Goal: Task Accomplishment & Management: Manage account settings

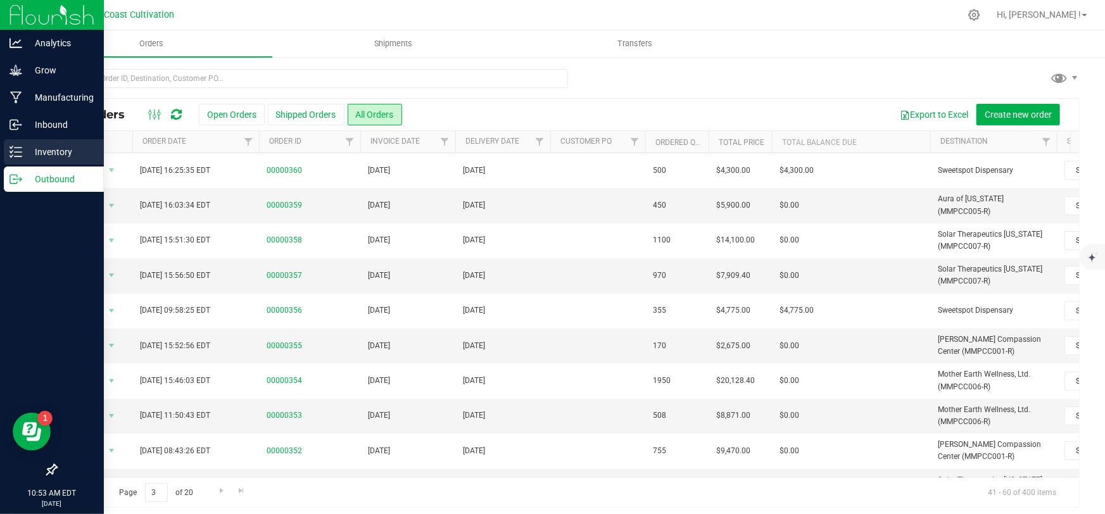
click at [28, 156] on p "Inventory" at bounding box center [60, 151] width 76 height 15
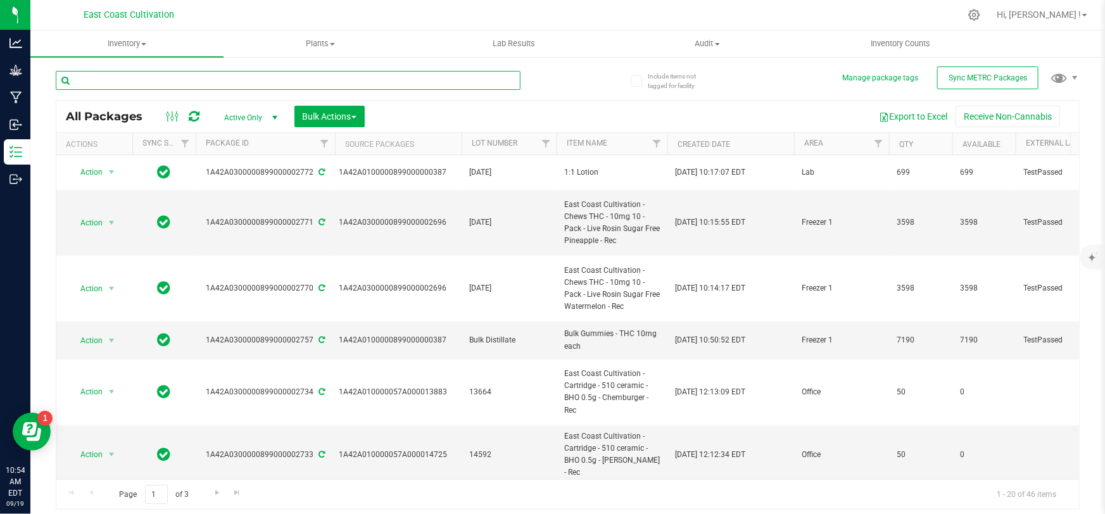
click at [180, 85] on input "text" at bounding box center [288, 80] width 465 height 19
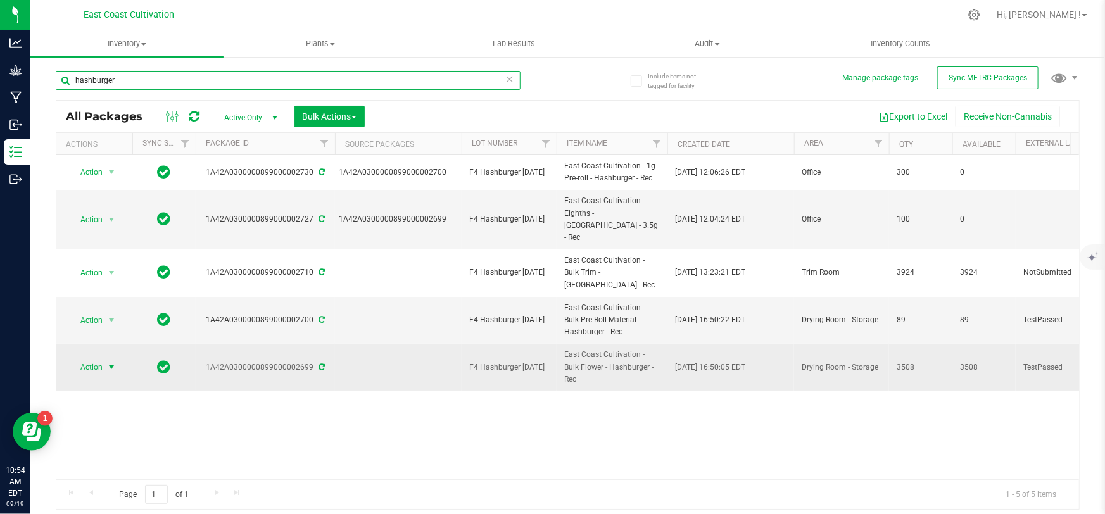
type input "hashburger"
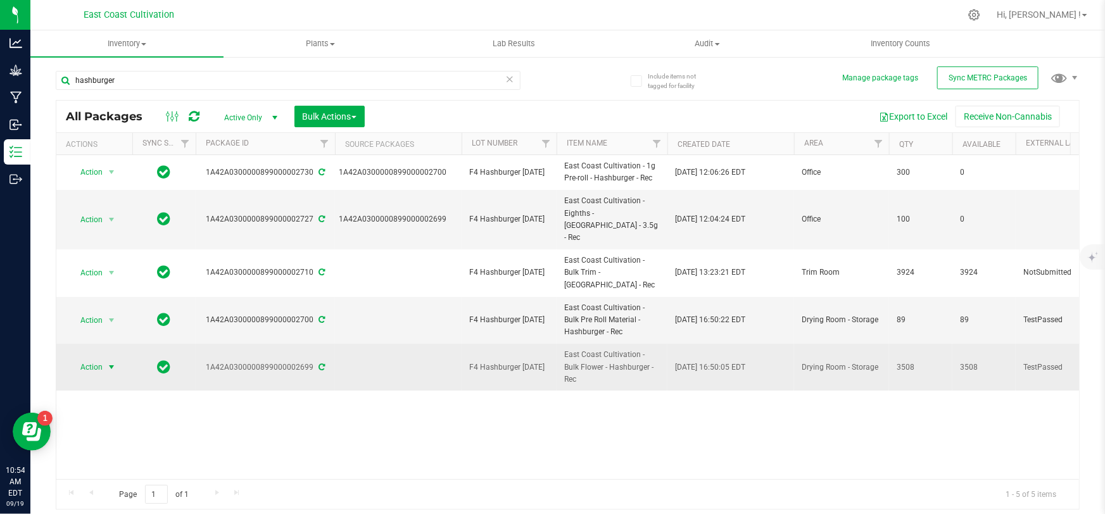
click at [87, 358] on span "Action" at bounding box center [86, 367] width 34 height 18
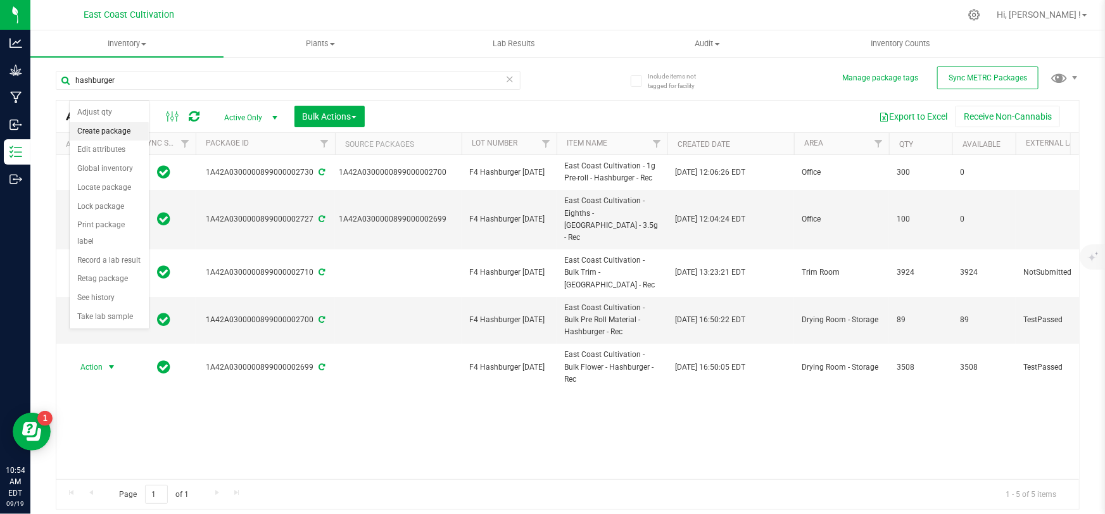
click at [99, 134] on li "Create package" at bounding box center [109, 131] width 79 height 19
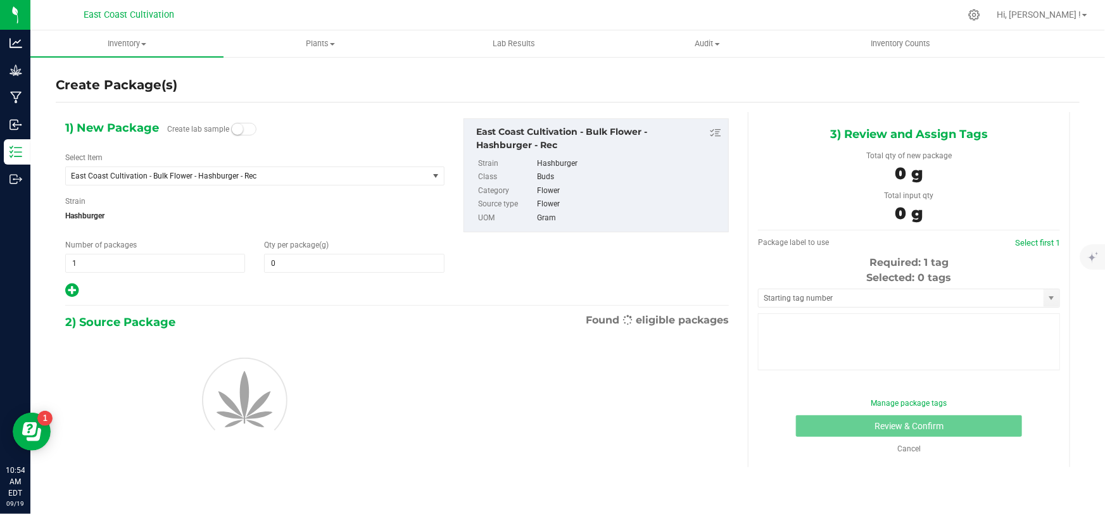
type input "0.0000"
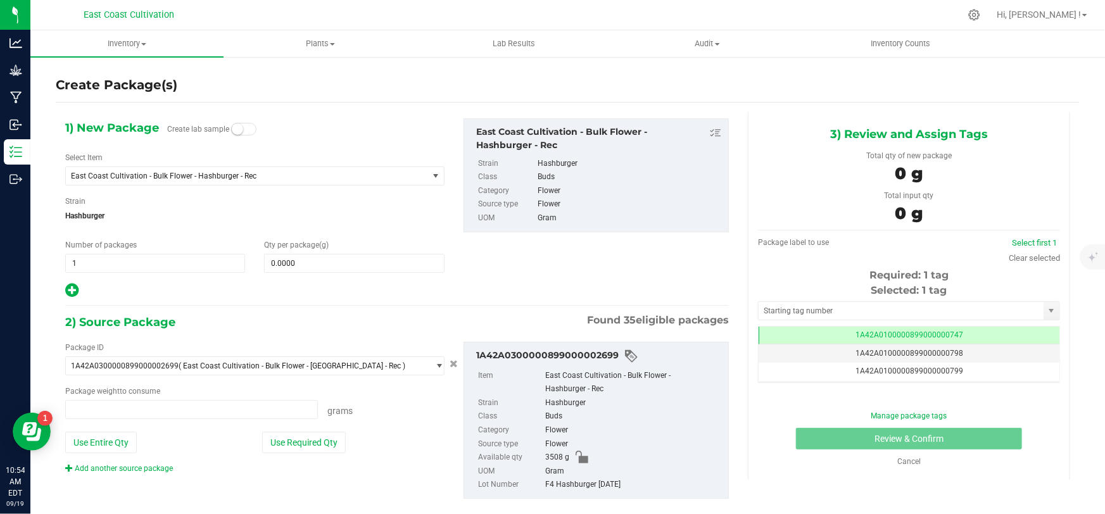
type input "0.0000 g"
click at [181, 172] on span "East Coast Cultivation - Bulk Flower - Hashburger - Rec" at bounding box center [240, 176] width 338 height 9
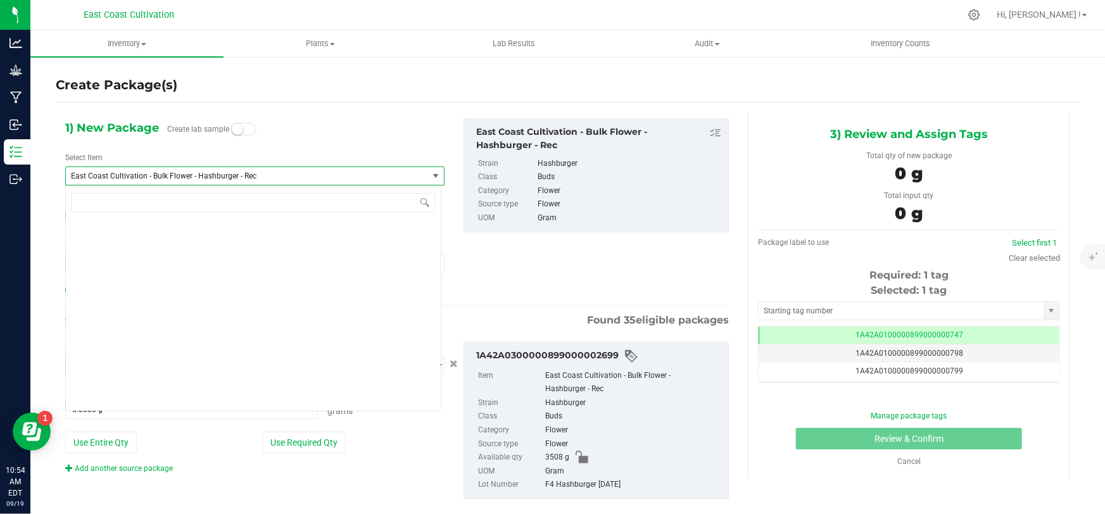
scroll to position [4911, 0]
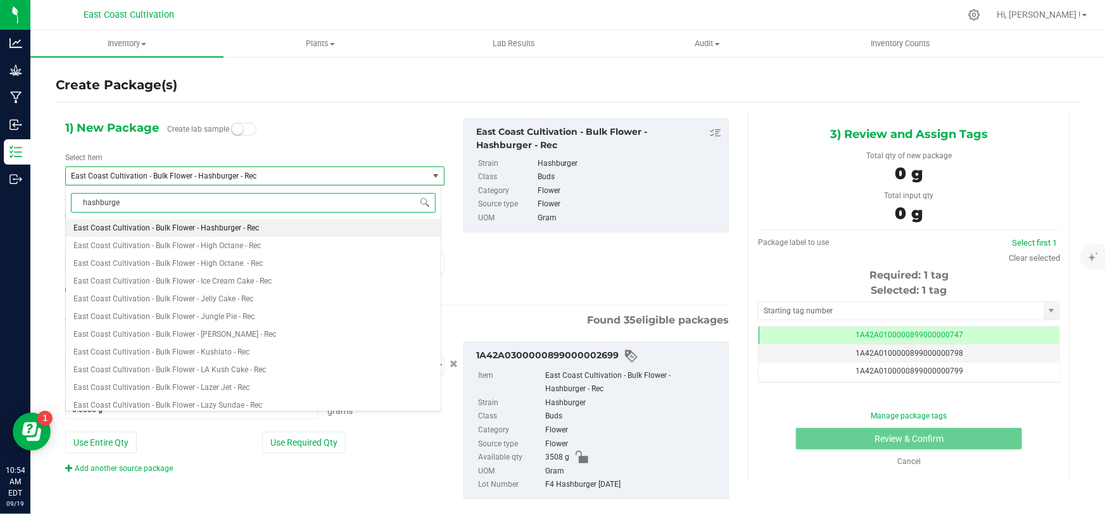
type input "hashburger"
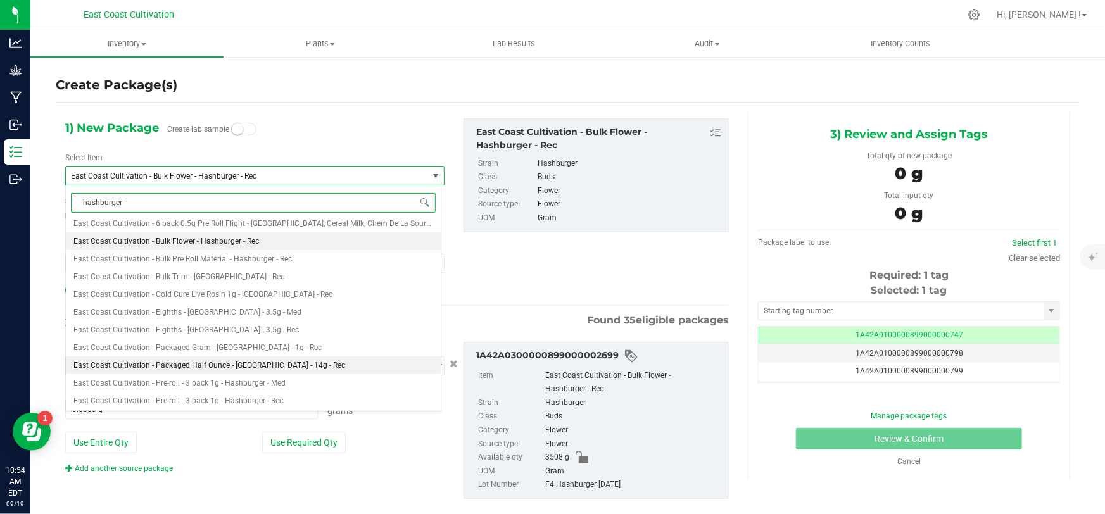
click at [266, 364] on span "East Coast Cultivation - Packaged Half Ounce - [GEOGRAPHIC_DATA] - 14g - Rec" at bounding box center [209, 365] width 272 height 9
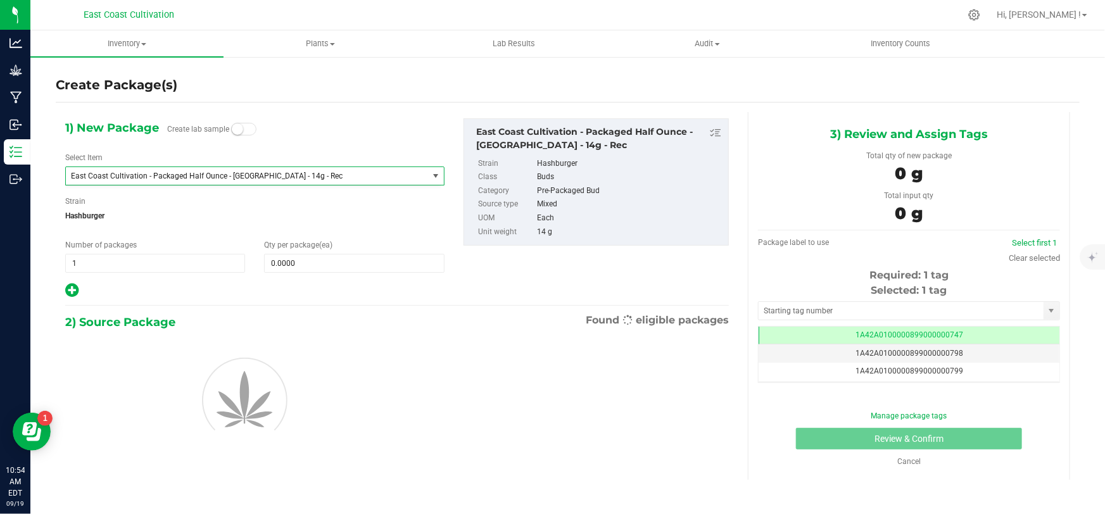
type input "0"
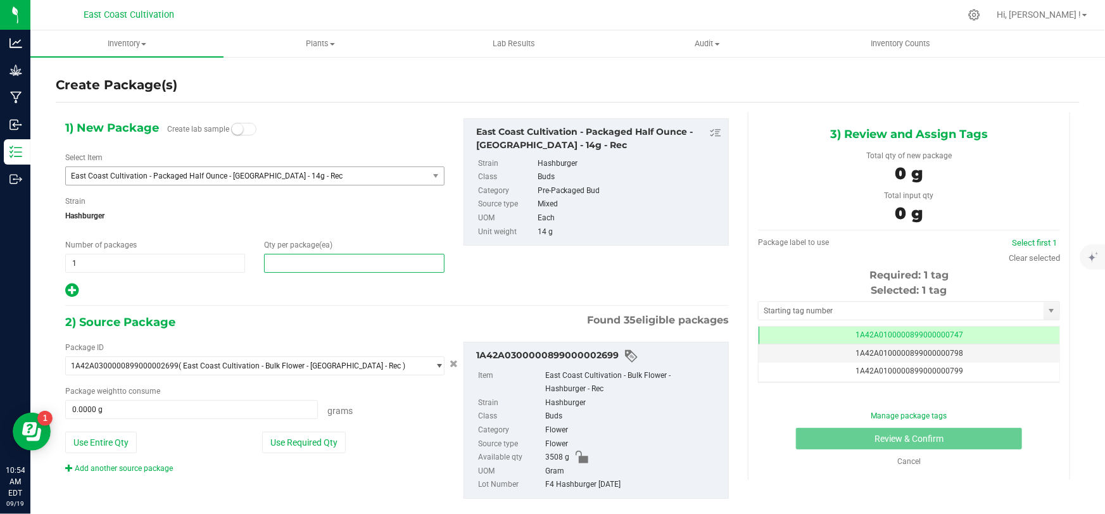
click at [298, 262] on span at bounding box center [354, 263] width 180 height 19
type input "0"
click at [322, 263] on span at bounding box center [354, 263] width 180 height 19
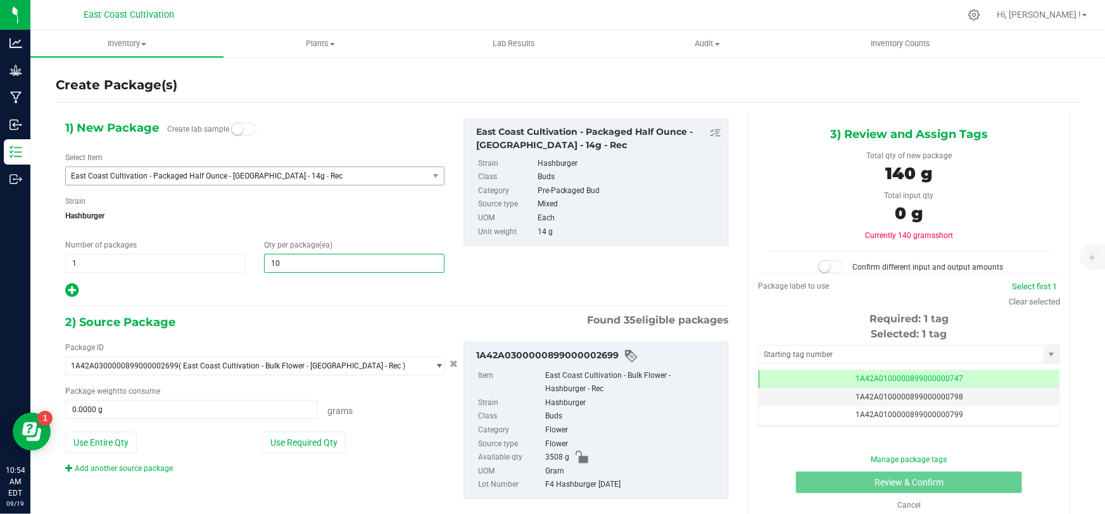
type input "100"
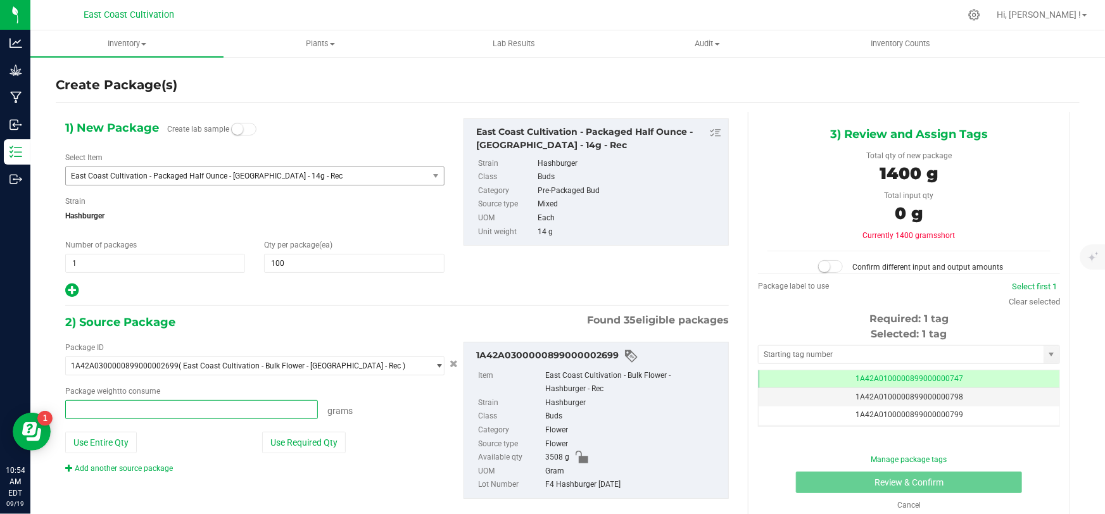
click at [254, 407] on span at bounding box center [191, 409] width 253 height 19
type input "1550"
type input "1550.0000 g"
click at [828, 268] on span at bounding box center [830, 266] width 25 height 13
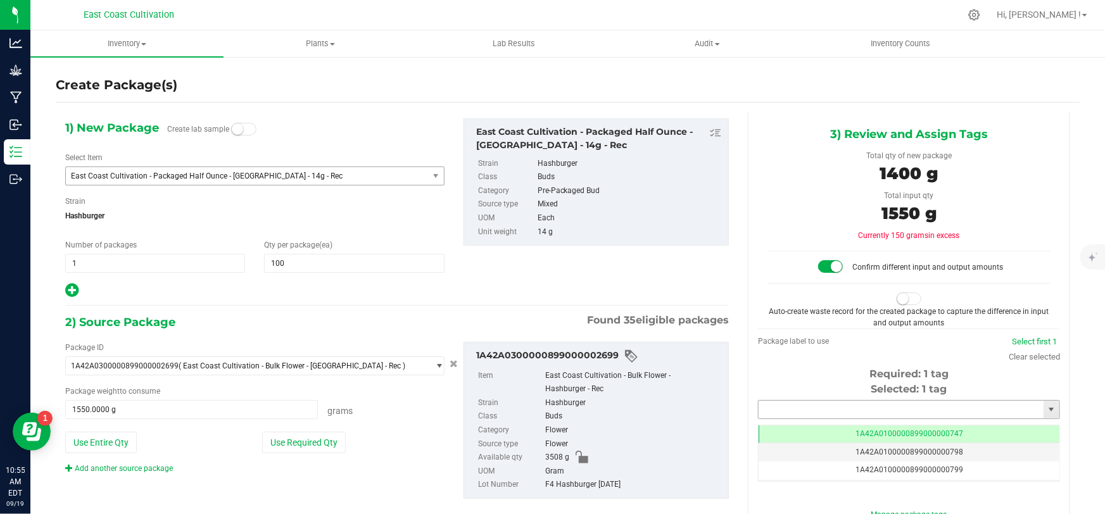
click at [823, 410] on input "text" at bounding box center [901, 410] width 285 height 18
click at [857, 429] on li "1A42A0300000899000002761" at bounding box center [902, 430] width 298 height 19
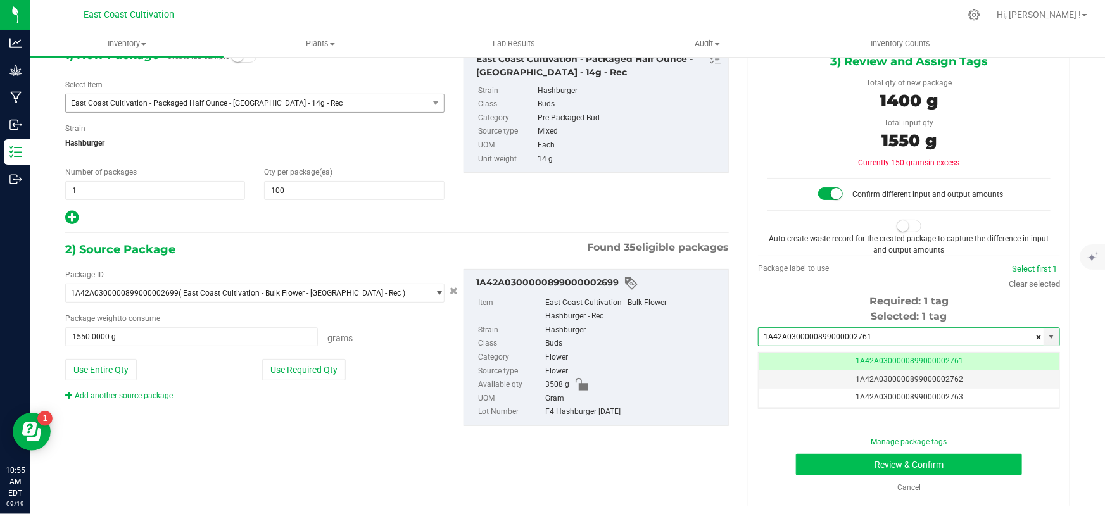
type input "1A42A0300000899000002761"
click at [934, 459] on button "Review & Confirm" at bounding box center [909, 465] width 227 height 22
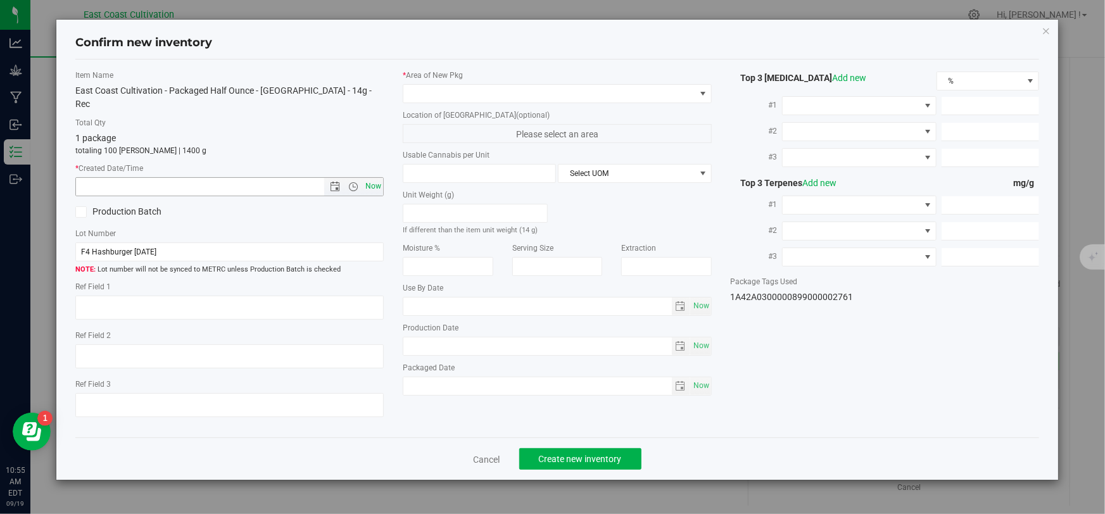
click at [376, 177] on span "Now" at bounding box center [374, 186] width 22 height 18
type input "[DATE] 10:55 AM"
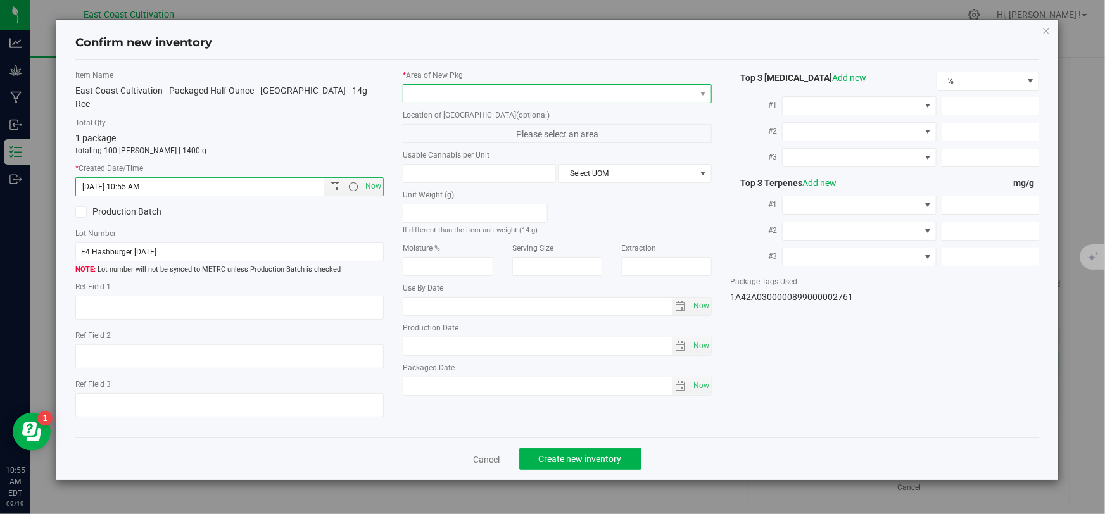
click at [440, 92] on span at bounding box center [548, 94] width 291 height 18
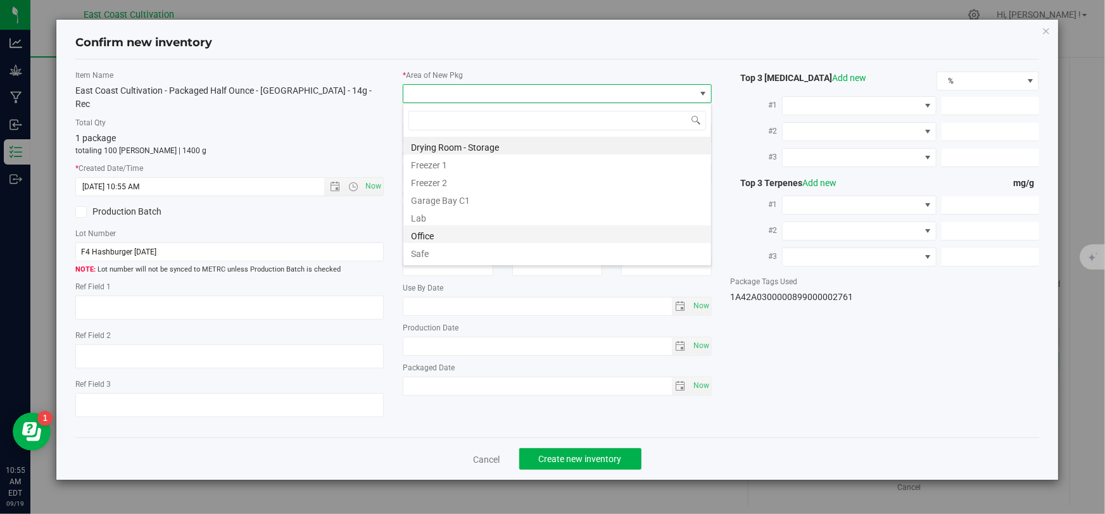
click at [452, 230] on li "Office" at bounding box center [557, 234] width 308 height 18
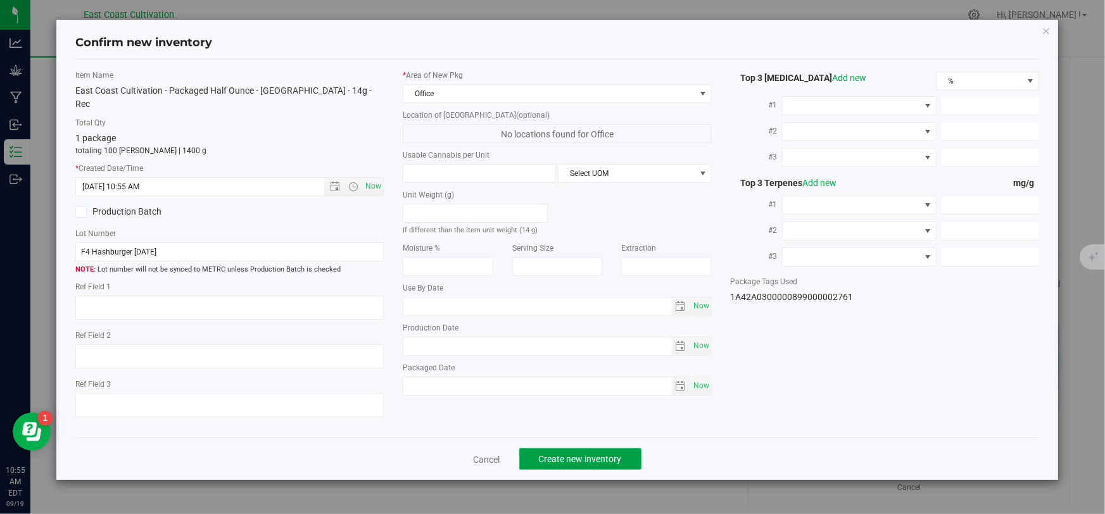
click at [591, 454] on span "Create new inventory" at bounding box center [580, 459] width 83 height 10
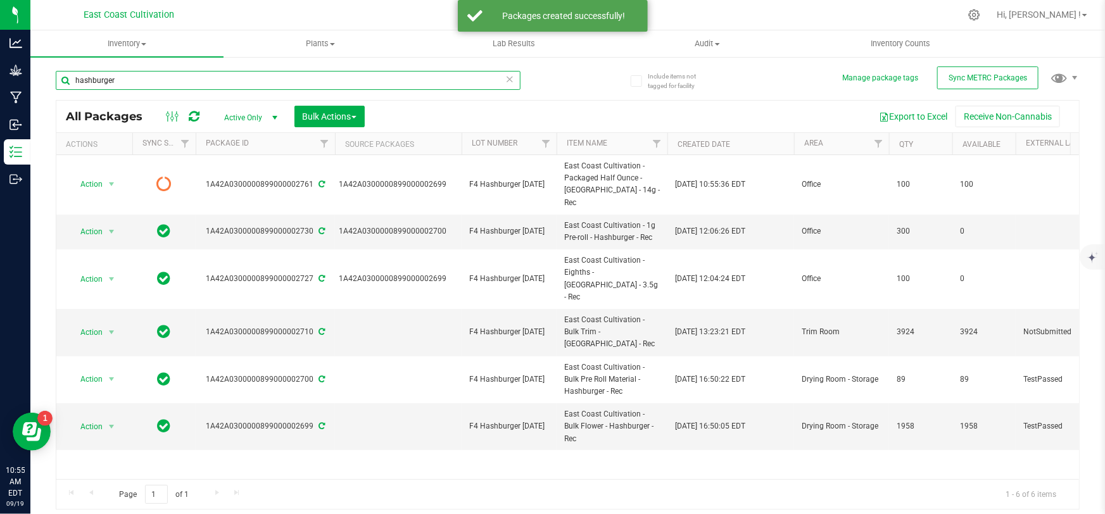
drag, startPoint x: 127, startPoint y: 72, endPoint x: 125, endPoint y: 79, distance: 7.4
click at [125, 75] on input "hashburger" at bounding box center [288, 80] width 465 height 19
type input "h"
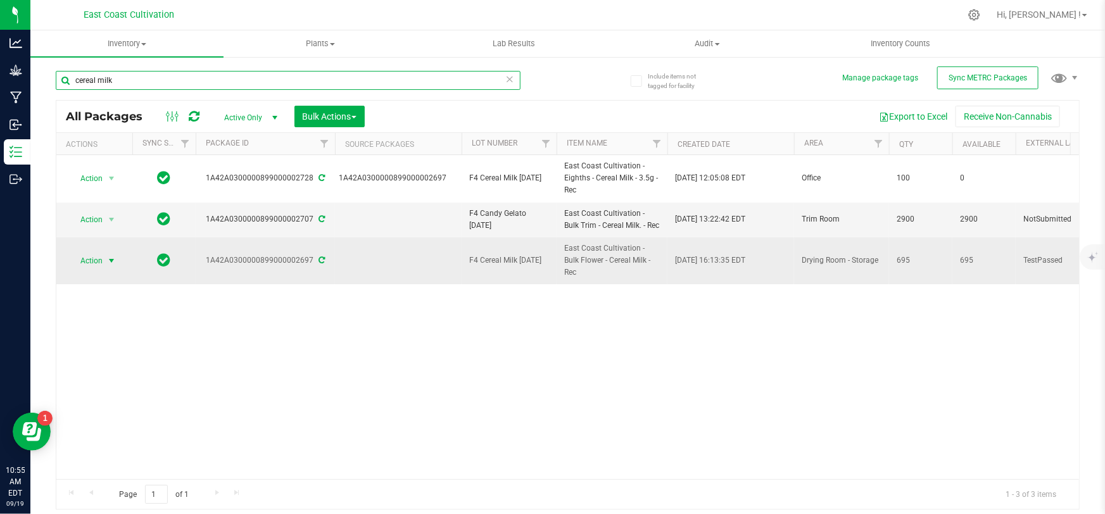
type input "cereal milk"
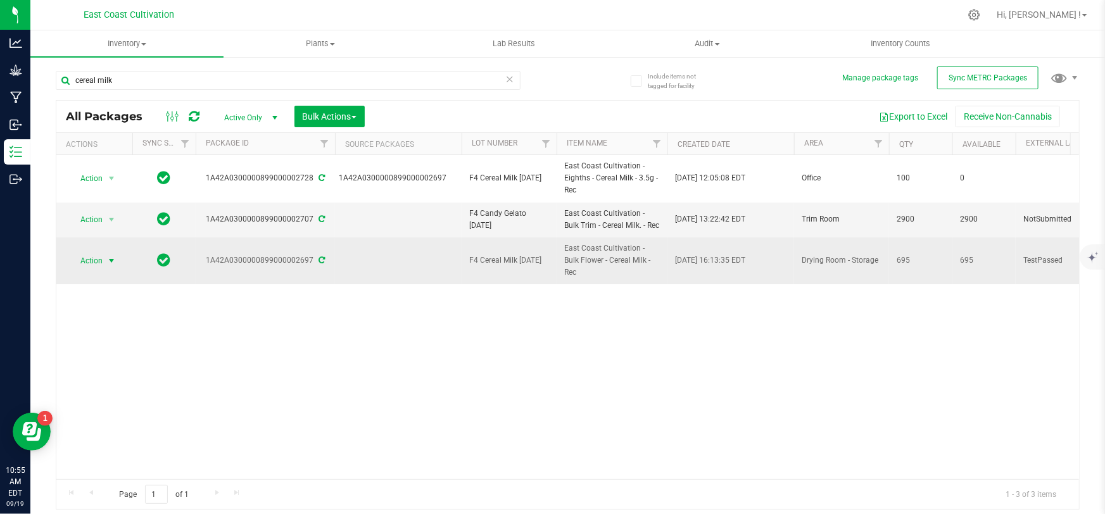
click at [87, 255] on span "Action" at bounding box center [86, 261] width 34 height 18
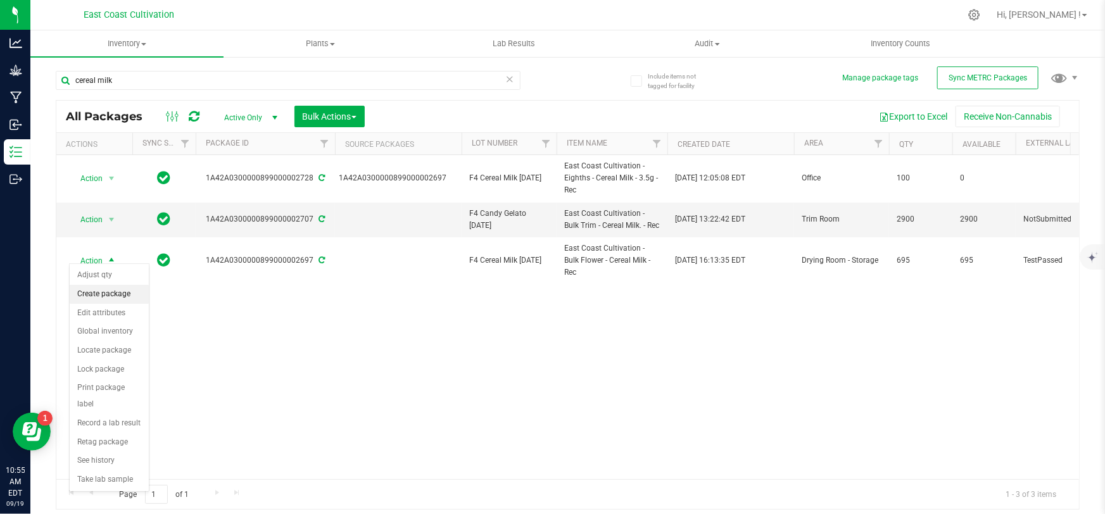
click at [116, 293] on li "Create package" at bounding box center [109, 294] width 79 height 19
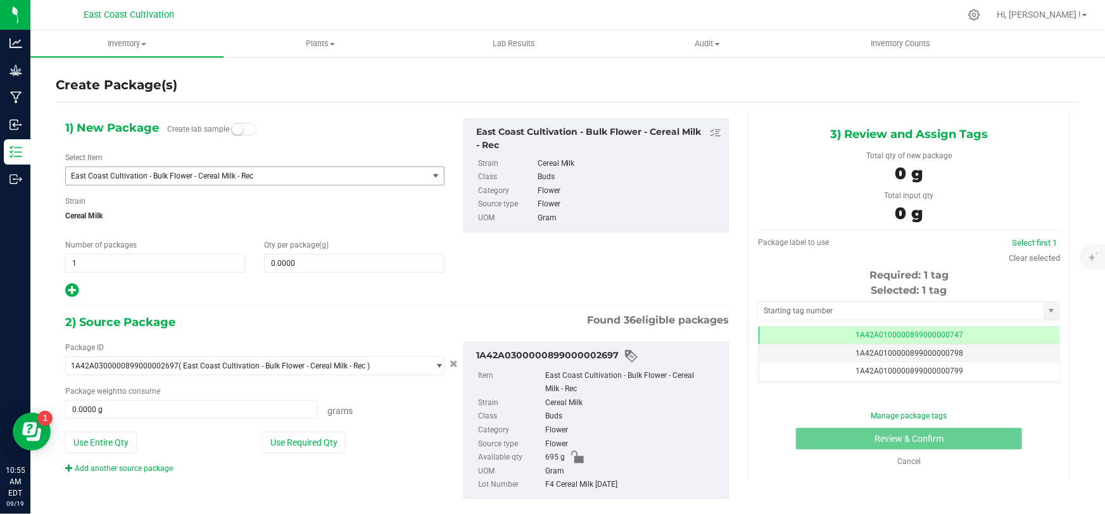
click at [172, 174] on span "East Coast Cultivation - Bulk Flower - Cereal Milk - Rec" at bounding box center [240, 176] width 338 height 9
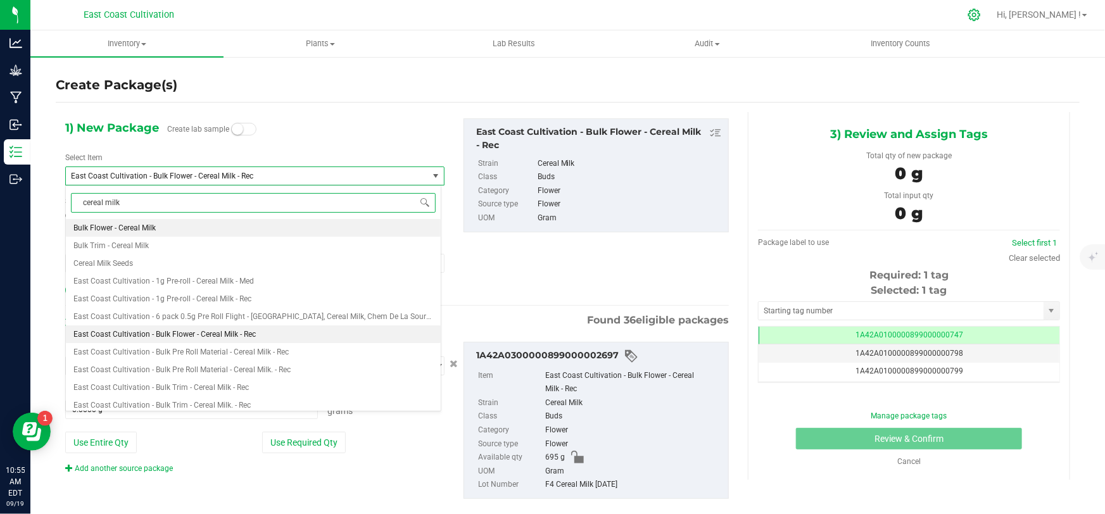
type input "cereal milk"
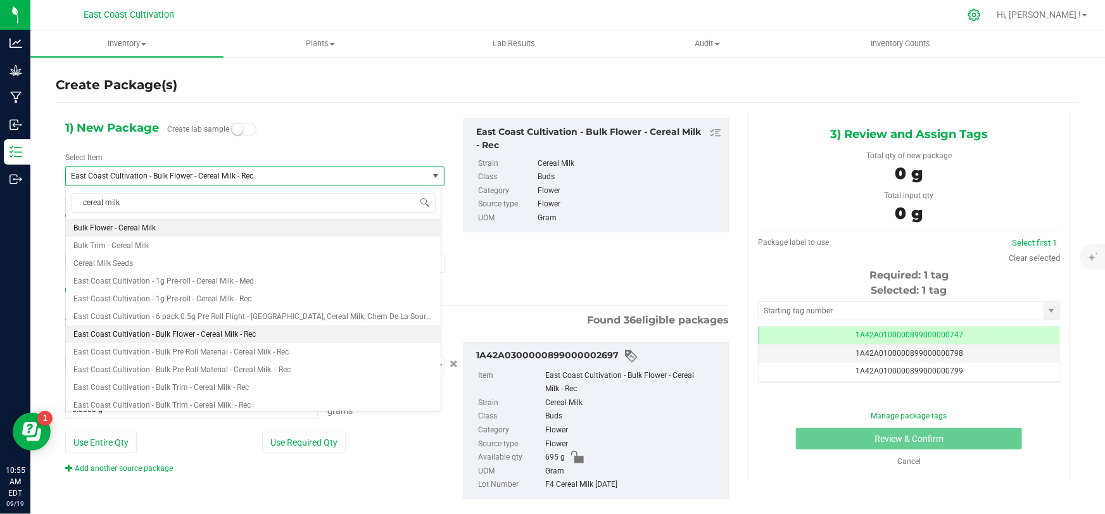
click at [981, 17] on icon at bounding box center [974, 14] width 13 height 13
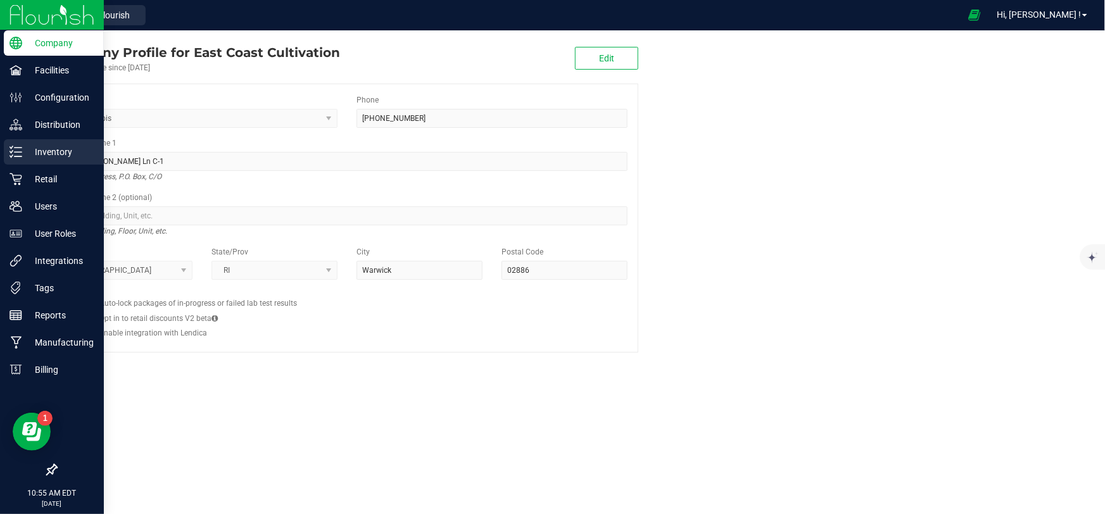
click at [14, 158] on icon at bounding box center [15, 152] width 13 height 13
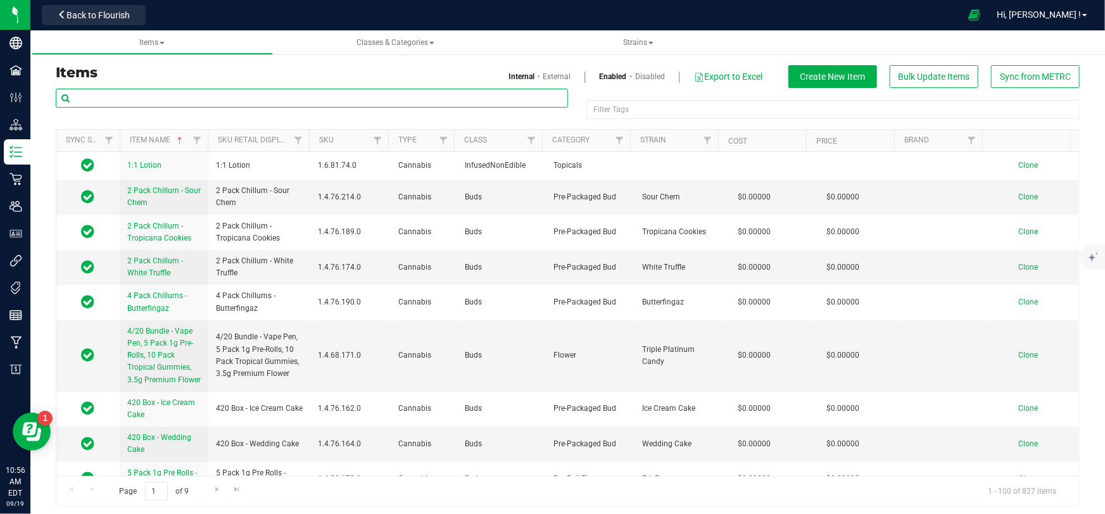
click at [135, 103] on input "text" at bounding box center [312, 98] width 512 height 19
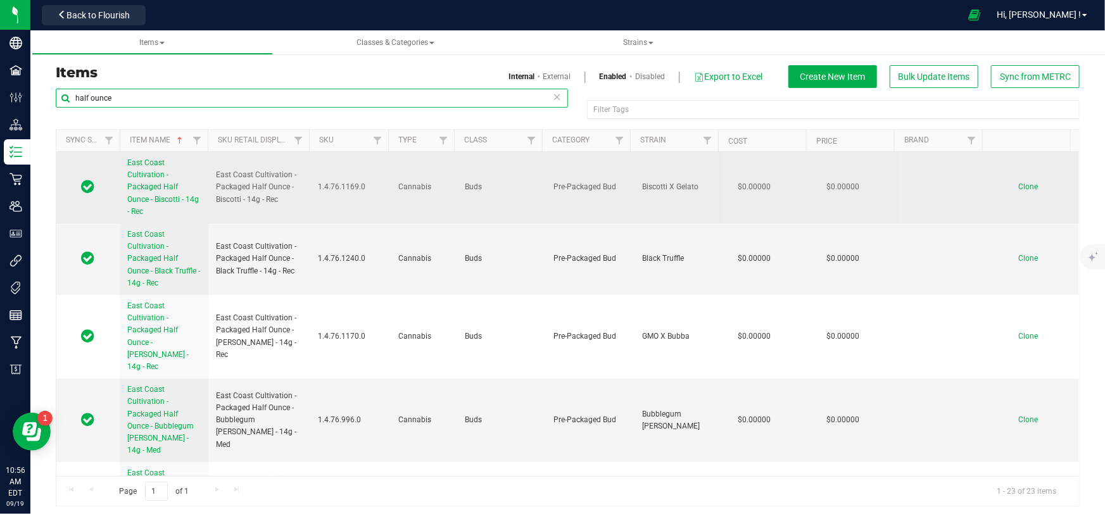
type input "half ounce"
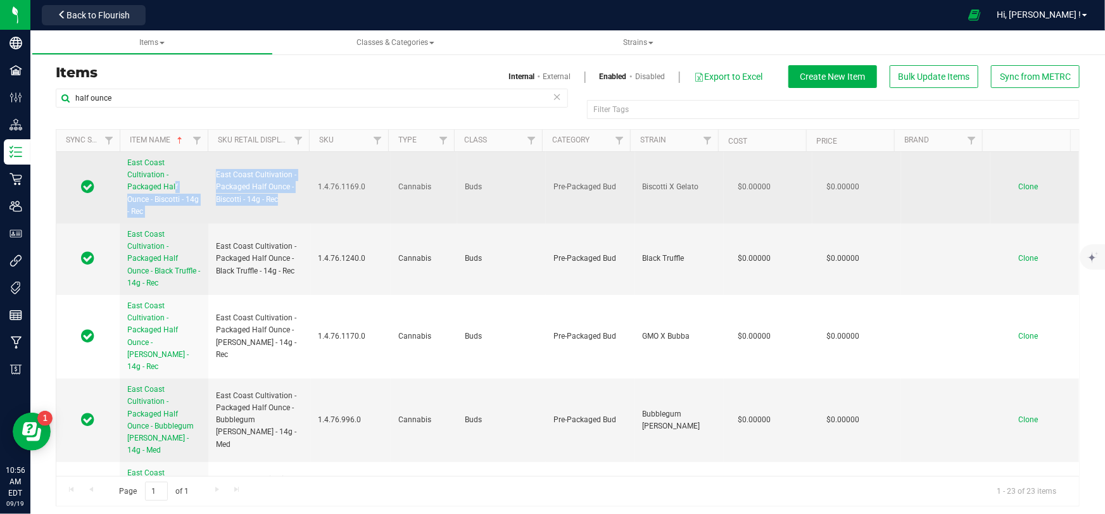
drag, startPoint x: 282, startPoint y: 202, endPoint x: 198, endPoint y: 177, distance: 87.8
click at [198, 177] on tr "East Coast Cultivation - Packaged Half Ounce - [GEOGRAPHIC_DATA] - 14g - Rec Ea…" at bounding box center [567, 188] width 1023 height 72
click at [276, 204] on span "East Coast Cultivation - Packaged Half Ounce - Biscotti - 14g - Rec" at bounding box center [259, 187] width 87 height 37
click at [281, 205] on td "East Coast Cultivation - Packaged Half Ounce - Biscotti - 14g - Rec" at bounding box center [259, 188] width 102 height 72
drag, startPoint x: 281, startPoint y: 205, endPoint x: 219, endPoint y: 168, distance: 72.1
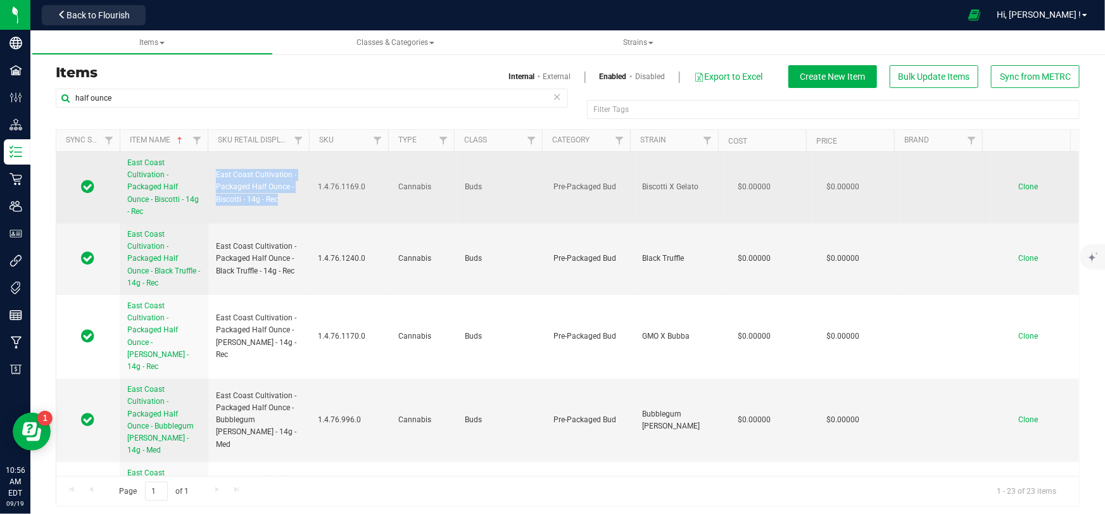
click at [219, 168] on td "East Coast Cultivation - Packaged Half Ounce - Biscotti - 14g - Rec" at bounding box center [259, 188] width 102 height 72
copy span "East Coast Cultivation - Packaged Half Ounce - Biscotti - 14g - Rec"
click at [1018, 184] on span "Clone" at bounding box center [1028, 186] width 20 height 9
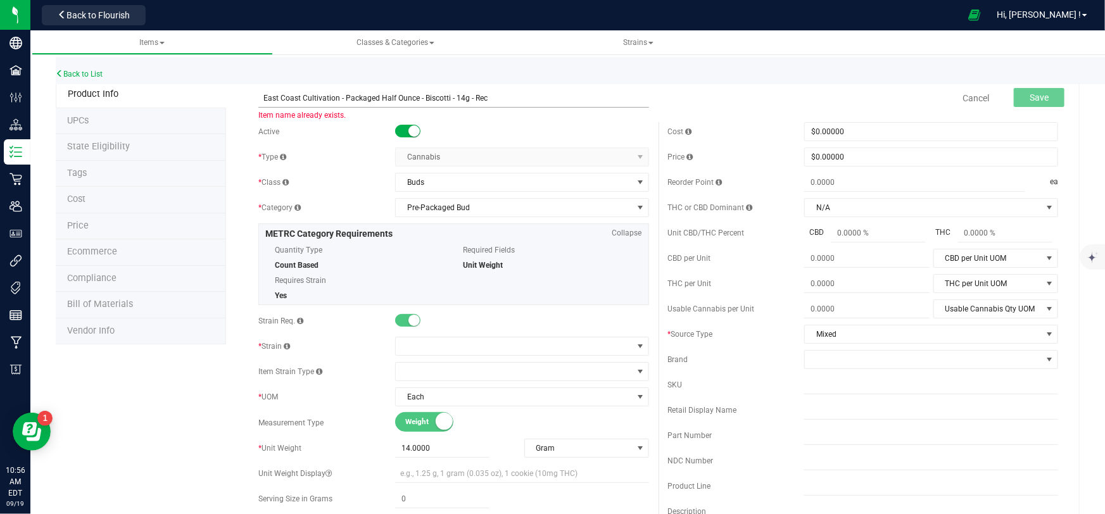
click at [448, 97] on input "East Coast Cultivation - Packaged Half Ounce - Biscotti - 14g - Rec" at bounding box center [453, 98] width 390 height 19
type input "East Coast Cultivation - Packaged Half Ounce - Cereal Milk - 14g - Rec"
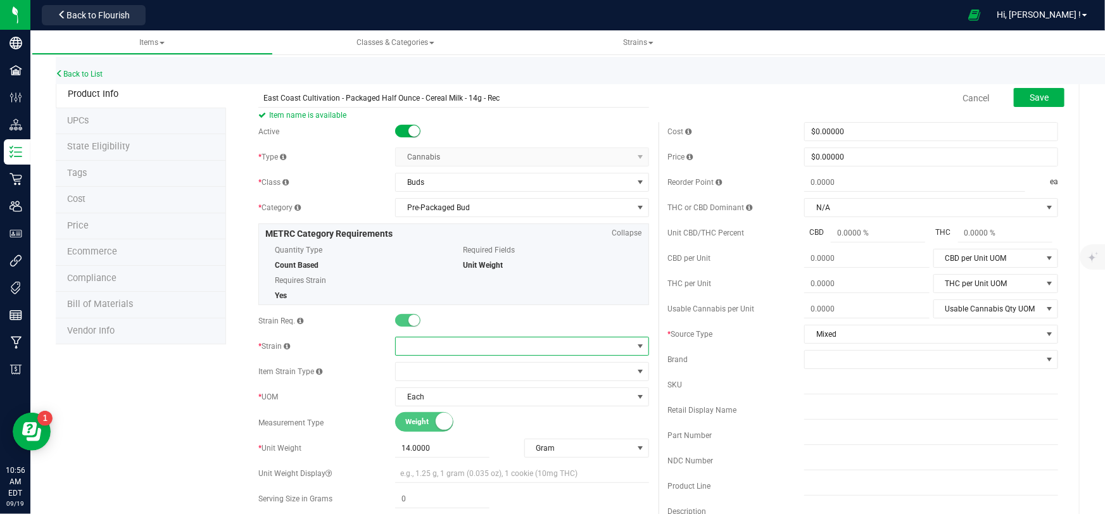
click at [453, 339] on span at bounding box center [514, 347] width 237 height 18
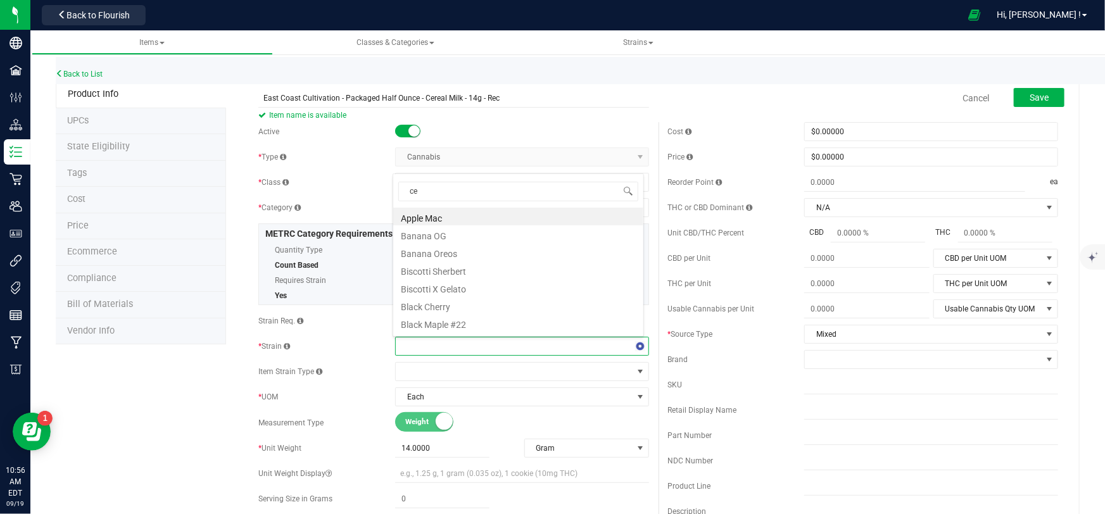
type input "cer"
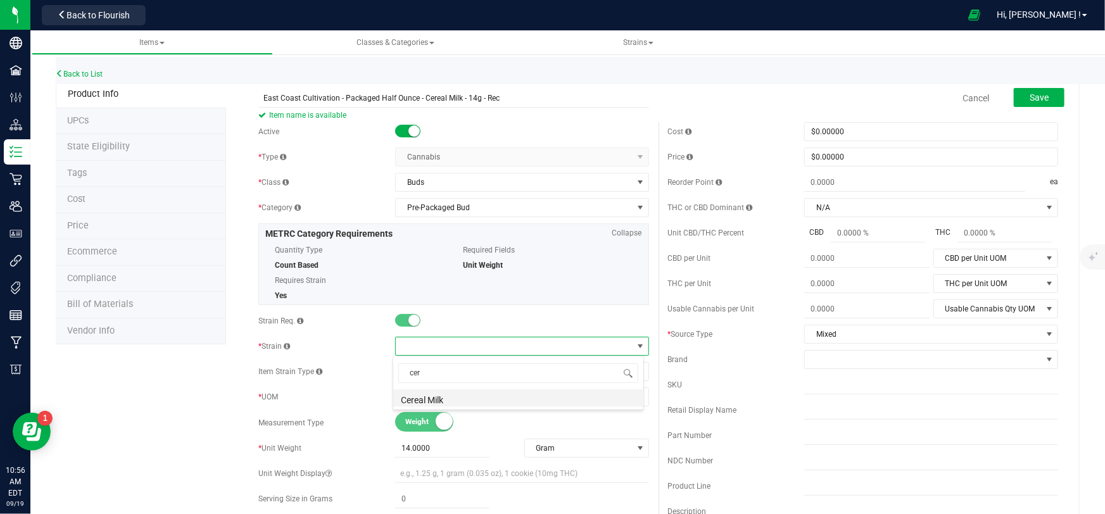
click at [453, 403] on li "Cereal Milk" at bounding box center [518, 398] width 250 height 18
click at [1042, 99] on button "Save" at bounding box center [1039, 97] width 51 height 19
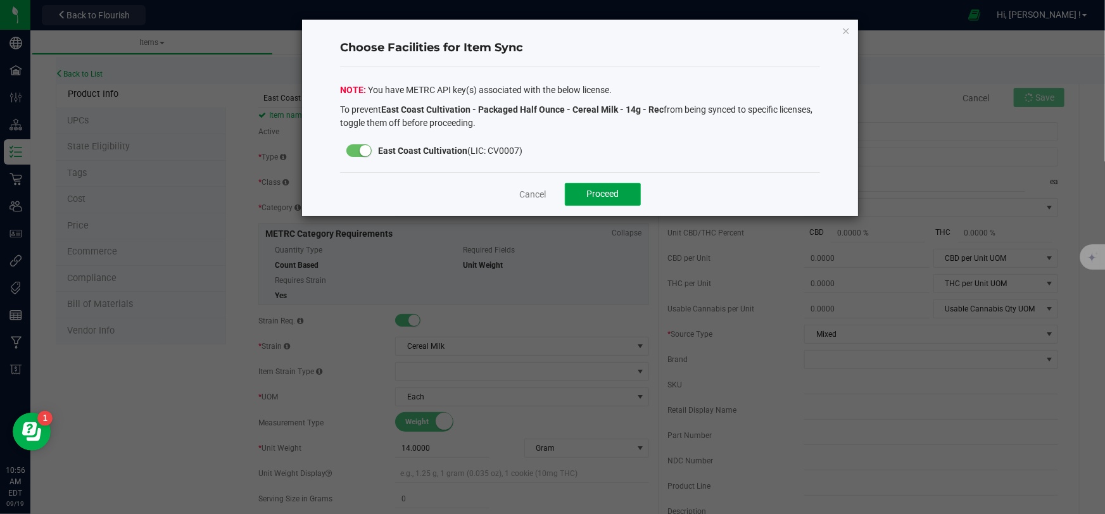
click at [636, 196] on button "Proceed" at bounding box center [603, 194] width 76 height 23
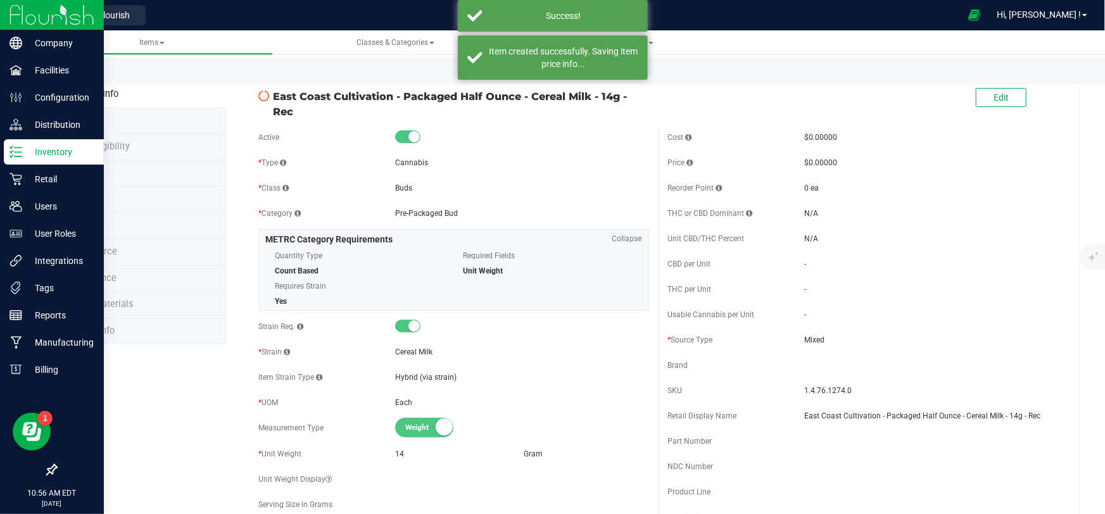
click at [15, 15] on img at bounding box center [51, 15] width 85 height 30
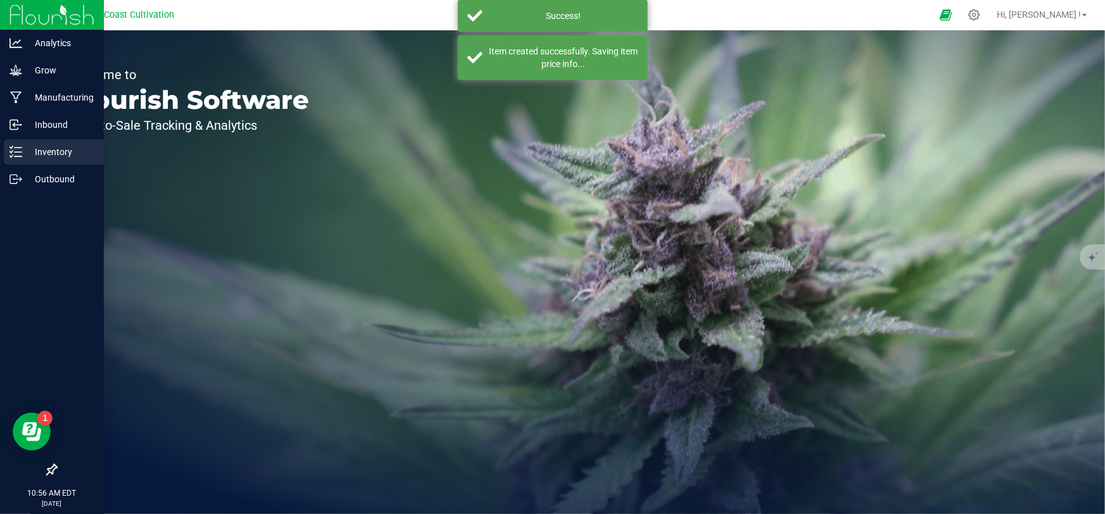
click at [42, 152] on p "Inventory" at bounding box center [60, 151] width 76 height 15
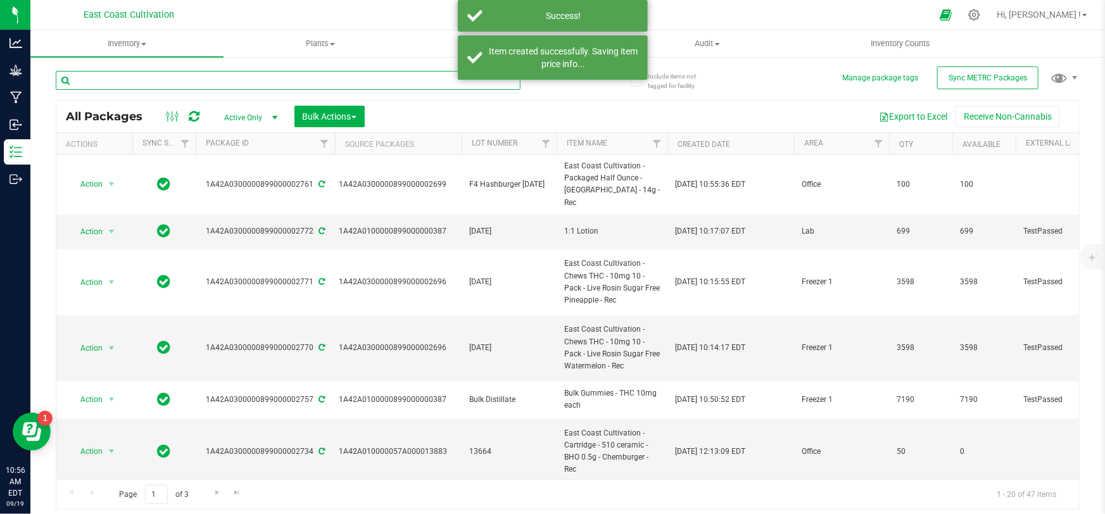
click at [168, 84] on input "text" at bounding box center [288, 80] width 465 height 19
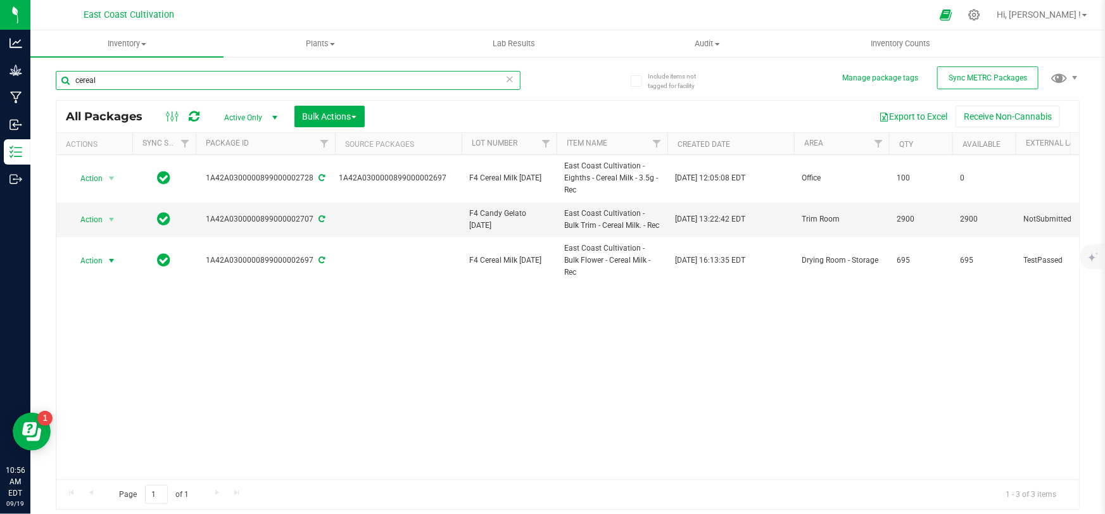
type input "cereal"
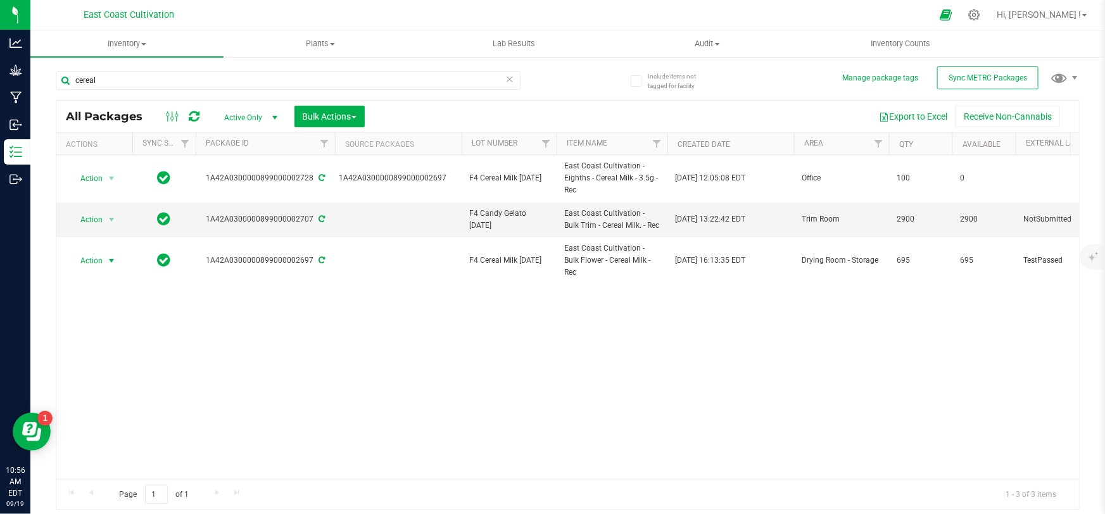
click at [101, 255] on span "Action" at bounding box center [86, 261] width 34 height 18
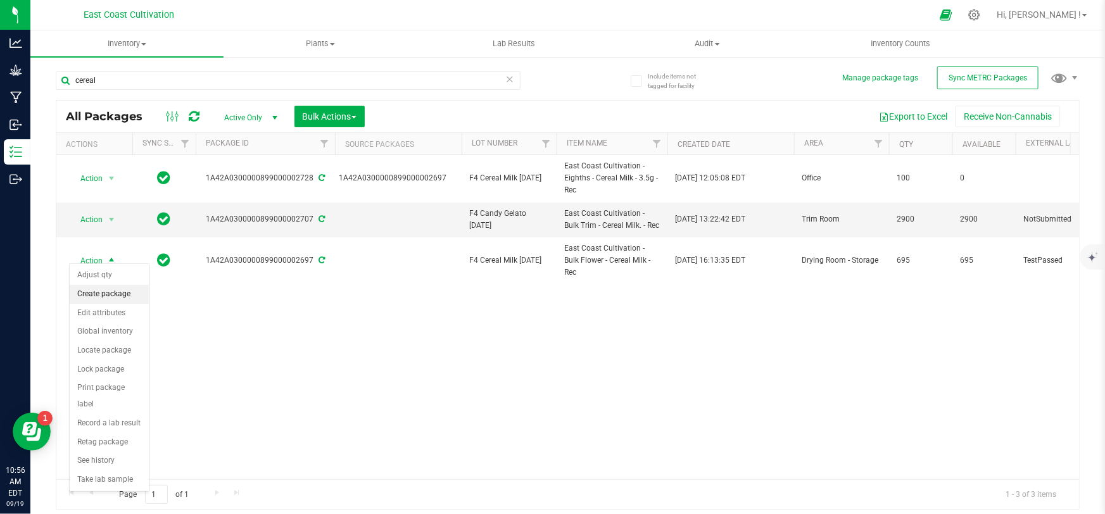
click at [124, 291] on li "Create package" at bounding box center [109, 294] width 79 height 19
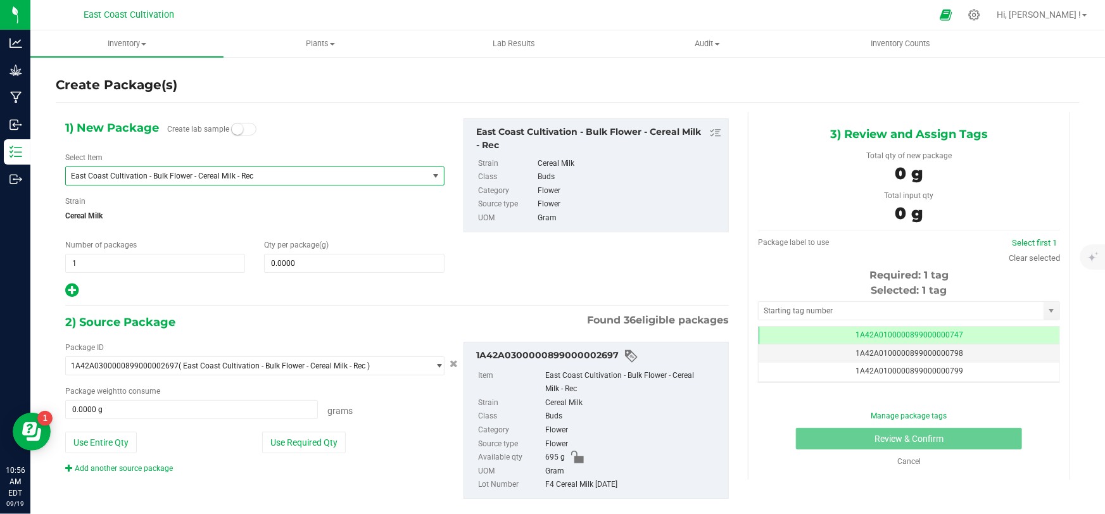
click at [190, 179] on span "East Coast Cultivation - Bulk Flower - Cereal Milk - Rec" at bounding box center [240, 176] width 338 height 9
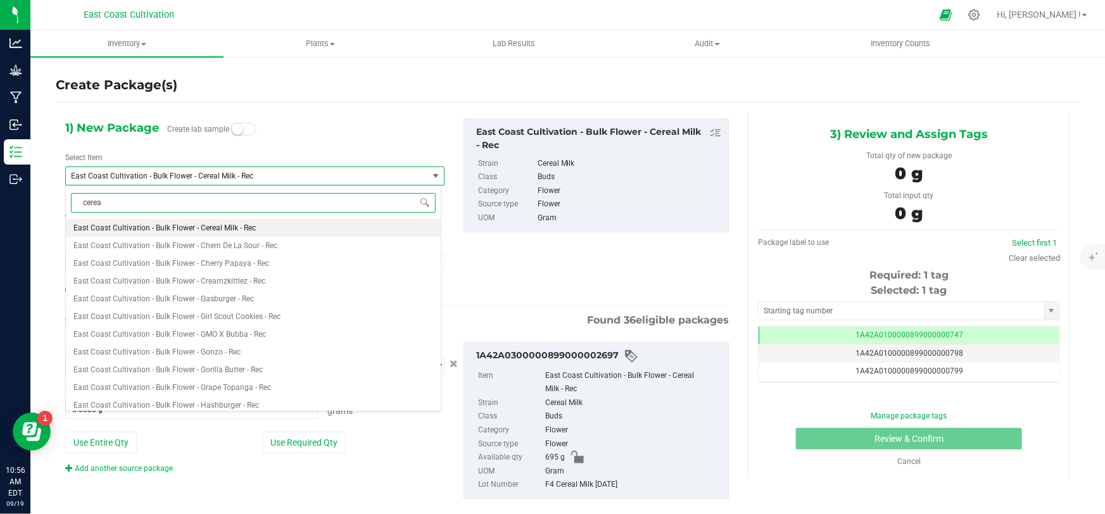
type input "cereal"
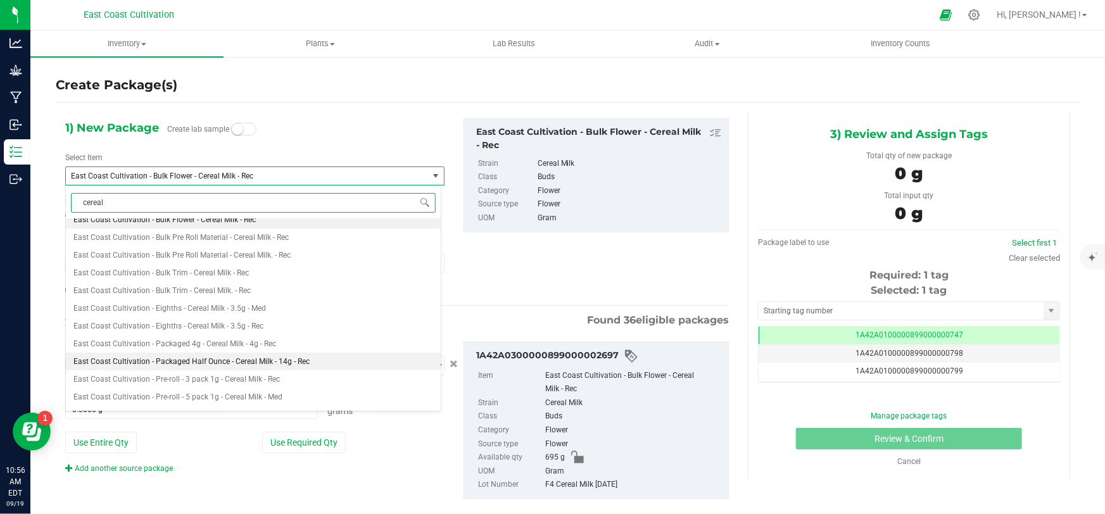
click at [255, 362] on span "East Coast Cultivation - Packaged Half Ounce - Cereal Milk - 14g - Rec" at bounding box center [191, 361] width 236 height 9
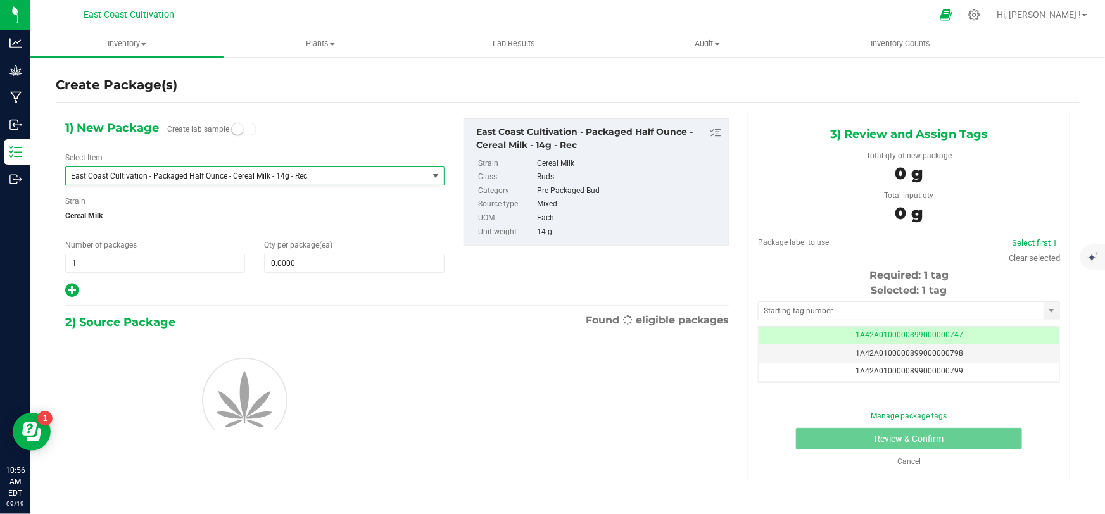
type input "0"
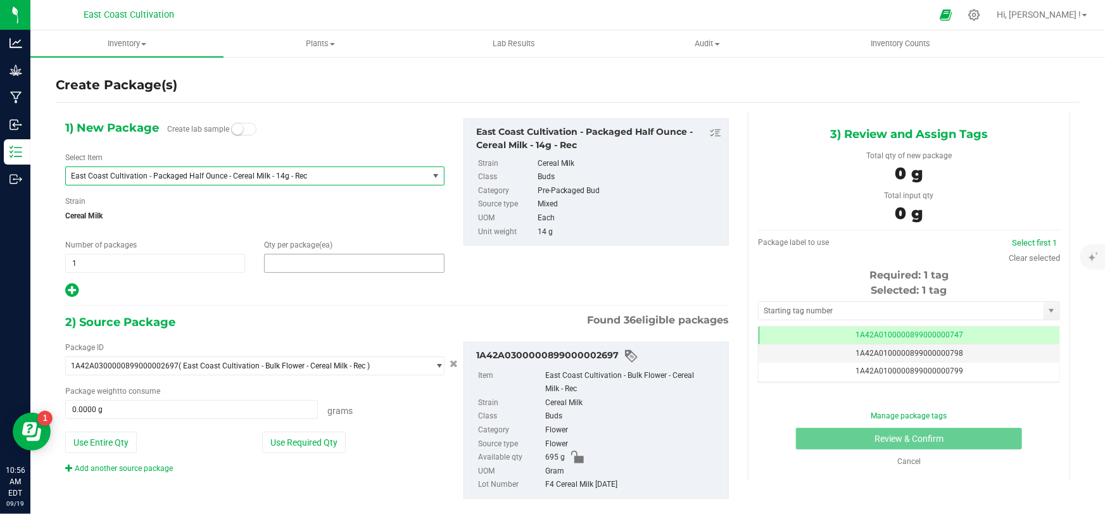
click at [313, 268] on span at bounding box center [354, 263] width 180 height 19
type input "50"
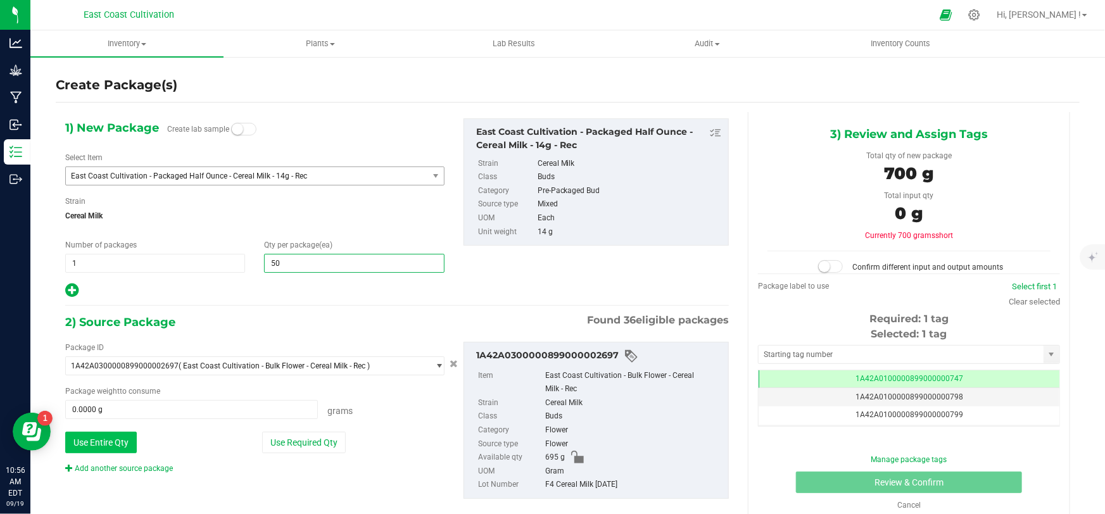
type input "50"
click at [91, 446] on button "Use Entire Qty" at bounding box center [101, 443] width 72 height 22
type input "695.0000 g"
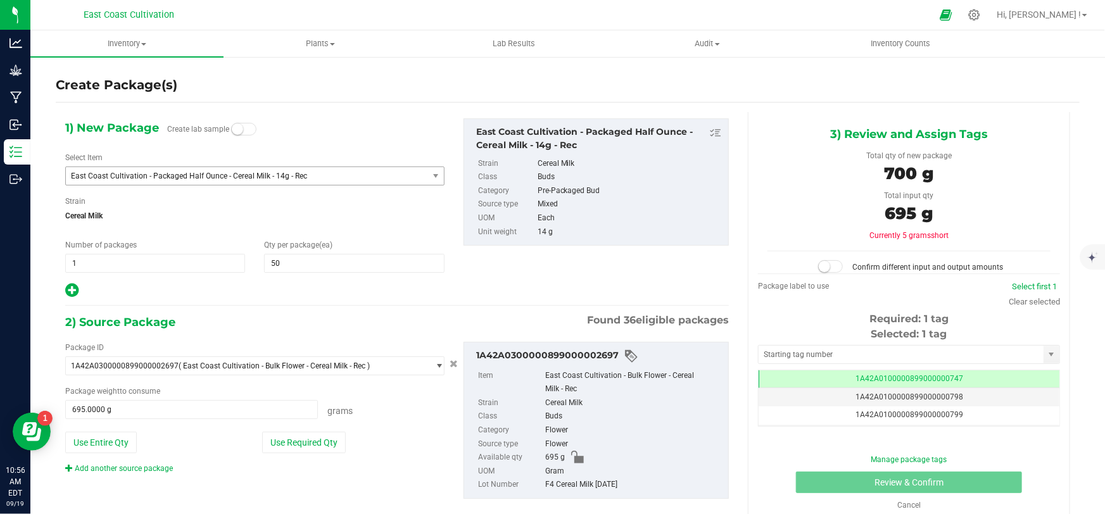
click at [830, 264] on span at bounding box center [830, 266] width 25 height 13
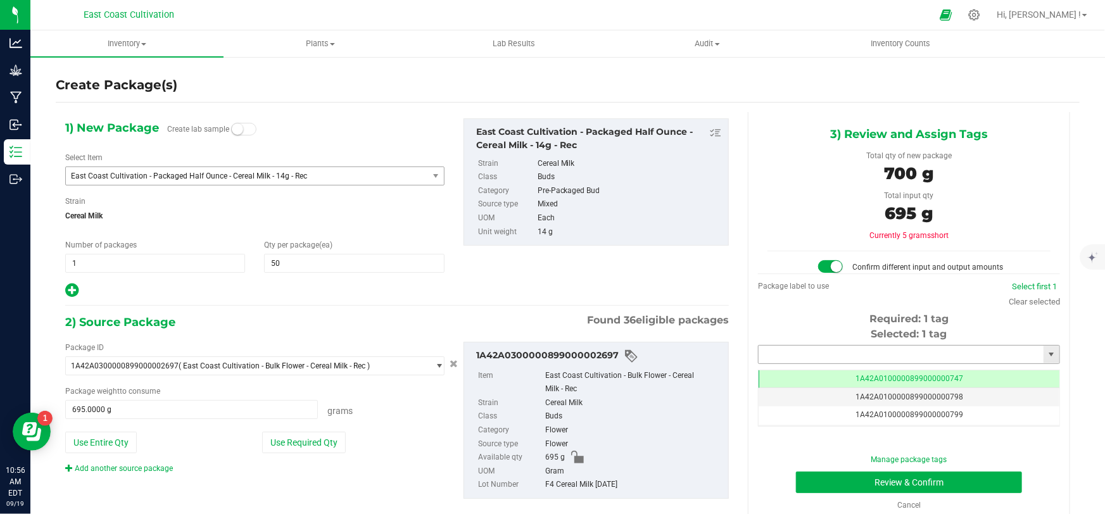
click at [823, 357] on input "text" at bounding box center [901, 355] width 285 height 18
click at [849, 375] on li "1A42A0300000899000002762" at bounding box center [902, 375] width 298 height 19
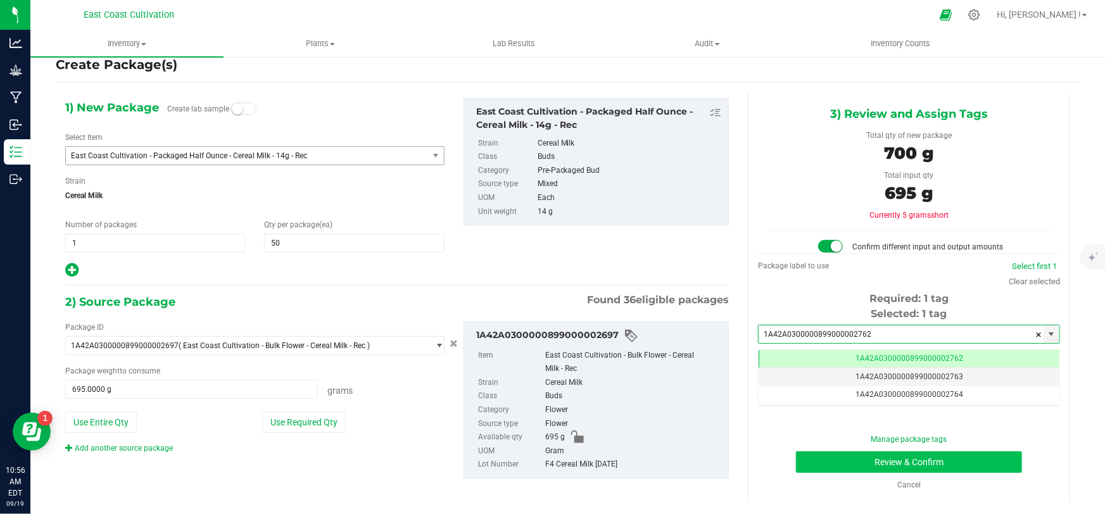
type input "1A42A0300000899000002762"
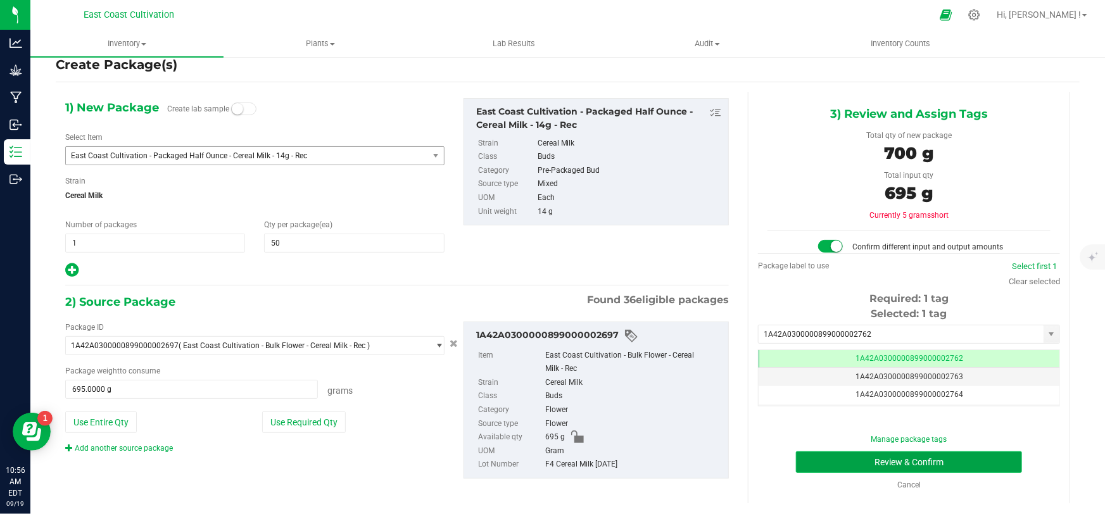
click at [937, 457] on button "Review & Confirm" at bounding box center [909, 462] width 227 height 22
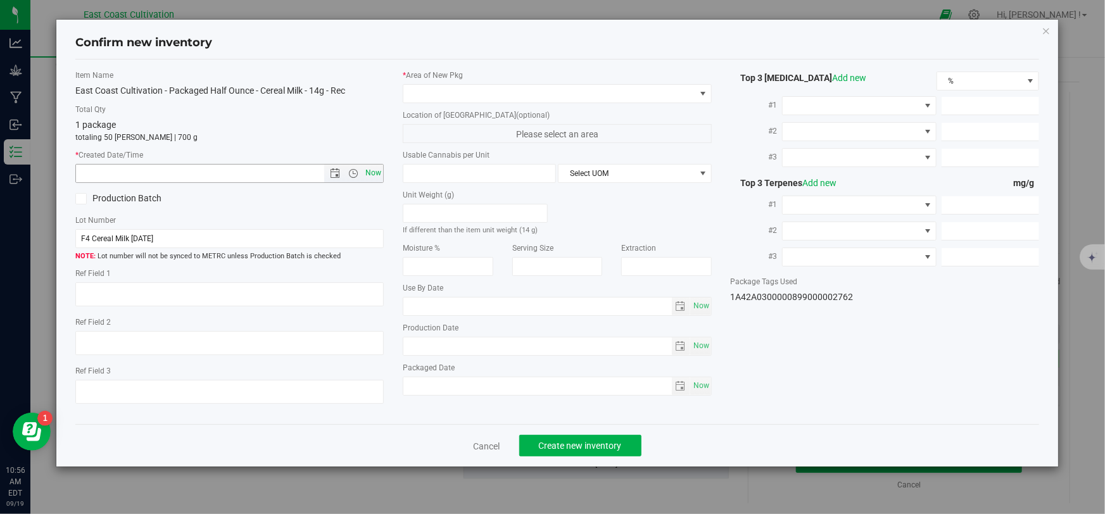
click at [380, 173] on span "Now" at bounding box center [374, 173] width 22 height 18
type input "[DATE] 10:56 AM"
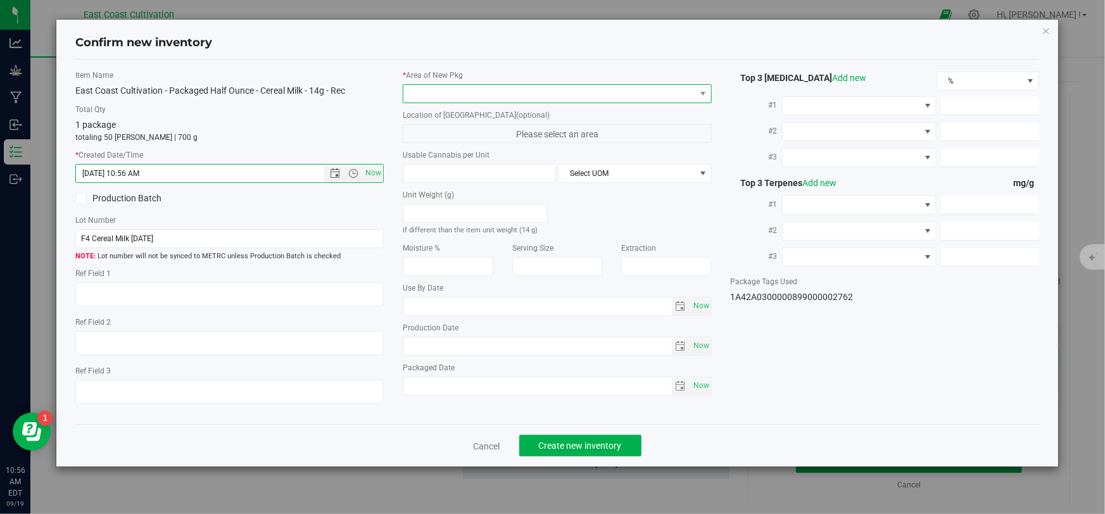
click at [433, 93] on span at bounding box center [548, 94] width 291 height 18
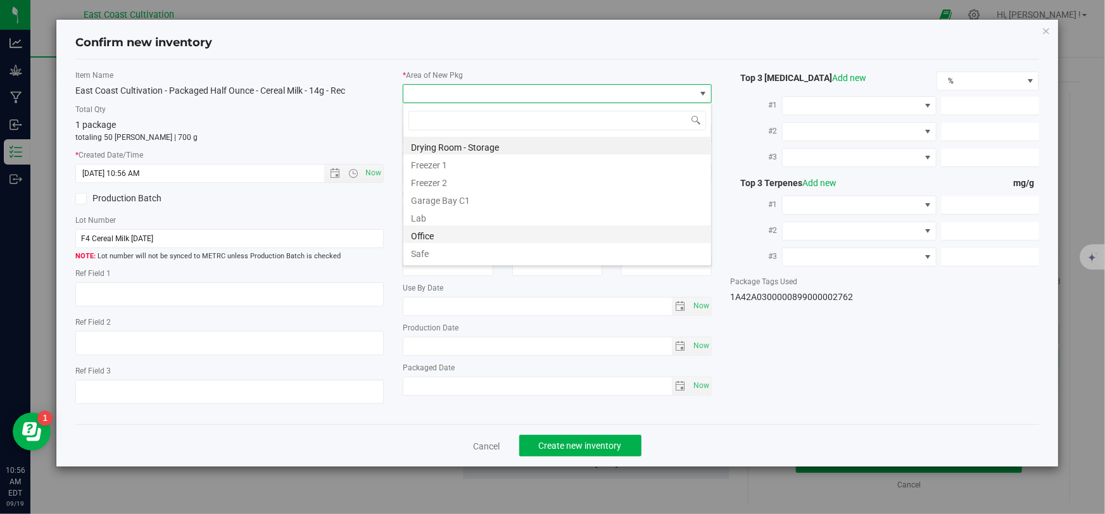
click at [437, 232] on li "Office" at bounding box center [557, 234] width 308 height 18
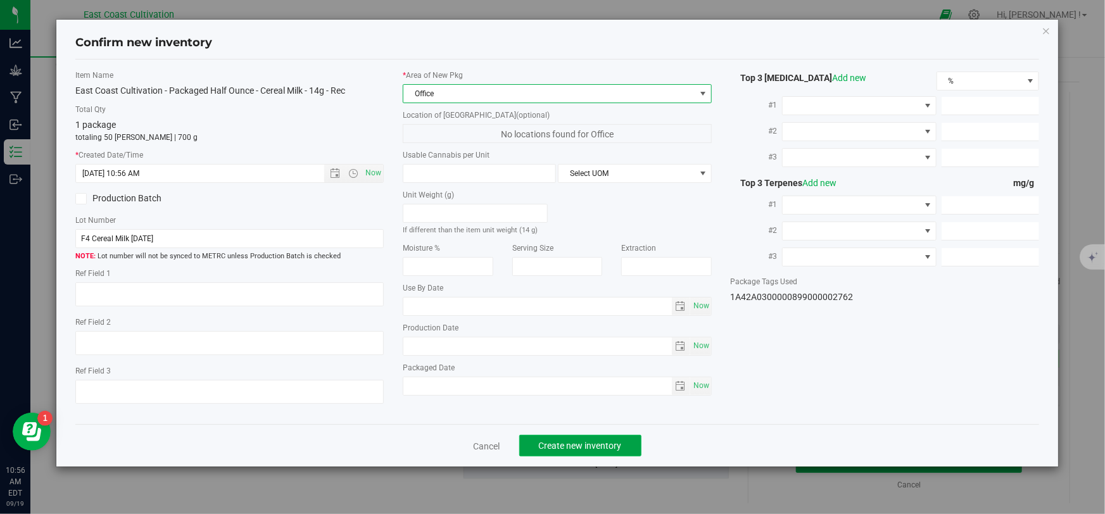
click at [548, 446] on span "Create new inventory" at bounding box center [580, 446] width 83 height 10
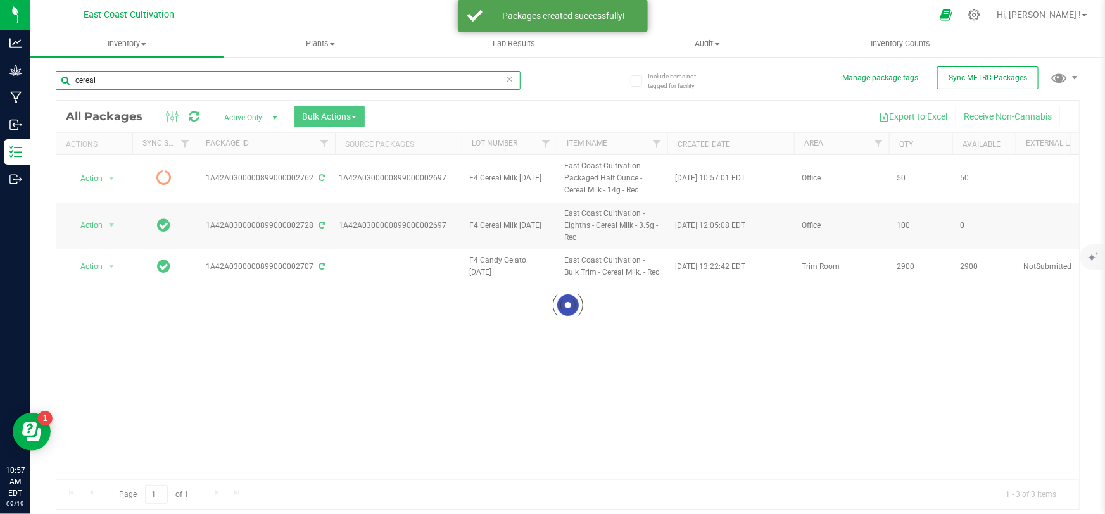
click at [109, 82] on input "cereal" at bounding box center [288, 80] width 465 height 19
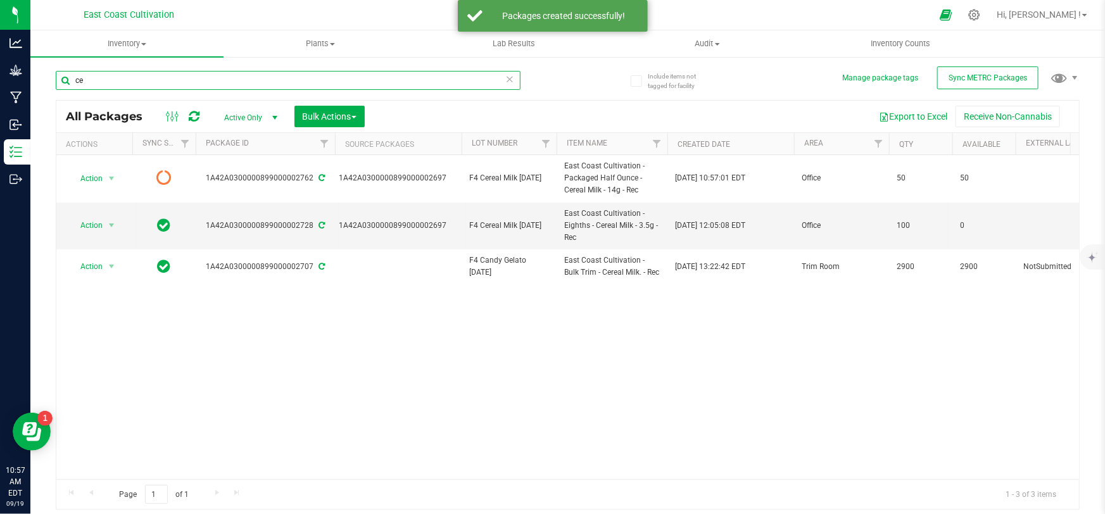
type input "c"
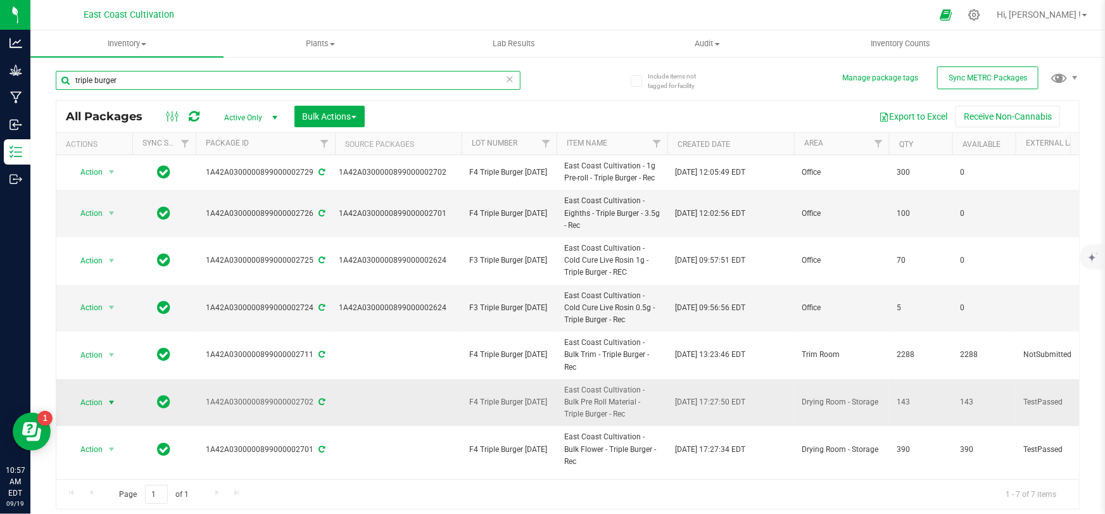
type input "triple burger"
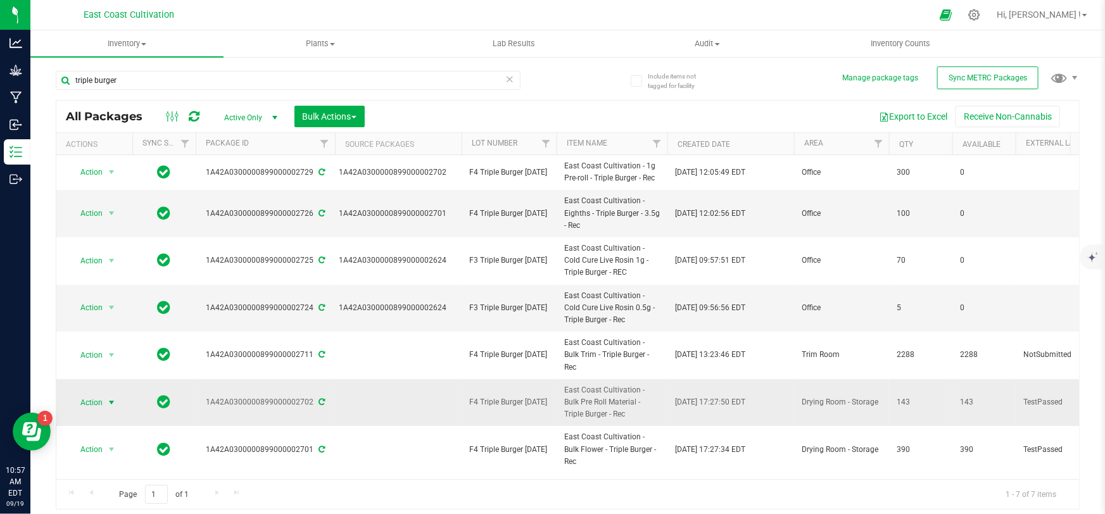
click at [106, 394] on span "select" at bounding box center [112, 403] width 16 height 18
click at [120, 184] on li "Create package" at bounding box center [109, 184] width 79 height 19
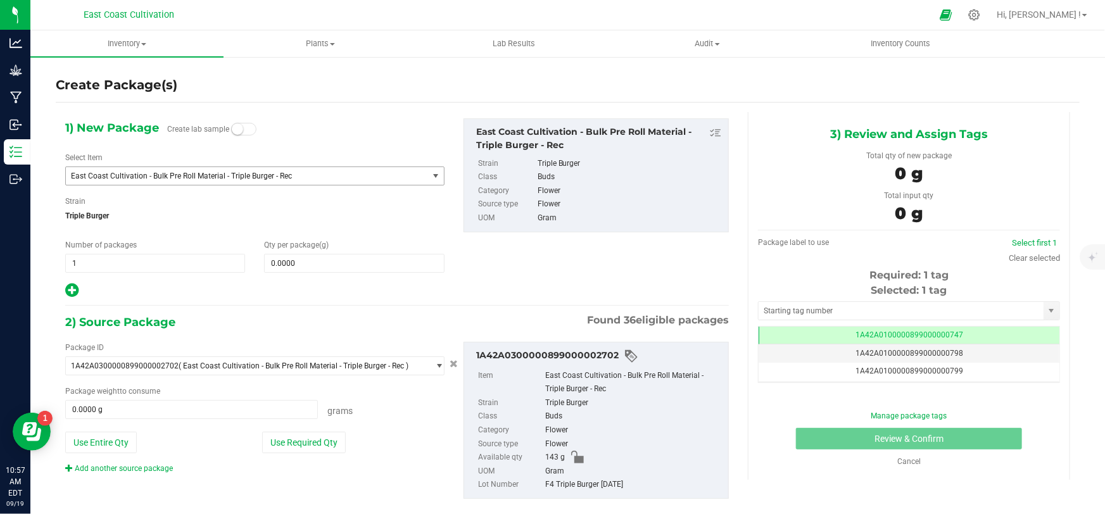
click at [186, 175] on span "East Coast Cultivation - Bulk Pre Roll Material - Triple Burger - Rec" at bounding box center [240, 176] width 338 height 9
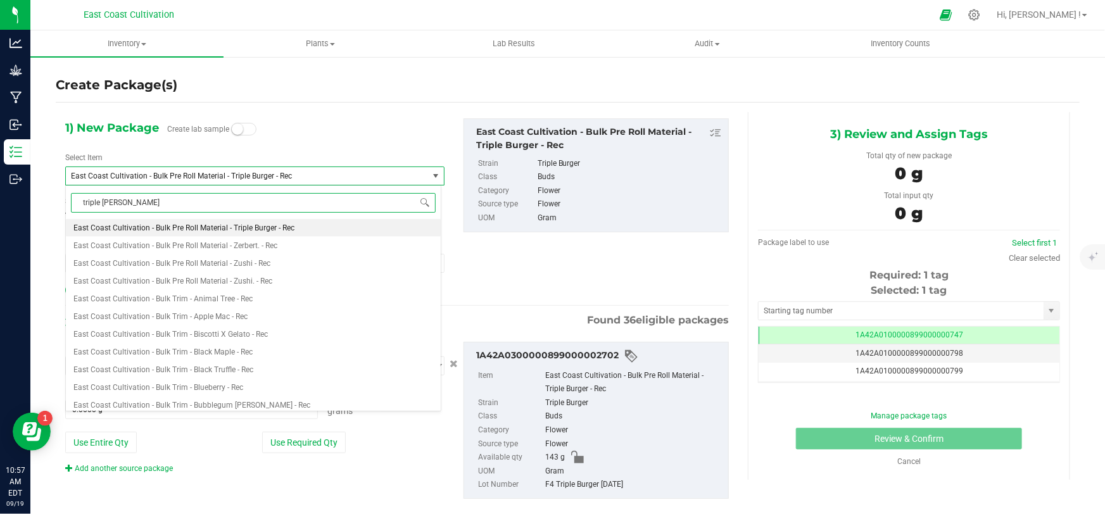
type input "triple burger"
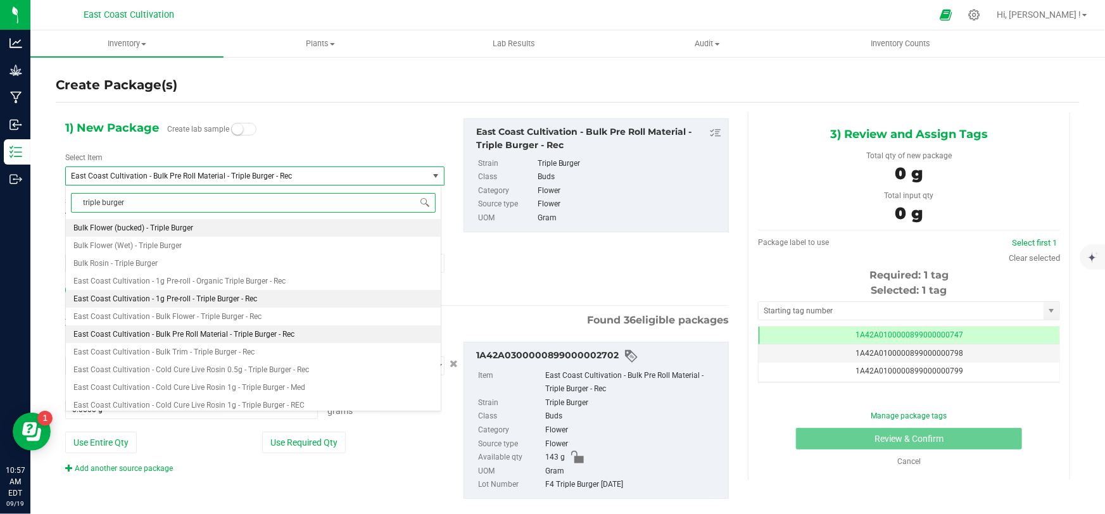
click at [215, 302] on span "East Coast Cultivation - 1g Pre-roll - Triple Burger - Rec" at bounding box center [165, 298] width 184 height 9
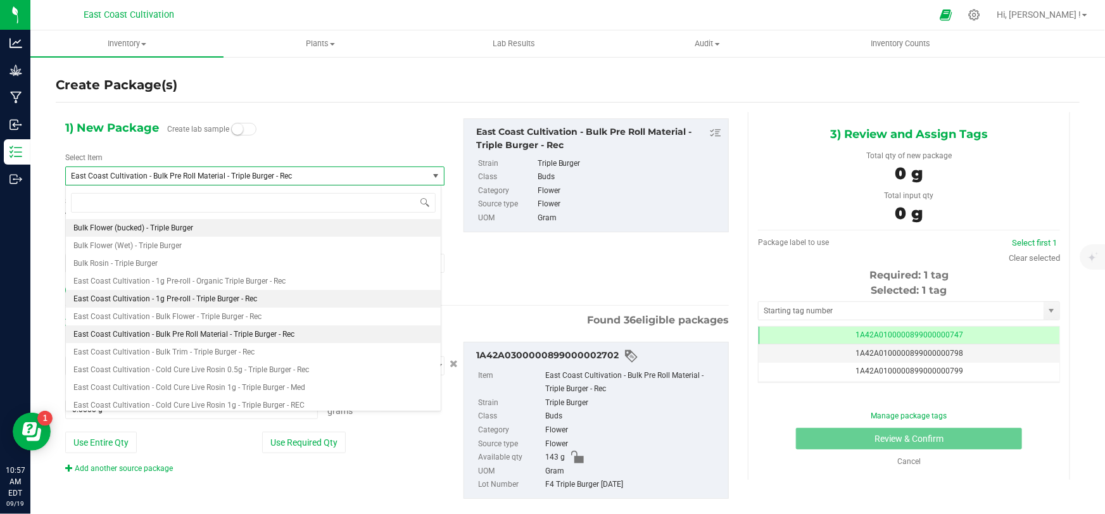
type input "0"
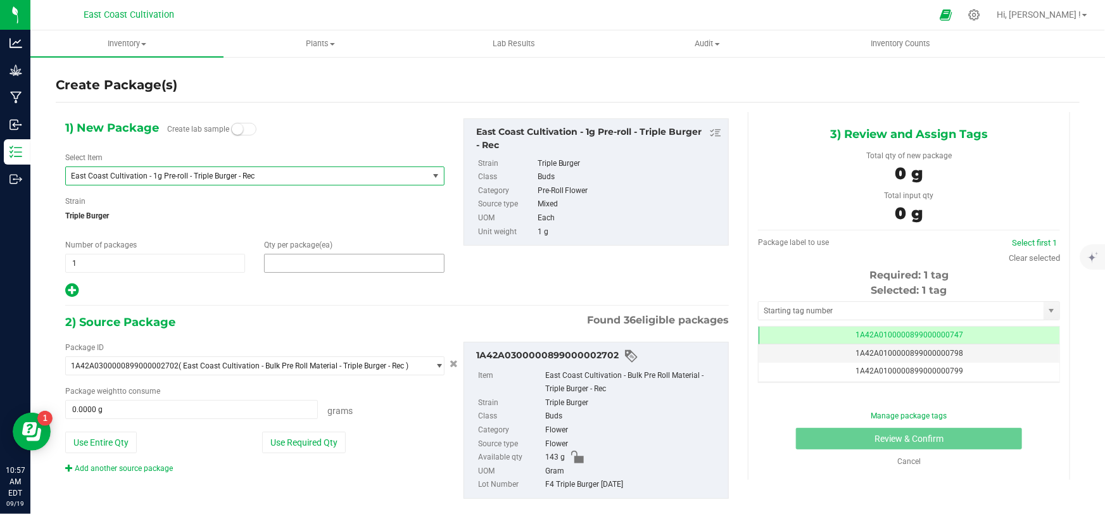
click at [300, 260] on span at bounding box center [354, 263] width 180 height 19
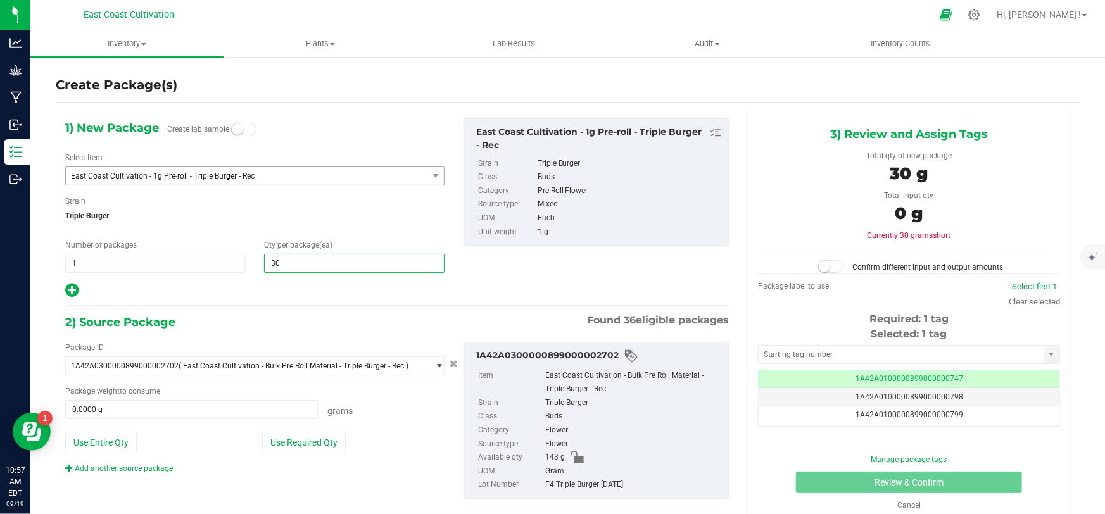
type input "300"
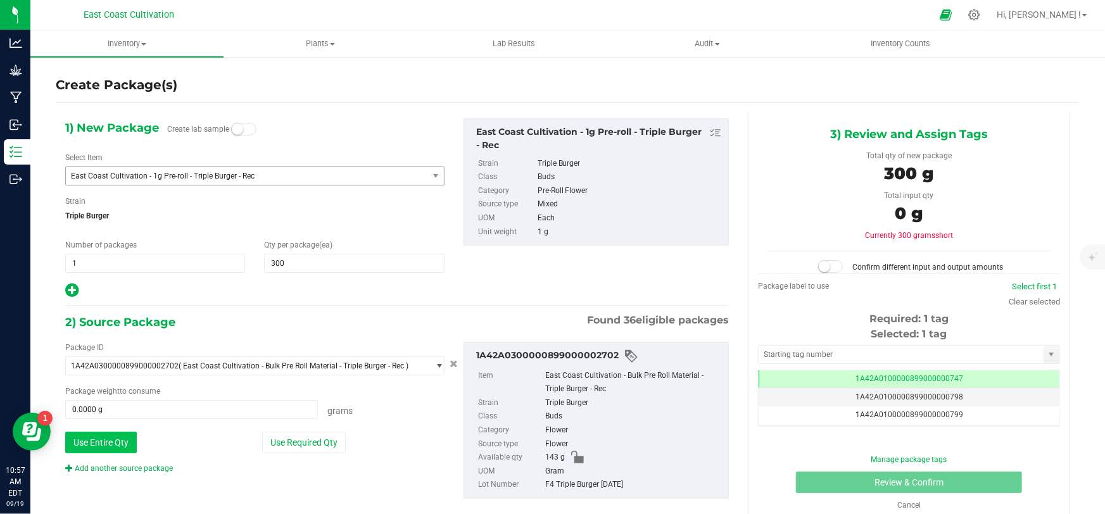
click at [92, 442] on button "Use Entire Qty" at bounding box center [101, 443] width 72 height 22
type input "143.0000 g"
click at [137, 469] on link "Add another source package" at bounding box center [119, 468] width 108 height 9
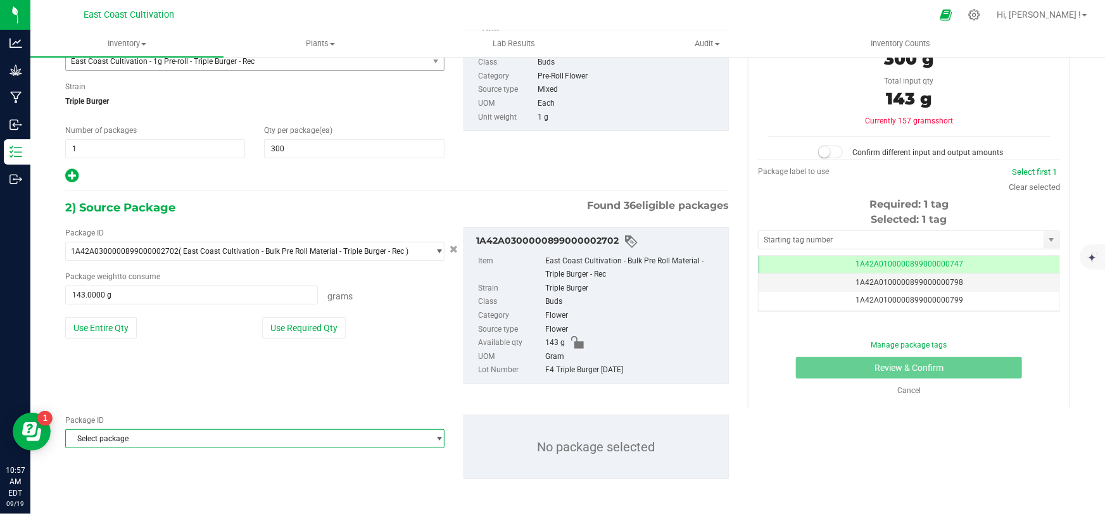
click at [148, 432] on span "Select package" at bounding box center [247, 439] width 362 height 18
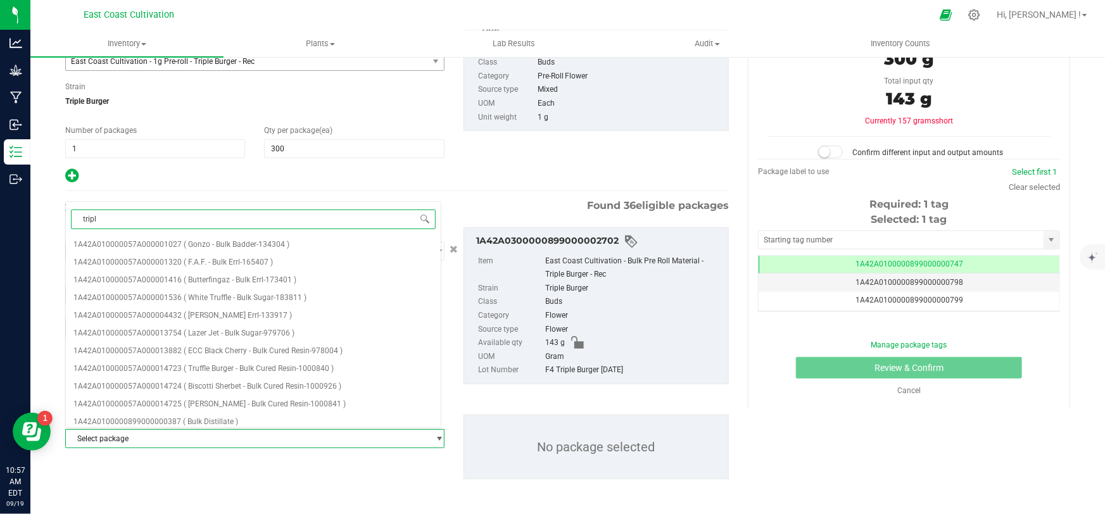
type input "triple"
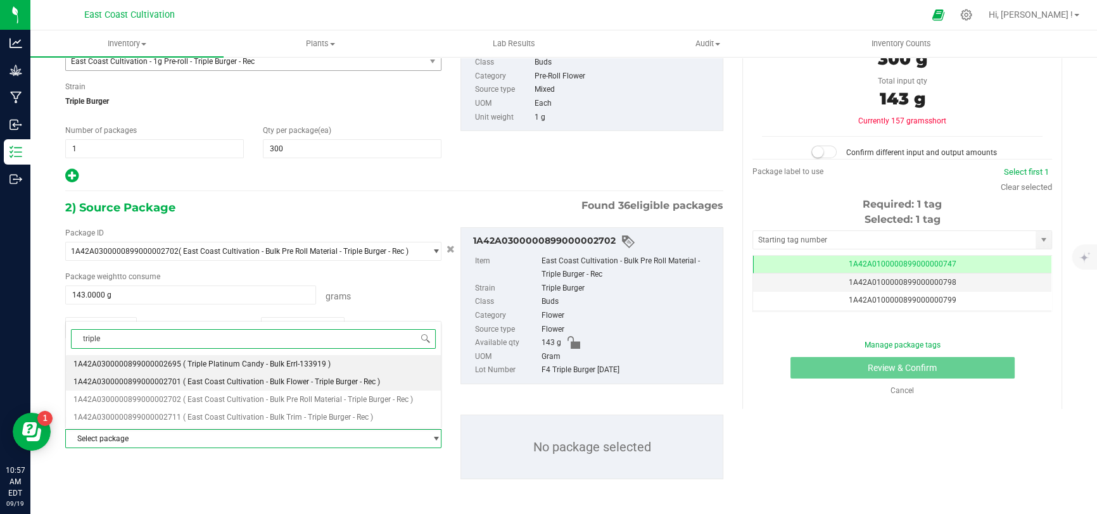
click at [246, 384] on span "( East Coast Cultivation - Bulk Flower - Triple Burger - Rec )" at bounding box center [281, 381] width 197 height 9
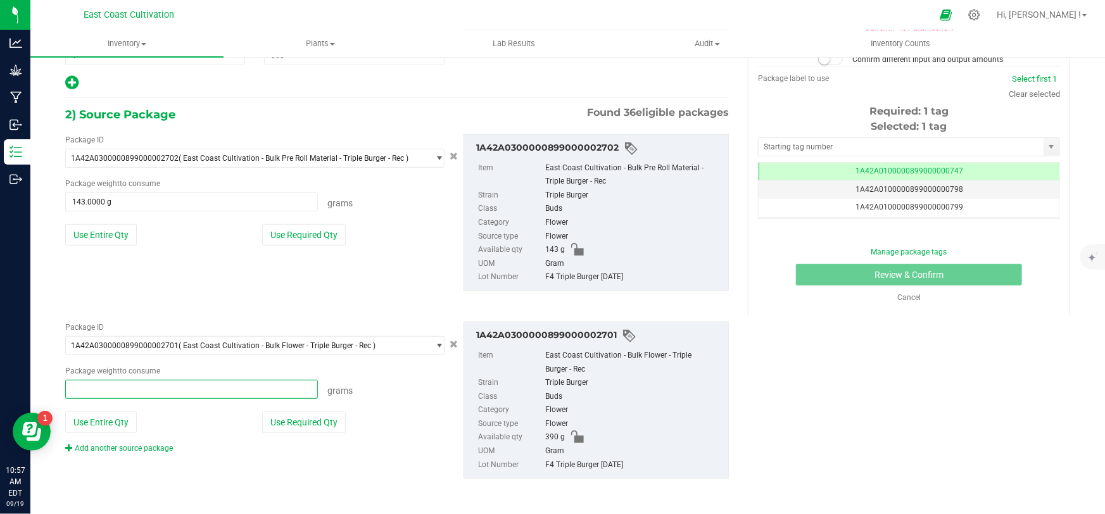
click at [189, 394] on span at bounding box center [191, 389] width 253 height 19
type input "220"
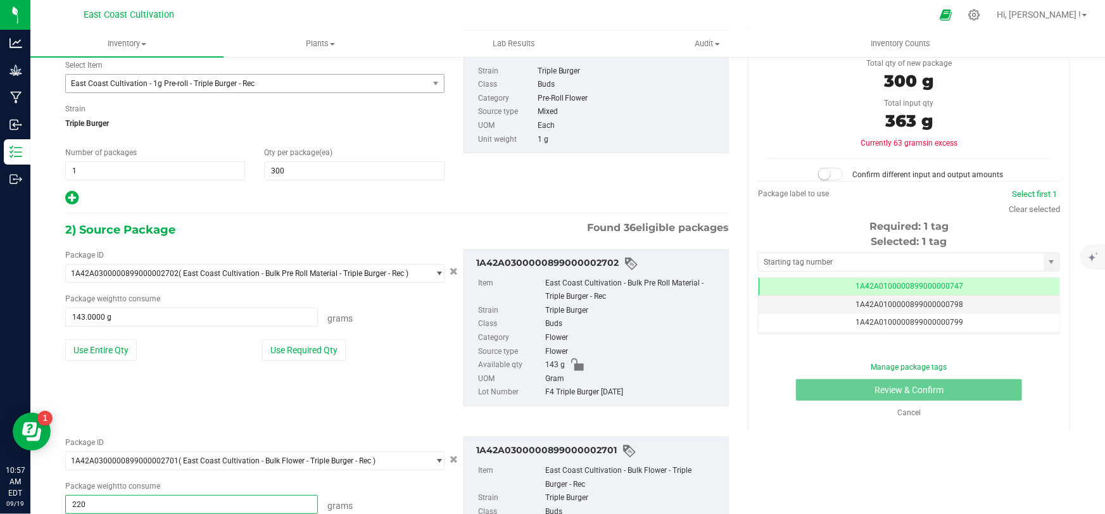
type input "220.0000 g"
click at [830, 174] on span at bounding box center [830, 174] width 25 height 13
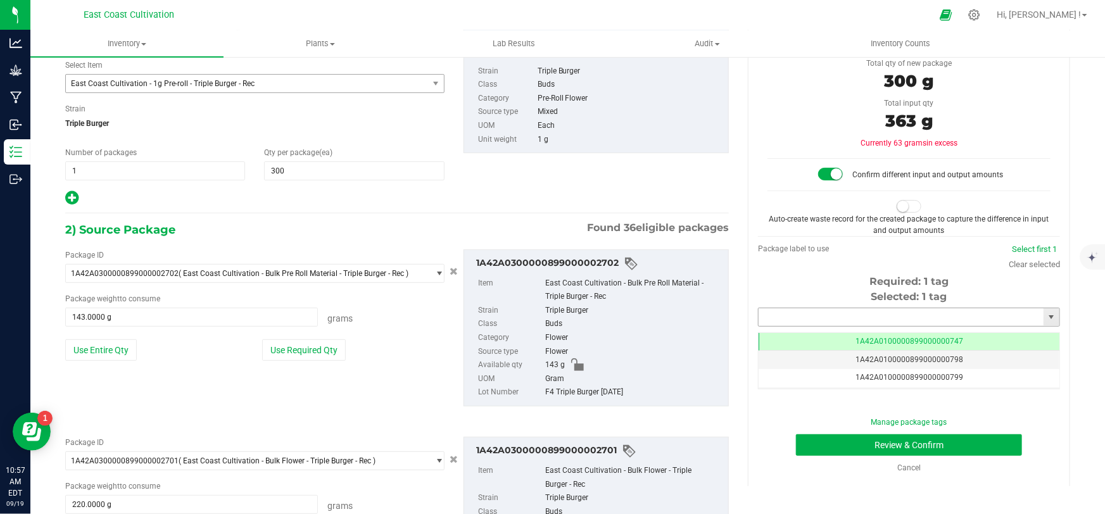
click at [824, 309] on input "text" at bounding box center [901, 317] width 285 height 18
click at [868, 336] on li "1A42A0300000899000002763" at bounding box center [902, 338] width 298 height 19
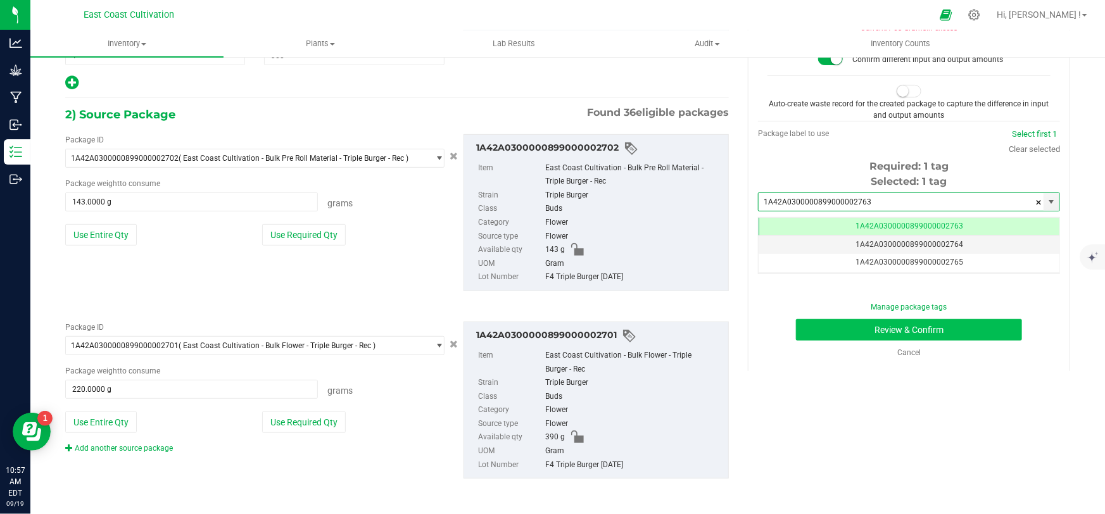
type input "1A42A0300000899000002763"
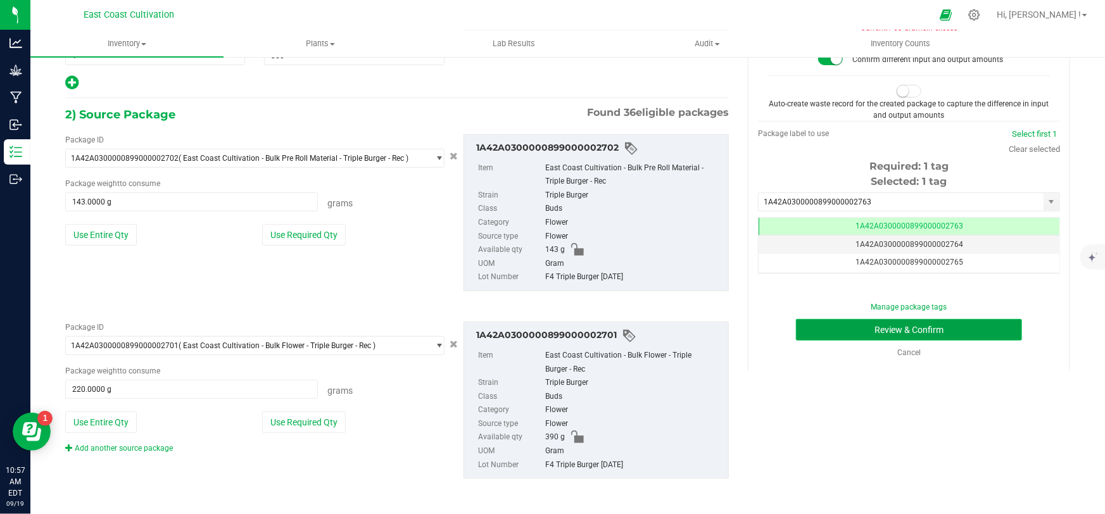
click at [942, 330] on button "Review & Confirm" at bounding box center [909, 330] width 227 height 22
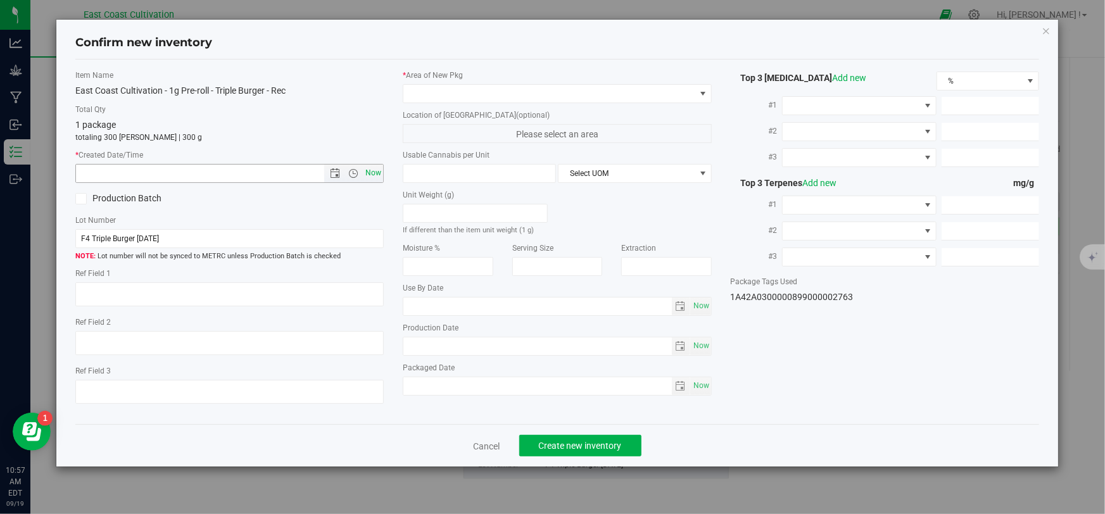
click at [369, 172] on span "Now" at bounding box center [374, 173] width 22 height 18
type input "[DATE] 10:57 AM"
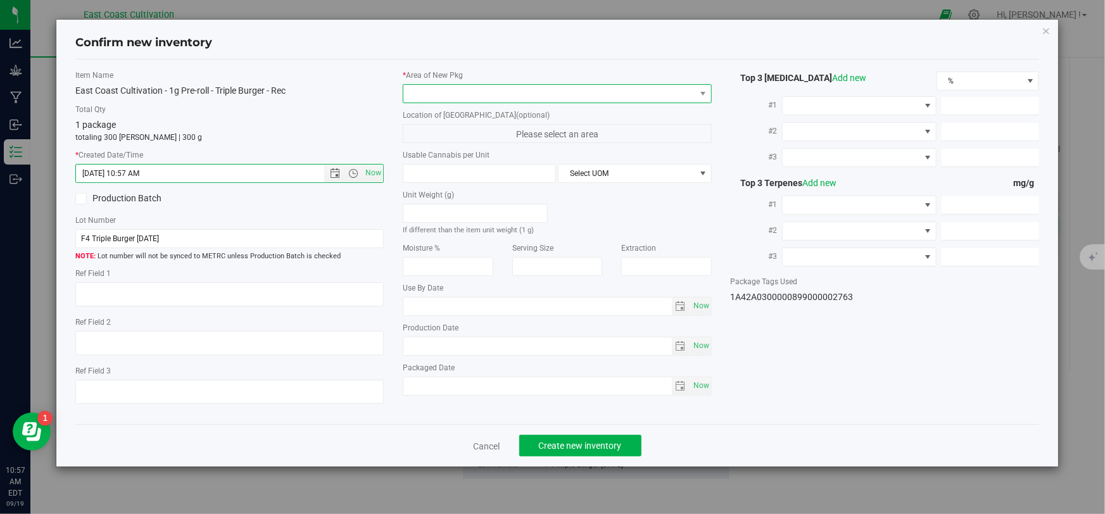
click at [426, 94] on span at bounding box center [548, 94] width 291 height 18
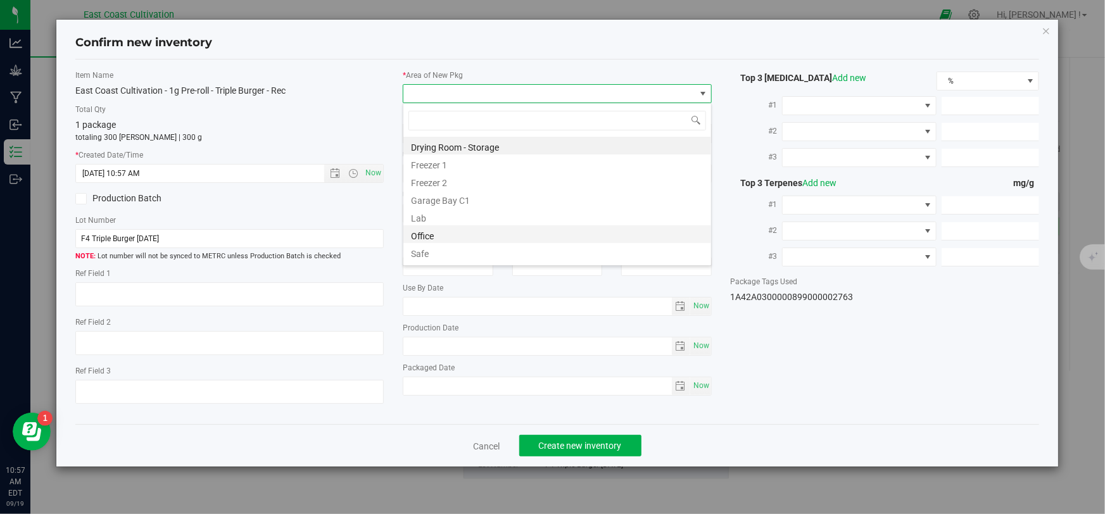
click at [426, 227] on li "Office" at bounding box center [557, 234] width 308 height 18
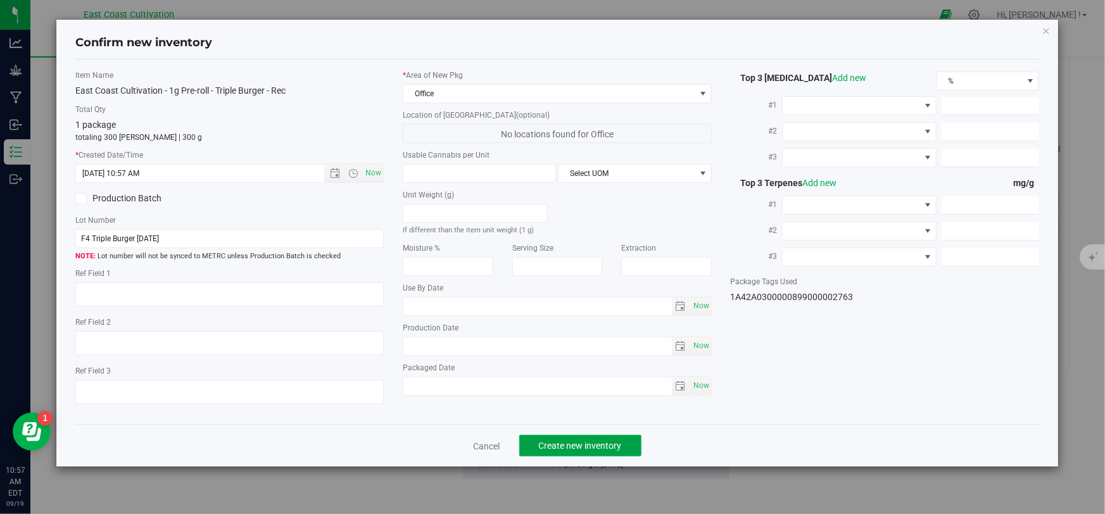
click at [580, 443] on span "Create new inventory" at bounding box center [580, 446] width 83 height 10
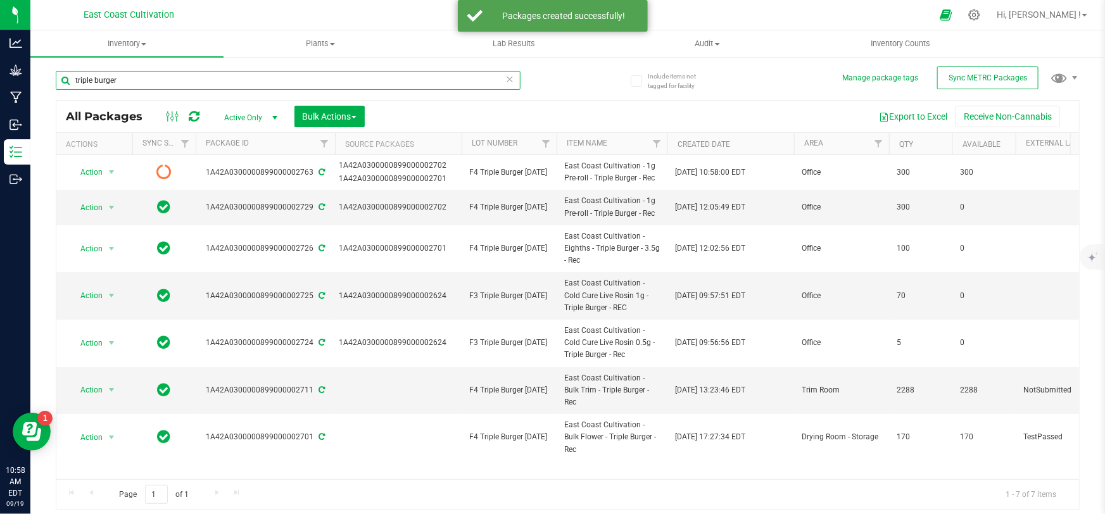
drag, startPoint x: 125, startPoint y: 82, endPoint x: 53, endPoint y: 82, distance: 72.2
click at [53, 82] on div "Include items not tagged for facility Manage package tags Sync METRC Packages t…" at bounding box center [567, 249] width 1075 height 386
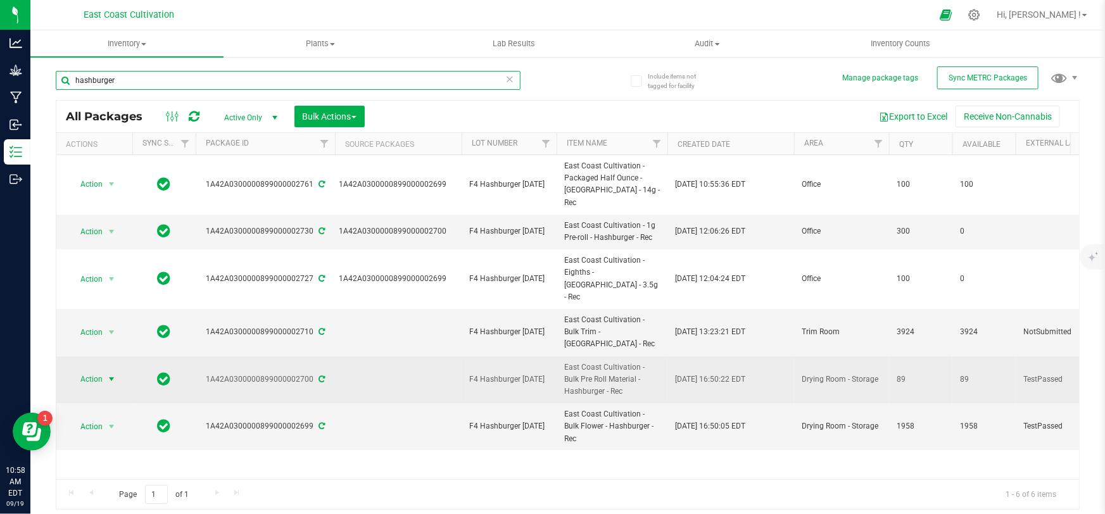
type input "hashburger"
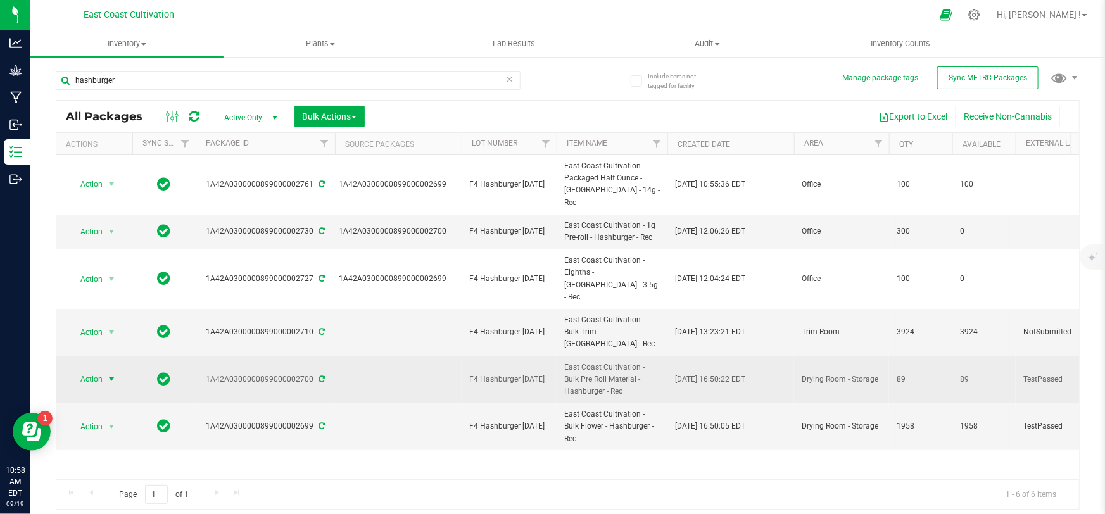
click at [89, 370] on span "Action" at bounding box center [86, 379] width 34 height 18
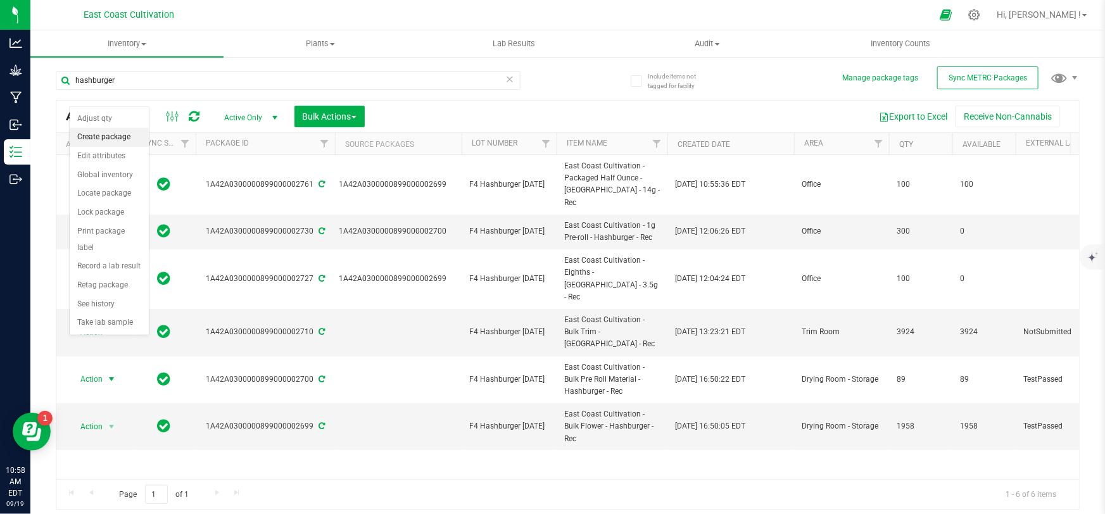
click at [119, 136] on li "Create package" at bounding box center [109, 137] width 79 height 19
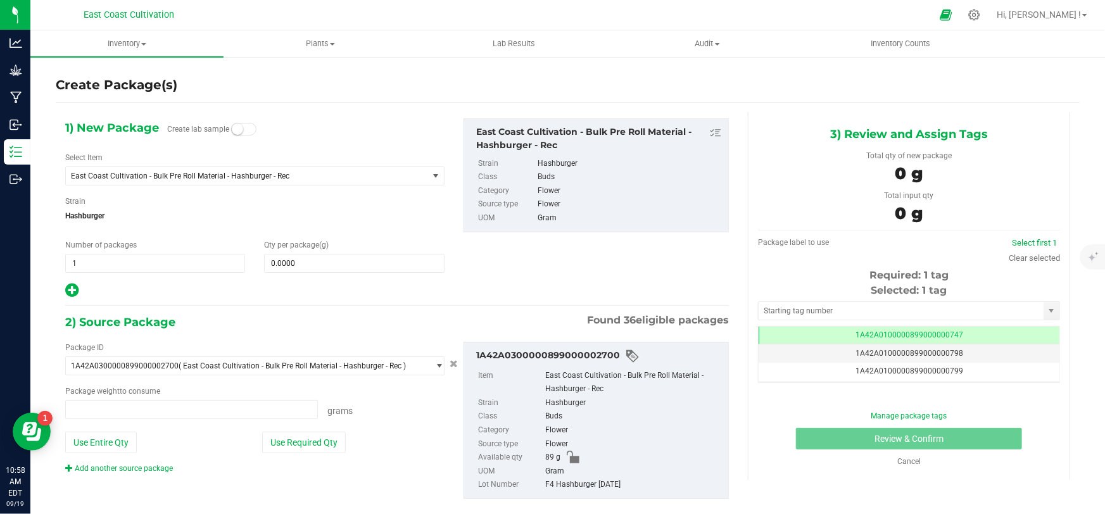
type input "0.0000 g"
click at [246, 181] on span "East Coast Cultivation - Bulk Pre Roll Material - Hashburger - Rec" at bounding box center [247, 176] width 362 height 18
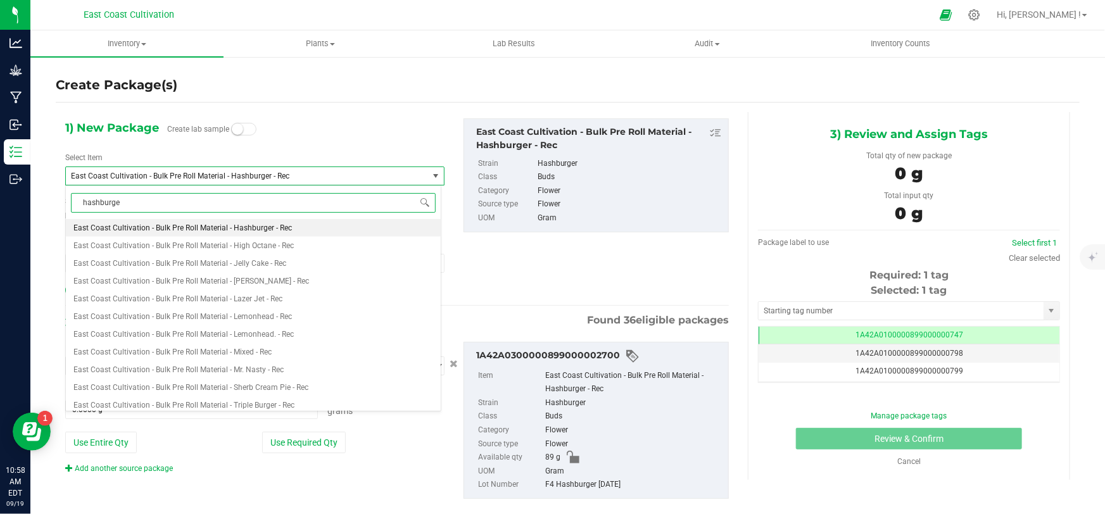
type input "hashburger"
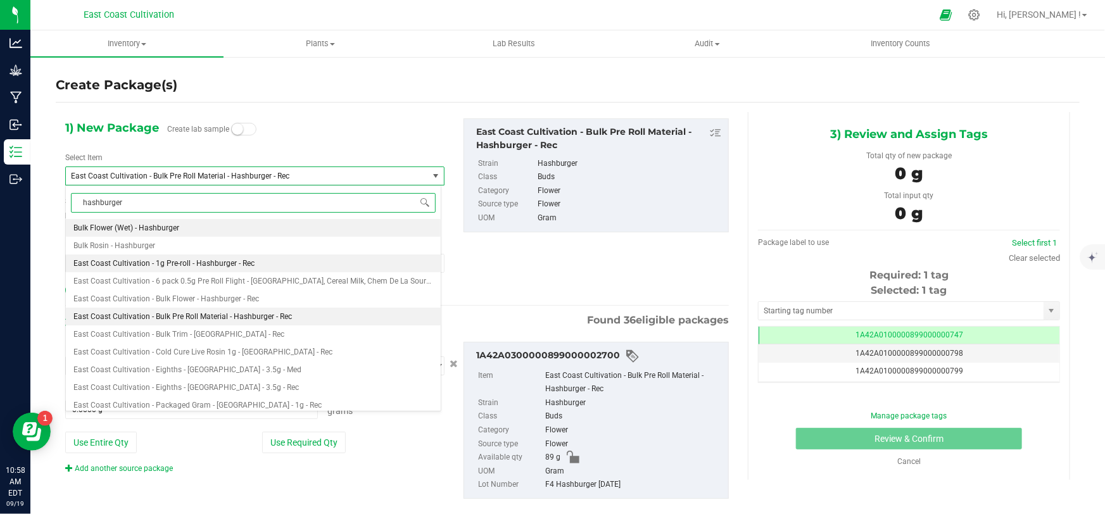
click at [205, 263] on span "East Coast Cultivation - 1g Pre-roll - Hashburger - Rec" at bounding box center [163, 263] width 181 height 9
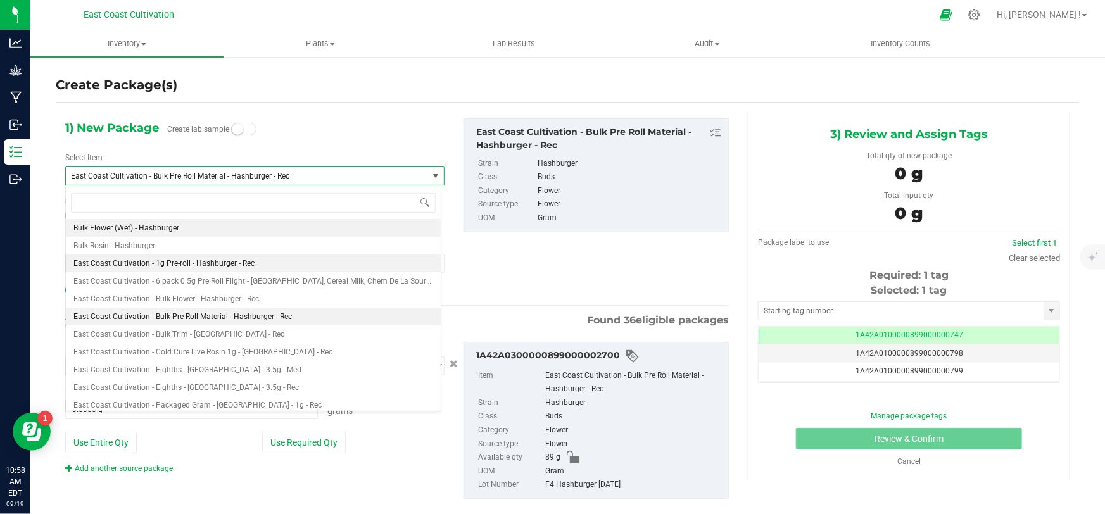
type input "0"
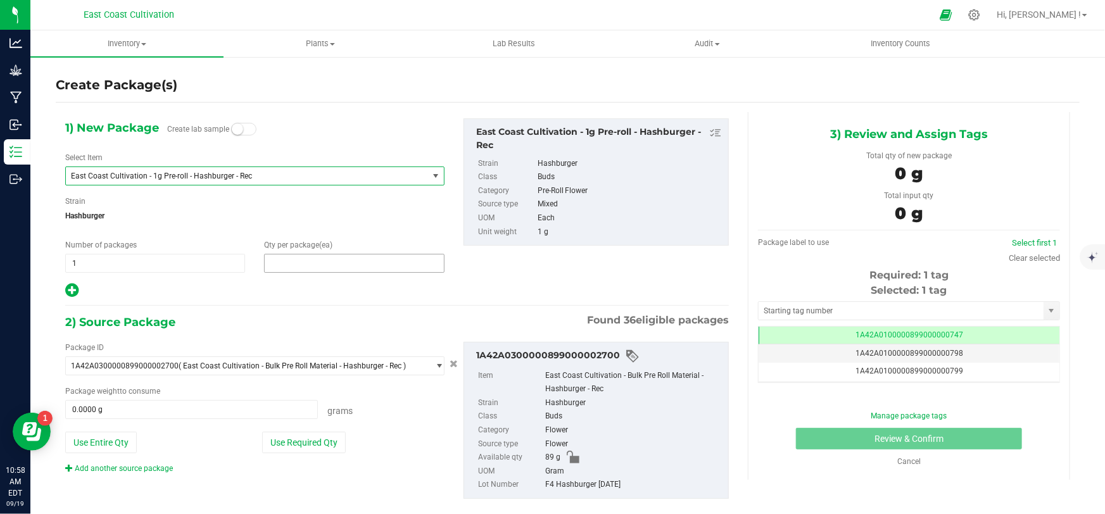
click at [308, 266] on span at bounding box center [354, 263] width 180 height 19
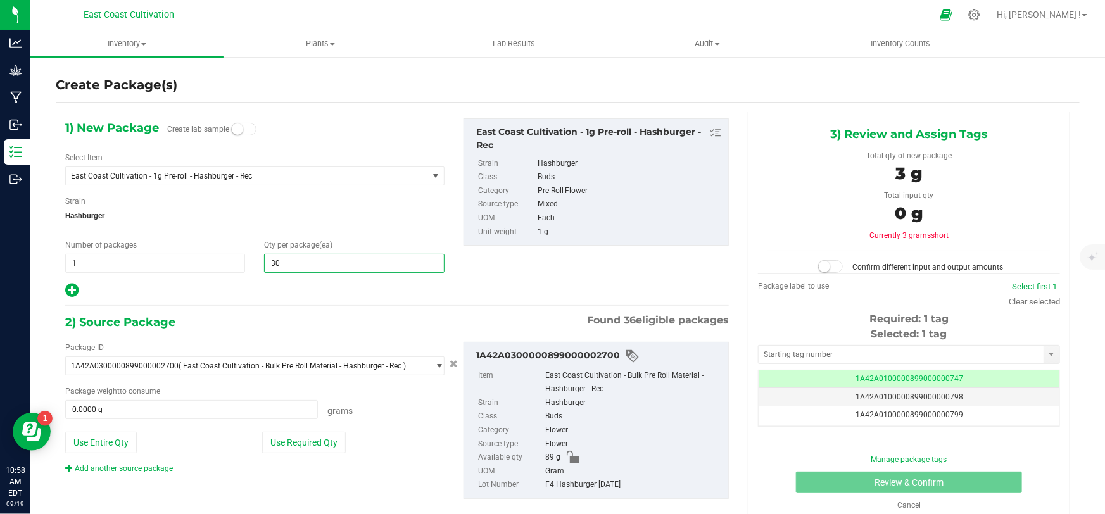
type input "300"
drag, startPoint x: 94, startPoint y: 443, endPoint x: 138, endPoint y: 457, distance: 46.5
click at [94, 443] on button "Use Entire Qty" at bounding box center [101, 443] width 72 height 22
type input "89.0000 g"
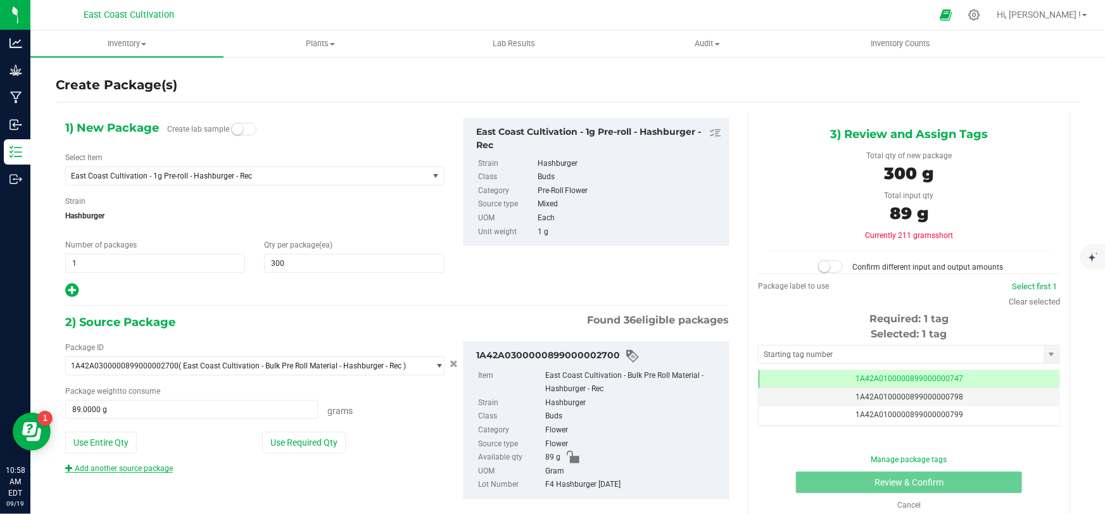
click at [139, 469] on link "Add another source package" at bounding box center [119, 468] width 108 height 9
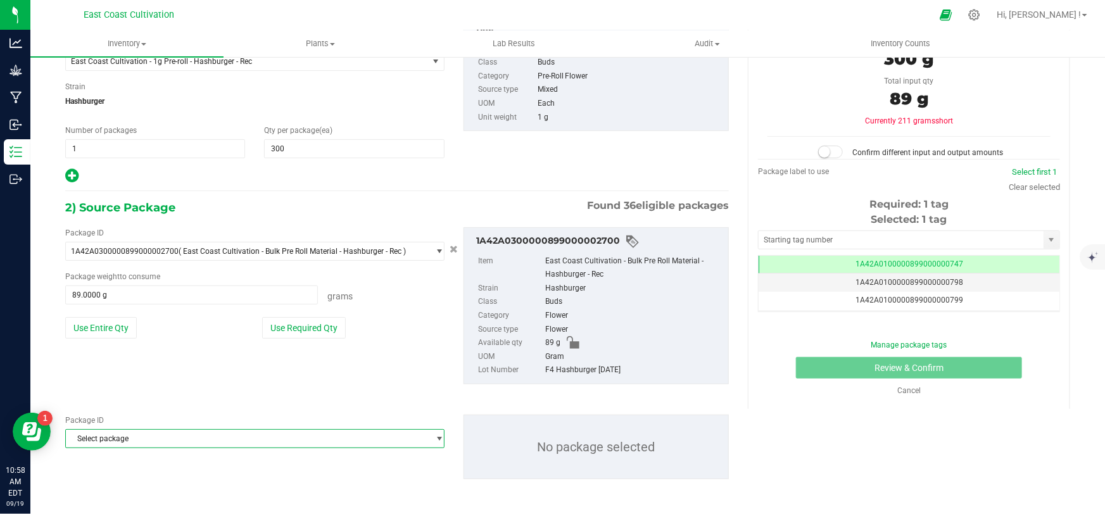
click at [191, 443] on span "Select package" at bounding box center [247, 439] width 362 height 18
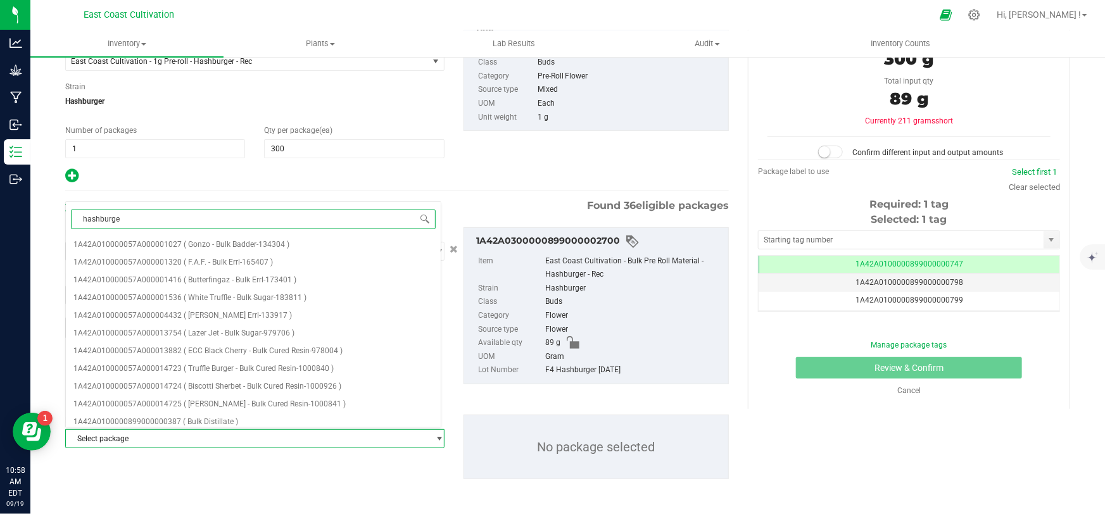
type input "hashburger"
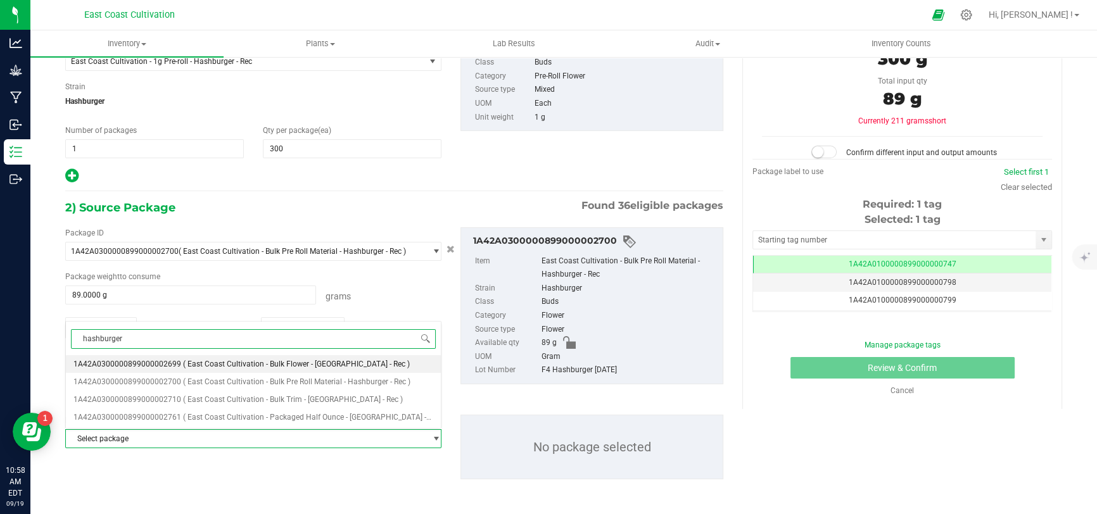
click at [286, 362] on span "( East Coast Cultivation - Bulk Flower - [GEOGRAPHIC_DATA] - Rec )" at bounding box center [296, 364] width 227 height 9
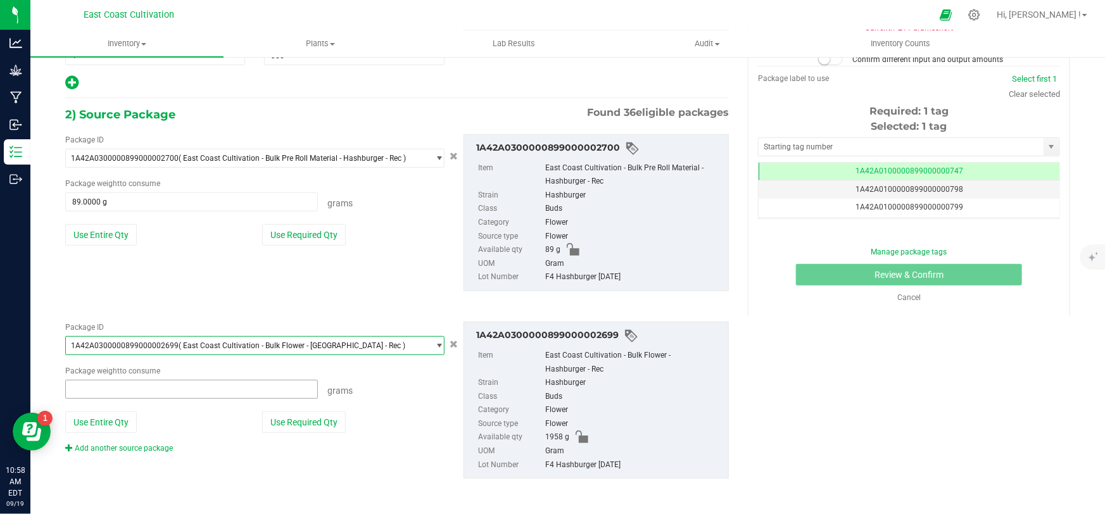
click at [115, 393] on span at bounding box center [191, 389] width 253 height 19
type input "216"
type input "216.0000 g"
click at [868, 386] on div "1) New Package Create lab sample Select Item East Coast Cultivation - 1g Pre-ro…" at bounding box center [568, 205] width 1024 height 602
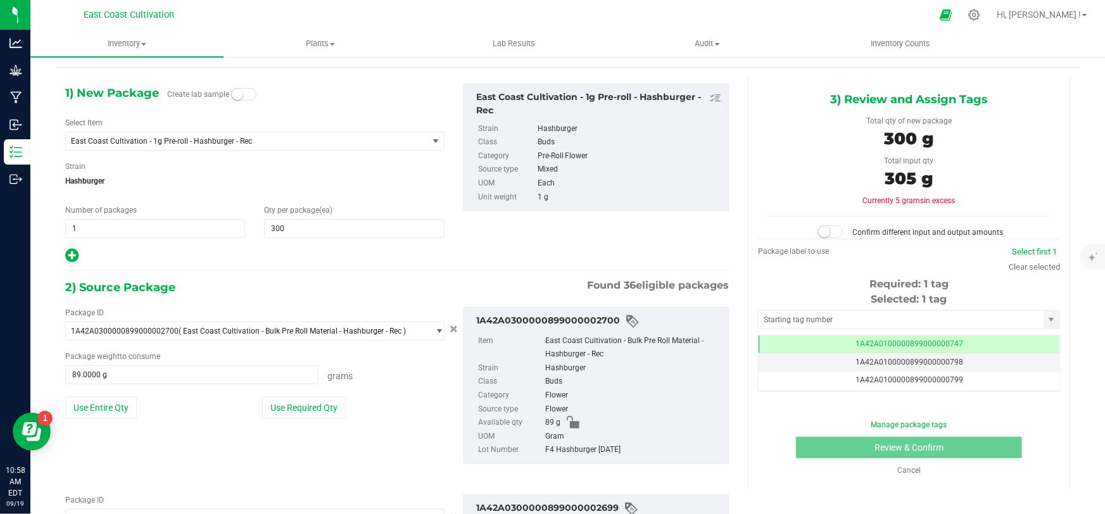
click at [833, 229] on span at bounding box center [830, 231] width 25 height 13
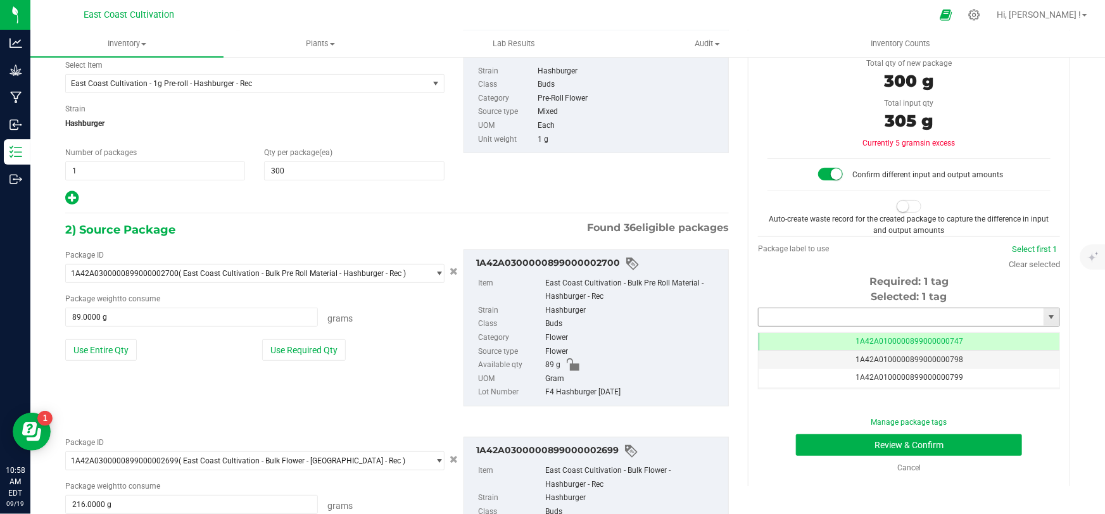
click at [836, 312] on input "text" at bounding box center [901, 317] width 285 height 18
click at [870, 336] on li "1A42A0300000899000002764" at bounding box center [902, 338] width 298 height 19
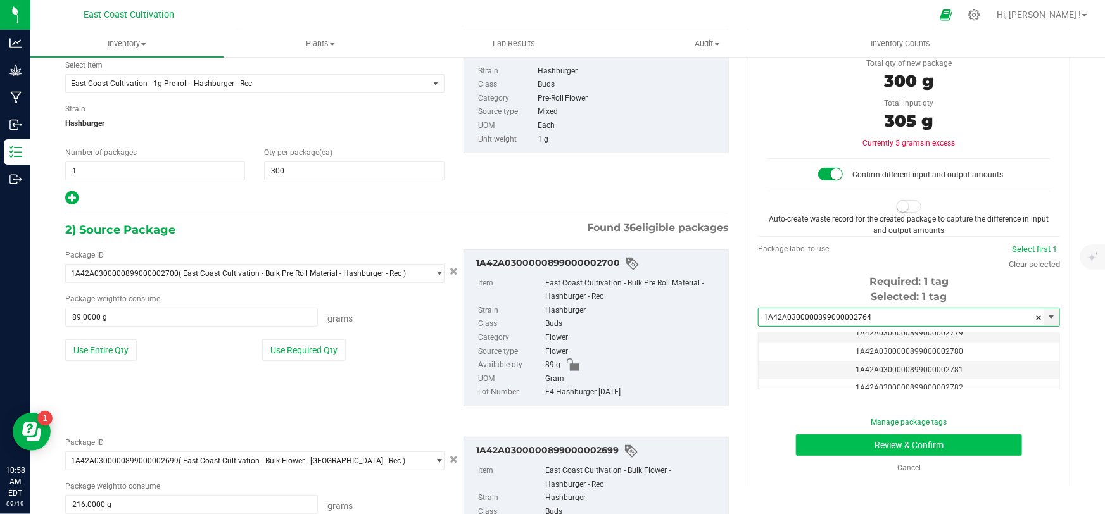
type input "1A42A0300000899000002764"
click at [918, 440] on button "Review & Confirm" at bounding box center [909, 445] width 227 height 22
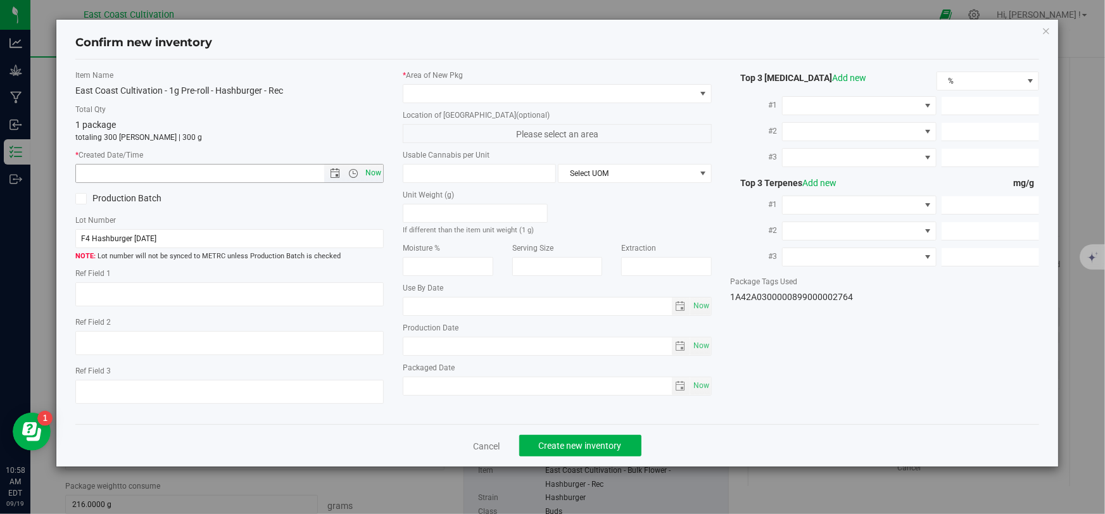
click at [377, 168] on span "Now" at bounding box center [374, 173] width 22 height 18
type input "[DATE] 10:58 AM"
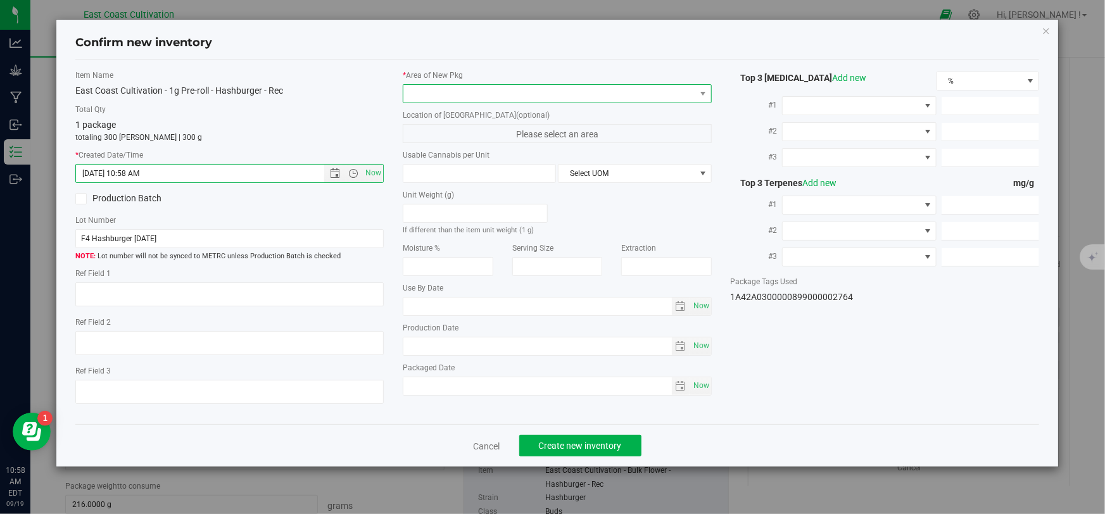
click at [434, 92] on span at bounding box center [548, 94] width 291 height 18
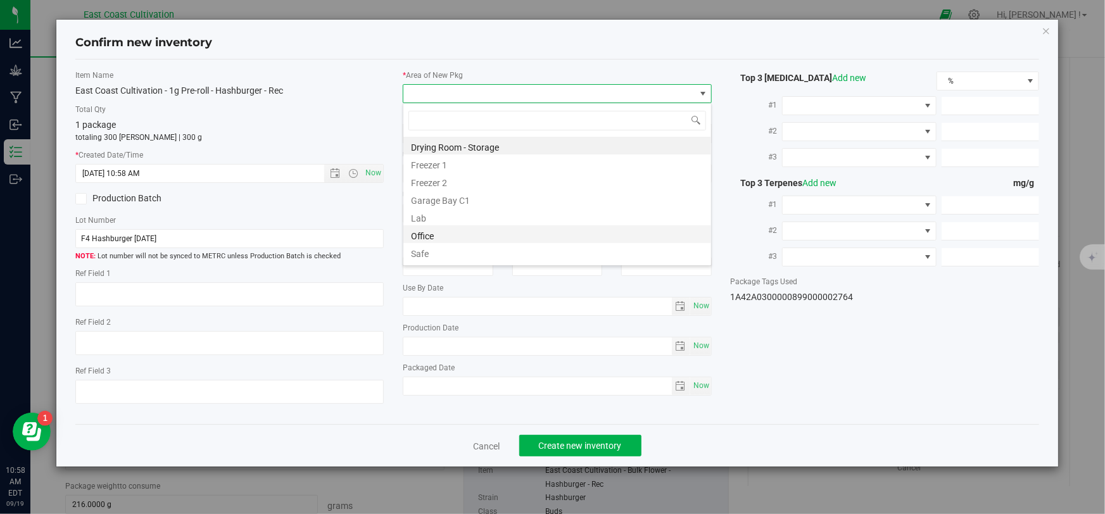
click at [423, 237] on li "Office" at bounding box center [557, 234] width 308 height 18
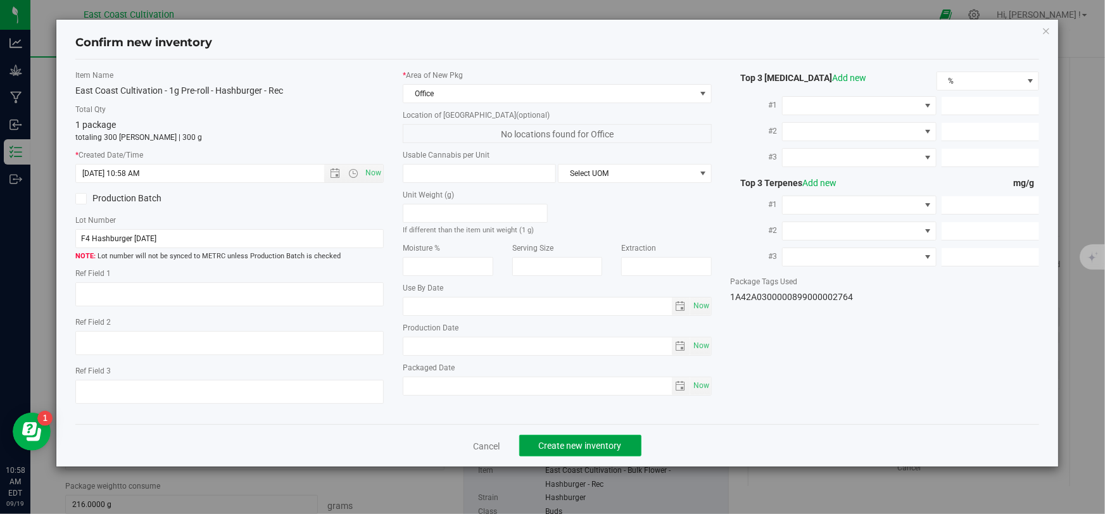
click at [562, 445] on span "Create new inventory" at bounding box center [580, 446] width 83 height 10
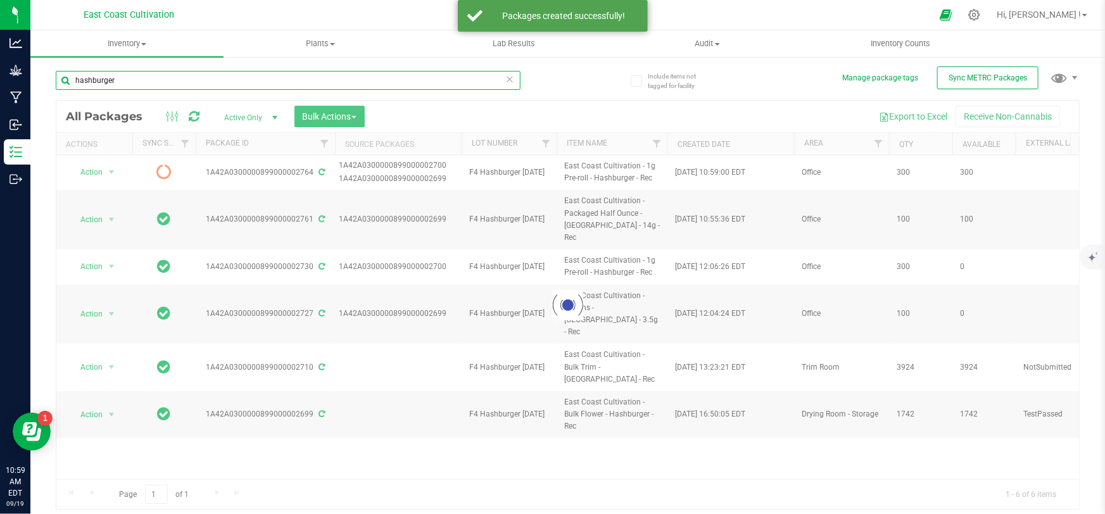
click at [125, 81] on input "hashburger" at bounding box center [288, 80] width 465 height 19
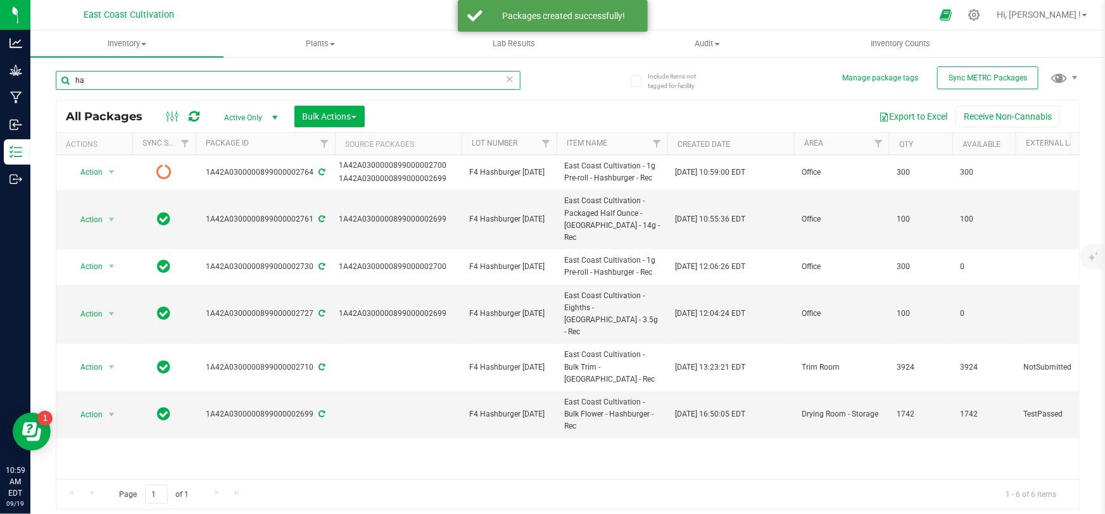
type input "h"
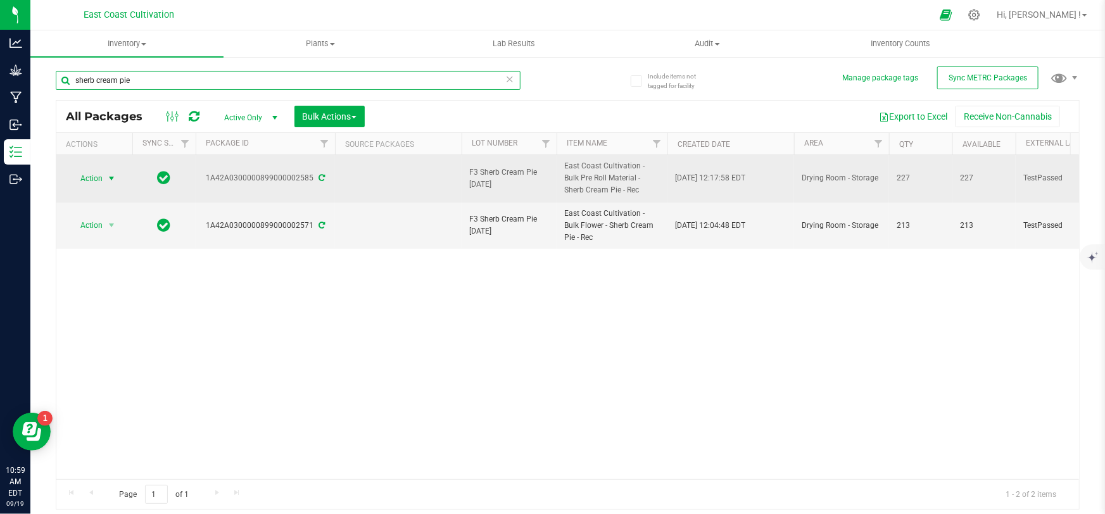
type input "sherb cream pie"
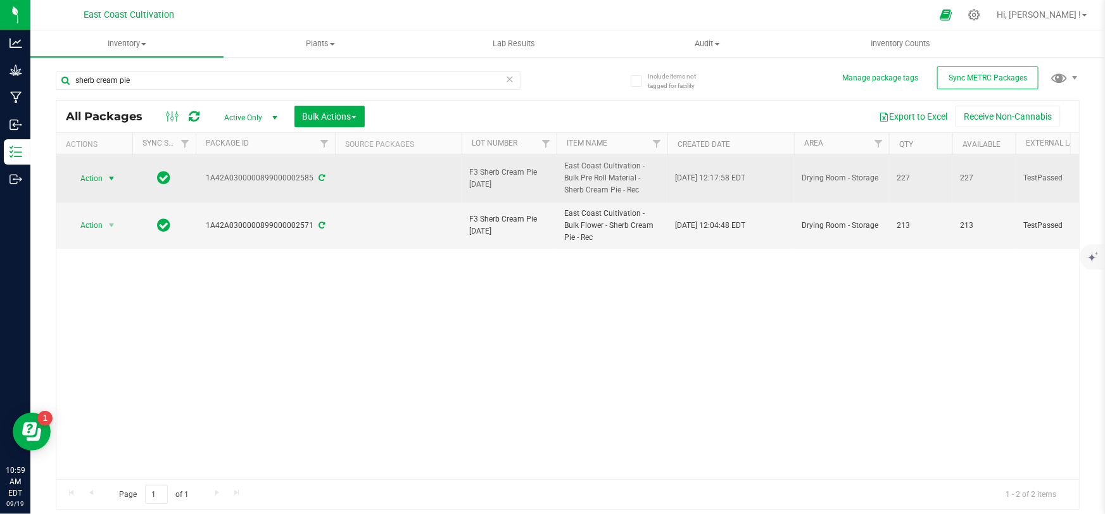
click at [101, 180] on span "Action" at bounding box center [86, 179] width 34 height 18
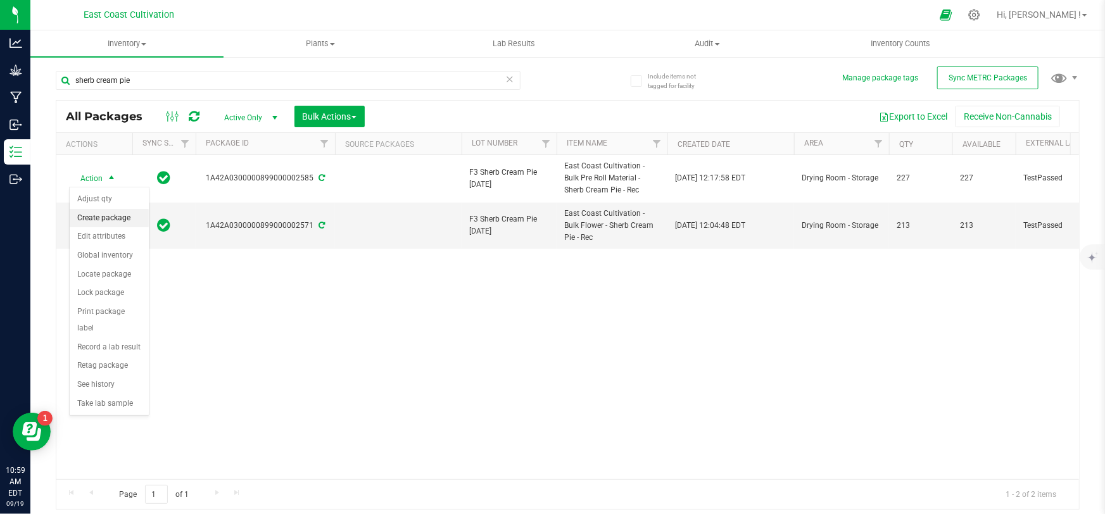
click at [114, 213] on li "Create package" at bounding box center [109, 218] width 79 height 19
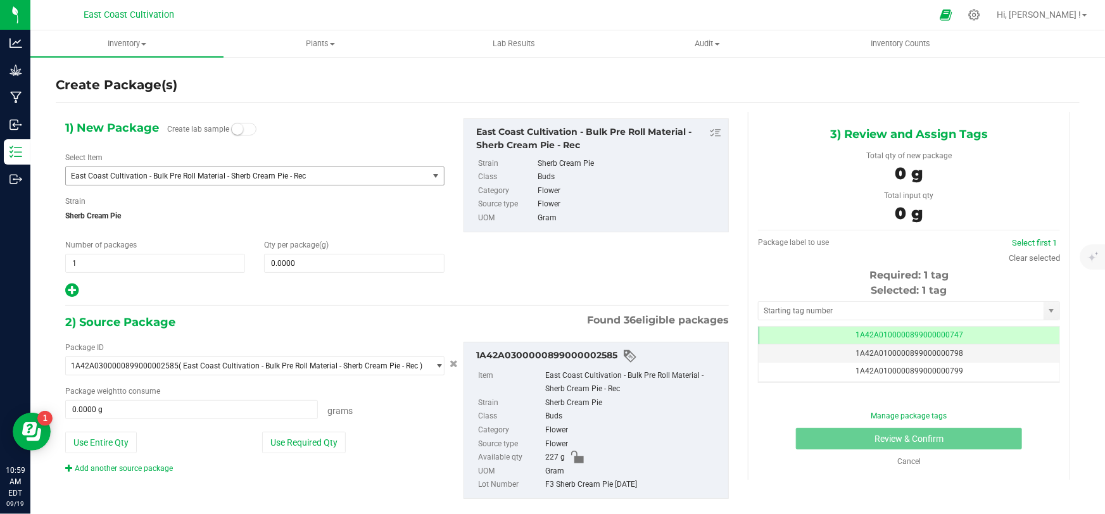
click at [235, 181] on span "East Coast Cultivation - Bulk Pre Roll Material - Sherb Cream Pie - Rec" at bounding box center [247, 176] width 362 height 18
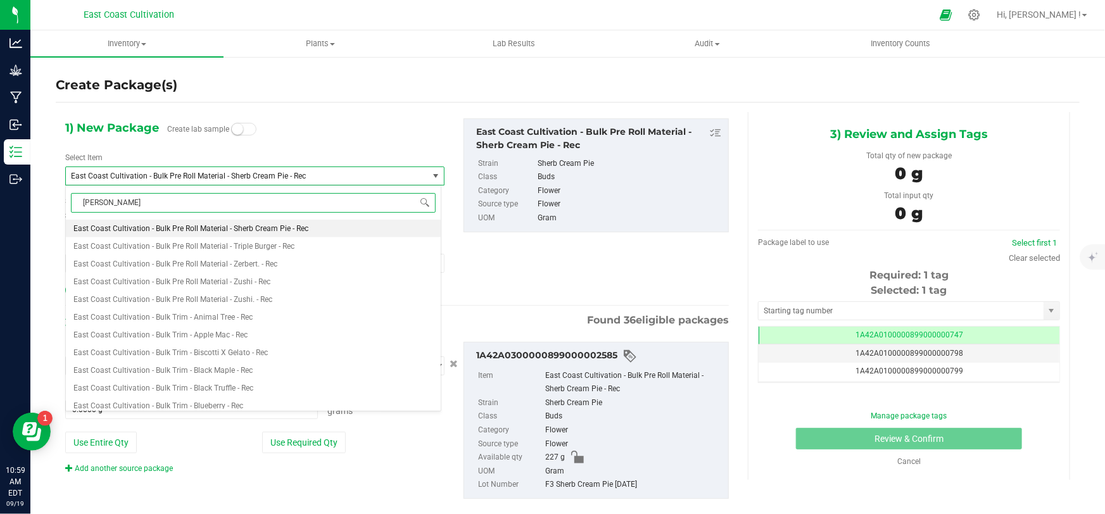
type input "sherb cream"
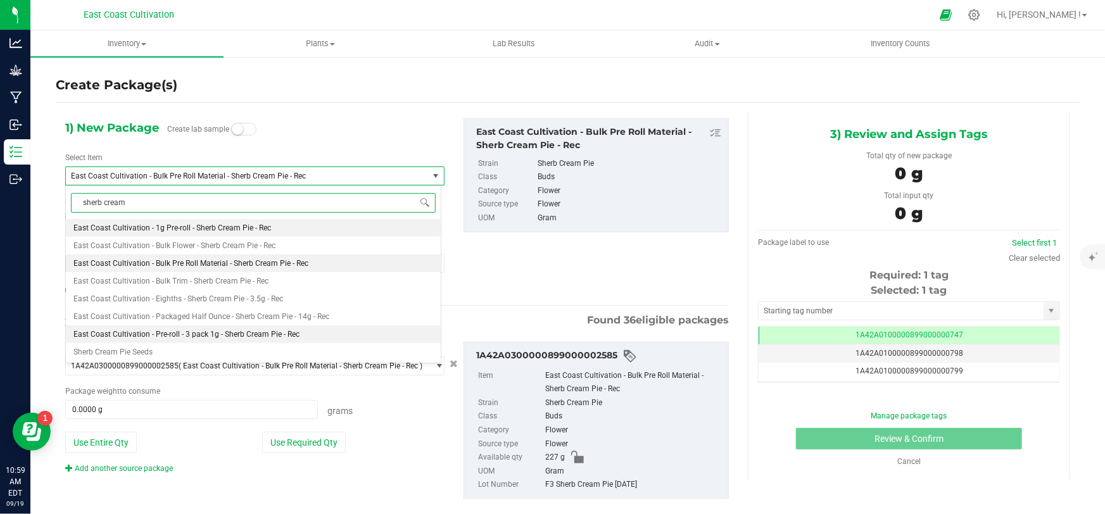
click at [219, 331] on span "East Coast Cultivation - Pre-roll - 3 pack 1g - Sherb Cream Pie - Rec" at bounding box center [186, 334] width 226 height 9
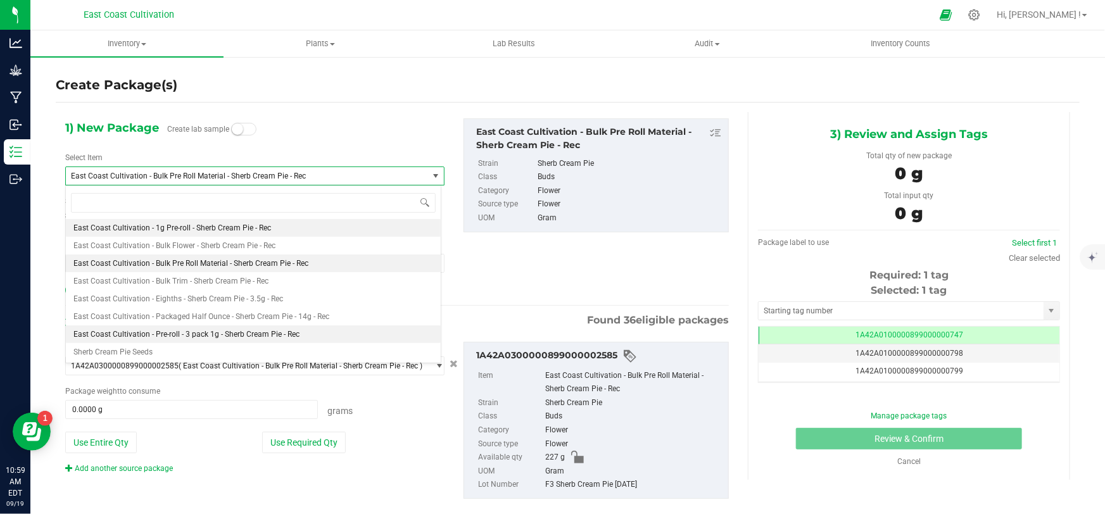
type input "0"
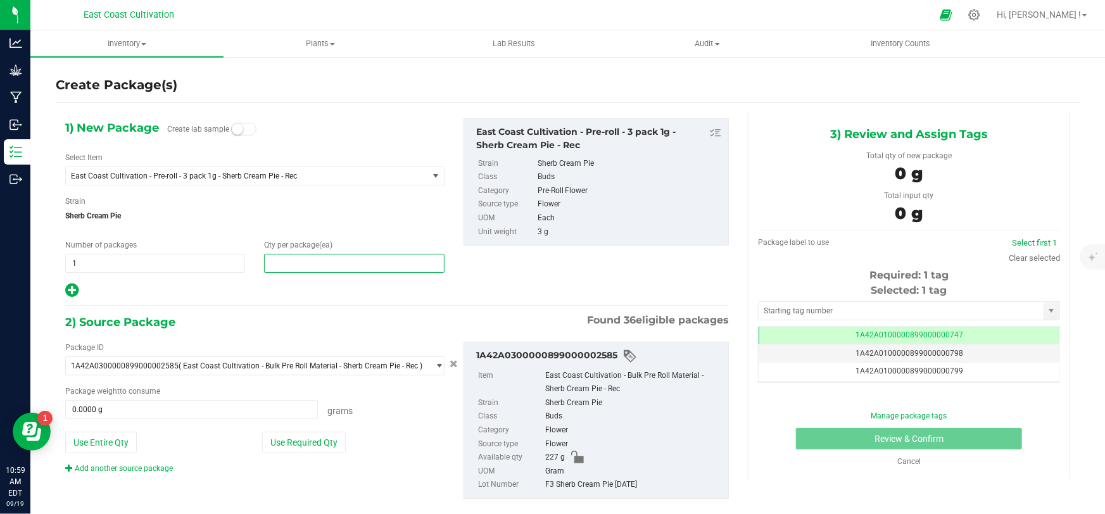
click at [287, 265] on span at bounding box center [354, 263] width 180 height 19
type input "66"
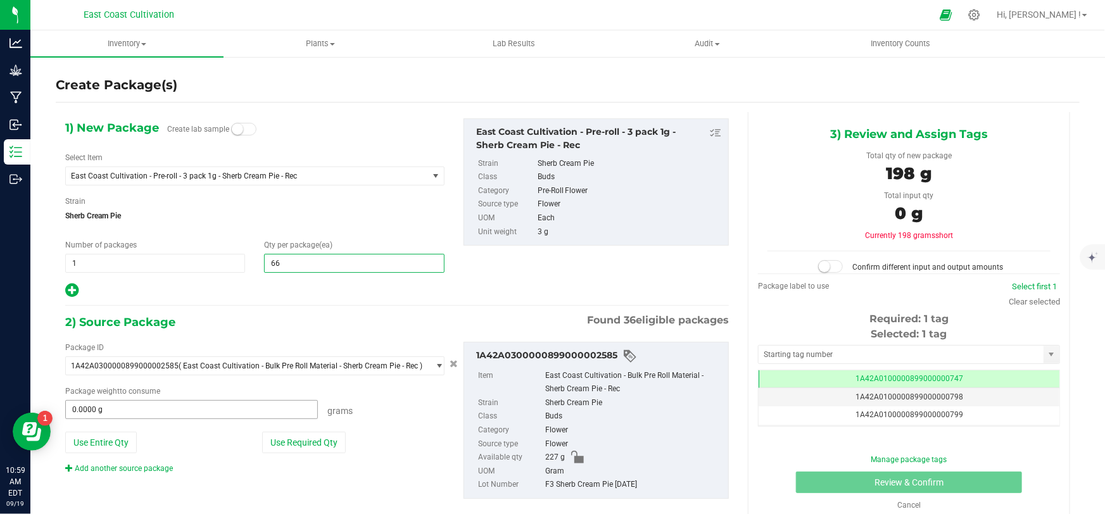
type input "66"
click at [227, 406] on span at bounding box center [191, 409] width 253 height 19
type input "217"
type input "217.0000 g"
click at [840, 270] on div at bounding box center [830, 267] width 32 height 13
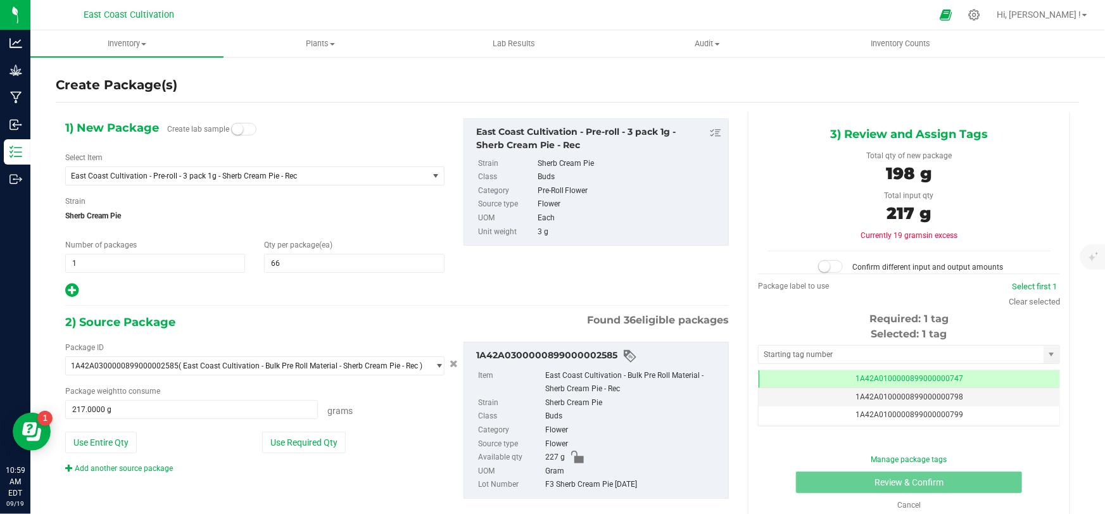
click at [825, 266] on span at bounding box center [830, 266] width 25 height 13
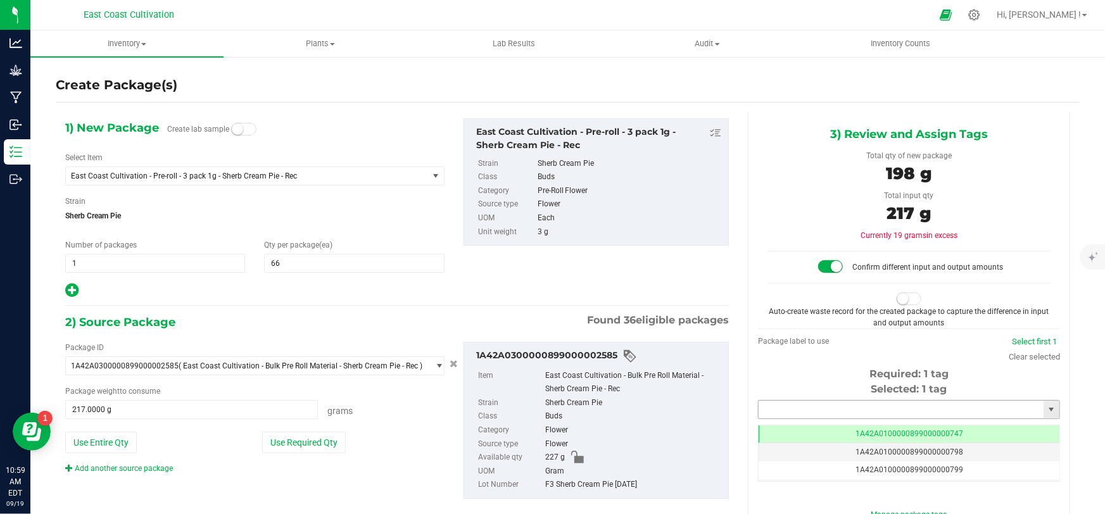
click at [811, 407] on input "text" at bounding box center [901, 410] width 285 height 18
click at [833, 434] on li "1A42A0300000899000002765" at bounding box center [902, 430] width 298 height 19
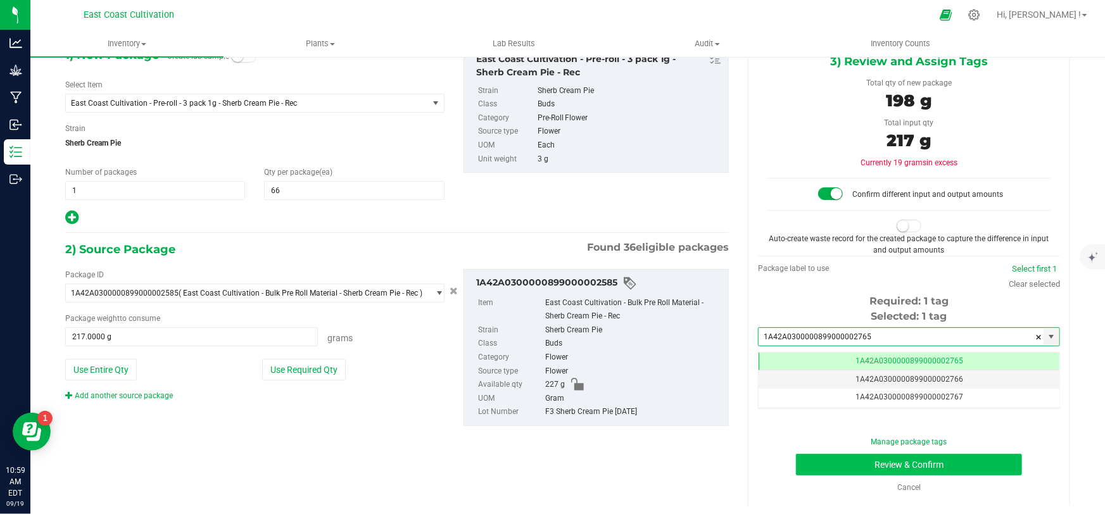
type input "1A42A0300000899000002765"
click at [888, 462] on button "Review & Confirm" at bounding box center [909, 465] width 227 height 22
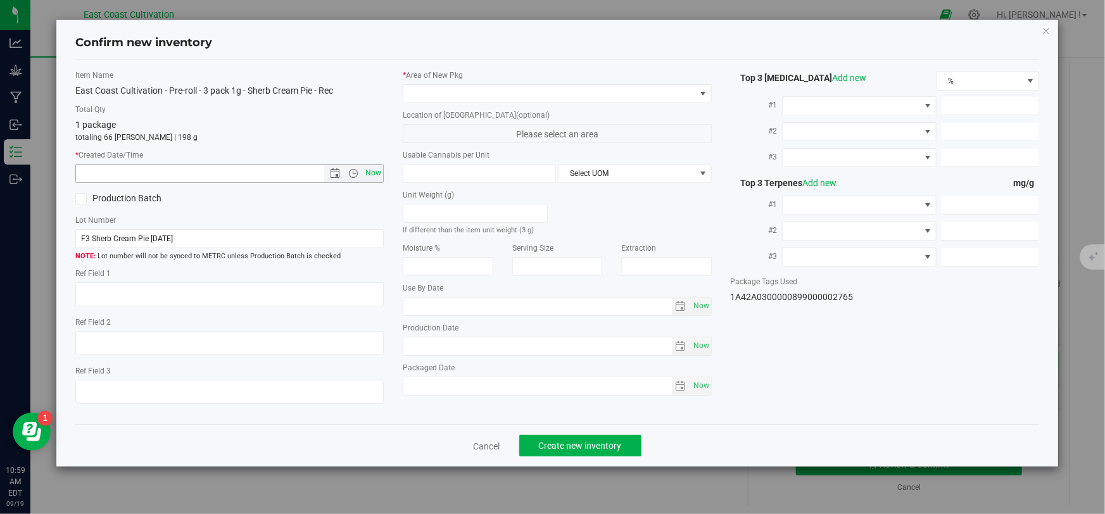
click at [378, 177] on span "Now" at bounding box center [374, 173] width 22 height 18
type input "[DATE] 10:59 AM"
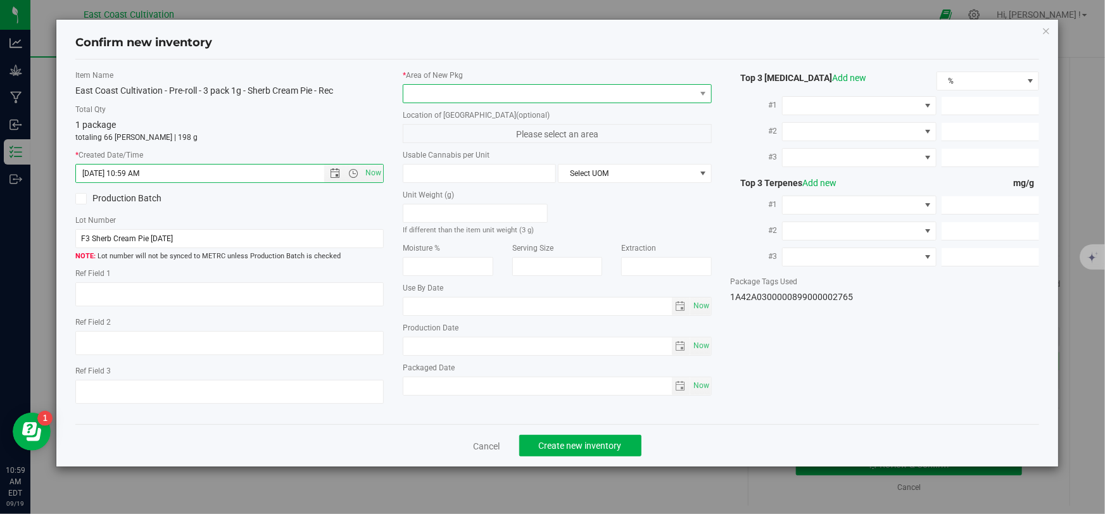
click at [438, 94] on span at bounding box center [548, 94] width 291 height 18
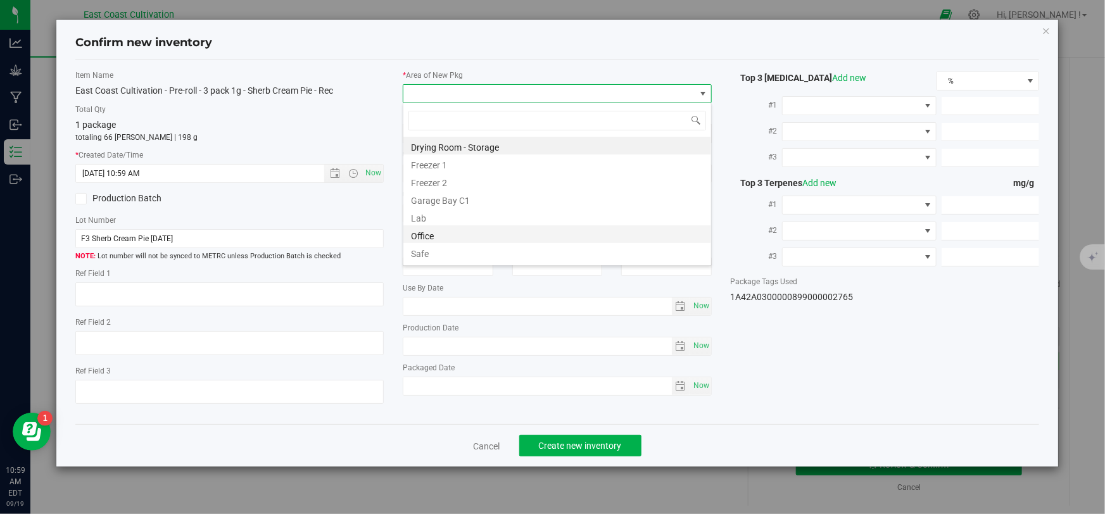
click at [424, 236] on li "Office" at bounding box center [557, 234] width 308 height 18
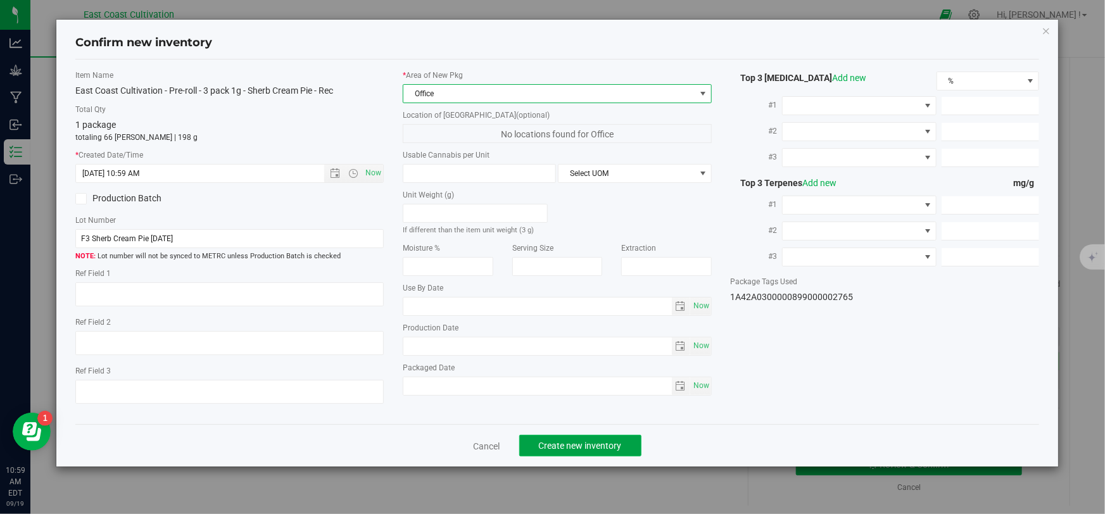
click at [575, 439] on button "Create new inventory" at bounding box center [580, 446] width 122 height 22
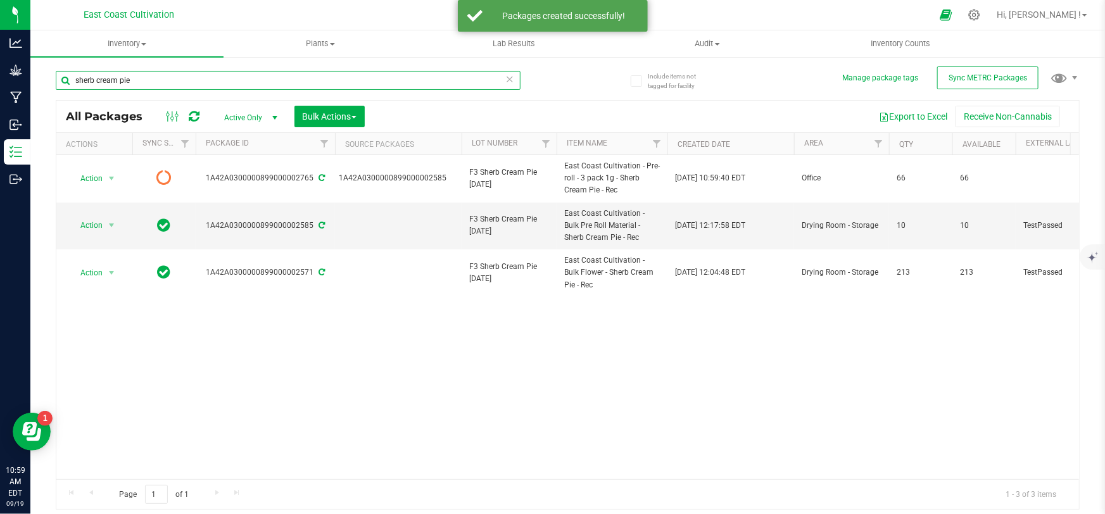
drag, startPoint x: 170, startPoint y: 84, endPoint x: 69, endPoint y: 96, distance: 101.5
click at [69, 96] on div "sherb cream pie" at bounding box center [288, 85] width 465 height 29
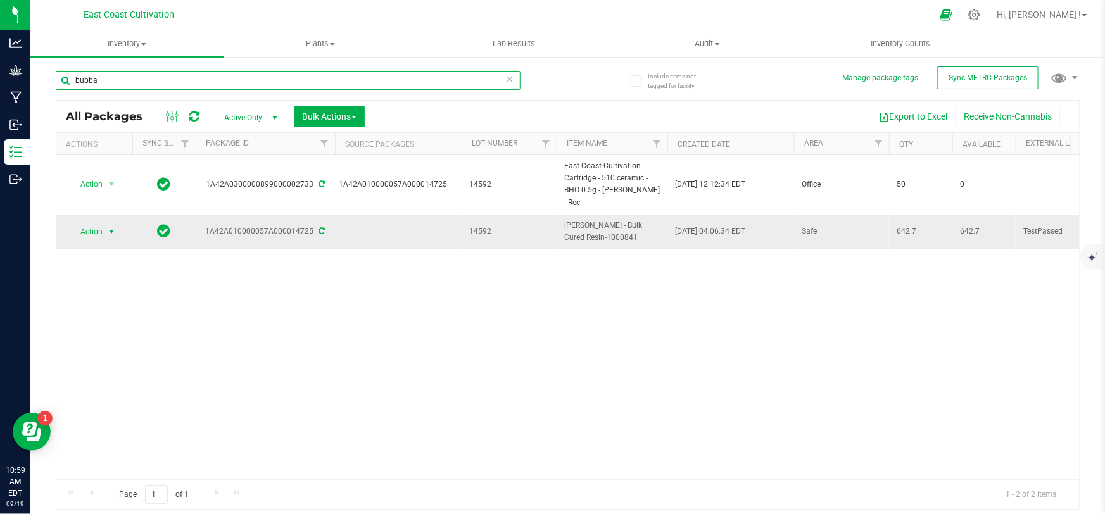
type input "bubba"
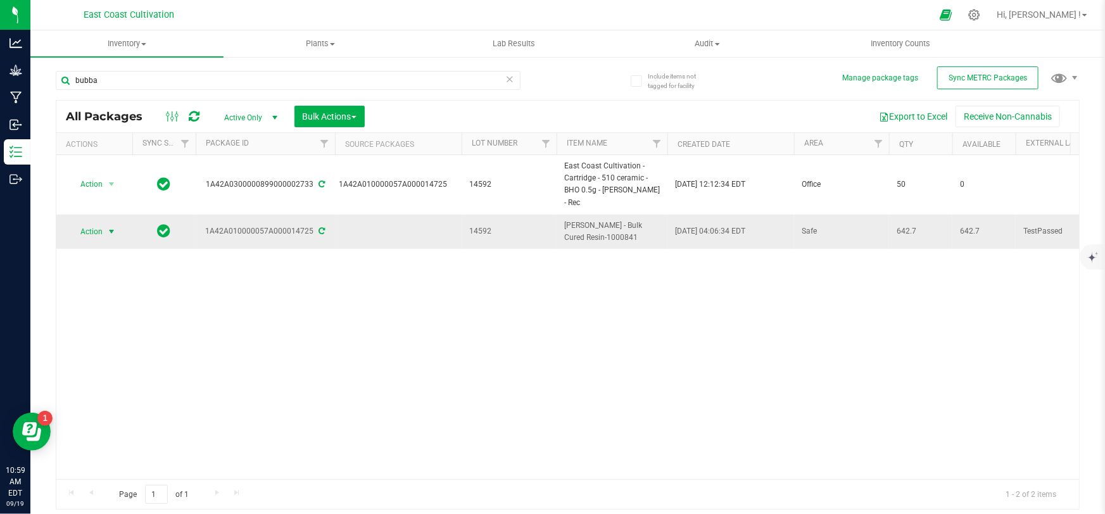
click at [85, 233] on span "Action" at bounding box center [86, 232] width 34 height 18
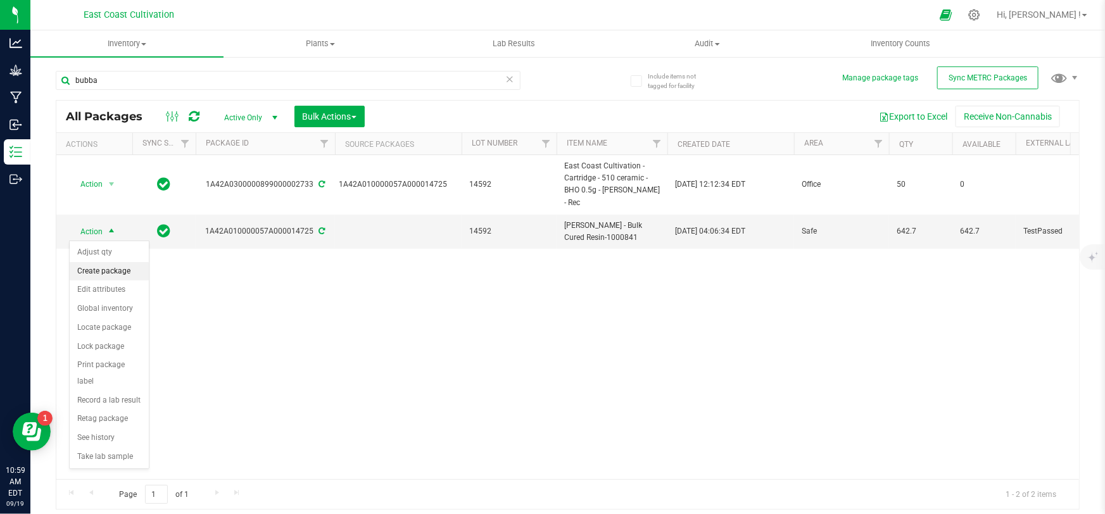
click at [121, 270] on li "Create package" at bounding box center [109, 271] width 79 height 19
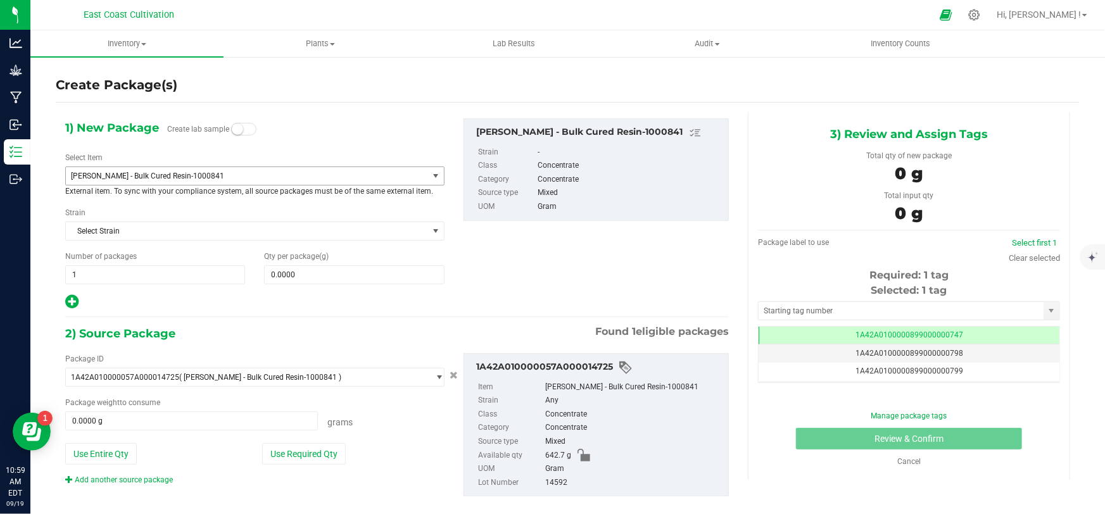
click at [196, 177] on span "[PERSON_NAME] - Bulk Cured Resin-1000841" at bounding box center [240, 176] width 338 height 9
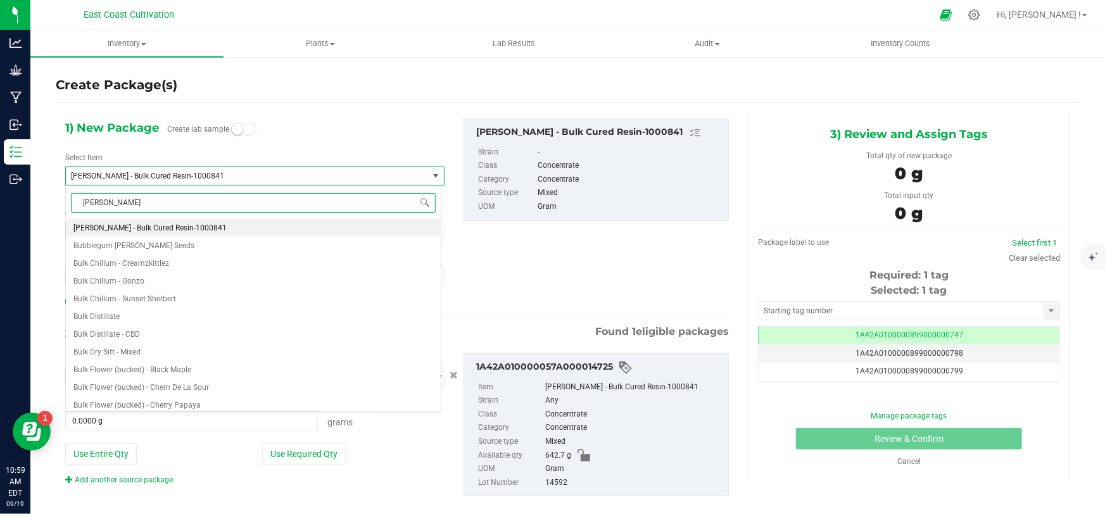
type input "bubba"
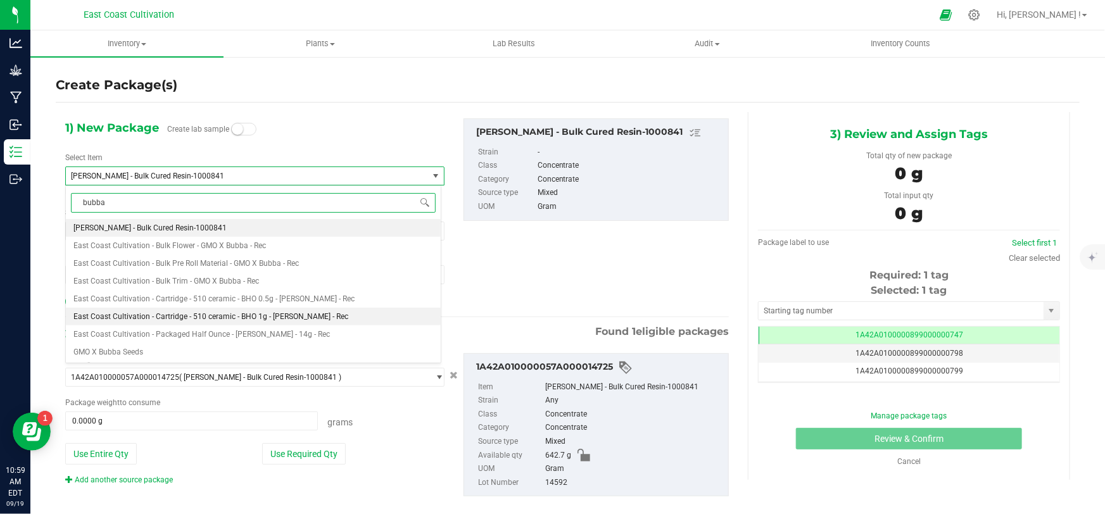
click at [279, 313] on span "East Coast Cultivation - Cartridge - 510 ceramic - BHO 1g - [PERSON_NAME] - Rec" at bounding box center [210, 316] width 275 height 9
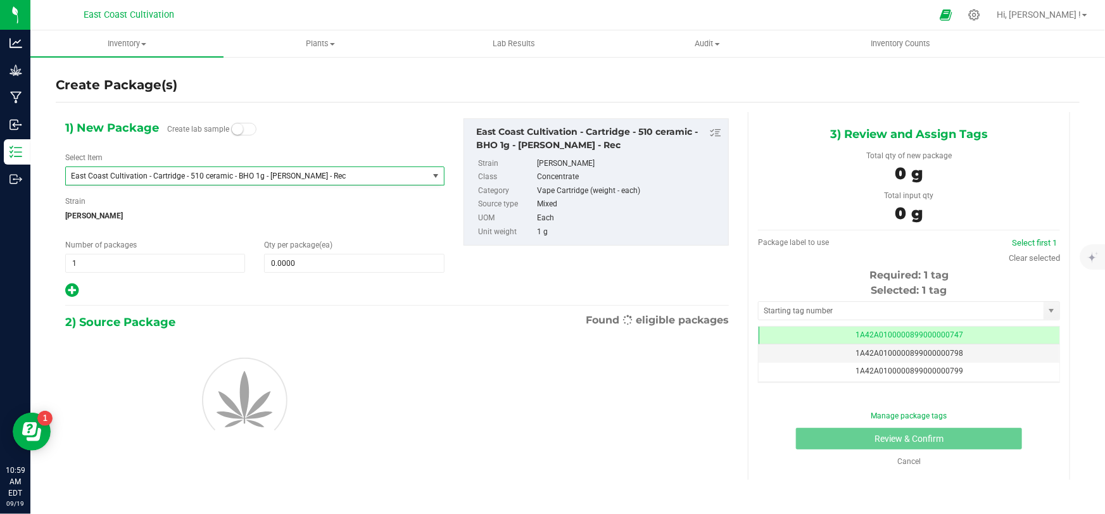
type input "0"
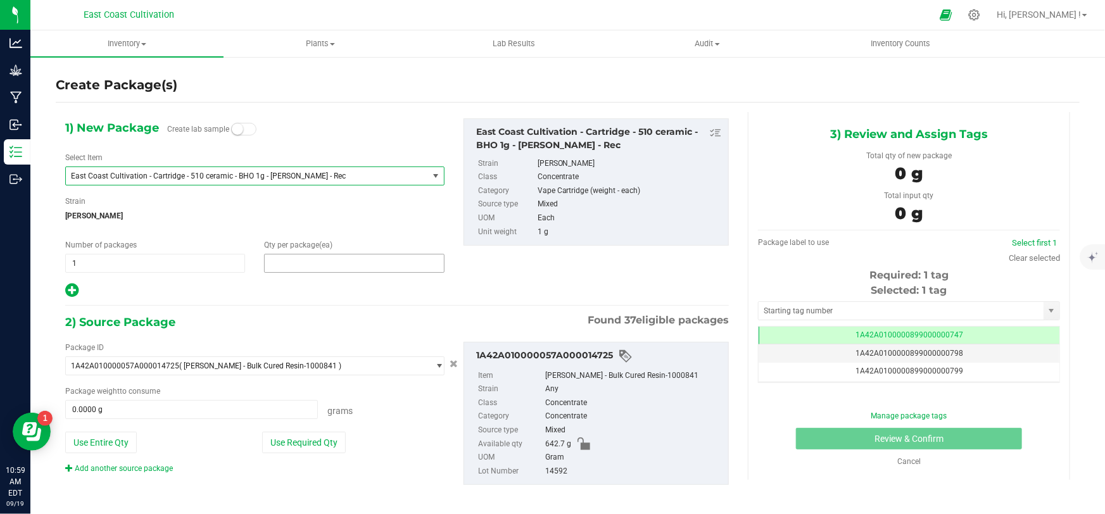
click at [297, 263] on span at bounding box center [354, 263] width 180 height 19
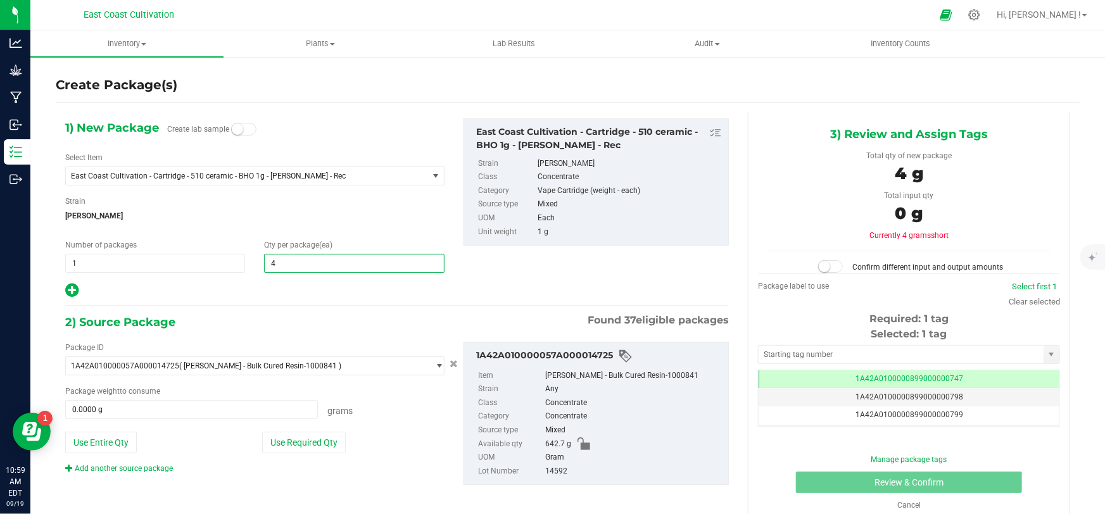
type input "40"
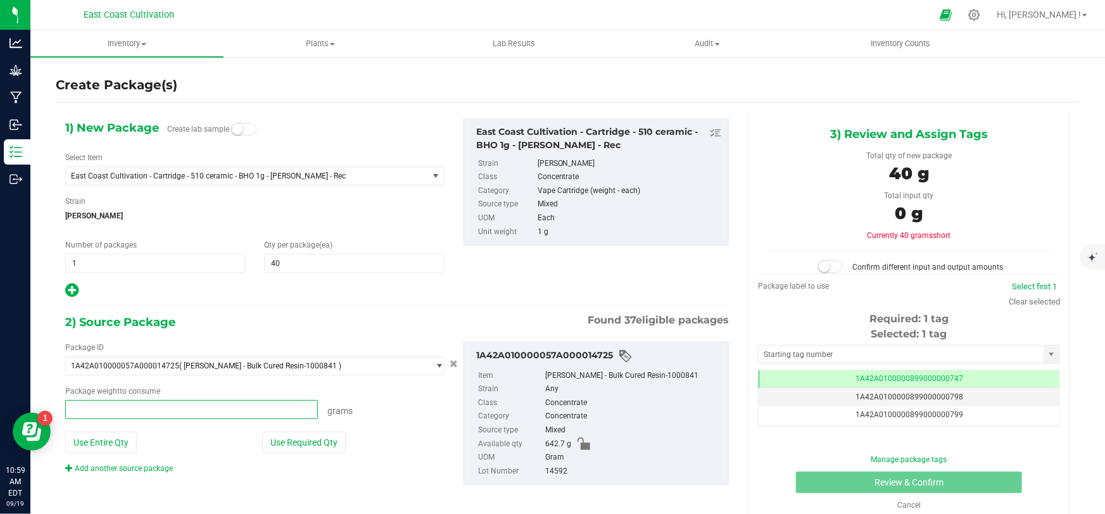
click at [170, 403] on span at bounding box center [191, 409] width 253 height 19
type input "41.7"
type input "41.7000 g"
click at [835, 261] on span at bounding box center [830, 266] width 25 height 13
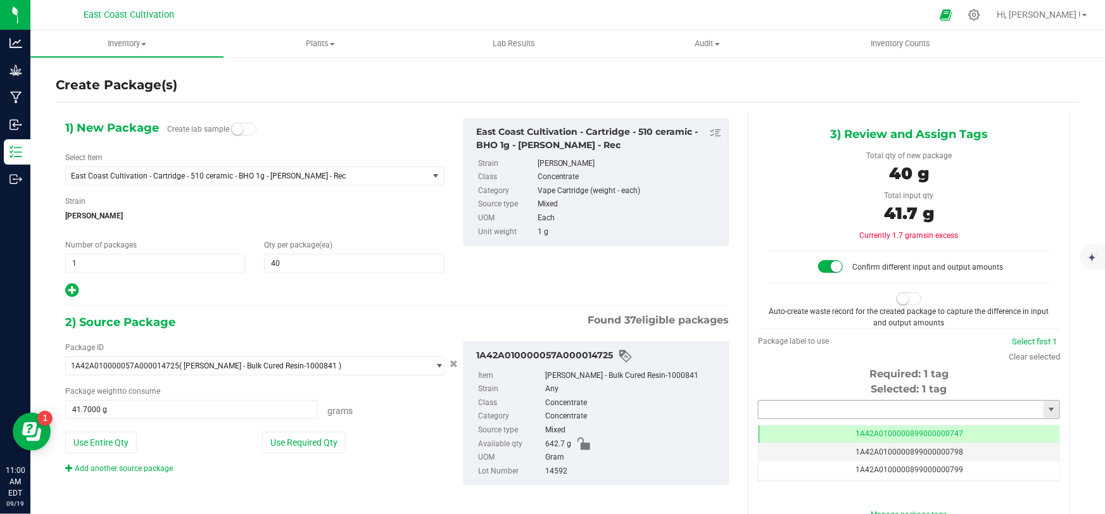
click at [821, 401] on input "text" at bounding box center [901, 410] width 285 height 18
click at [839, 427] on li "1A42A0300000899000002766" at bounding box center [902, 430] width 298 height 19
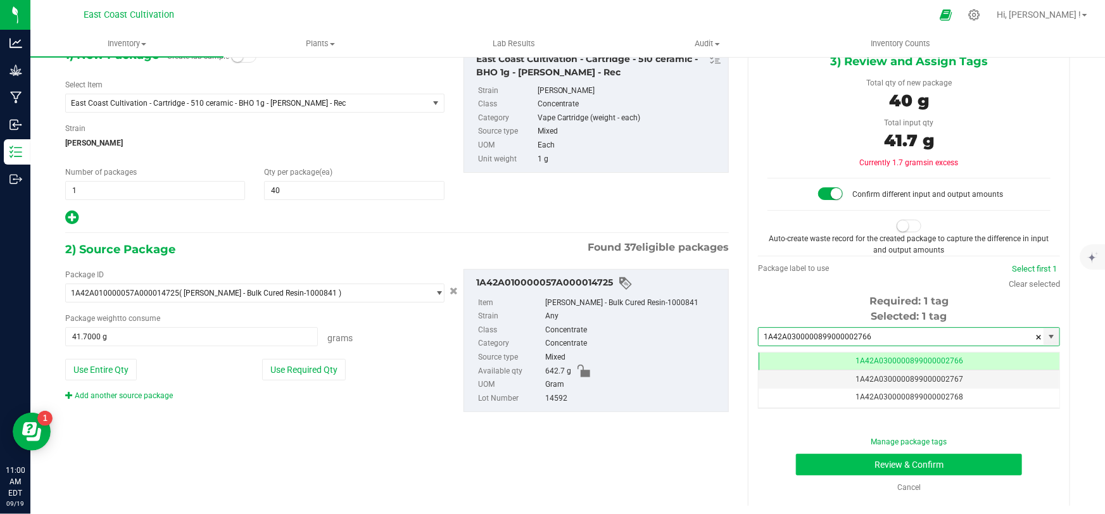
type input "1A42A0300000899000002766"
click at [883, 464] on button "Review & Confirm" at bounding box center [909, 465] width 227 height 22
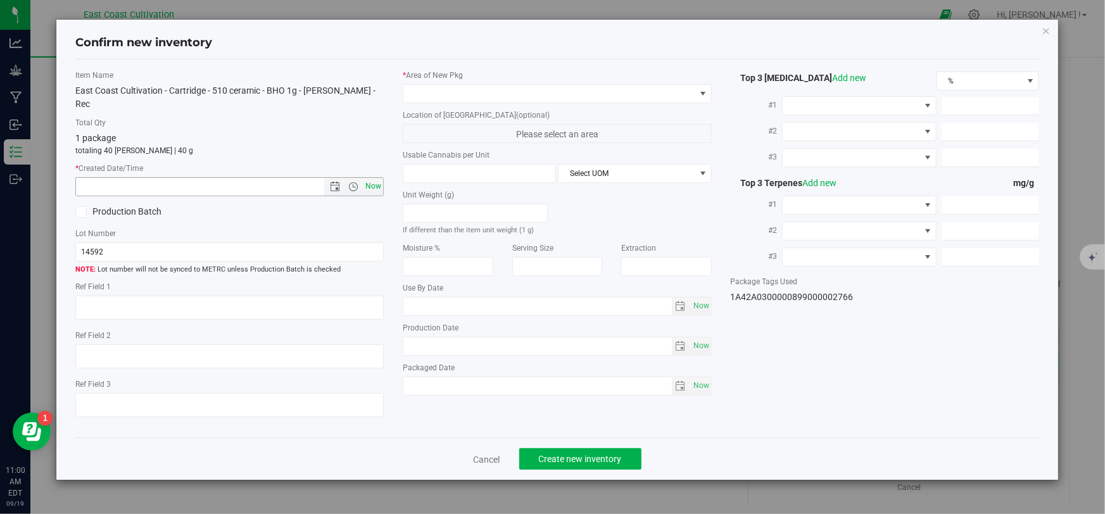
click at [372, 177] on span "Now" at bounding box center [374, 186] width 22 height 18
type input "[DATE] 11:00 AM"
drag, startPoint x: 426, startPoint y: 96, endPoint x: 436, endPoint y: 101, distance: 10.5
click at [427, 96] on span at bounding box center [548, 94] width 291 height 18
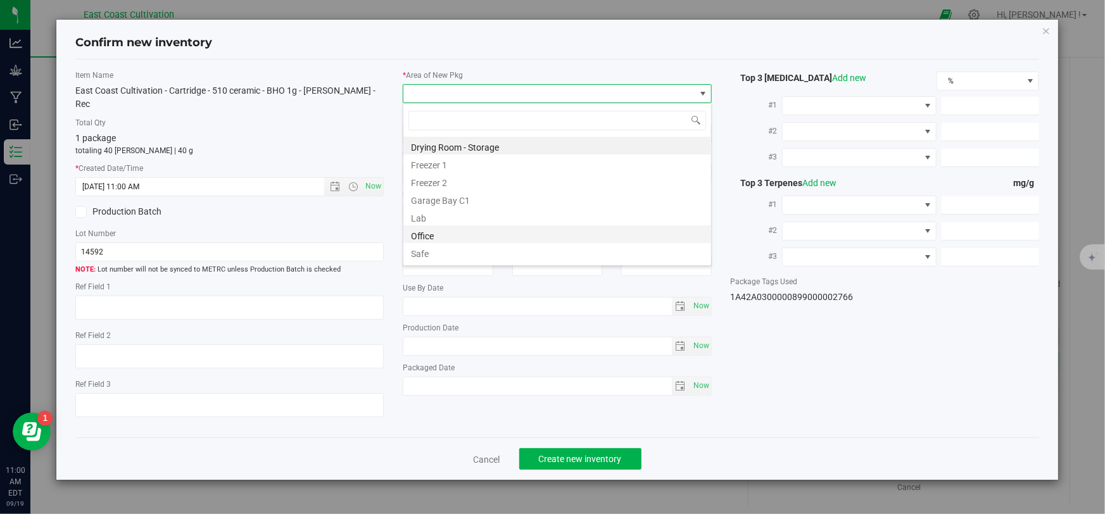
click at [434, 236] on li "Office" at bounding box center [557, 234] width 308 height 18
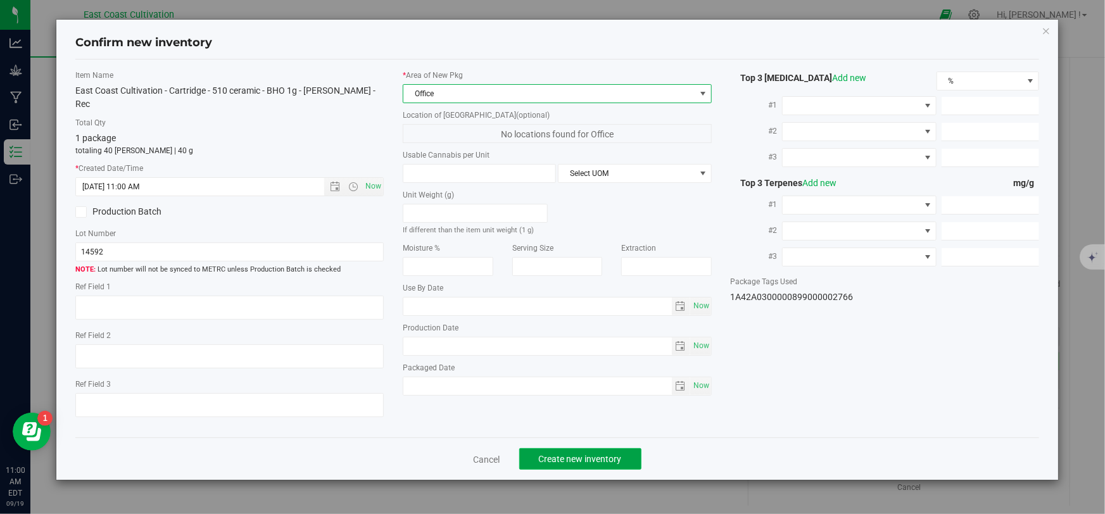
click at [578, 454] on span "Create new inventory" at bounding box center [580, 459] width 83 height 10
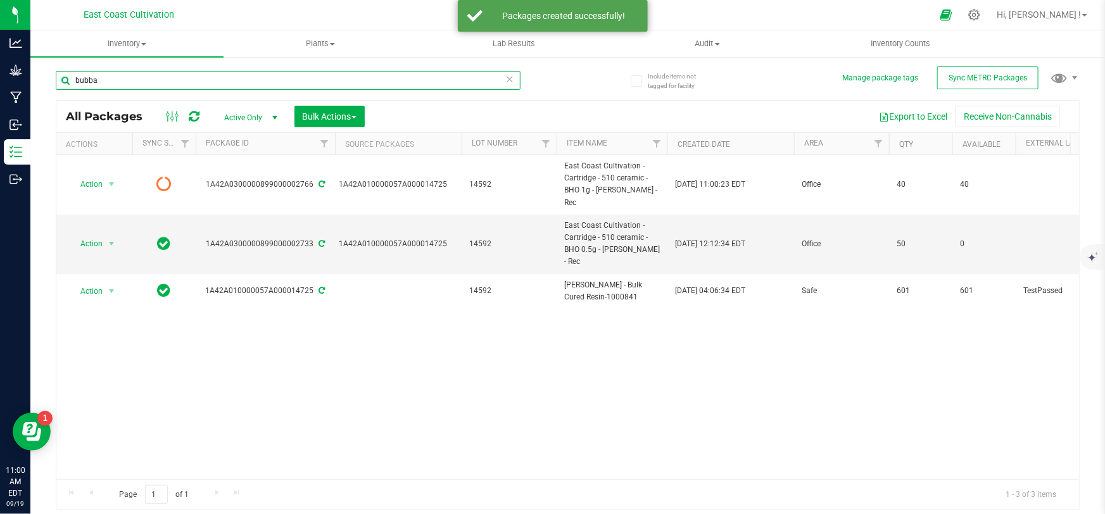
drag, startPoint x: 120, startPoint y: 85, endPoint x: 49, endPoint y: 85, distance: 70.9
click at [49, 85] on div "Include items not tagged for facility Manage package tags Sync METRC Packages b…" at bounding box center [567, 249] width 1075 height 386
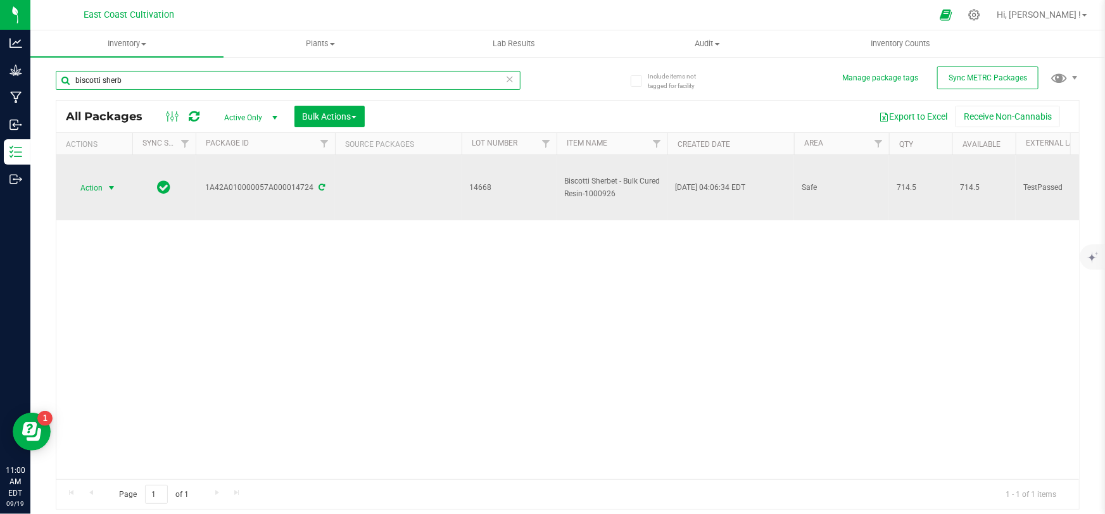
type input "biscotti sherb"
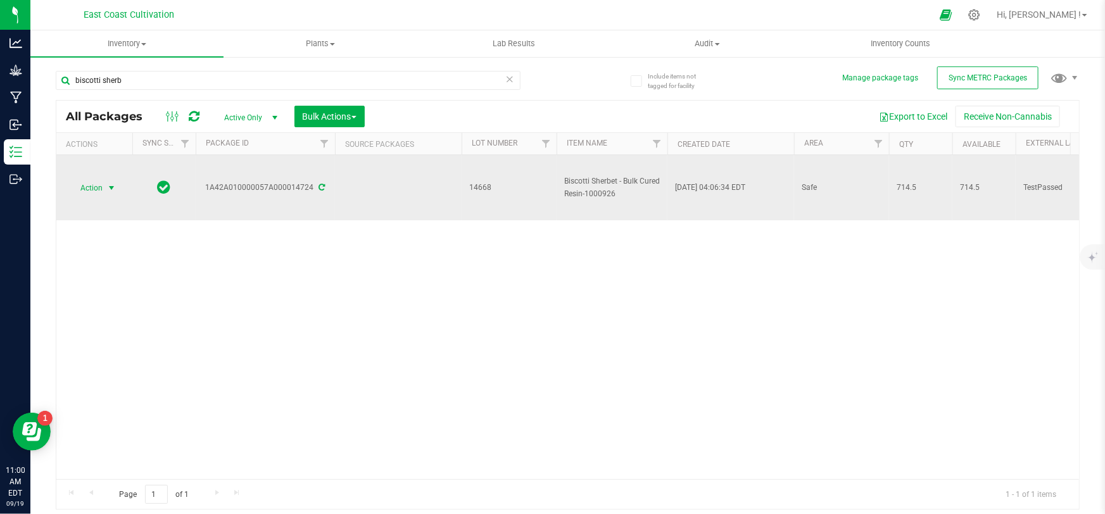
click at [94, 189] on span "Action" at bounding box center [86, 188] width 34 height 18
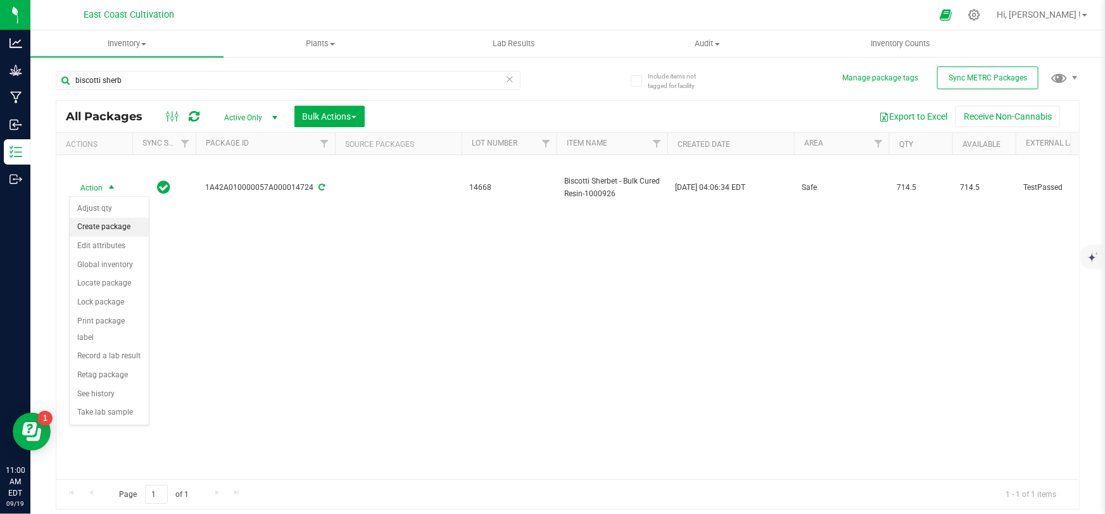
click at [110, 227] on li "Create package" at bounding box center [109, 227] width 79 height 19
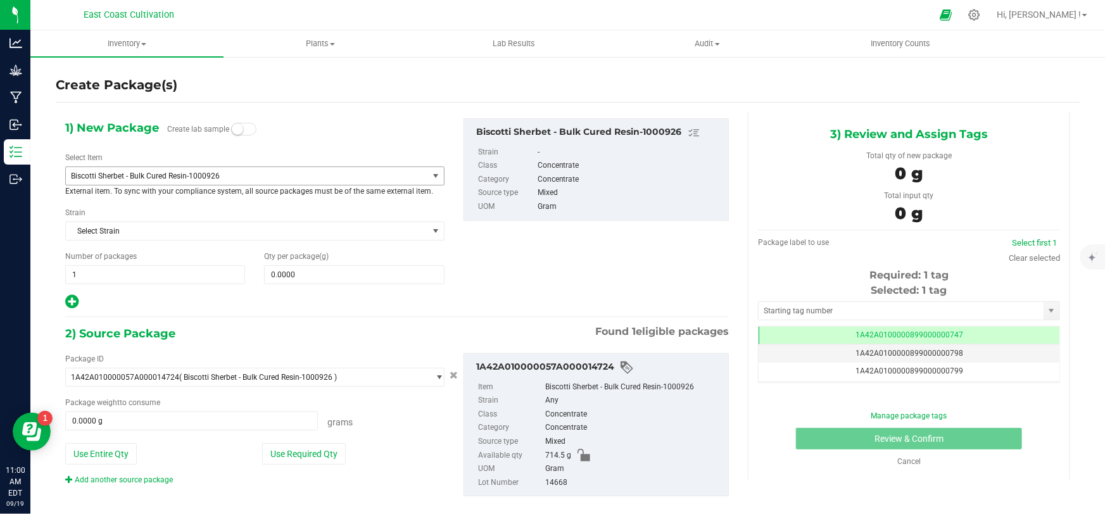
click at [191, 174] on span "Biscotti Sherbet - Bulk Cured Resin-1000926" at bounding box center [240, 176] width 338 height 9
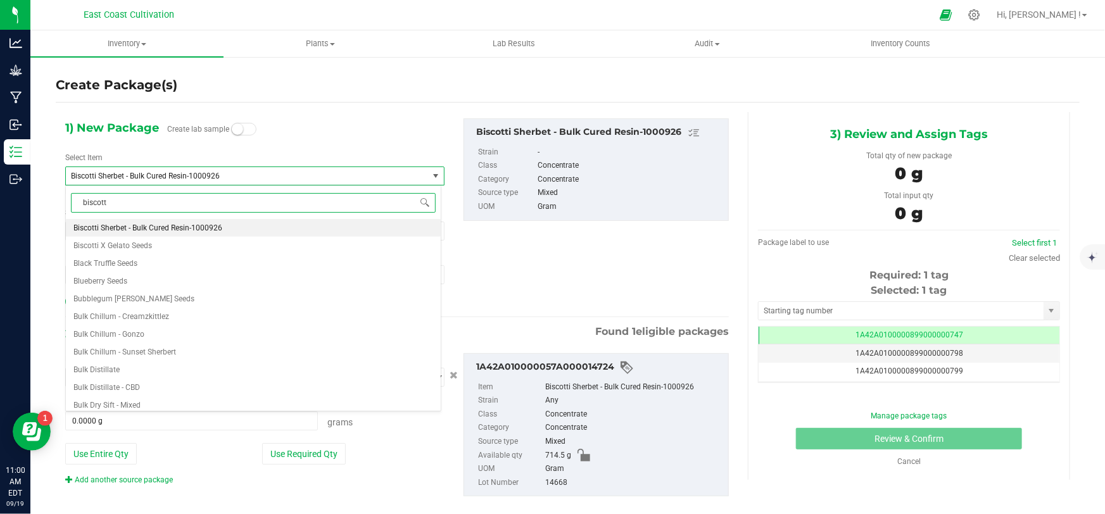
type input "biscotti"
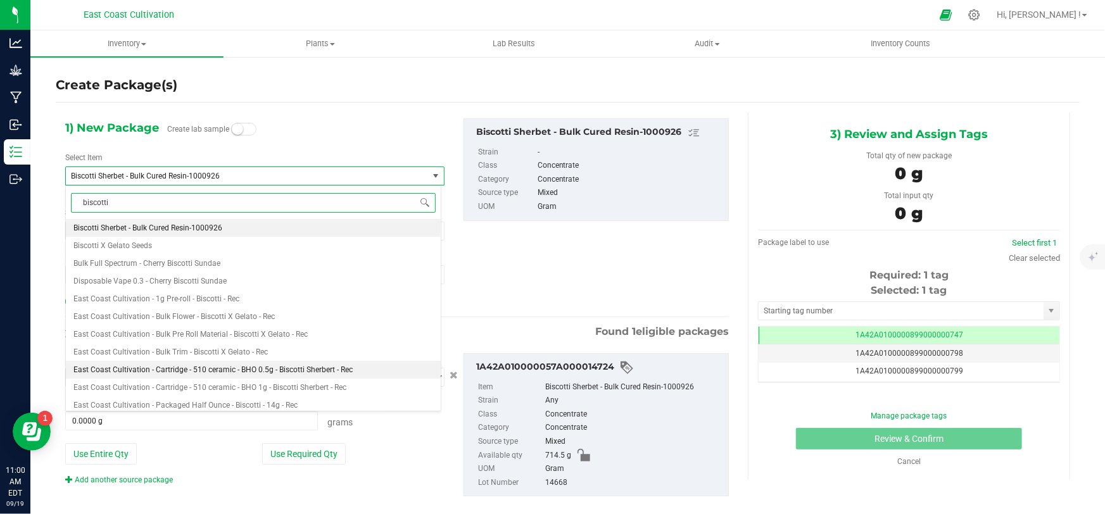
click at [303, 368] on span "East Coast Cultivation - Cartridge - 510 ceramic - BHO 0.5g - Biscotti Sherbert…" at bounding box center [212, 369] width 279 height 9
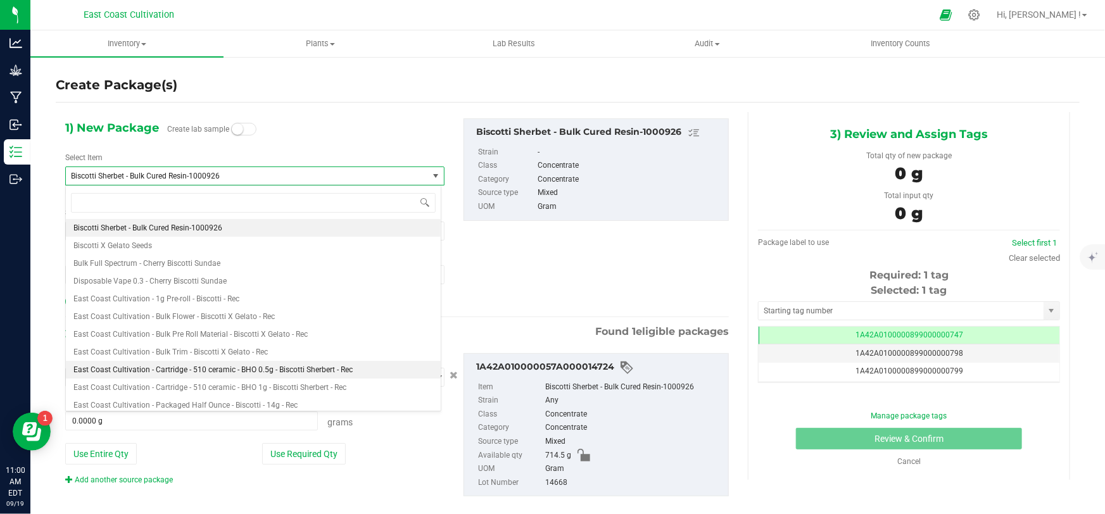
type input "0"
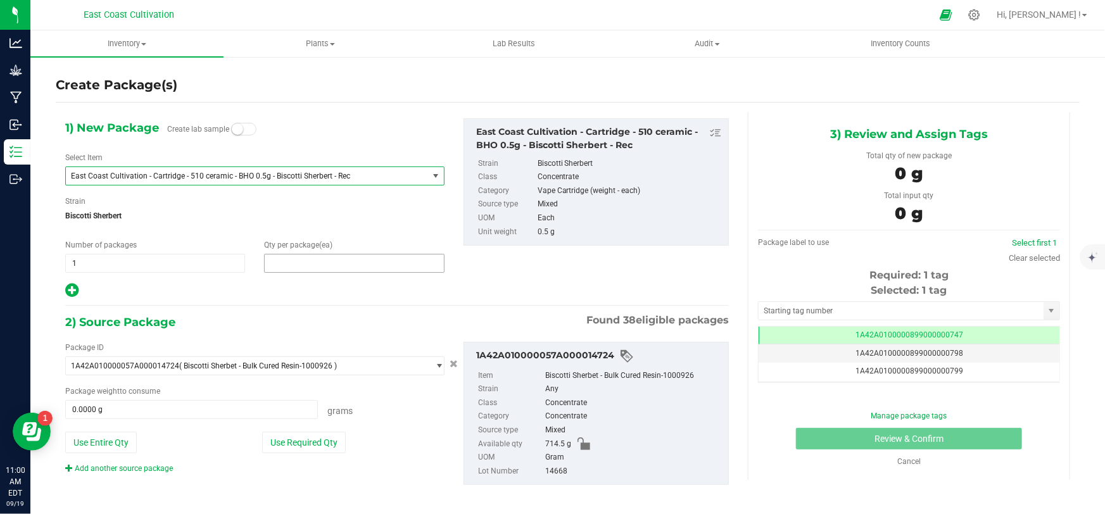
click at [307, 263] on span at bounding box center [354, 263] width 180 height 19
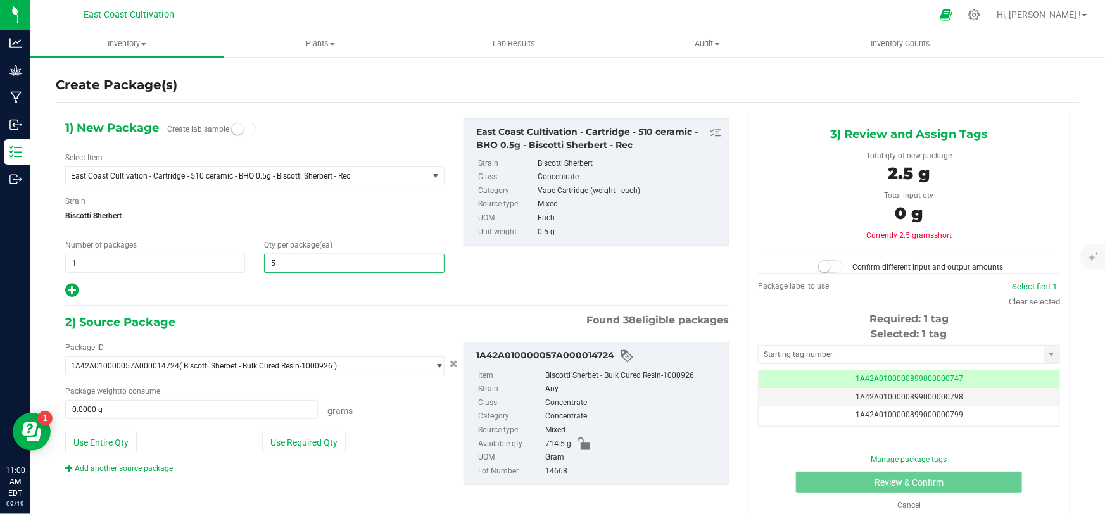
type input "50"
click at [158, 412] on span at bounding box center [191, 409] width 253 height 19
type input "26"
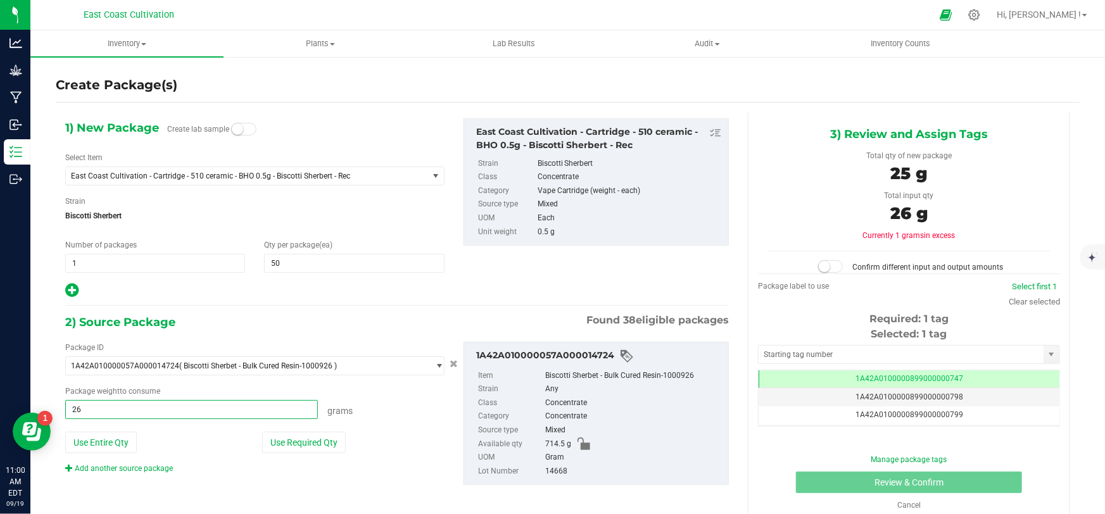
type input "26.0000 g"
click at [831, 264] on span at bounding box center [830, 266] width 25 height 13
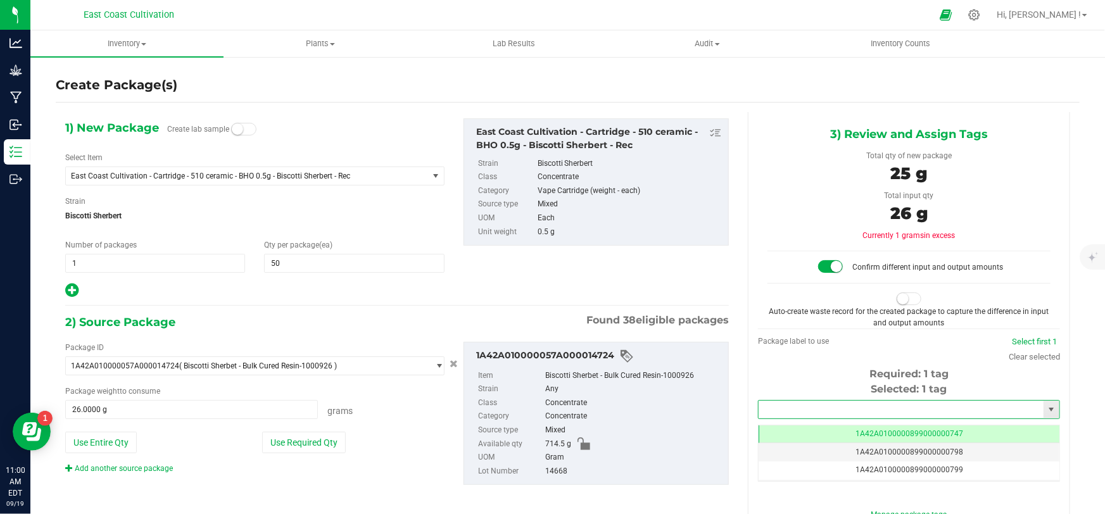
click at [819, 406] on input "text" at bounding box center [901, 410] width 285 height 18
click at [887, 429] on li "1A42A0300000899000002767" at bounding box center [902, 430] width 298 height 19
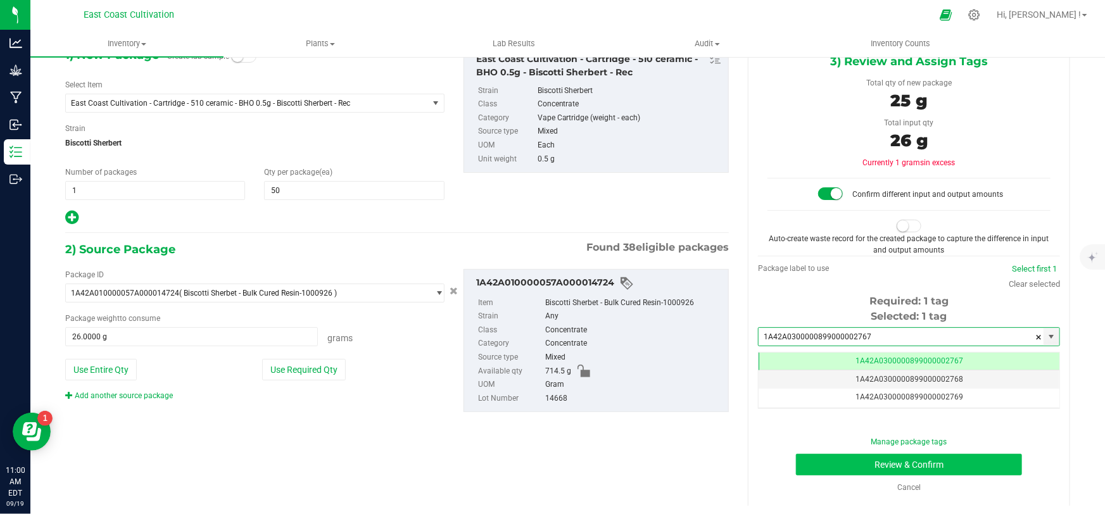
type input "1A42A0300000899000002767"
click at [909, 466] on button "Review & Confirm" at bounding box center [909, 465] width 227 height 22
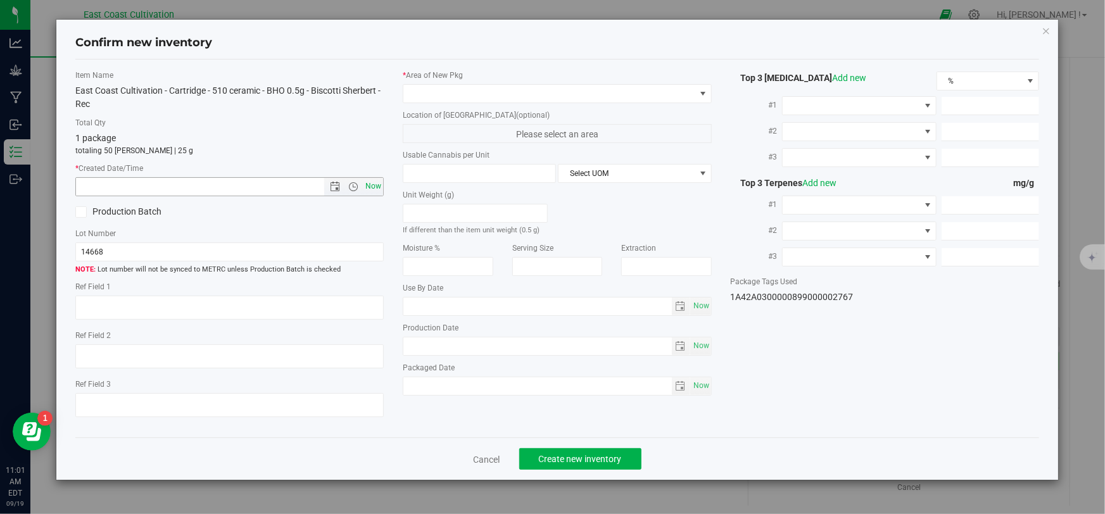
click at [370, 189] on span "Now" at bounding box center [374, 186] width 22 height 18
type input "[DATE] 11:01 AM"
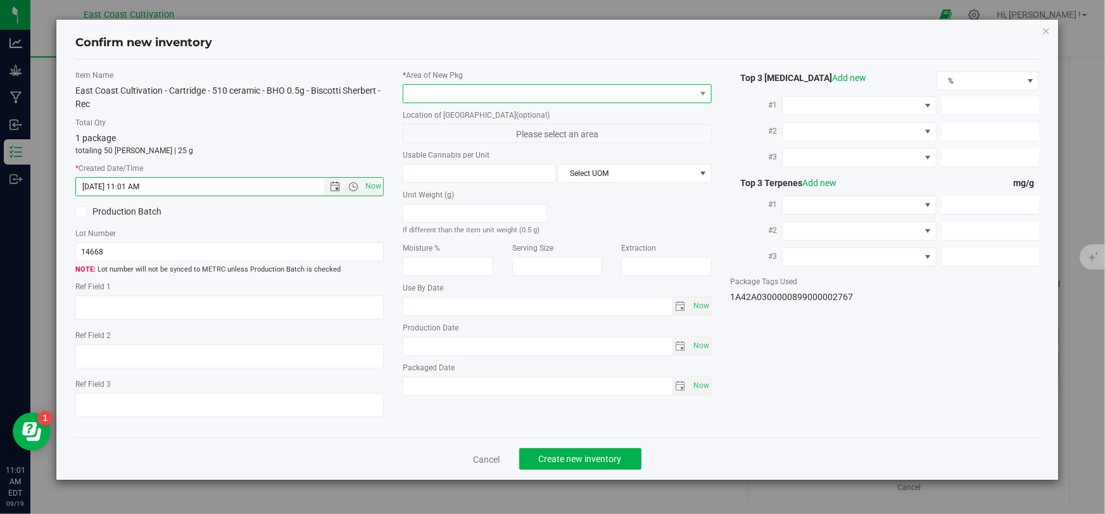
click at [448, 98] on span at bounding box center [548, 94] width 291 height 18
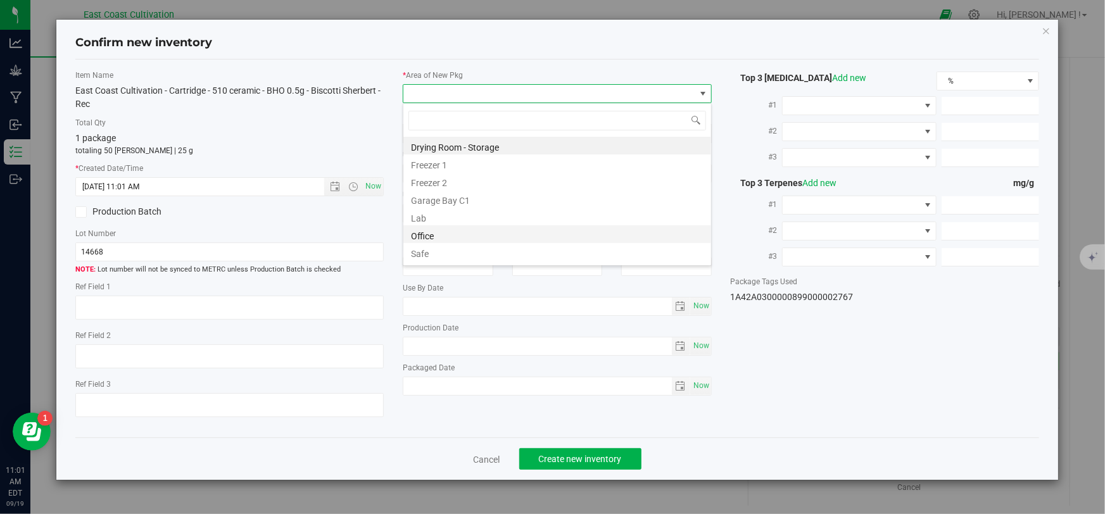
click at [431, 234] on li "Office" at bounding box center [557, 234] width 308 height 18
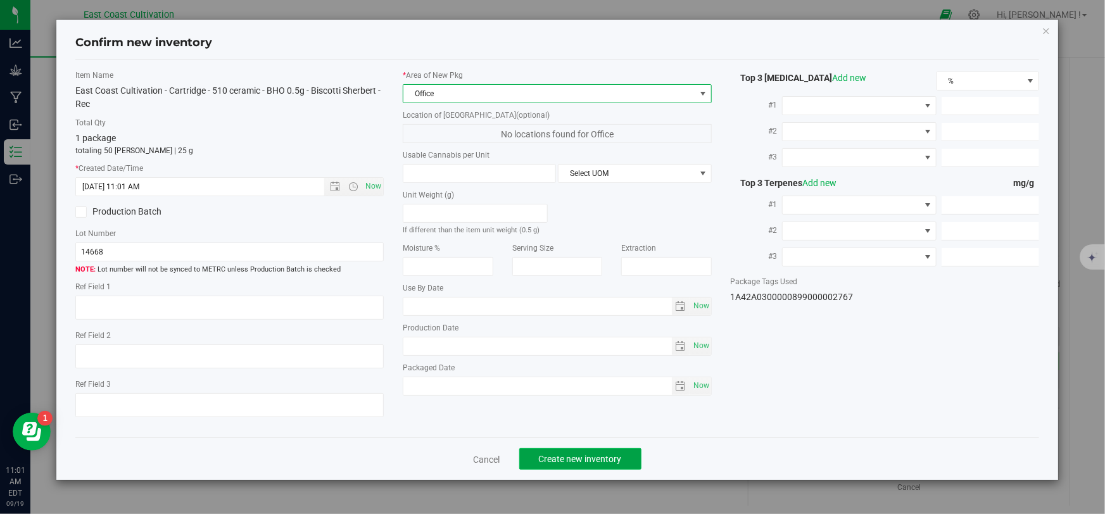
click at [571, 457] on span "Create new inventory" at bounding box center [580, 459] width 83 height 10
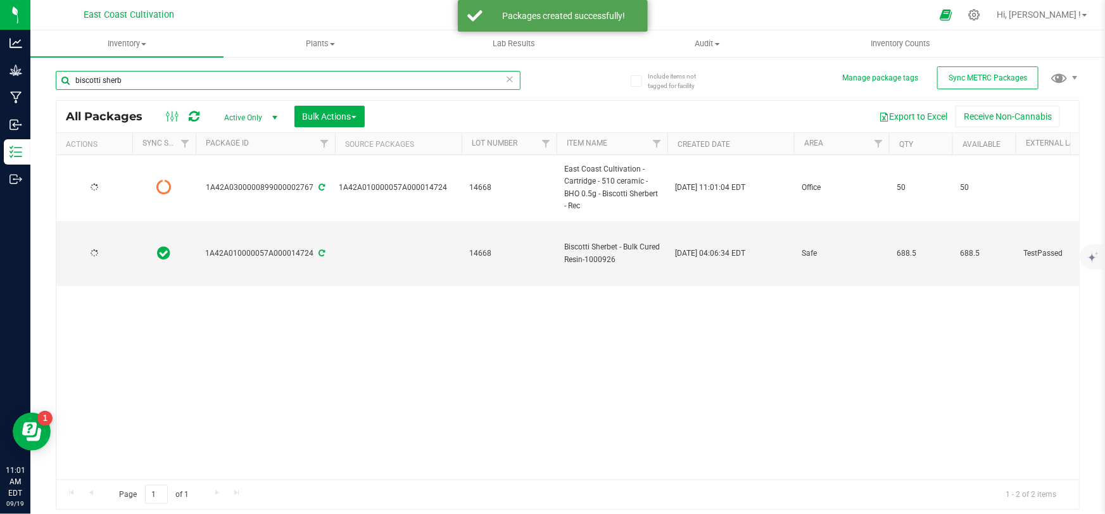
click at [160, 82] on input "biscotti sherb" at bounding box center [288, 80] width 465 height 19
type input "b"
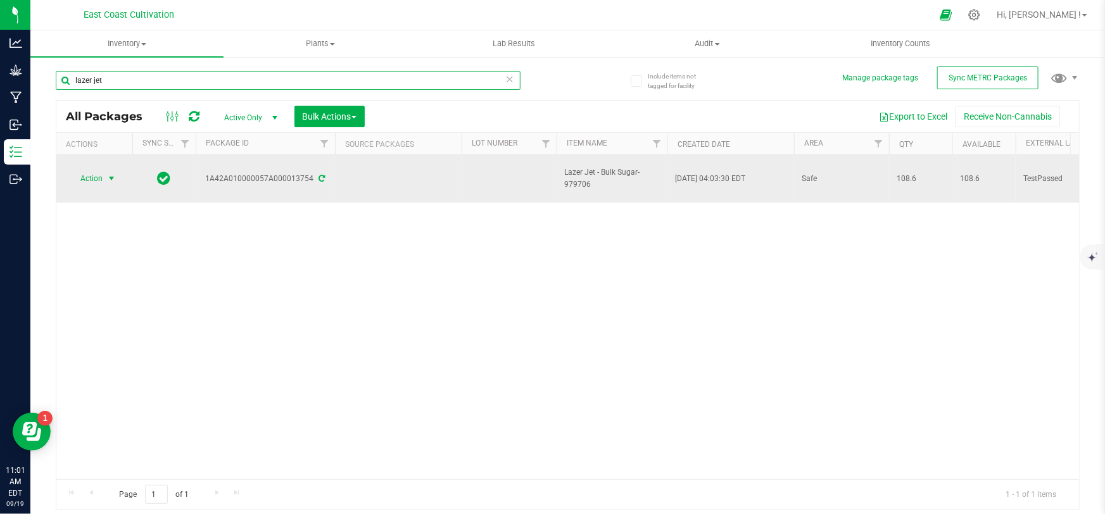
type input "lazer jet"
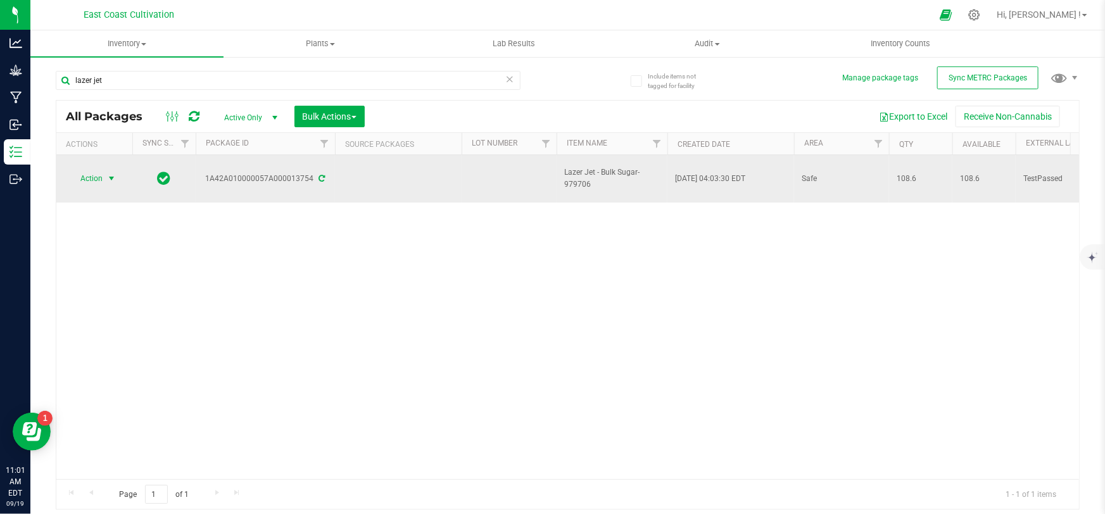
click at [94, 177] on span "Action" at bounding box center [86, 179] width 34 height 18
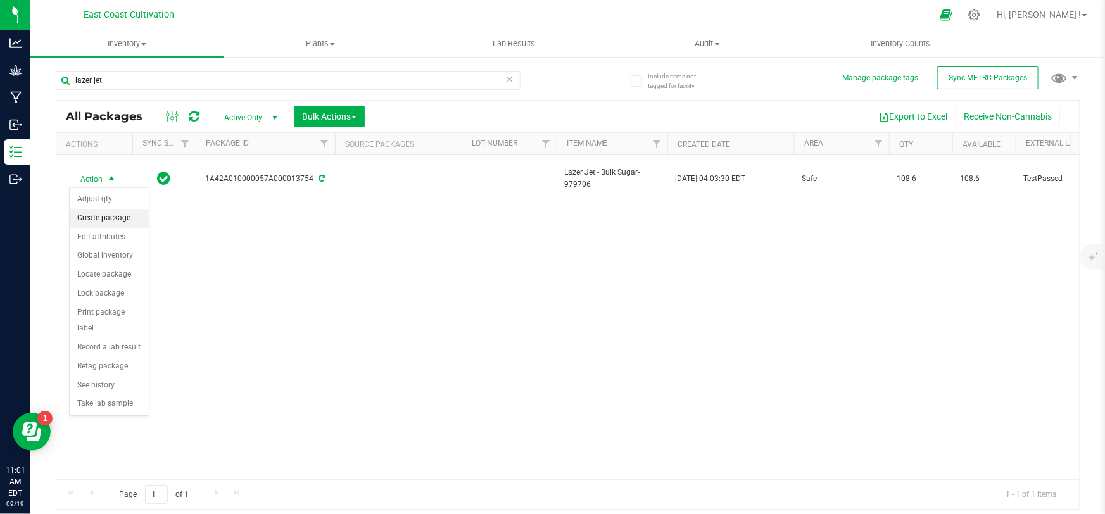
click at [125, 223] on li "Create package" at bounding box center [109, 218] width 79 height 19
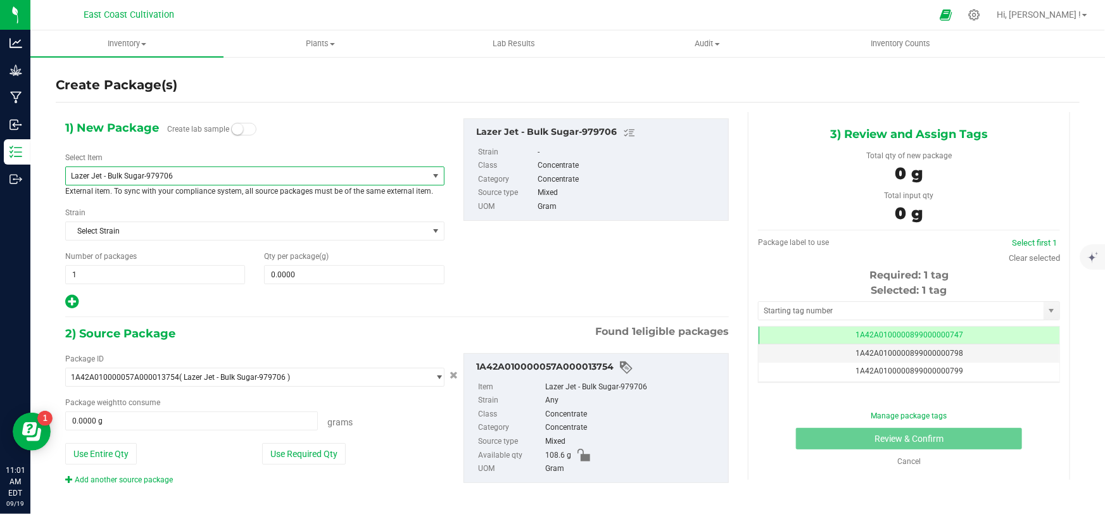
click at [158, 177] on span "Lazer Jet - Bulk Sugar-979706" at bounding box center [240, 176] width 338 height 9
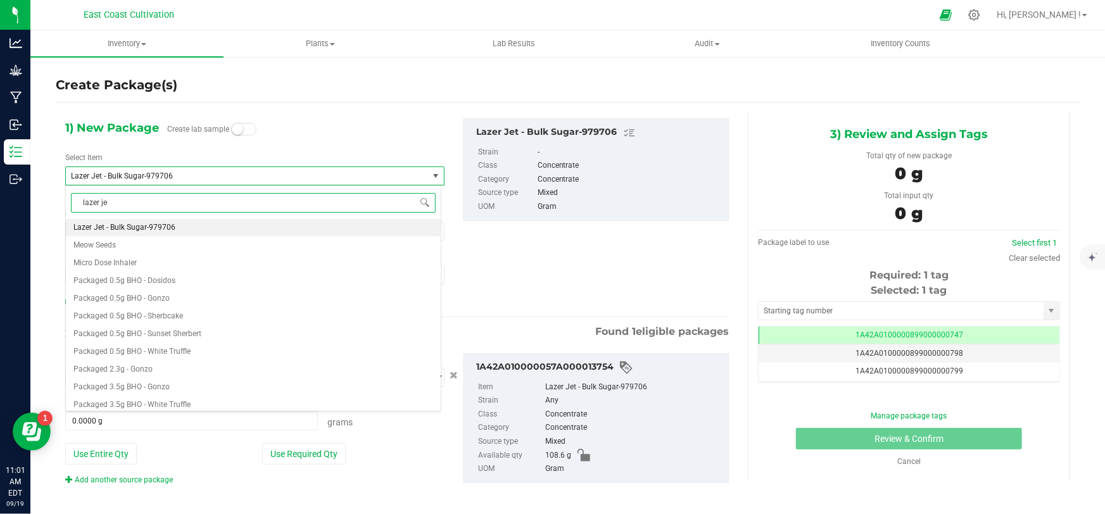
type input "lazer jet"
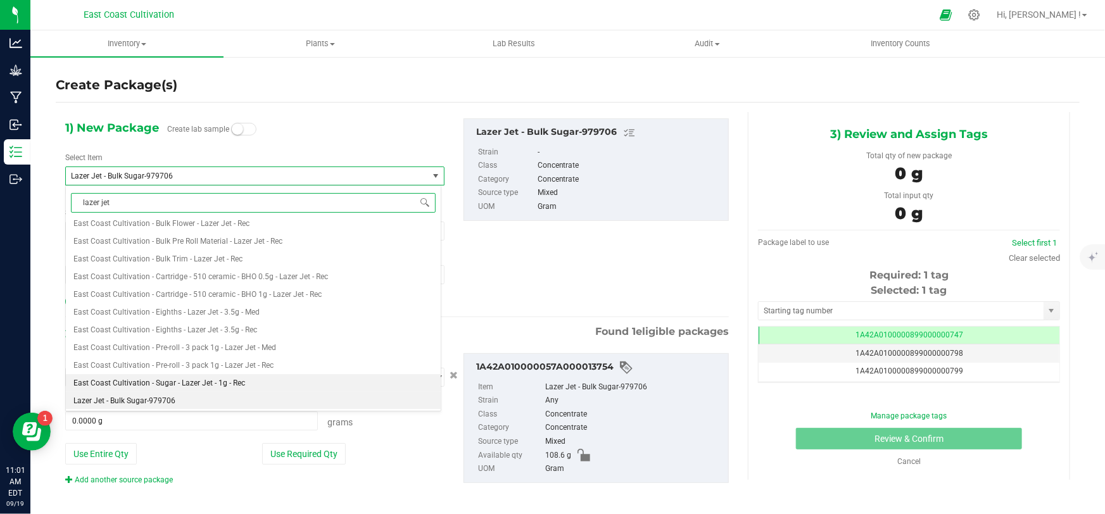
click at [222, 379] on span "East Coast Cultivation - Sugar - Lazer Jet - 1g - Rec" at bounding box center [159, 383] width 172 height 9
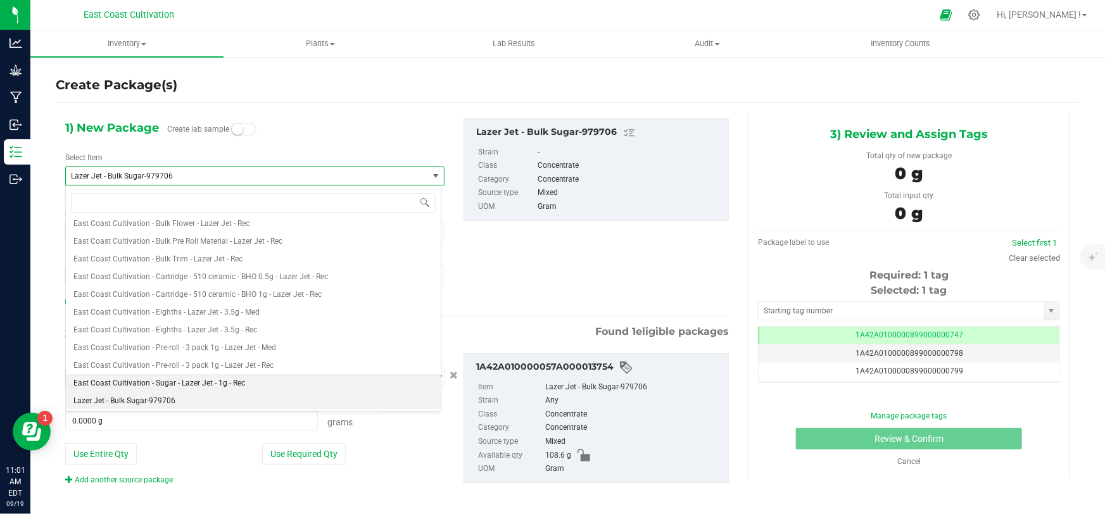
type input "0"
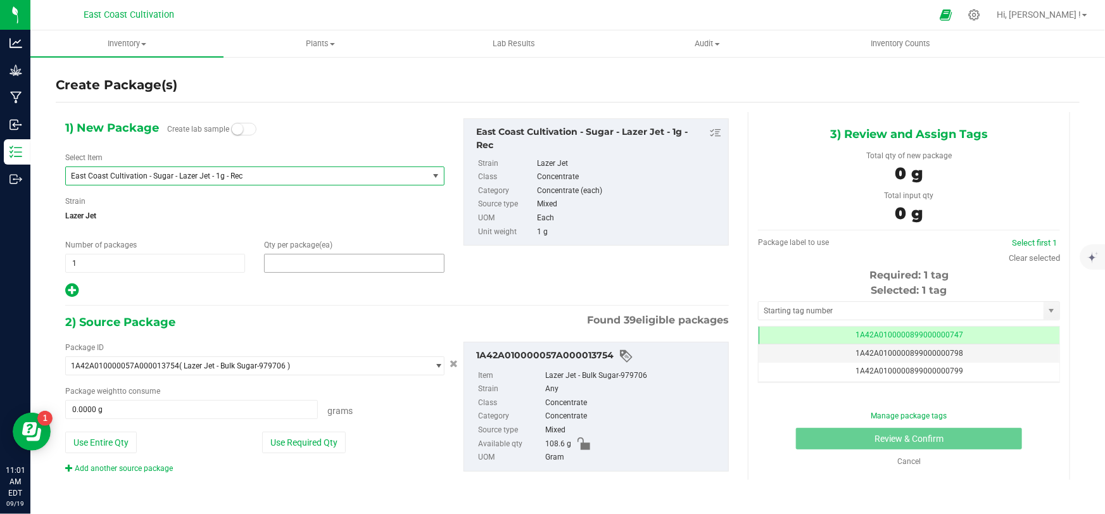
click at [291, 268] on span at bounding box center [354, 263] width 180 height 19
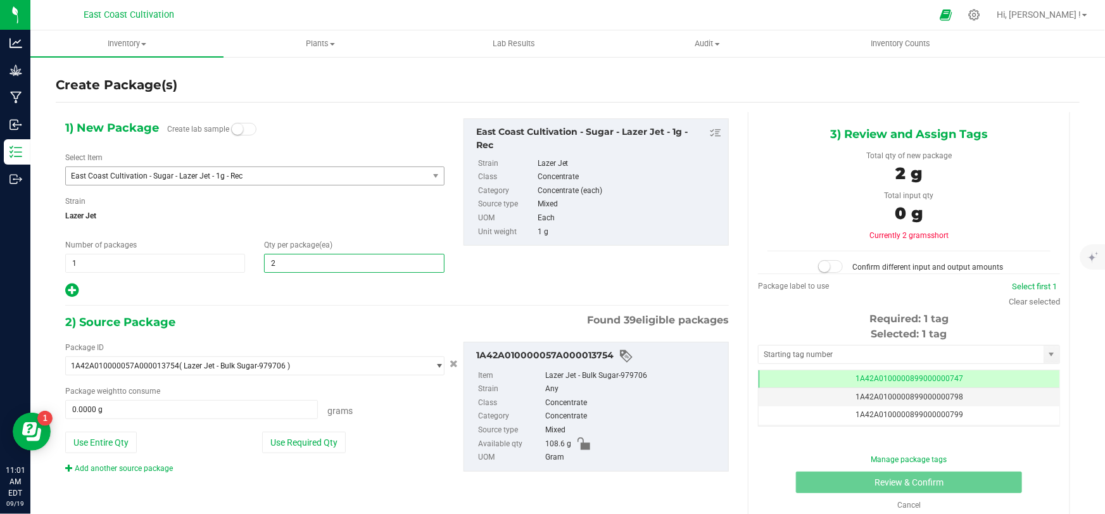
type input "20"
click at [192, 407] on span at bounding box center [191, 409] width 253 height 19
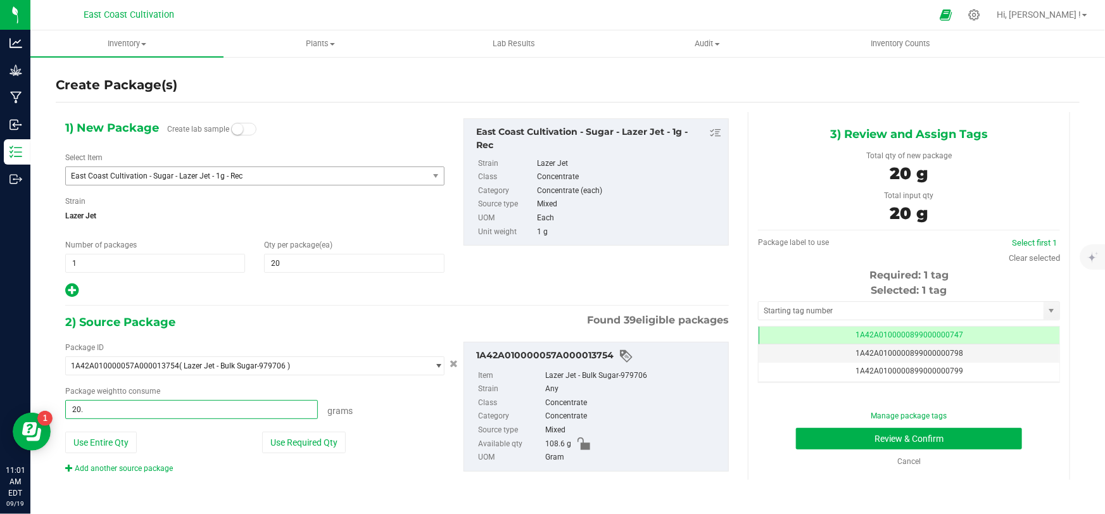
type input "20.2"
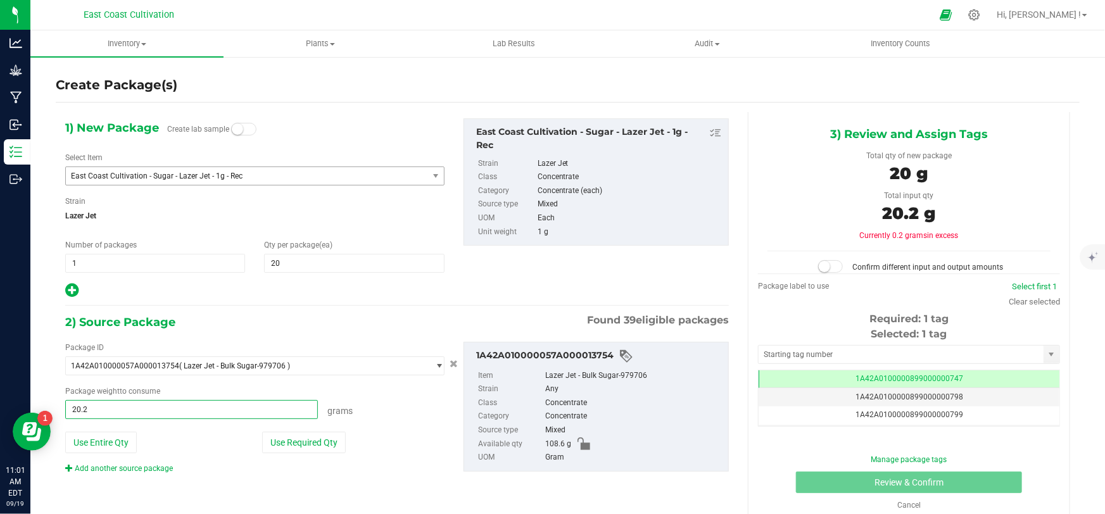
type input "20.2000 g"
click at [831, 263] on span at bounding box center [830, 266] width 25 height 13
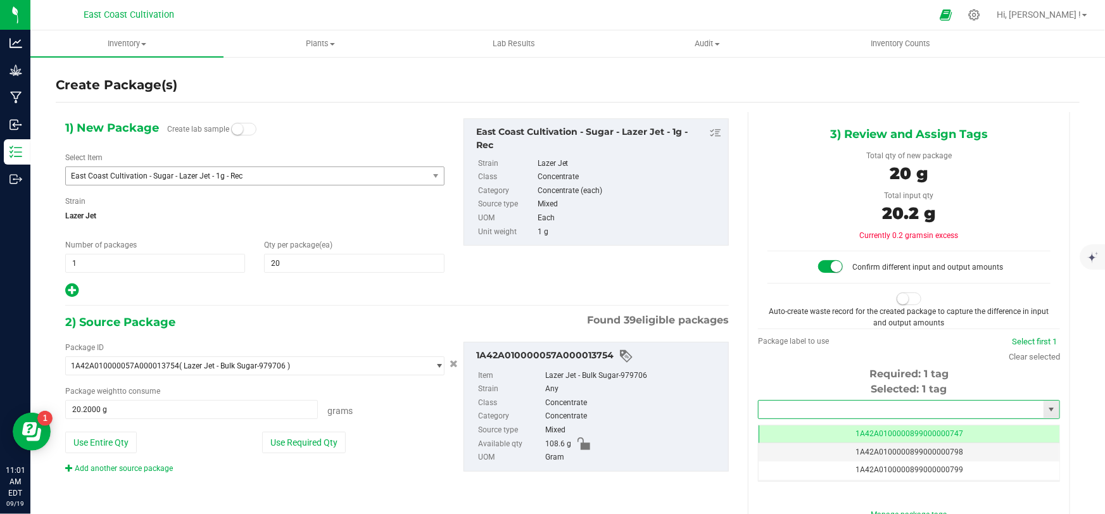
click at [823, 403] on input "text" at bounding box center [901, 410] width 285 height 18
click at [834, 429] on li "1A42A0300000899000002768" at bounding box center [902, 430] width 298 height 19
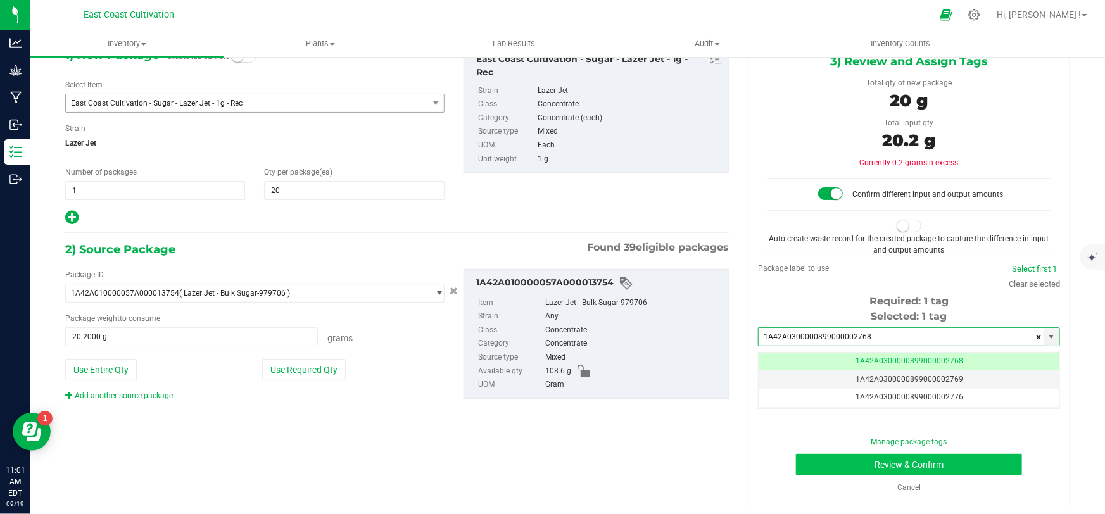
type input "1A42A0300000899000002768"
click at [863, 464] on button "Review & Confirm" at bounding box center [909, 465] width 227 height 22
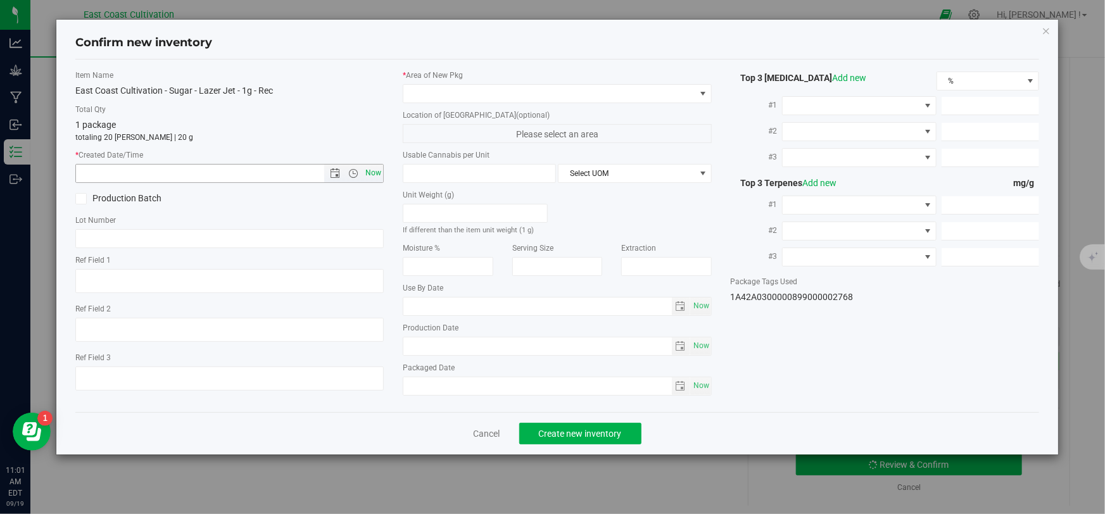
click at [369, 174] on span "Now" at bounding box center [374, 173] width 22 height 18
type input "[DATE] 11:01 AM"
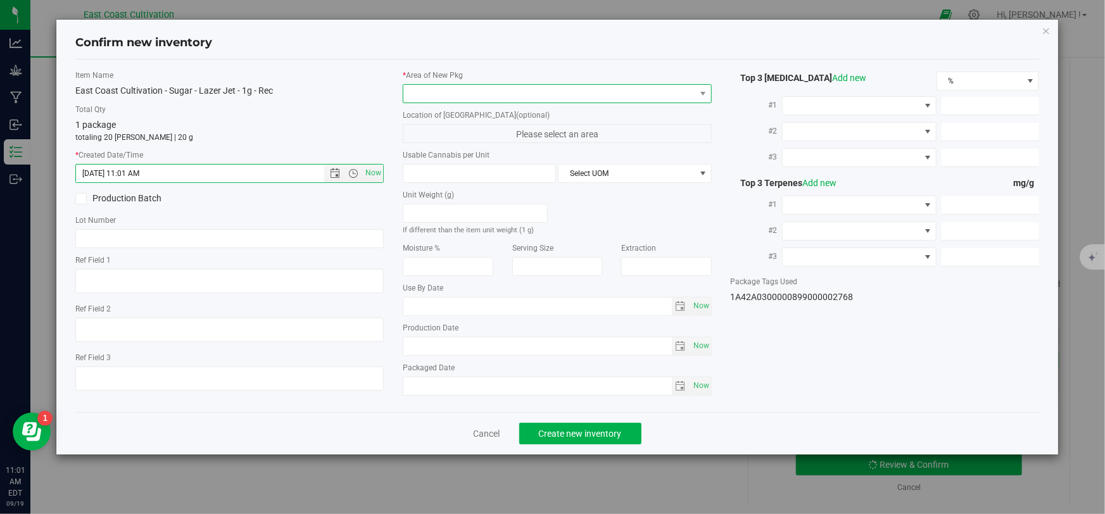
click at [435, 101] on span at bounding box center [548, 94] width 291 height 18
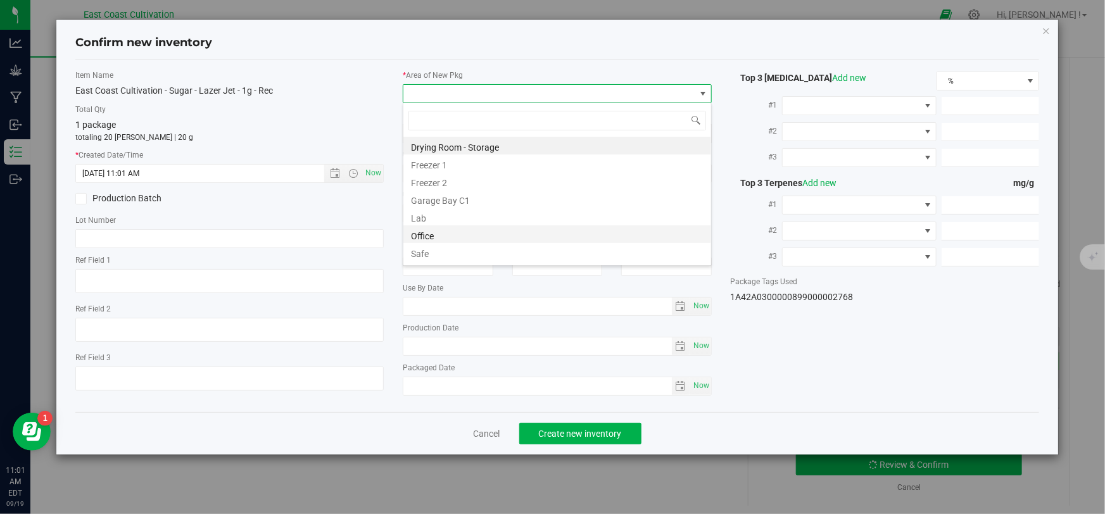
click at [437, 234] on li "Office" at bounding box center [557, 234] width 308 height 18
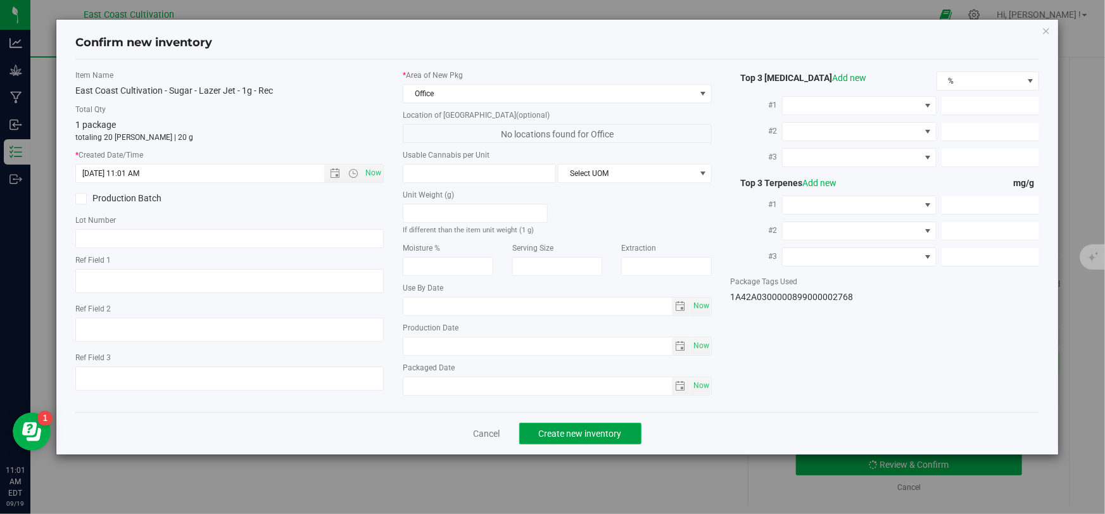
click at [565, 429] on span "Create new inventory" at bounding box center [580, 434] width 83 height 10
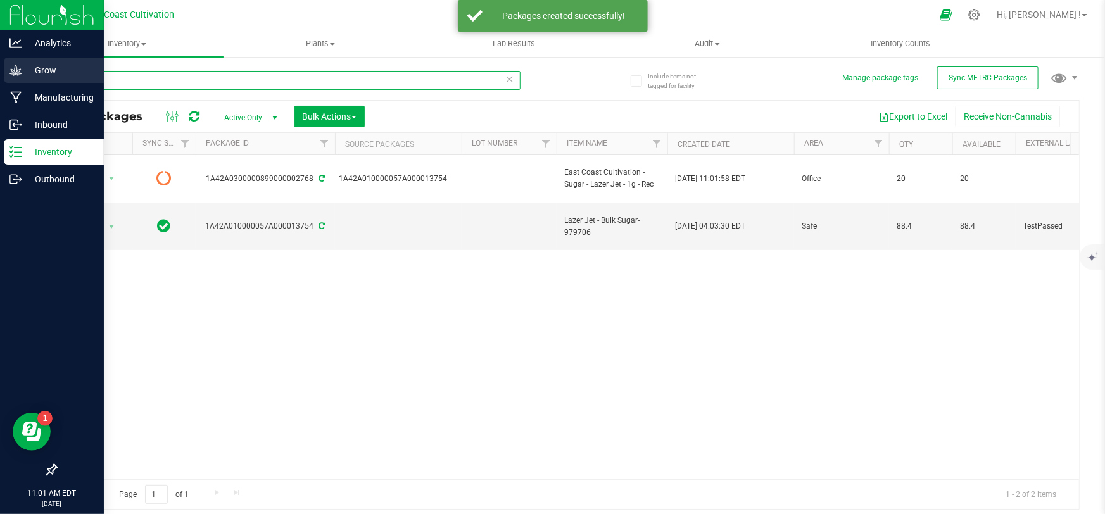
drag, startPoint x: 154, startPoint y: 75, endPoint x: 20, endPoint y: 77, distance: 133.6
click at [20, 77] on div "Analytics Grow Manufacturing Inbound Inventory Outbound 11:01 AM EDT [DATE] 09/…" at bounding box center [552, 257] width 1105 height 514
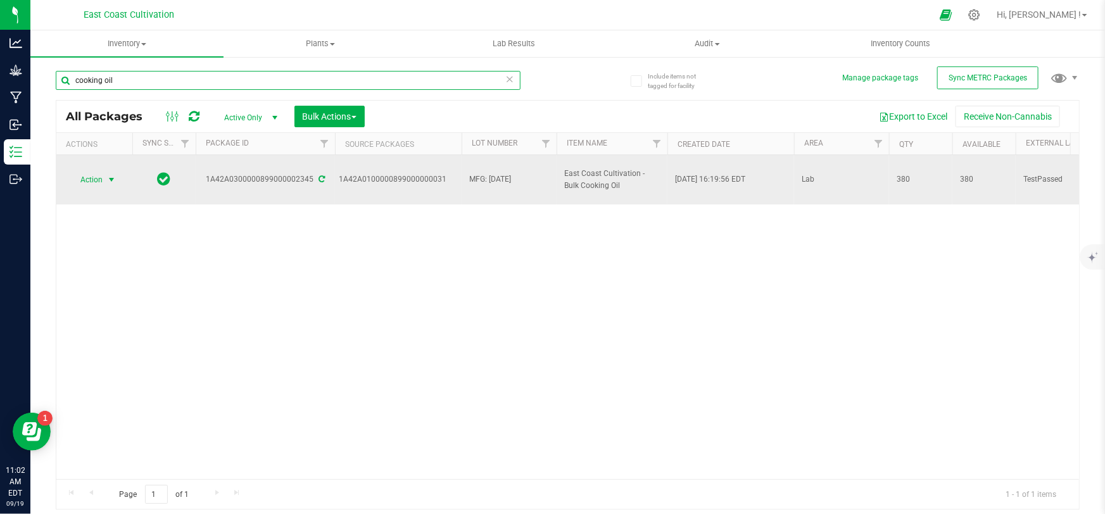
type input "cooking oil"
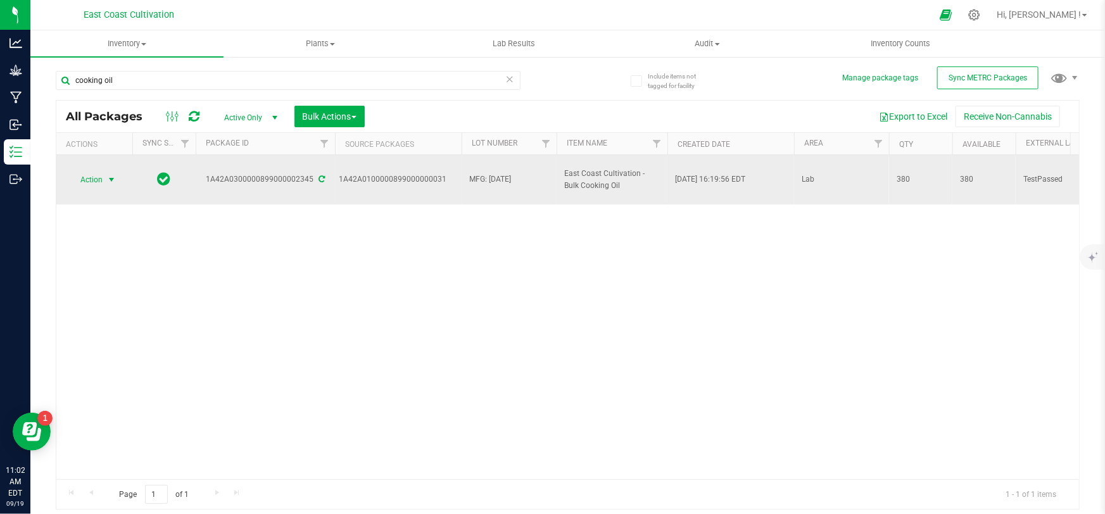
click at [97, 180] on span "Action" at bounding box center [86, 180] width 34 height 18
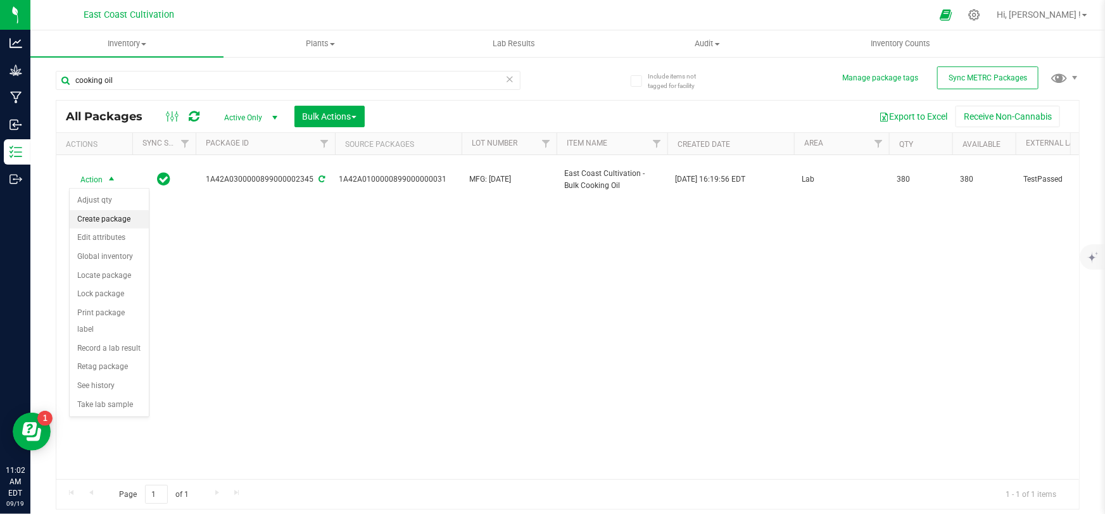
click at [127, 217] on li "Create package" at bounding box center [109, 219] width 79 height 19
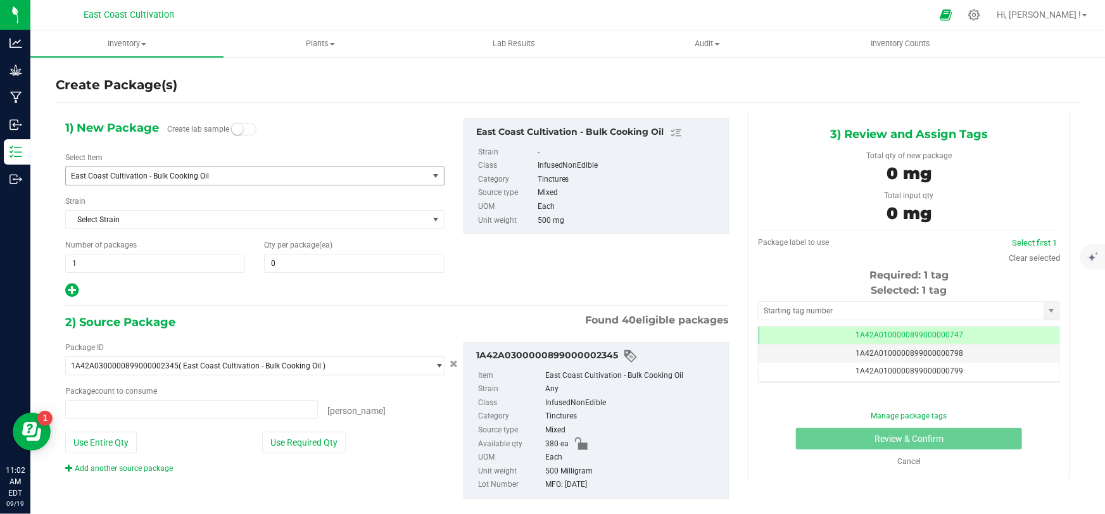
type input "0 ea"
click at [183, 172] on span "East Coast Cultivation - Bulk Cooking Oil" at bounding box center [240, 176] width 338 height 9
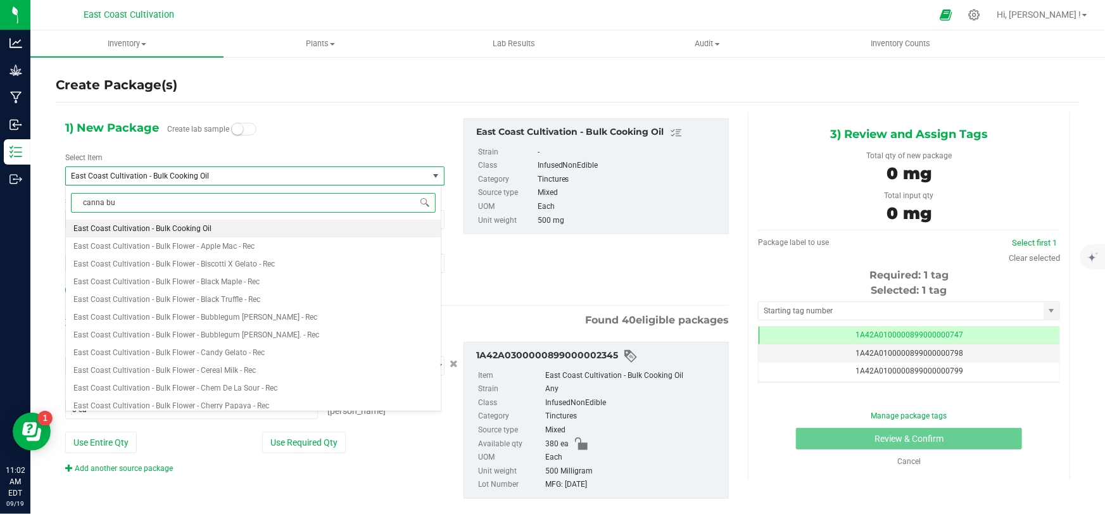
type input "canna bud"
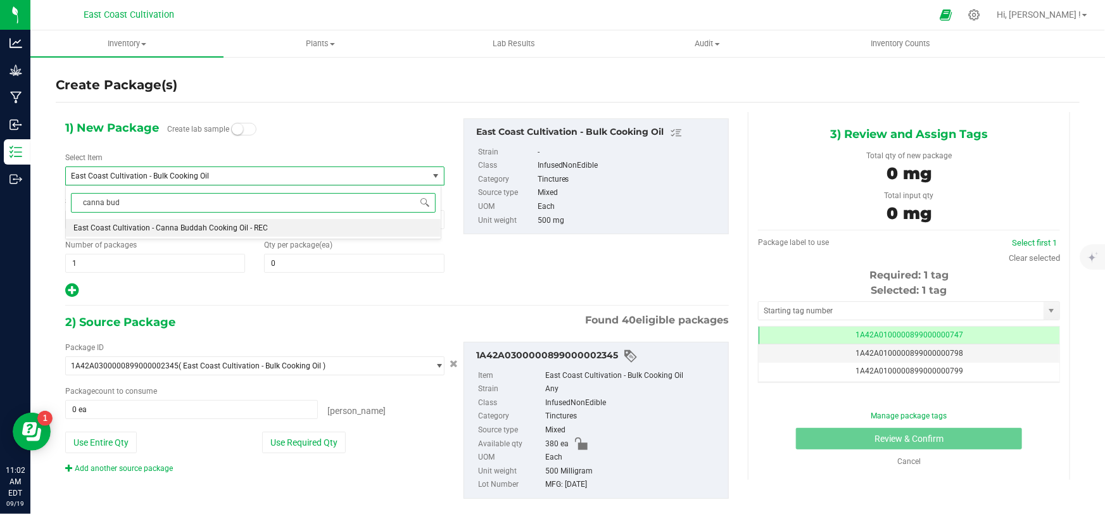
click at [199, 224] on span "East Coast Cultivation - Canna Buddah Cooking Oil - REC" at bounding box center [170, 228] width 194 height 9
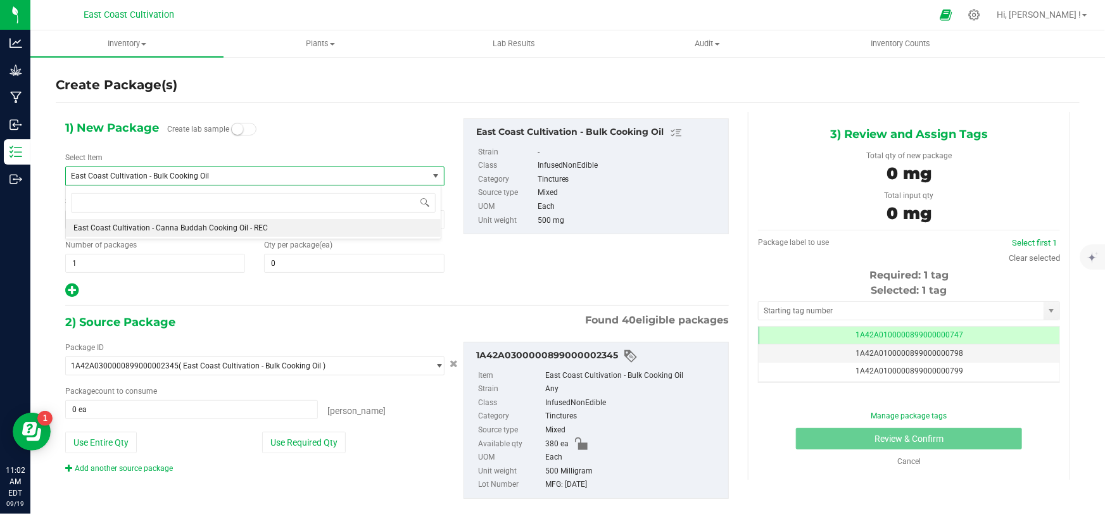
type input "0"
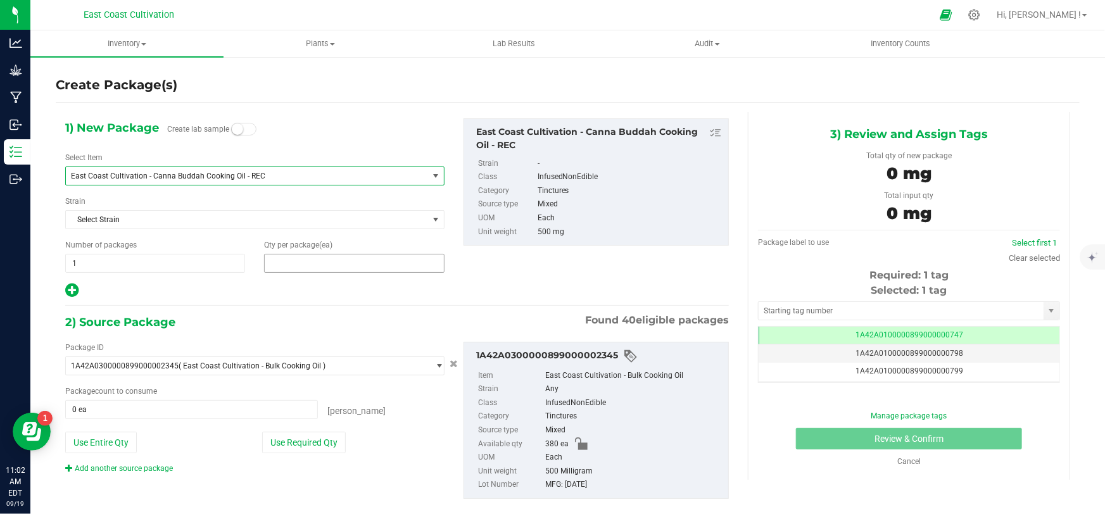
click at [300, 261] on span at bounding box center [354, 263] width 180 height 19
type input "15"
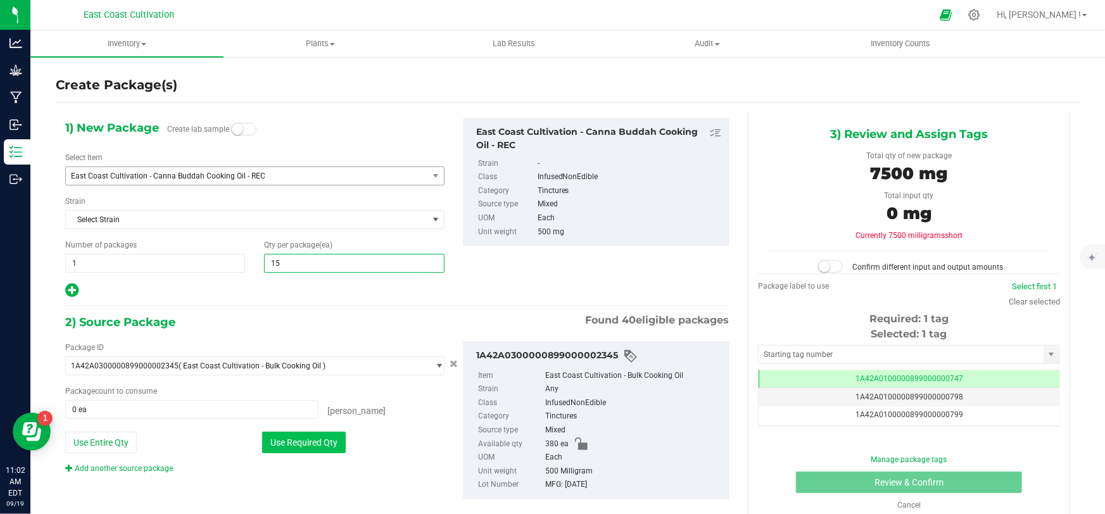
type input "15"
click at [289, 441] on button "Use Required Qty" at bounding box center [304, 443] width 84 height 22
type input "15 ea"
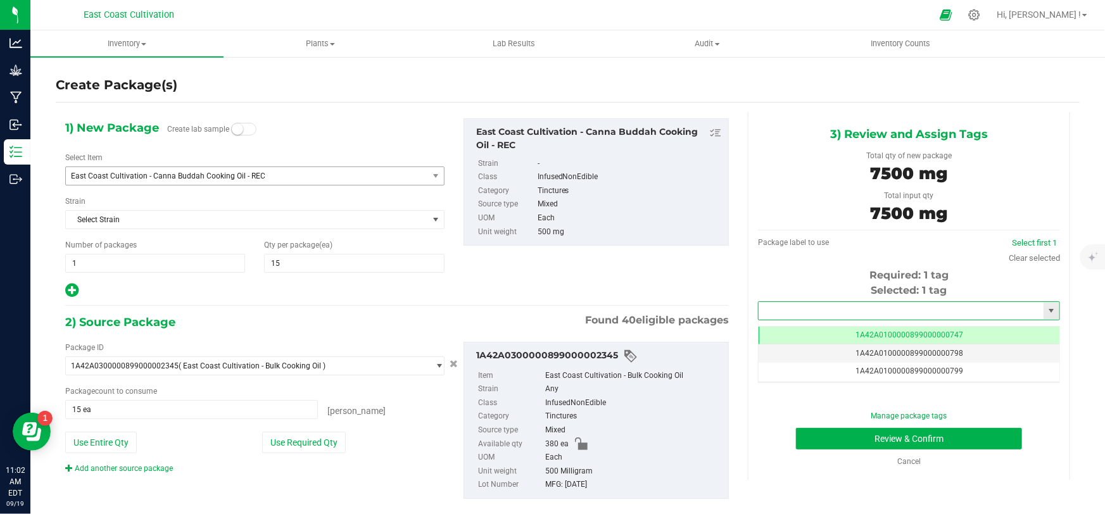
click at [760, 309] on input "text" at bounding box center [901, 311] width 285 height 18
click at [791, 328] on li "1A42A0300000899000002769" at bounding box center [902, 332] width 298 height 19
type input "1A42A0300000899000002769"
click at [925, 434] on button "Review & Confirm" at bounding box center [909, 439] width 227 height 22
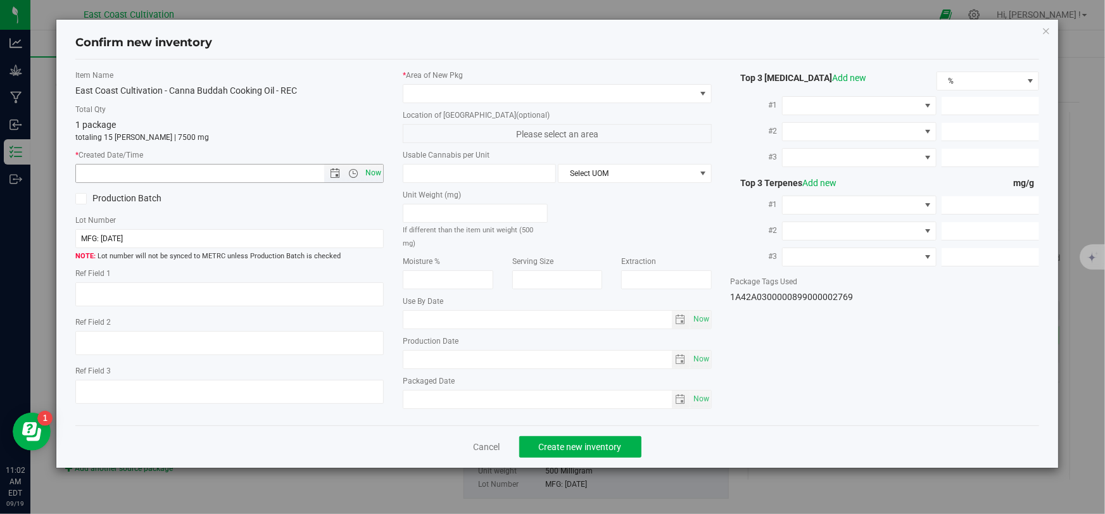
click at [376, 172] on span "Now" at bounding box center [374, 173] width 22 height 18
type input "[DATE] 11:02 AM"
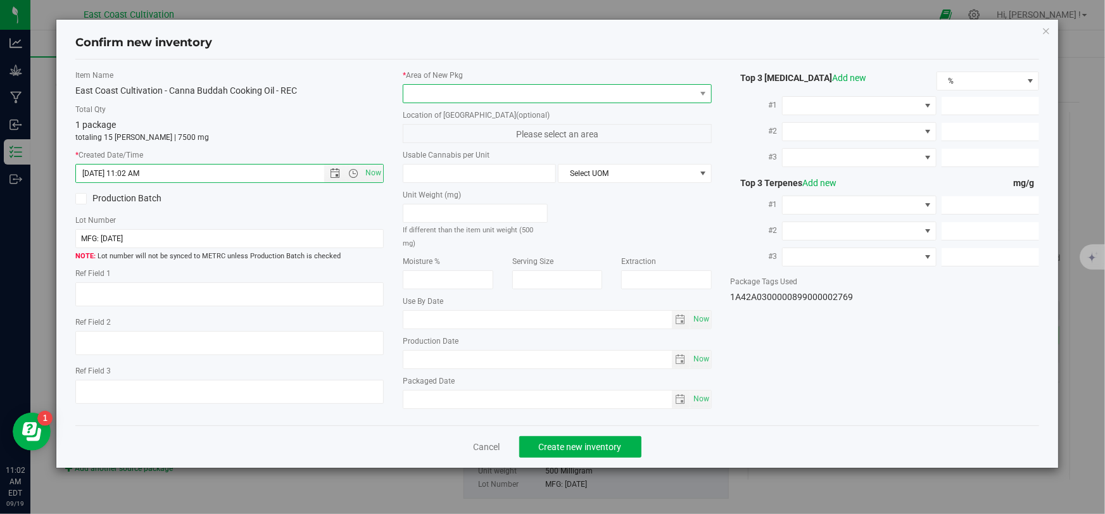
click at [443, 98] on span at bounding box center [548, 94] width 291 height 18
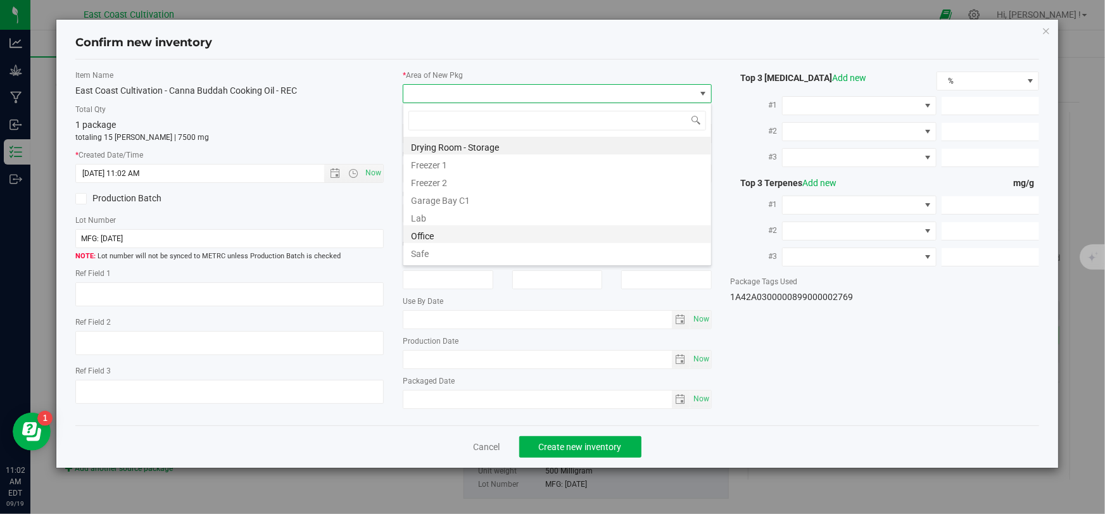
click at [446, 232] on li "Office" at bounding box center [557, 234] width 308 height 18
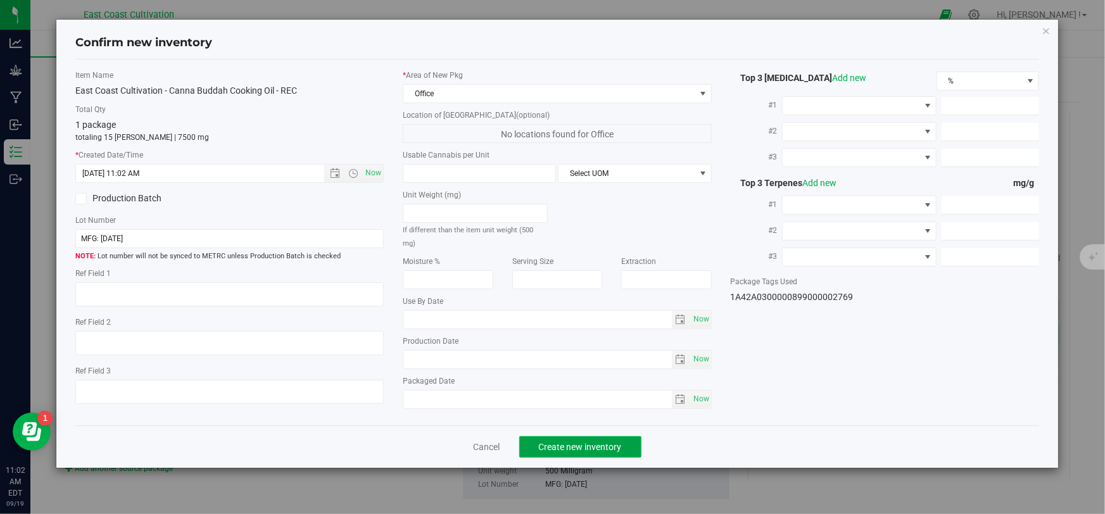
click at [565, 446] on span "Create new inventory" at bounding box center [580, 447] width 83 height 10
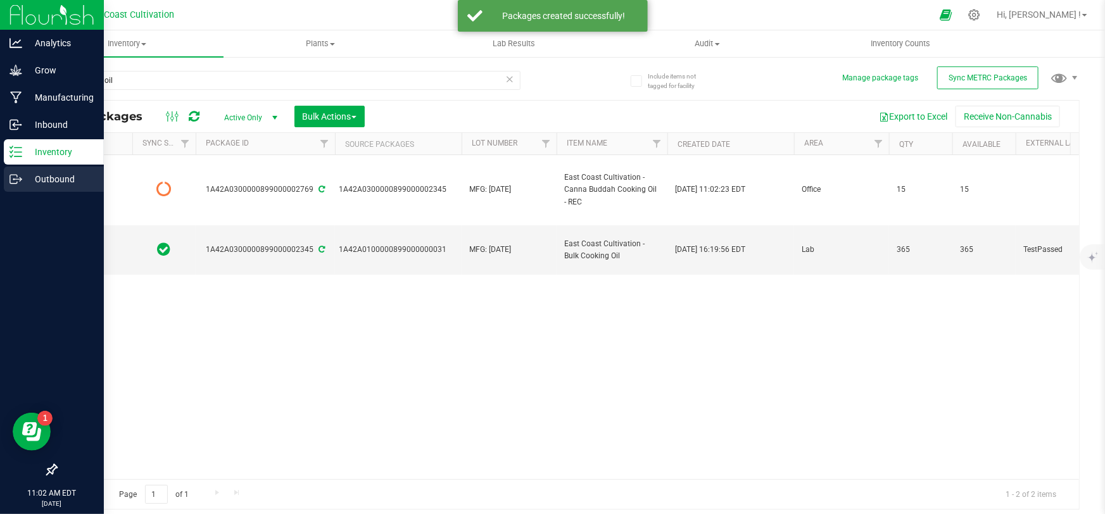
click at [14, 182] on icon at bounding box center [15, 179] width 13 height 13
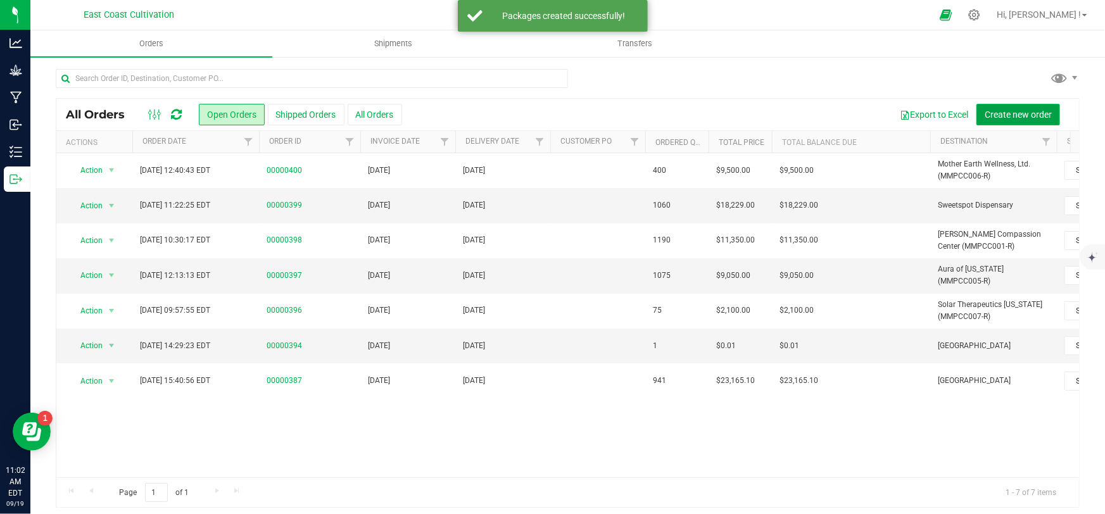
click at [985, 111] on span "Create new order" at bounding box center [1018, 115] width 67 height 10
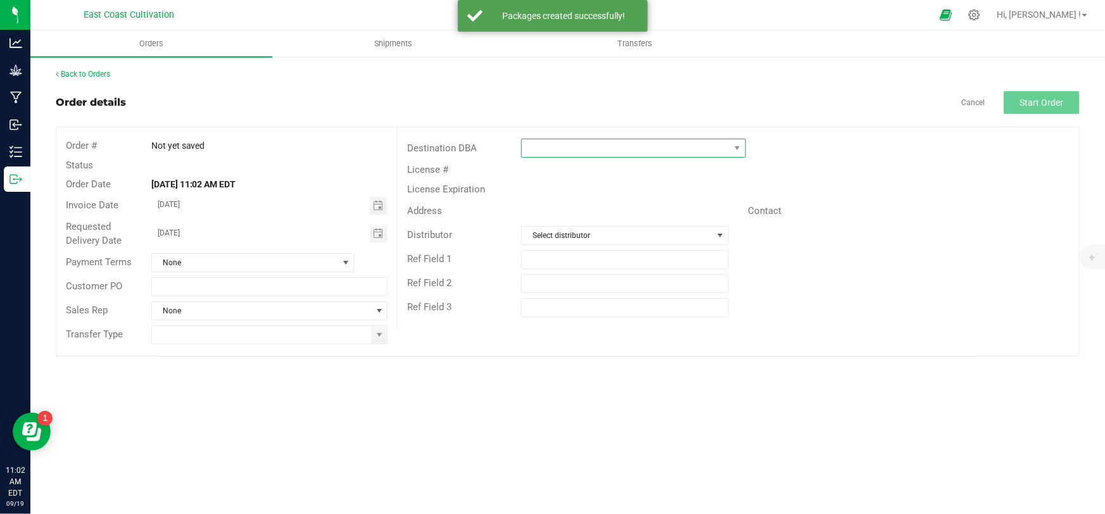
click at [545, 154] on span at bounding box center [626, 148] width 208 height 18
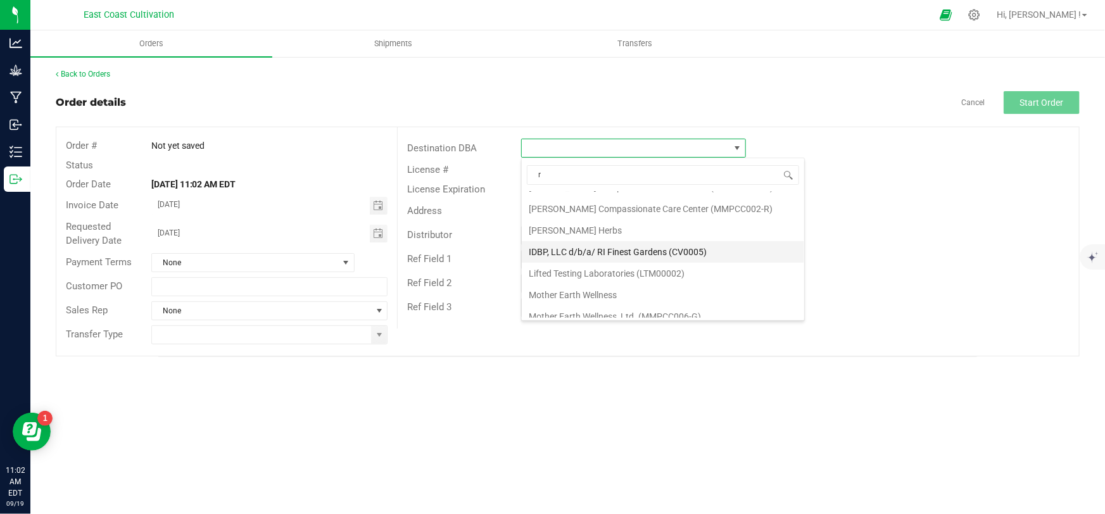
type input "ri"
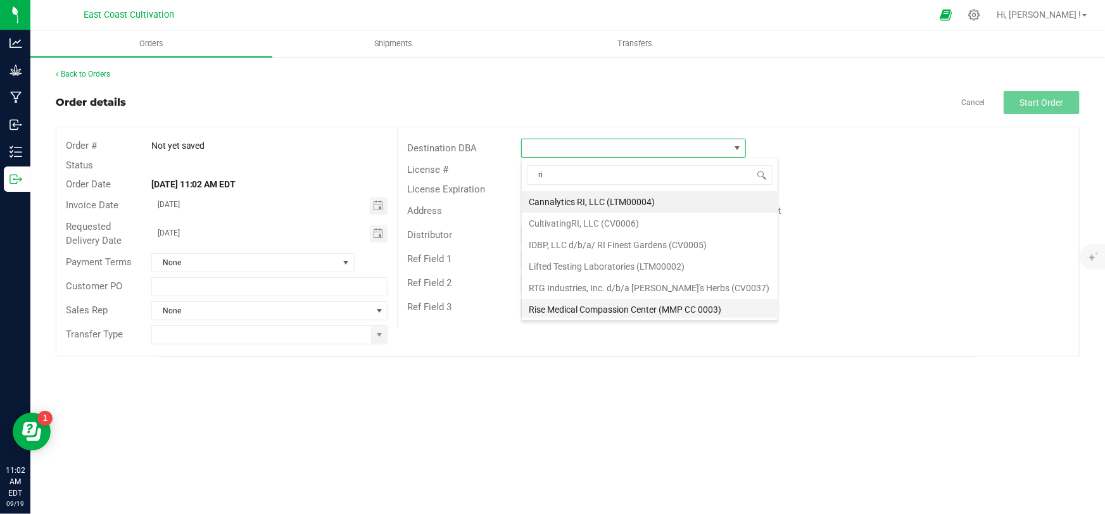
click at [647, 305] on li "Rise Medical Compassion Center (MMP CC 0003)" at bounding box center [650, 310] width 256 height 22
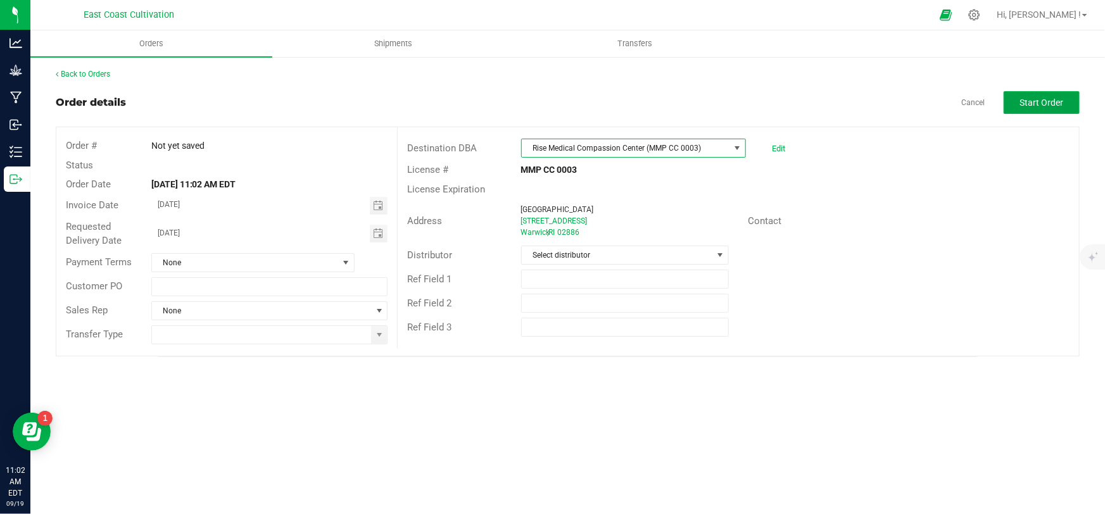
click at [1057, 99] on span "Start Order" at bounding box center [1042, 103] width 44 height 10
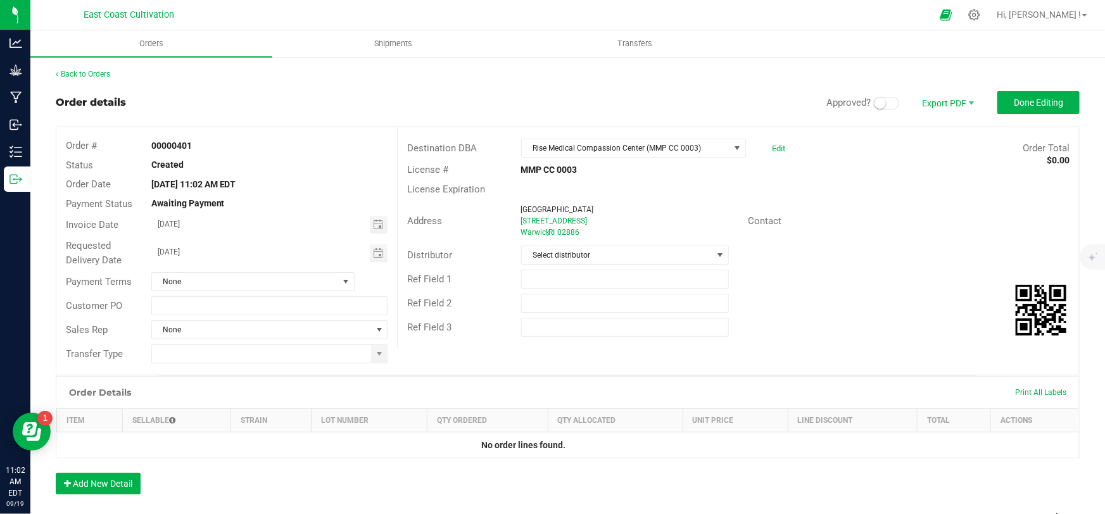
click at [881, 103] on span at bounding box center [886, 103] width 25 height 13
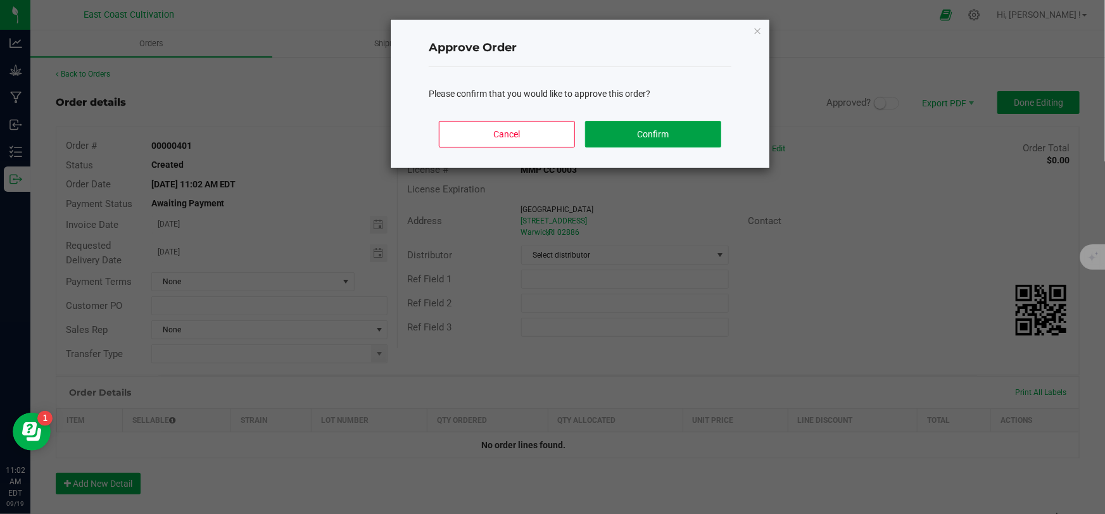
click at [684, 128] on button "Confirm" at bounding box center [653, 134] width 136 height 27
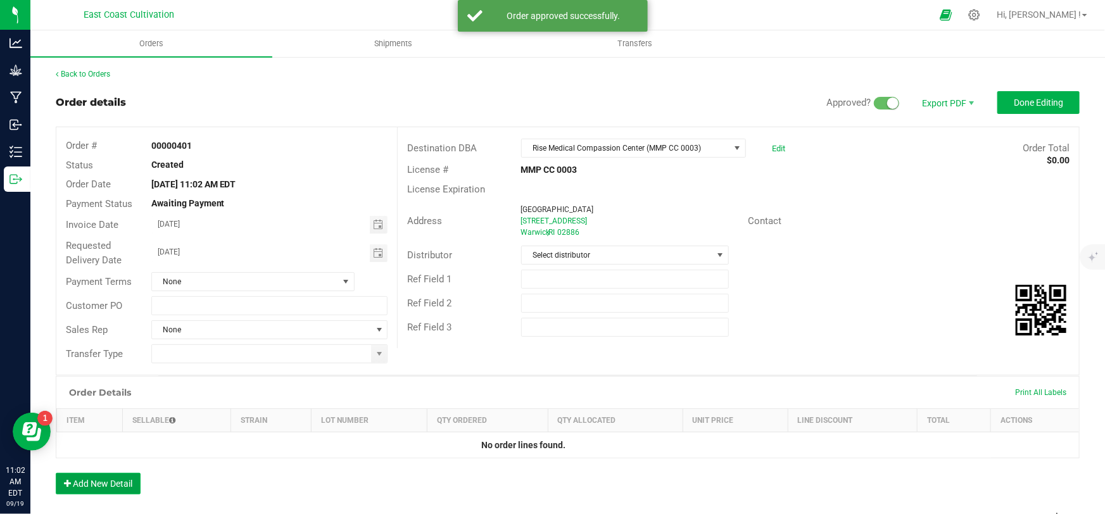
click at [120, 486] on button "Add New Detail" at bounding box center [98, 484] width 85 height 22
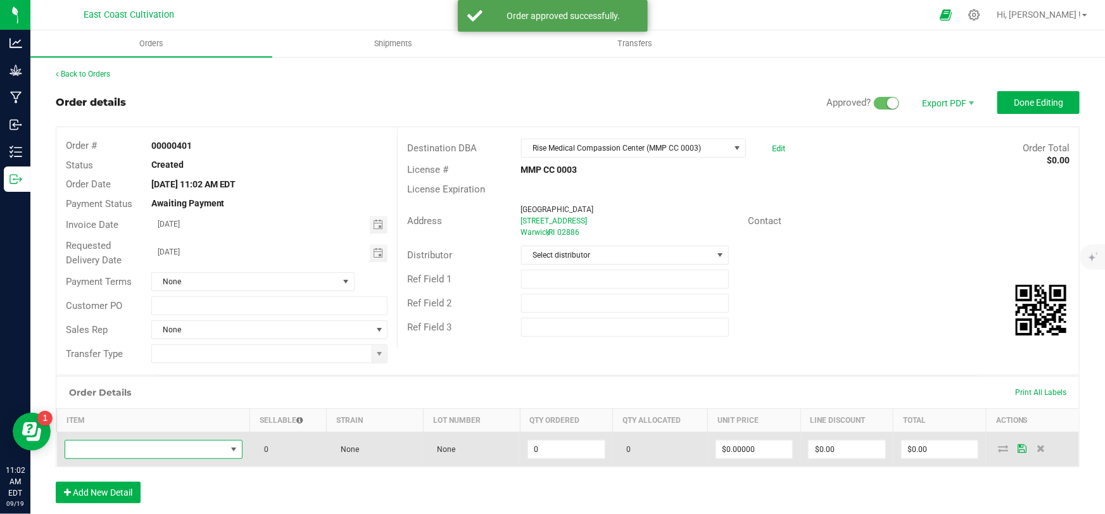
click at [139, 450] on span "NO DATA FOUND" at bounding box center [145, 450] width 161 height 18
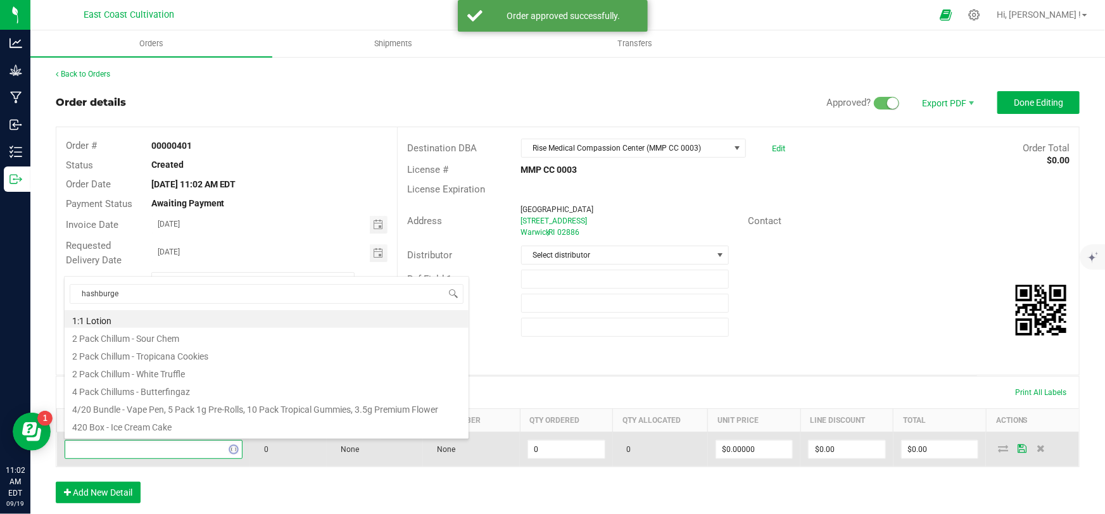
type input "hashburger"
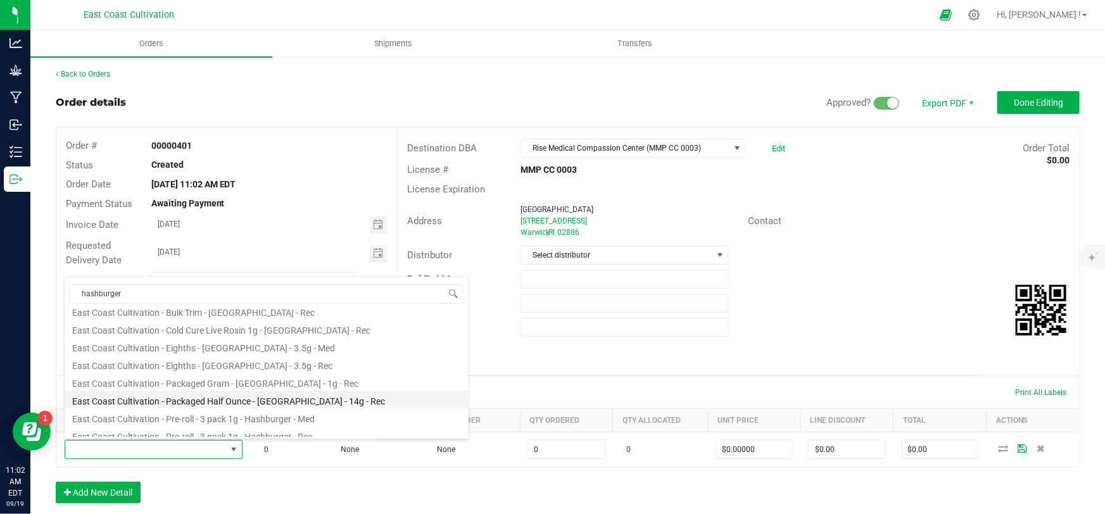
click at [247, 399] on li "East Coast Cultivation - Packaged Half Ounce - [GEOGRAPHIC_DATA] - 14g - Rec" at bounding box center [267, 400] width 404 height 18
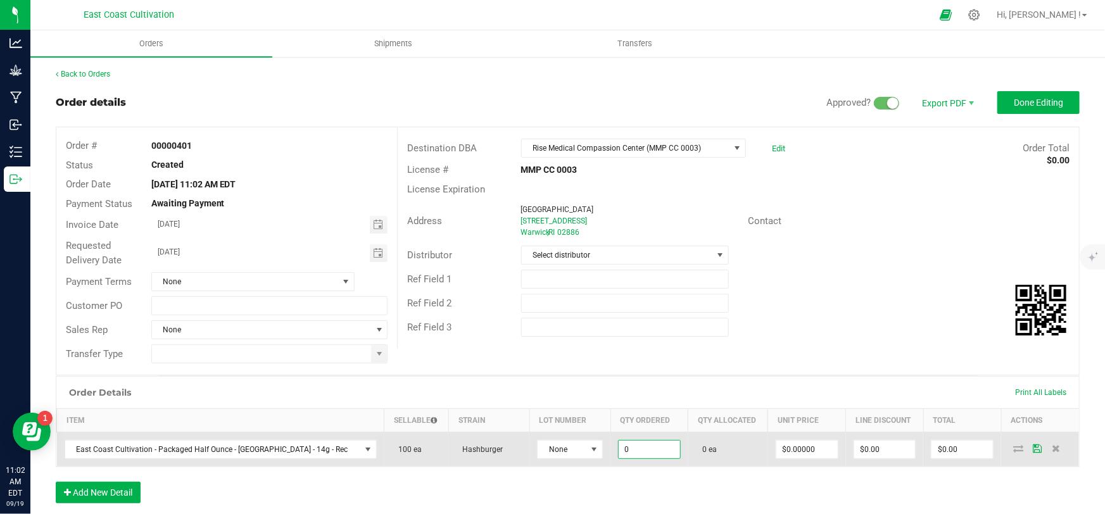
click at [619, 449] on input "0" at bounding box center [649, 450] width 61 height 18
type input "100 ea"
click at [785, 452] on input "0" at bounding box center [806, 450] width 61 height 18
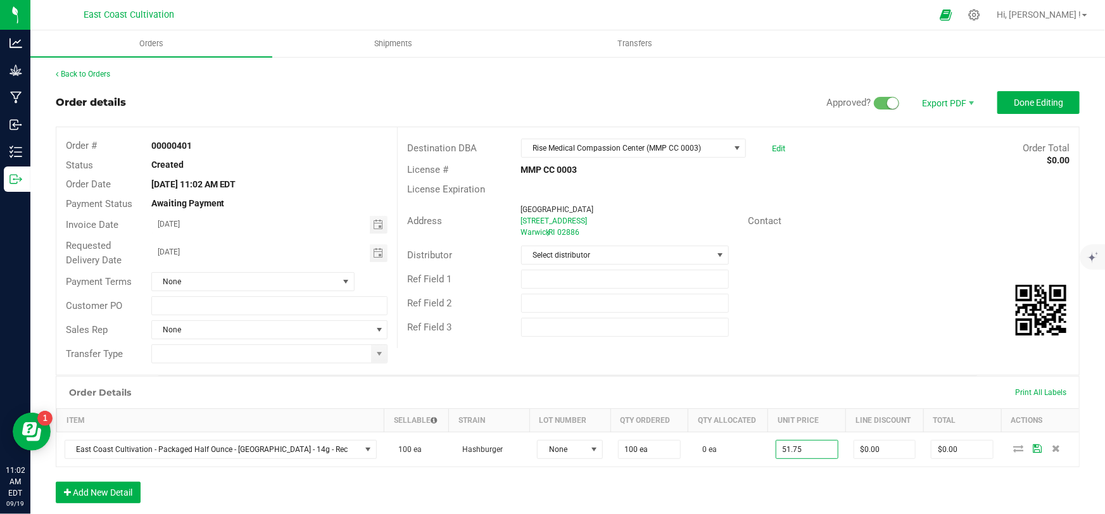
type input "$51.75000"
type input "$5,175.00"
click at [788, 483] on div "Order Details Print All Labels Item Sellable Strain Lot Number Qty Ordered Qty …" at bounding box center [568, 446] width 1024 height 140
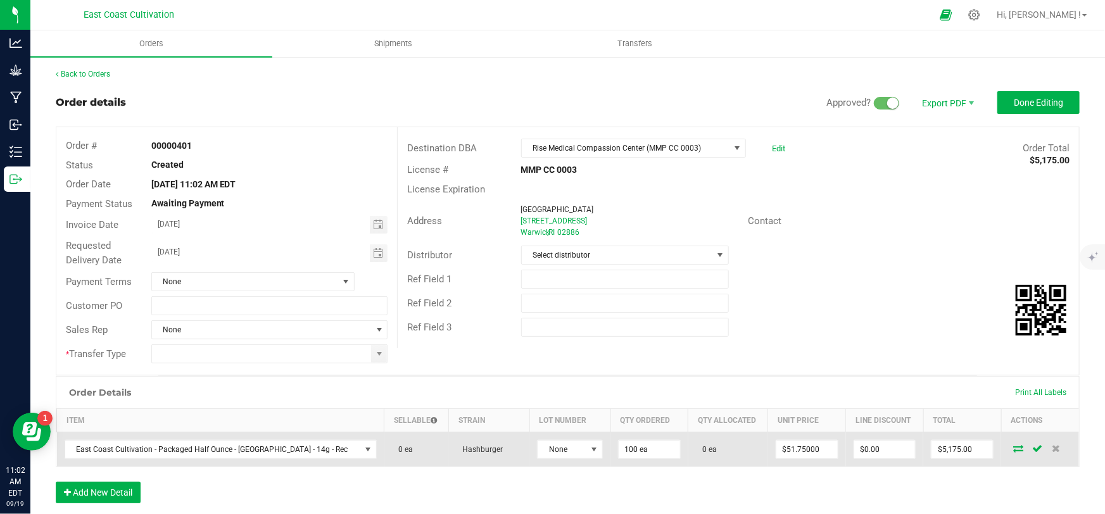
click at [1013, 448] on icon at bounding box center [1018, 449] width 10 height 8
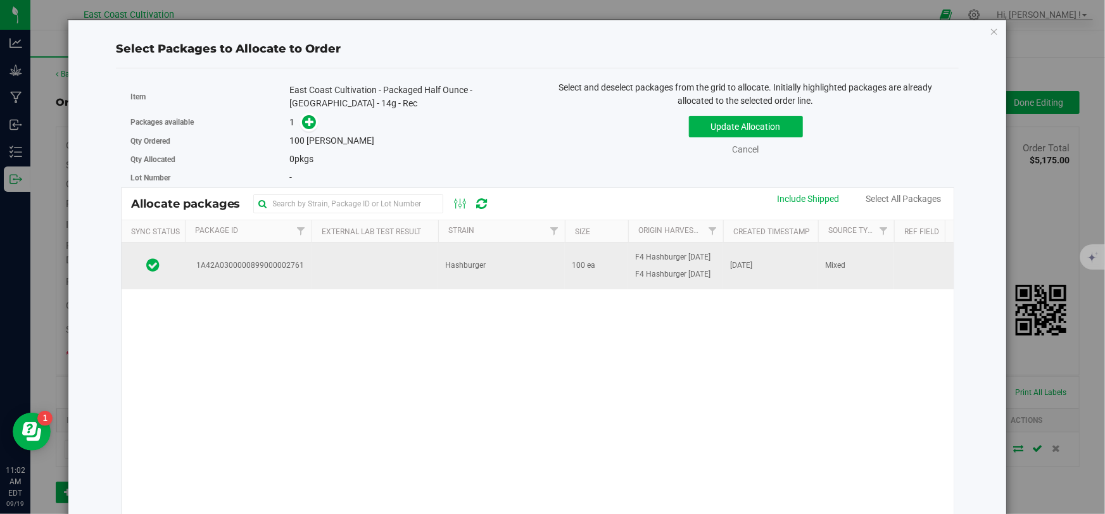
click at [493, 273] on td "Hashburger" at bounding box center [501, 266] width 127 height 47
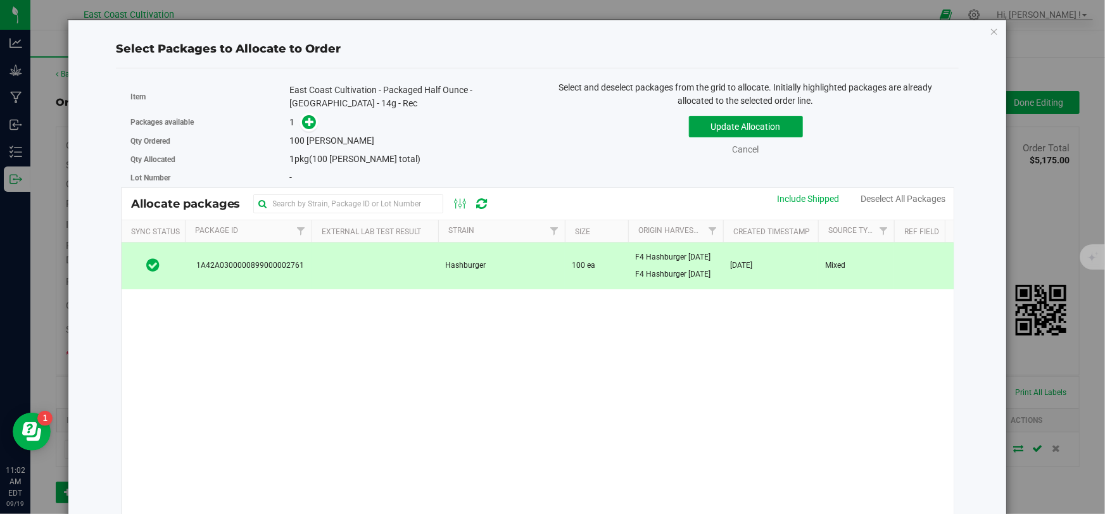
click at [709, 125] on button "Update Allocation" at bounding box center [746, 127] width 114 height 22
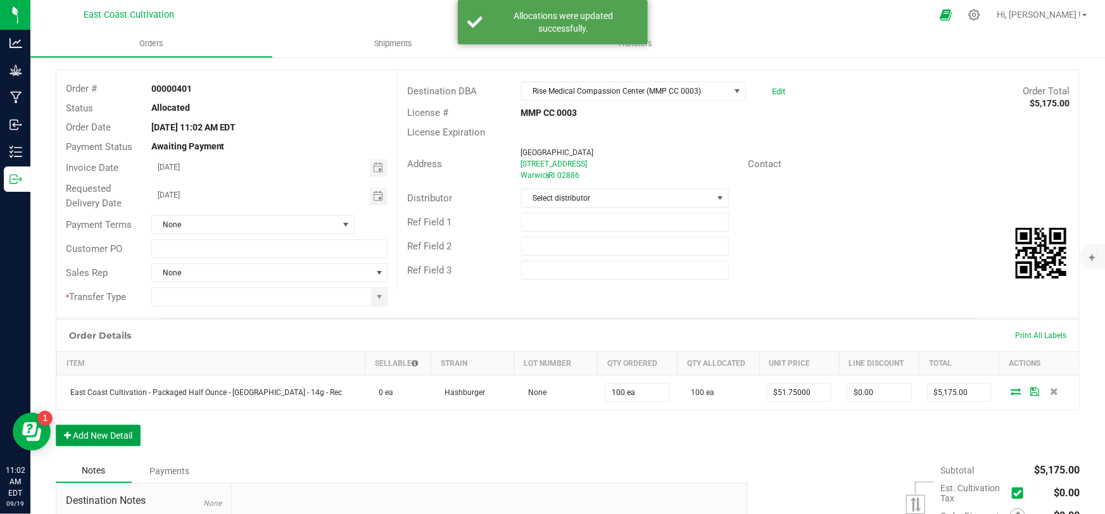
click at [120, 441] on button "Add New Detail" at bounding box center [98, 436] width 85 height 22
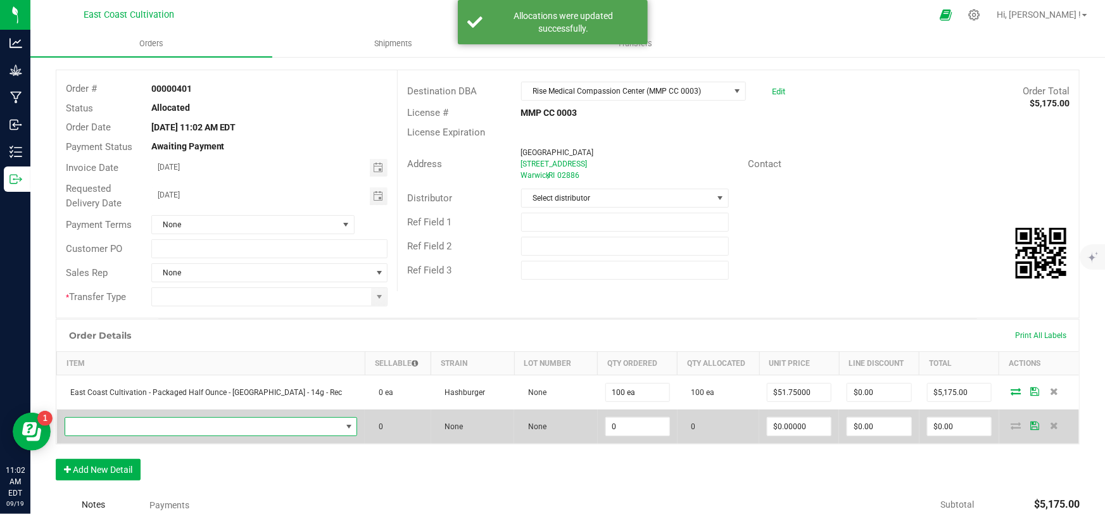
click at [137, 429] on span "NO DATA FOUND" at bounding box center [203, 427] width 276 height 18
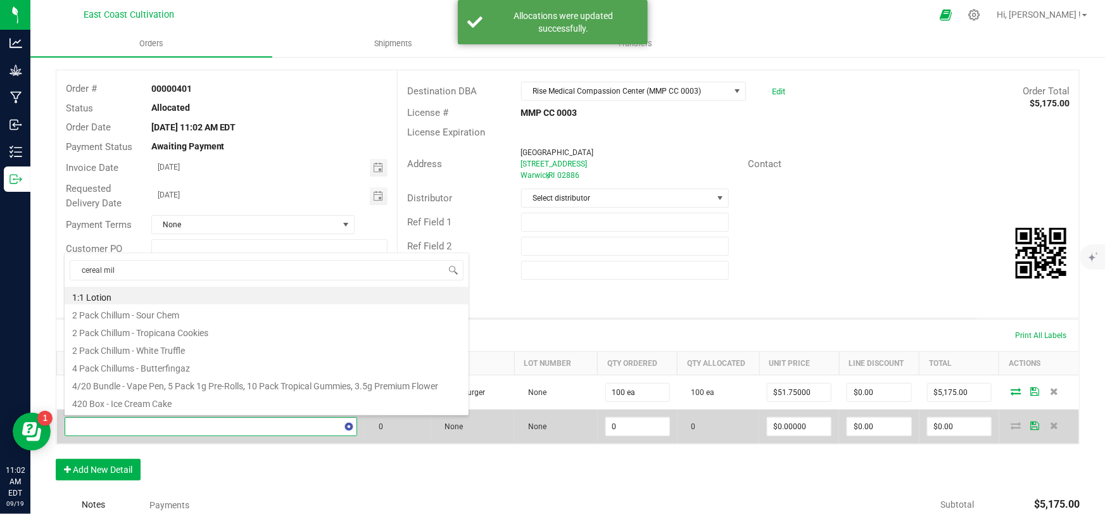
type input "cereal milk"
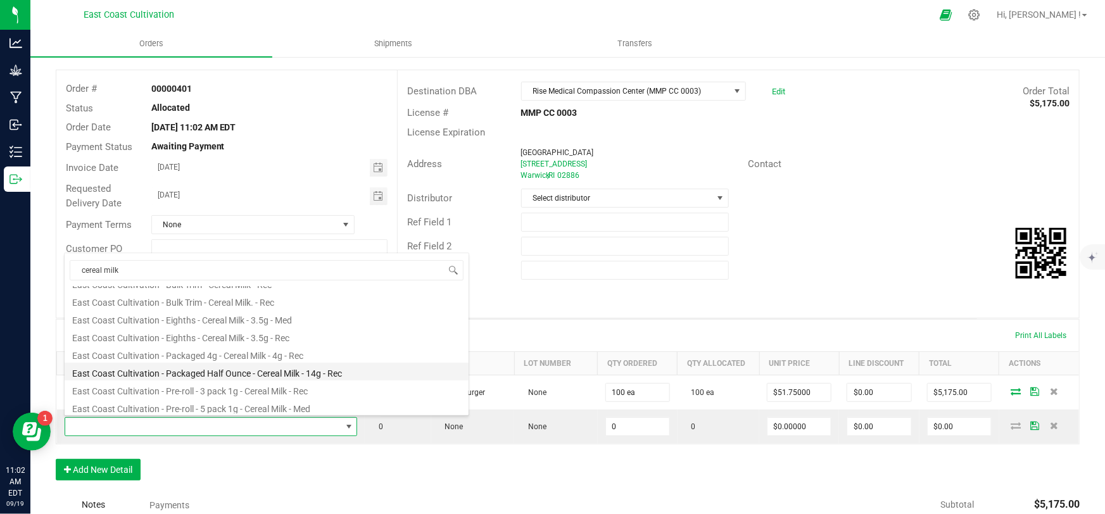
click at [262, 368] on li "East Coast Cultivation - Packaged Half Ounce - Cereal Milk - 14g - Rec" at bounding box center [267, 372] width 404 height 18
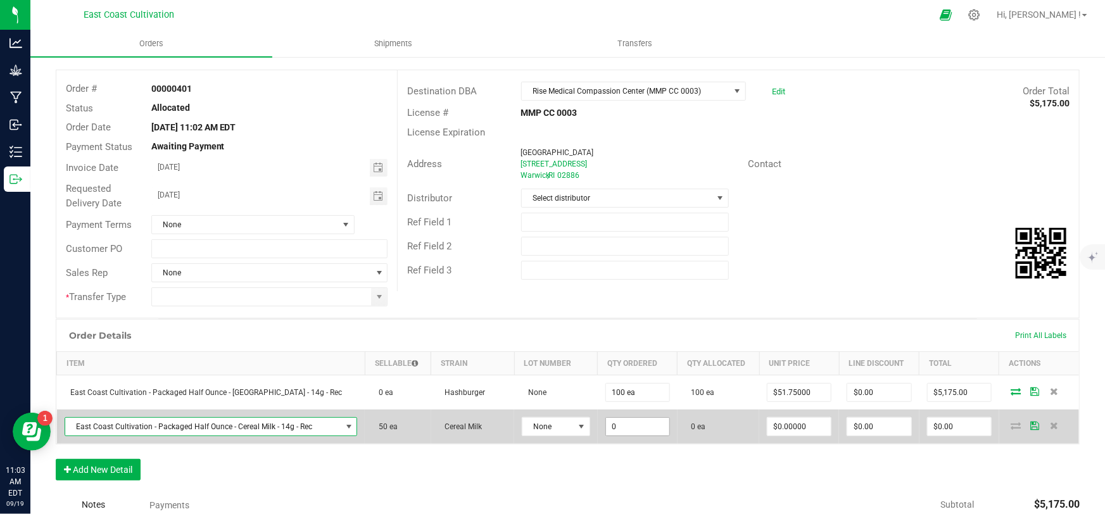
click at [636, 422] on input "0" at bounding box center [637, 427] width 63 height 18
type input "50 ea"
click at [804, 425] on input "0" at bounding box center [798, 427] width 63 height 18
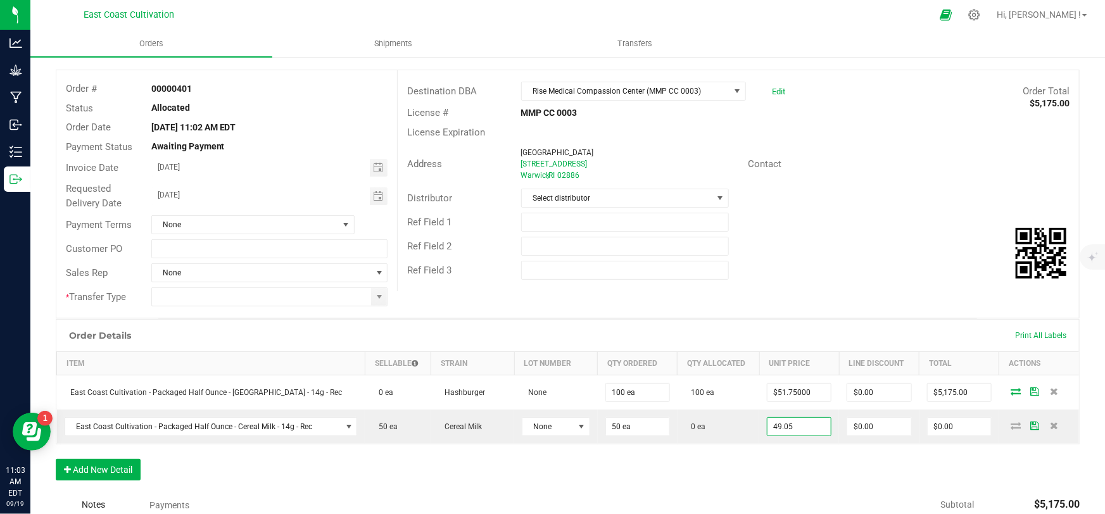
type input "$49.05000"
type input "$2,452.50"
click at [819, 450] on div "Order Details Print All Labels Item Sellable Strain Lot Number Qty Ordered Qty …" at bounding box center [568, 406] width 1024 height 174
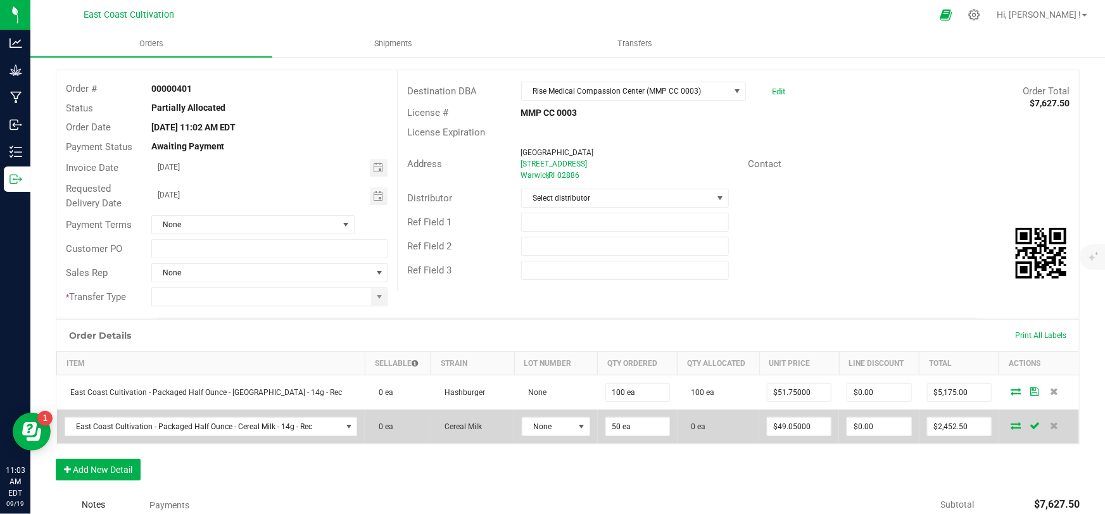
click at [1011, 425] on icon at bounding box center [1016, 426] width 10 height 8
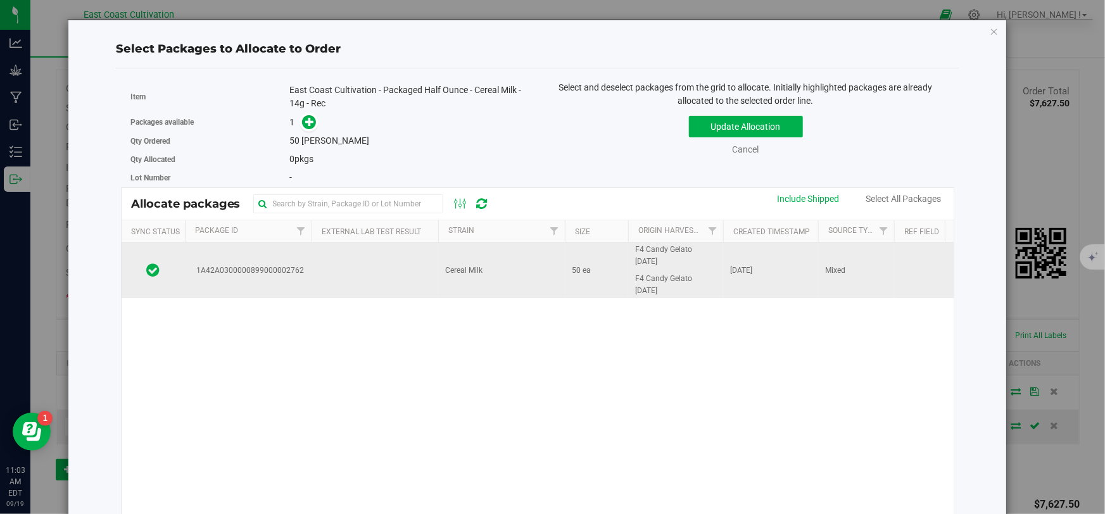
click at [445, 281] on td "Cereal Milk" at bounding box center [501, 271] width 127 height 56
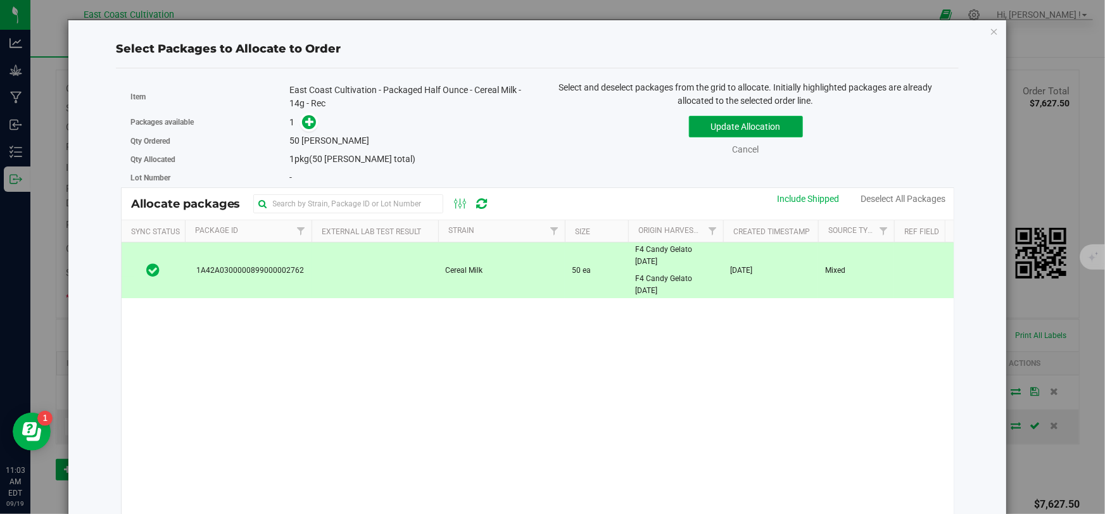
click at [719, 122] on button "Update Allocation" at bounding box center [746, 127] width 114 height 22
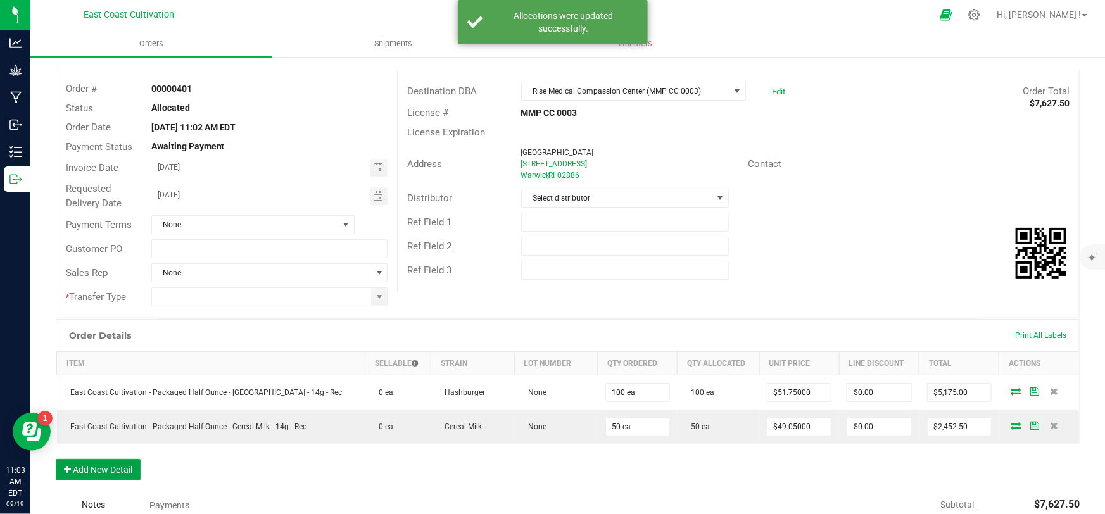
click at [121, 468] on button "Add New Detail" at bounding box center [98, 470] width 85 height 22
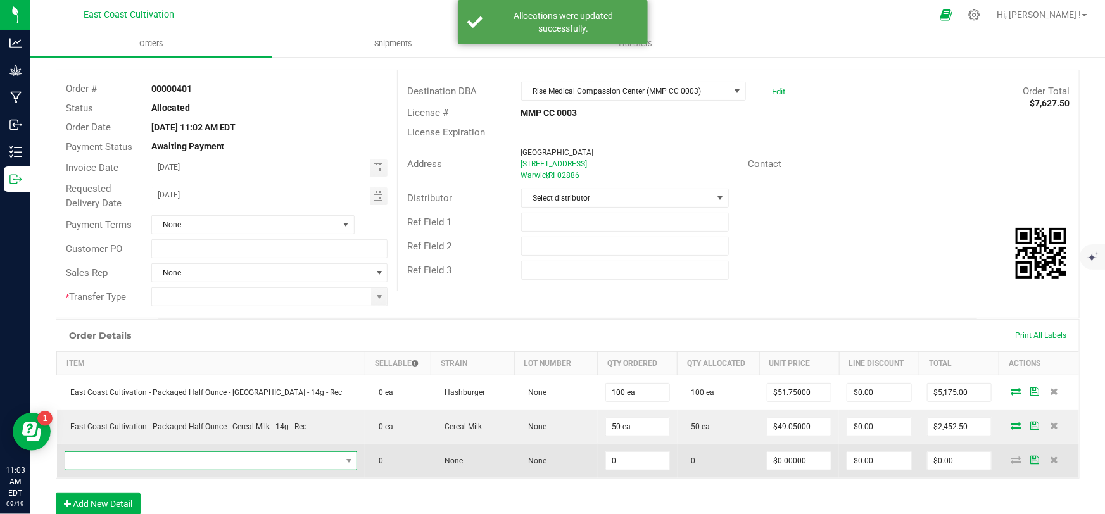
click at [135, 457] on span "NO DATA FOUND" at bounding box center [203, 461] width 276 height 18
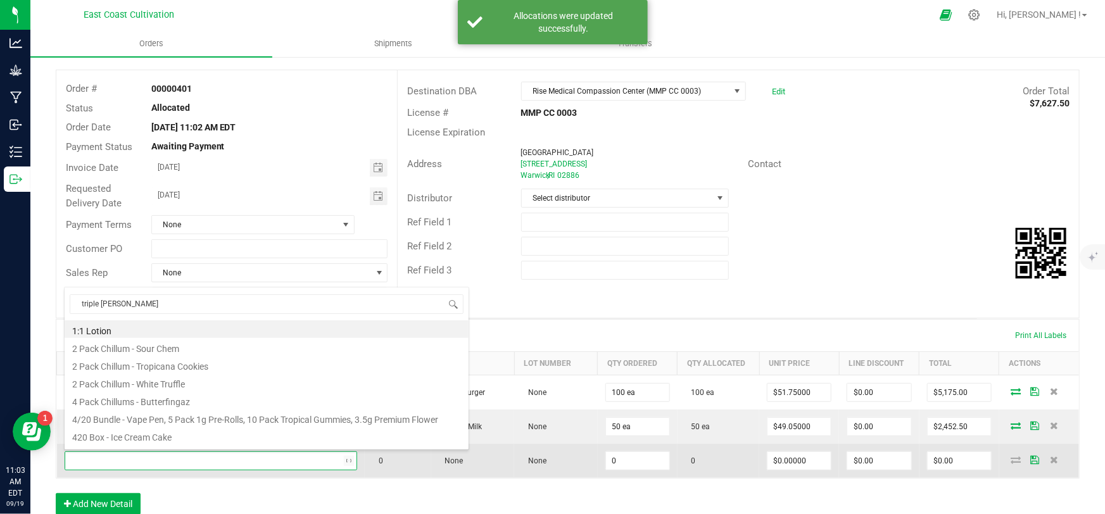
type input "triple burger"
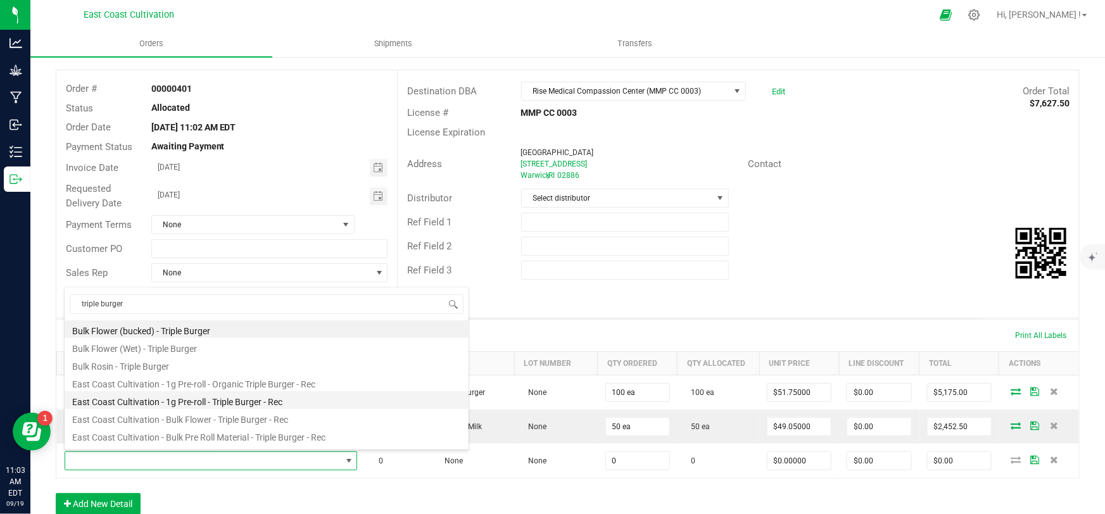
click at [222, 401] on li "East Coast Cultivation - 1g Pre-roll - Triple Burger - Rec" at bounding box center [267, 400] width 404 height 18
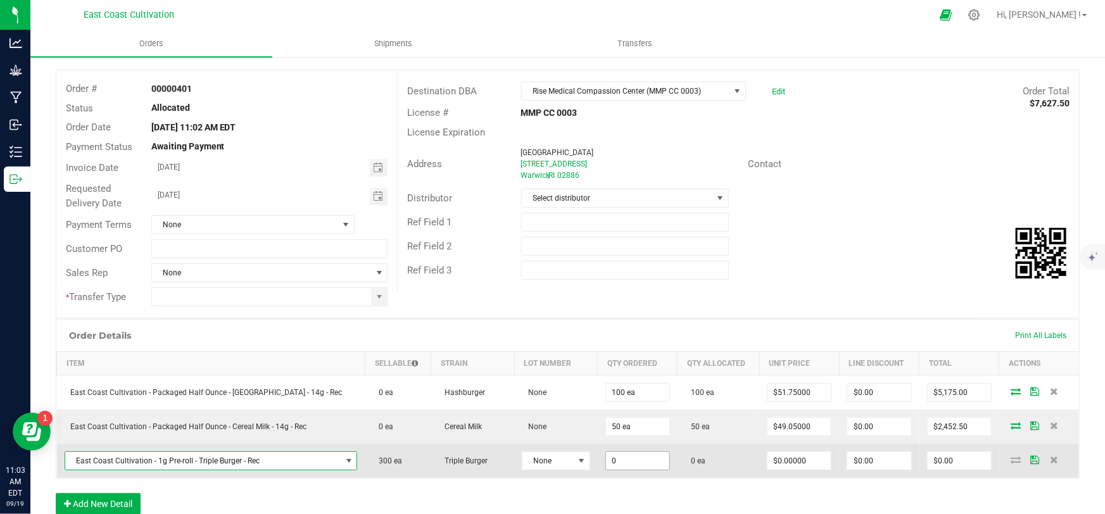
click at [606, 454] on input "0" at bounding box center [637, 461] width 63 height 18
type input "300 ea"
click at [782, 457] on input "0" at bounding box center [798, 461] width 63 height 18
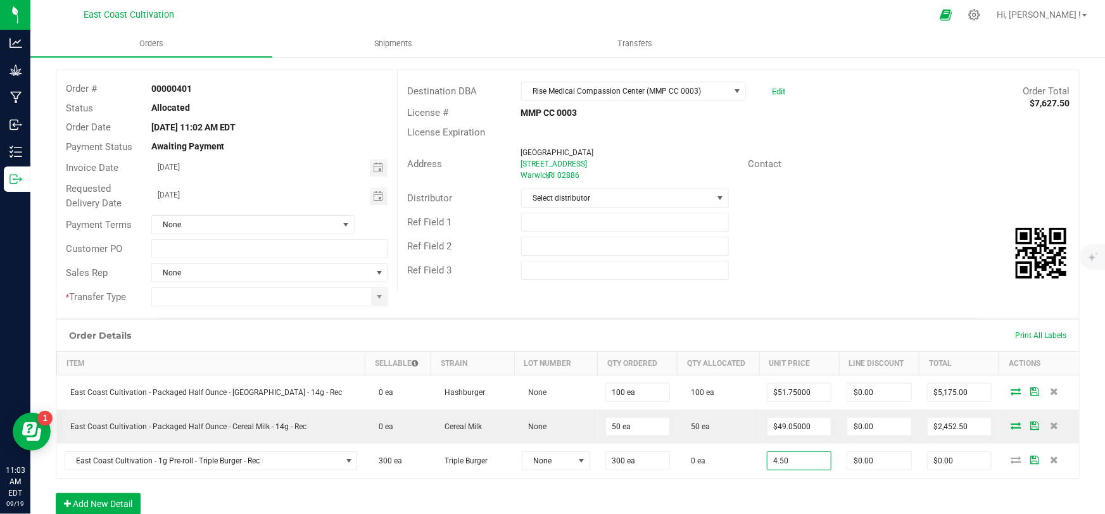
type input "$4.50000"
type input "$1,350.00"
click at [800, 487] on div "Order Details Print All Labels Item Sellable Strain Lot Number Qty Ordered Qty …" at bounding box center [568, 423] width 1024 height 208
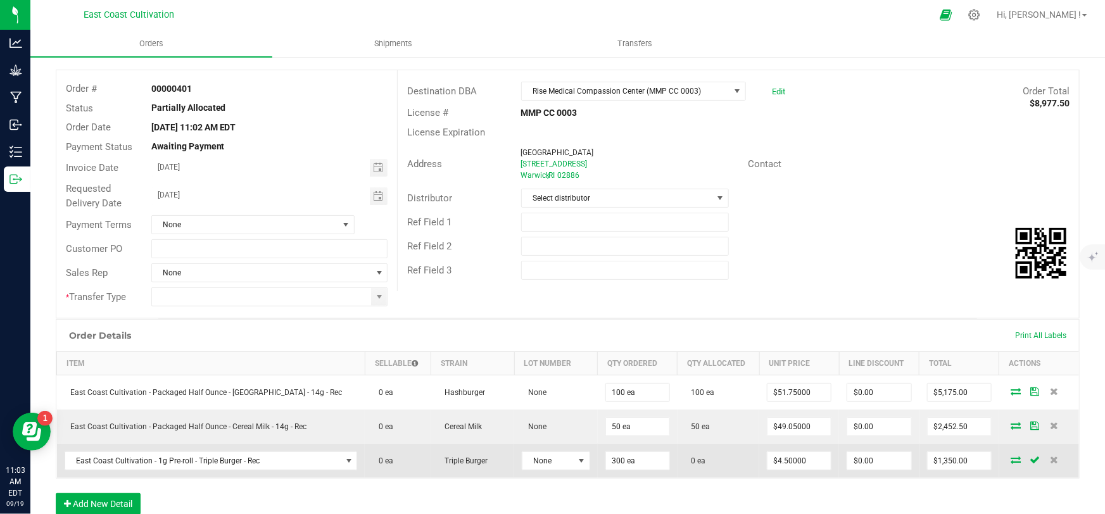
click at [1011, 459] on icon at bounding box center [1016, 460] width 10 height 8
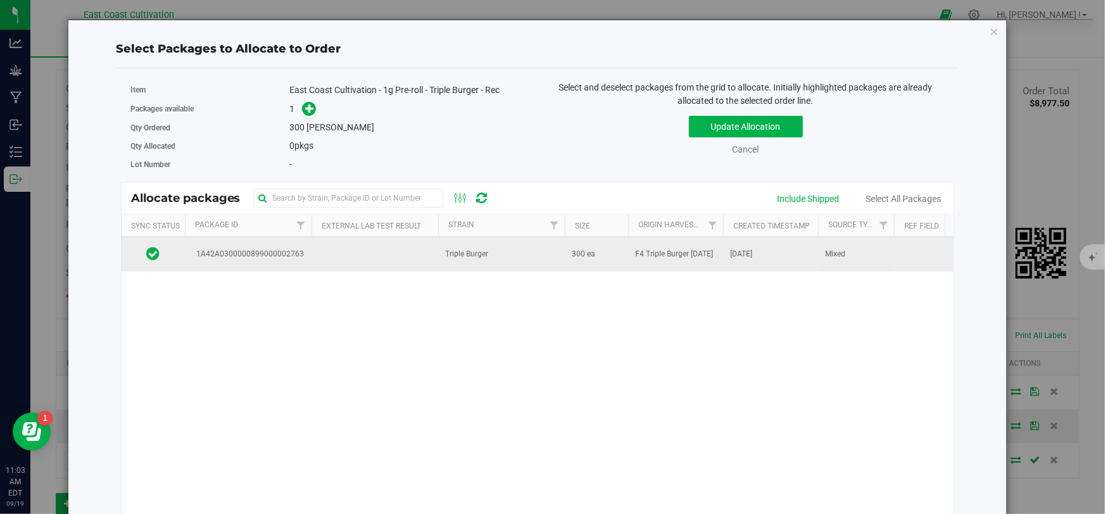
click at [435, 268] on td at bounding box center [375, 254] width 127 height 34
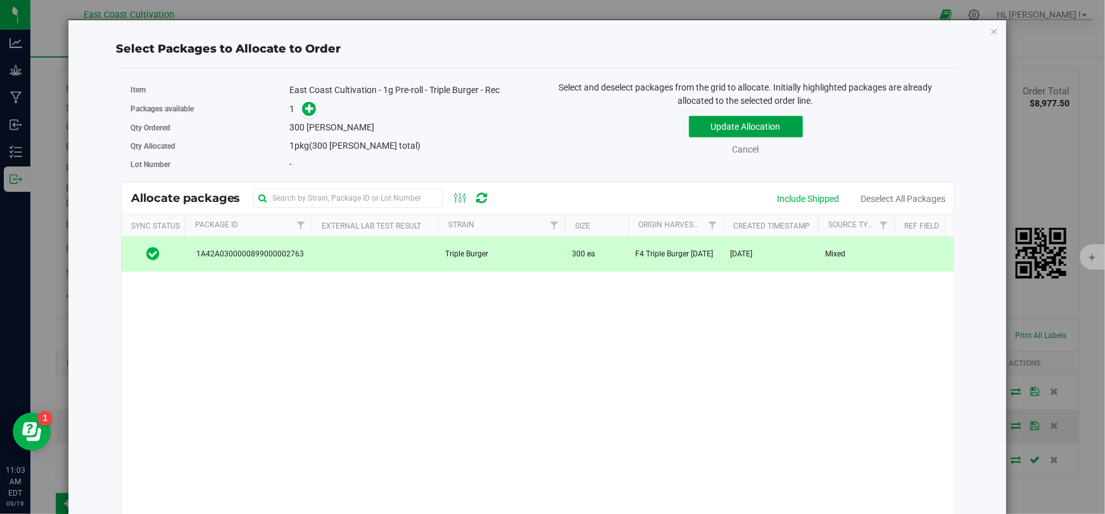
click at [723, 122] on button "Update Allocation" at bounding box center [746, 127] width 114 height 22
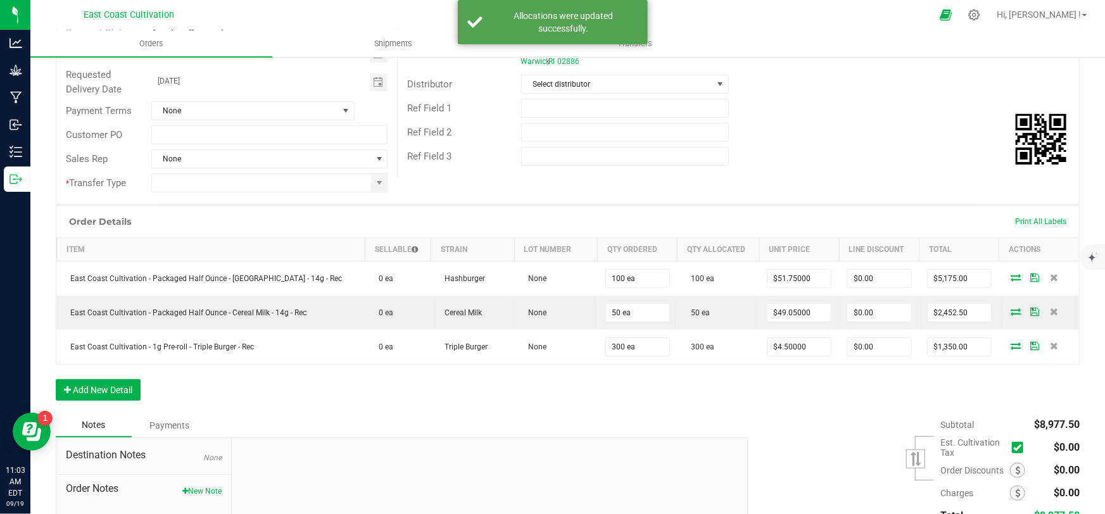
scroll to position [172, 0]
click at [106, 391] on button "Add New Detail" at bounding box center [98, 389] width 85 height 22
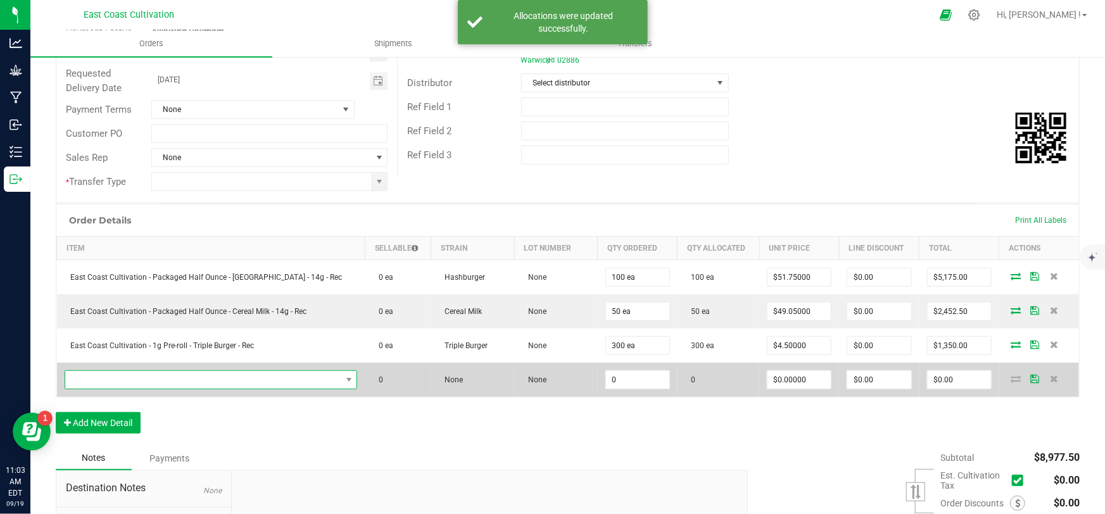
click at [127, 380] on span "NO DATA FOUND" at bounding box center [203, 380] width 276 height 18
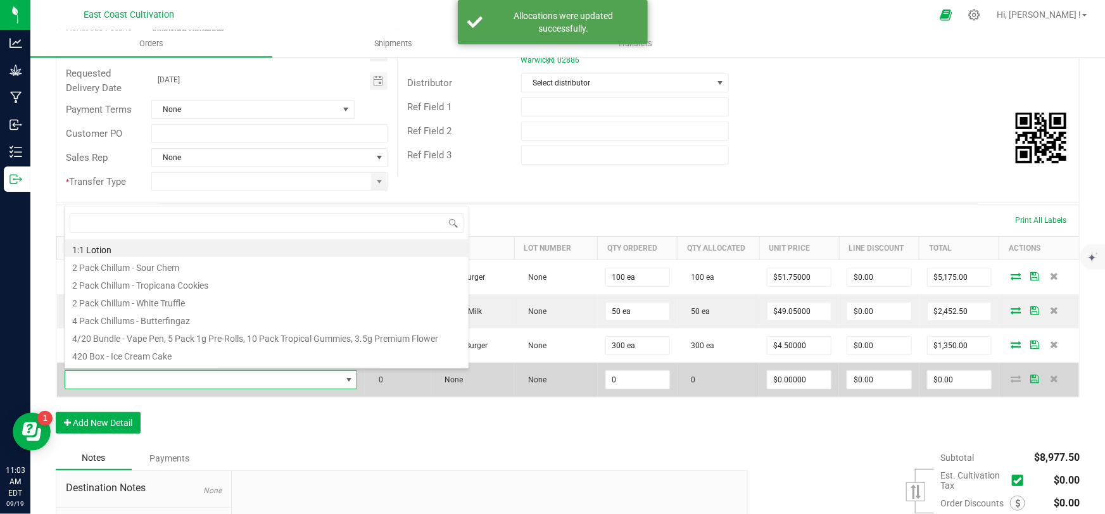
scroll to position [19, 260]
type input "hashburger"
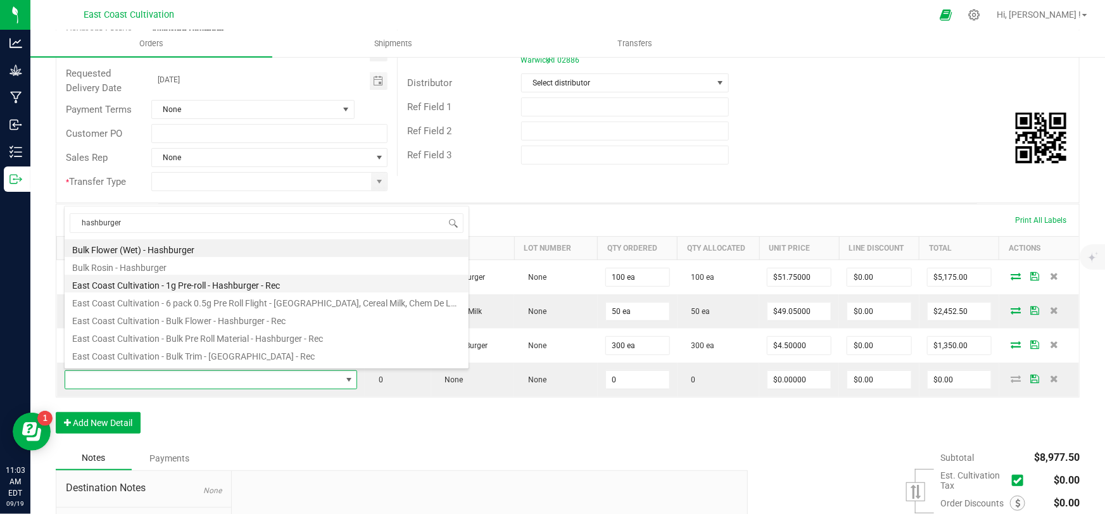
click at [195, 285] on li "East Coast Cultivation - 1g Pre-roll - Hashburger - Rec" at bounding box center [267, 284] width 404 height 18
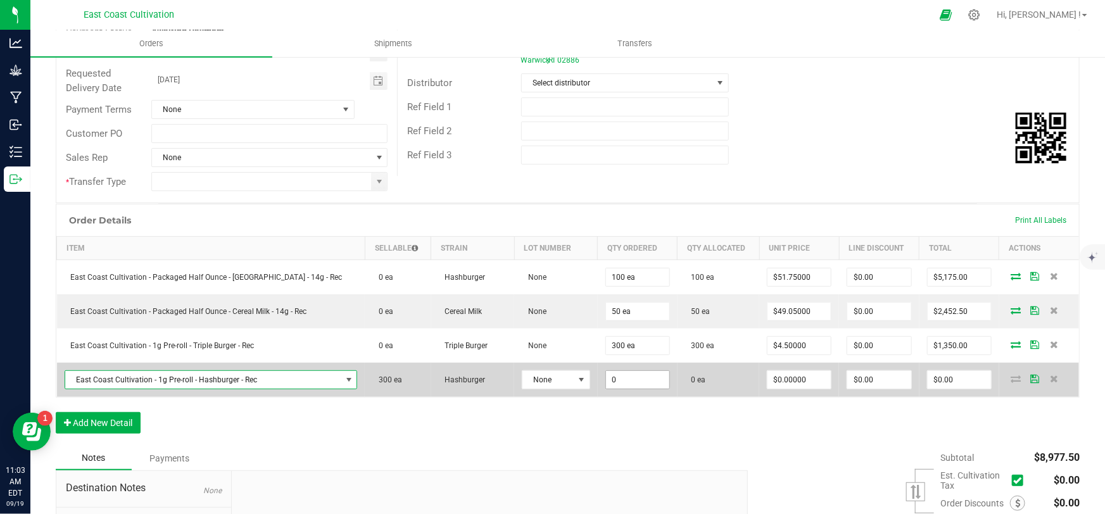
click at [626, 378] on input "0" at bounding box center [637, 380] width 63 height 18
type input "300 ea"
click at [772, 378] on input "0" at bounding box center [798, 380] width 63 height 18
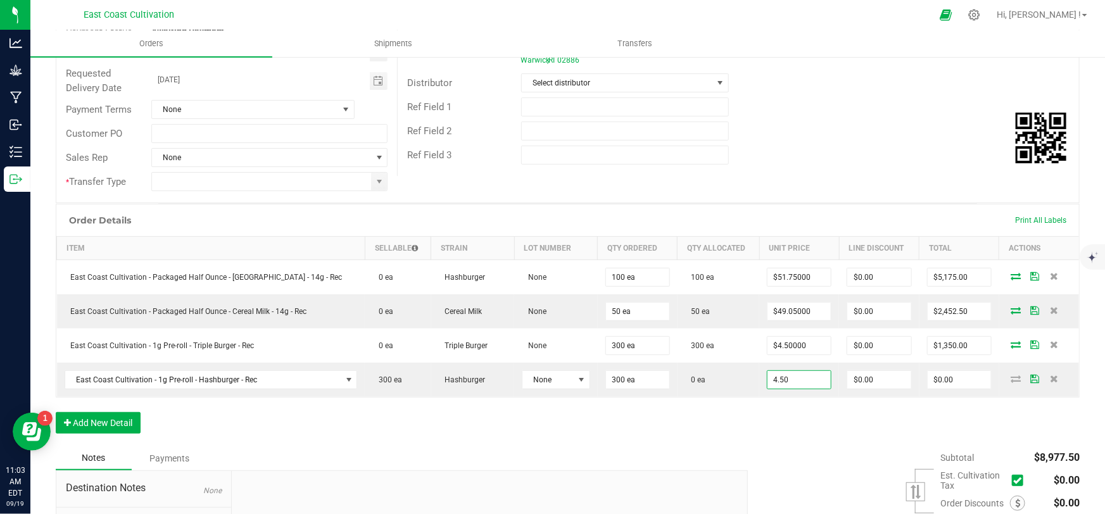
type input "$4.50000"
type input "$1,350.00"
click at [775, 426] on div "Order Details Print All Labels Item Sellable Strain Lot Number Qty Ordered Qty …" at bounding box center [568, 325] width 1024 height 243
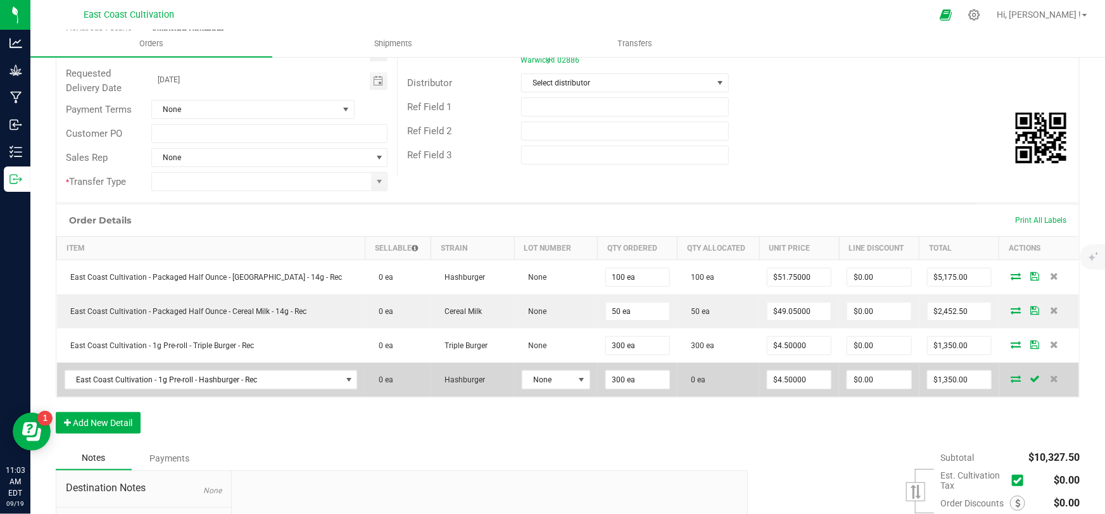
click at [1011, 375] on icon at bounding box center [1016, 379] width 10 height 8
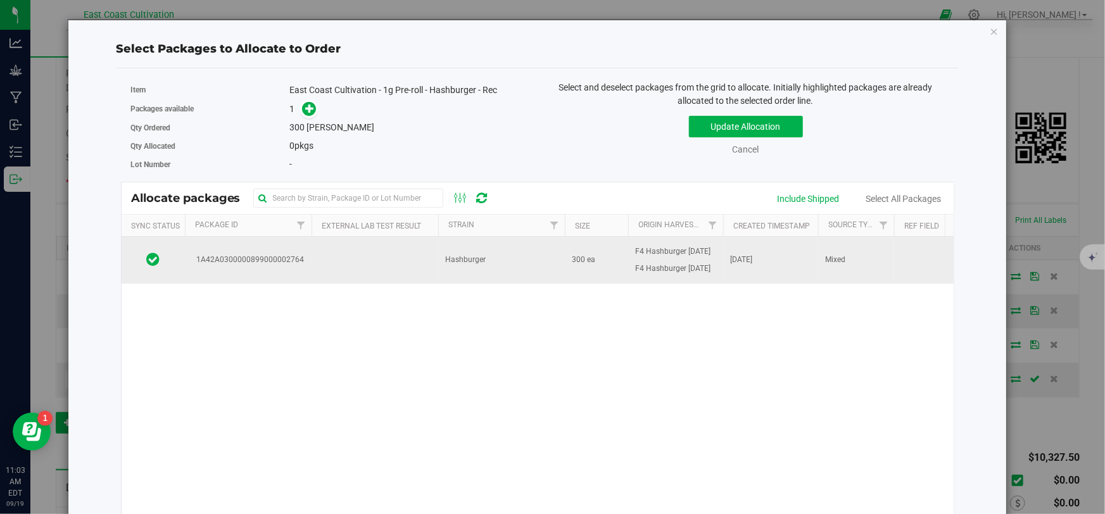
click at [502, 266] on td "Hashburger" at bounding box center [501, 260] width 127 height 47
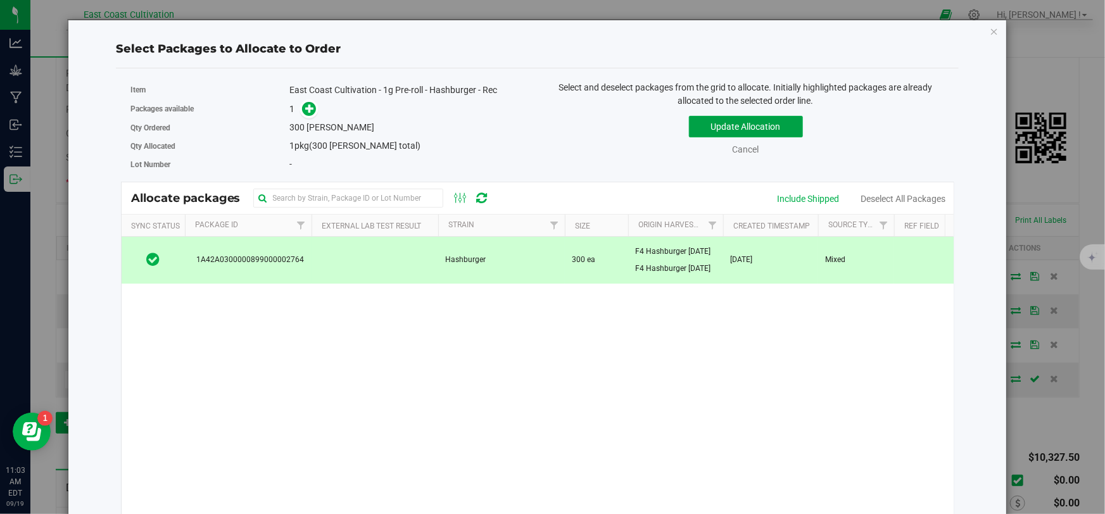
click at [714, 130] on button "Update Allocation" at bounding box center [746, 127] width 114 height 22
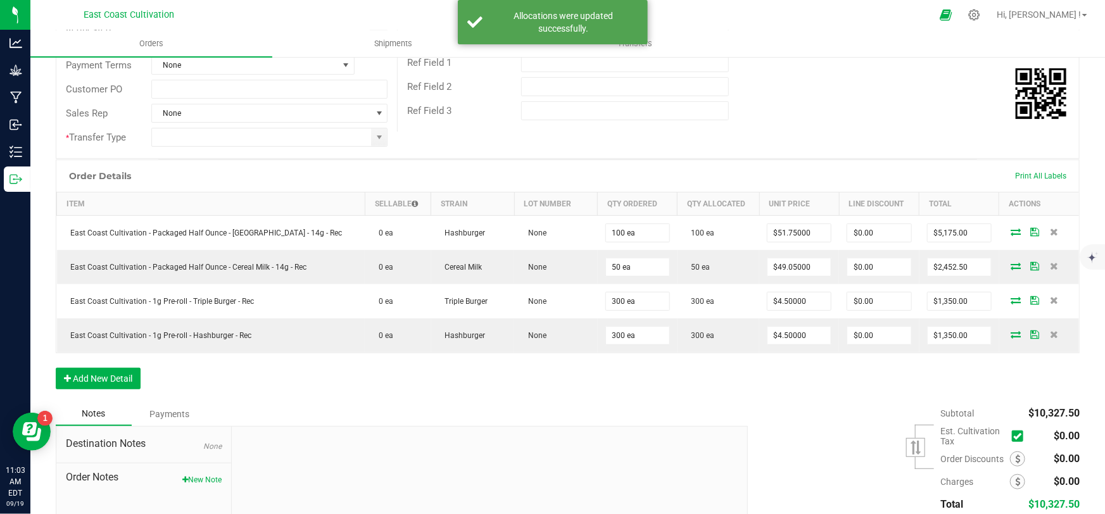
scroll to position [230, 0]
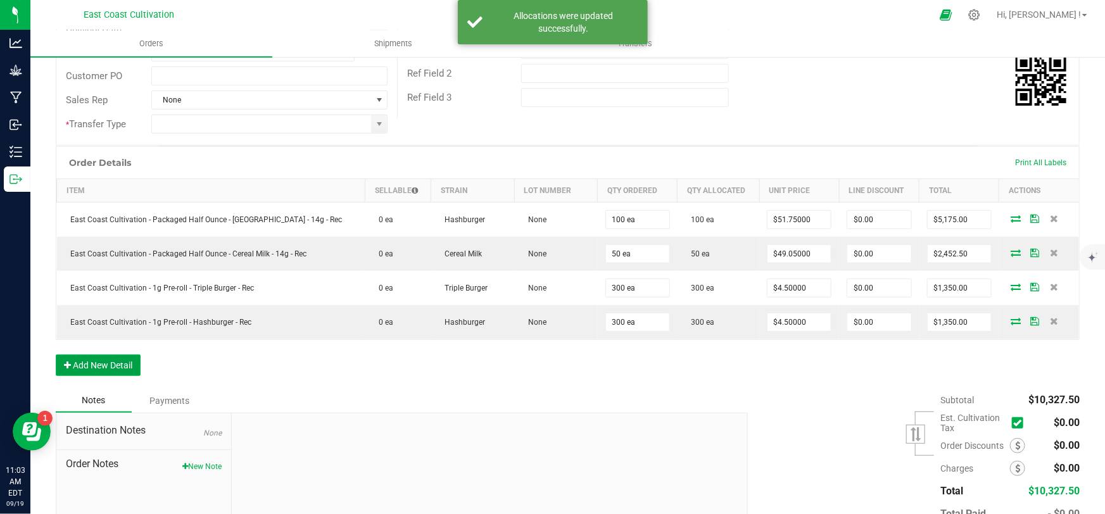
click at [100, 365] on button "Add New Detail" at bounding box center [98, 366] width 85 height 22
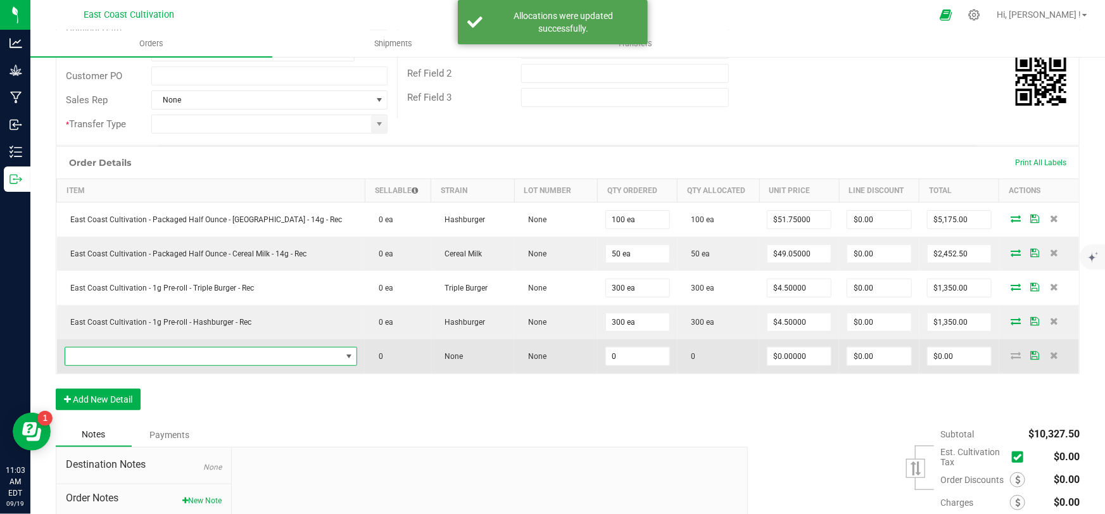
click at [118, 358] on span "NO DATA FOUND" at bounding box center [203, 357] width 276 height 18
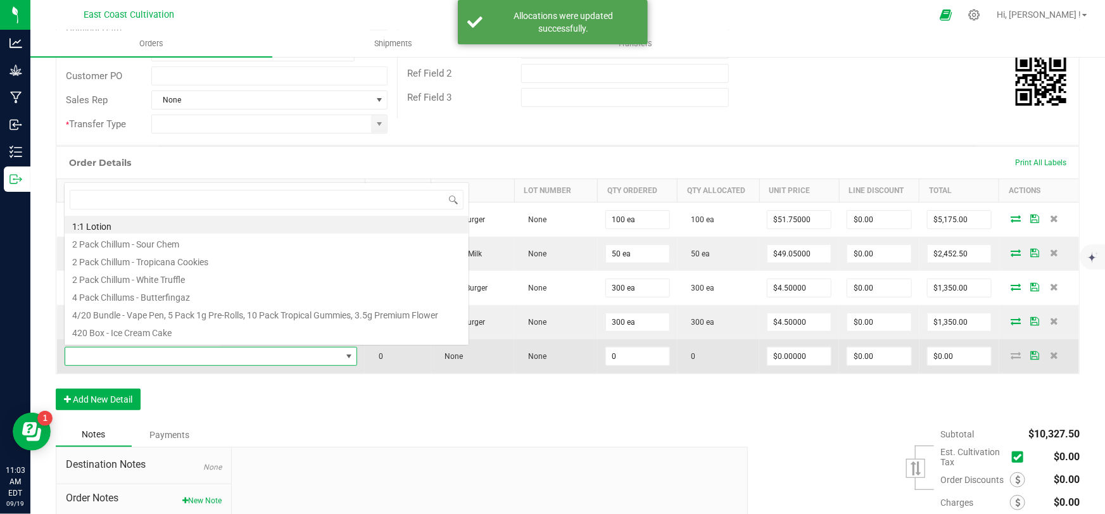
scroll to position [19, 260]
type input "sherb cream"
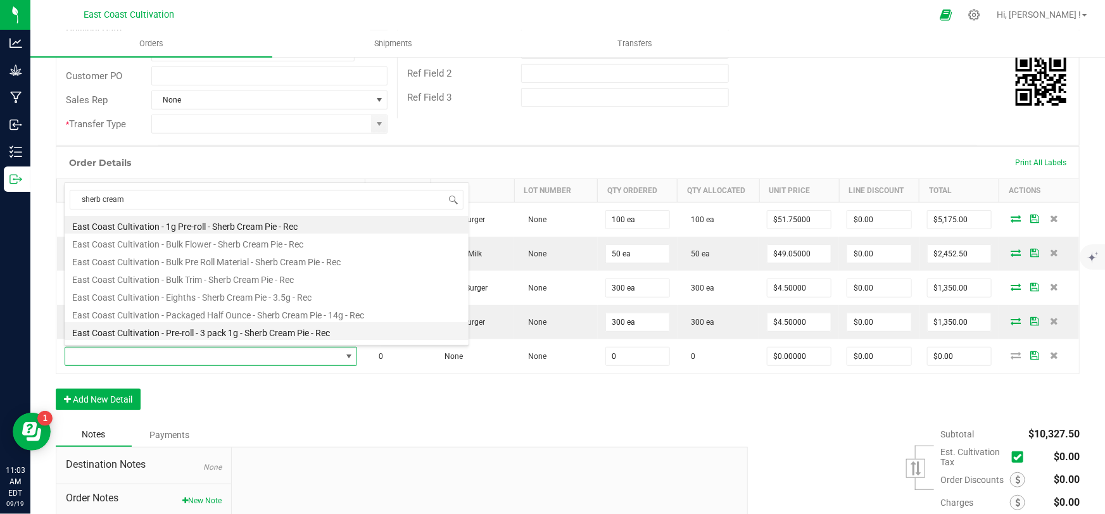
click at [246, 332] on li "East Coast Cultivation - Pre-roll - 3 pack 1g - Sherb Cream Pie - Rec" at bounding box center [267, 331] width 404 height 18
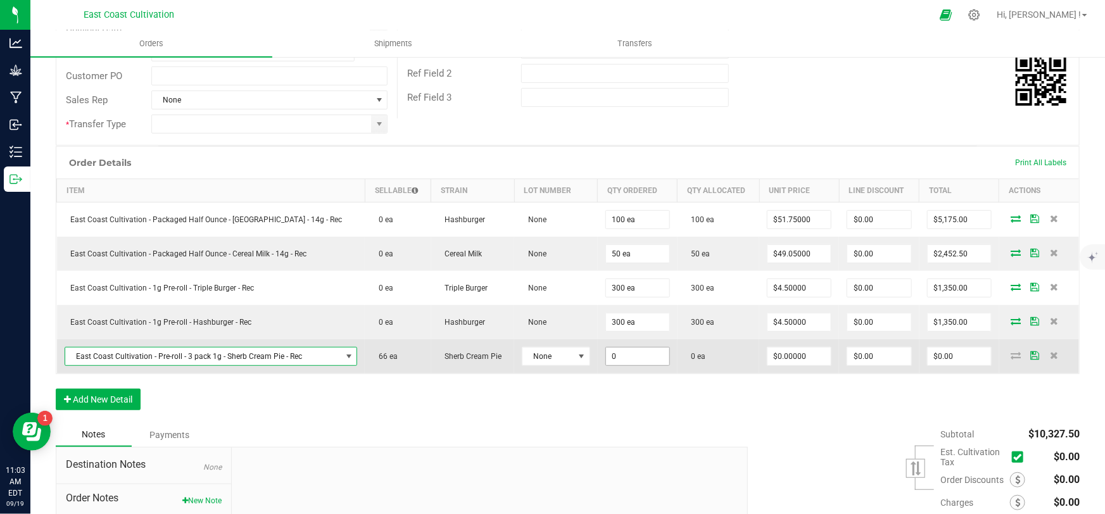
click at [629, 349] on input "0" at bounding box center [637, 357] width 63 height 18
type input "66 ea"
drag, startPoint x: 792, startPoint y: 354, endPoint x: 800, endPoint y: 354, distance: 8.2
click at [792, 354] on input "0" at bounding box center [798, 357] width 63 height 18
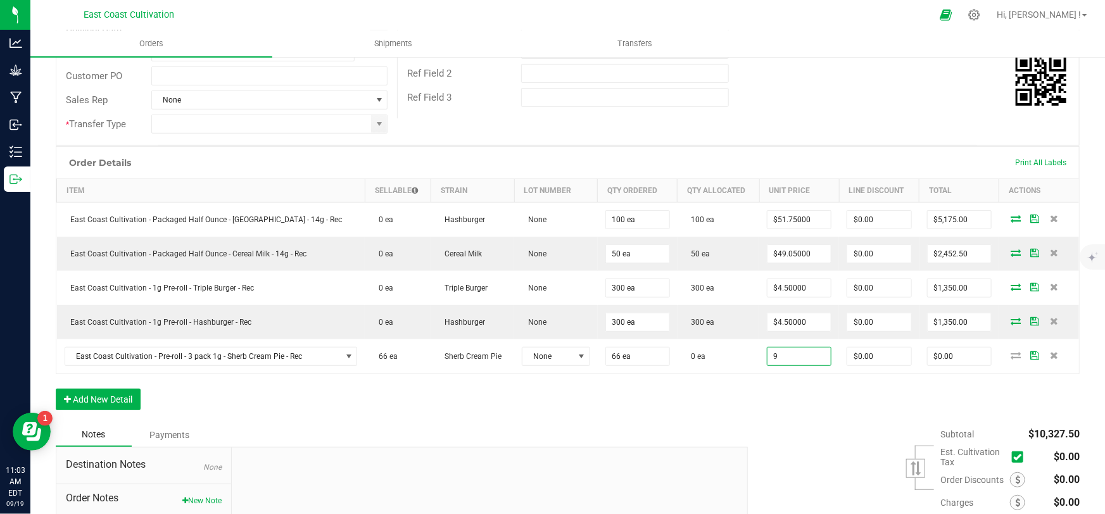
type input "$9.00000"
type input "$594.00"
click at [808, 393] on div "Order Details Print All Labels Item Sellable Strain Lot Number Qty Ordered Qty …" at bounding box center [568, 284] width 1024 height 277
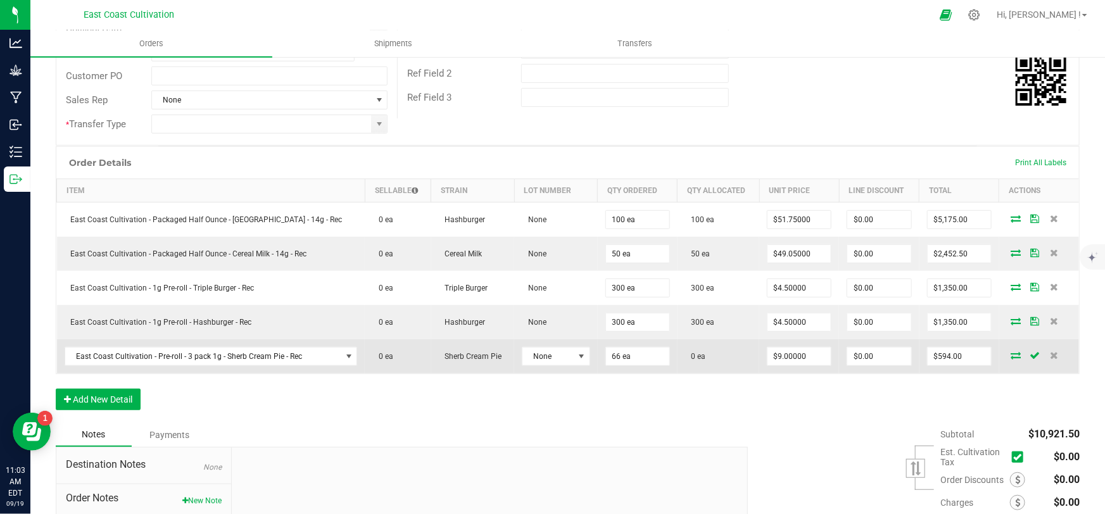
click at [1011, 351] on icon at bounding box center [1016, 355] width 10 height 8
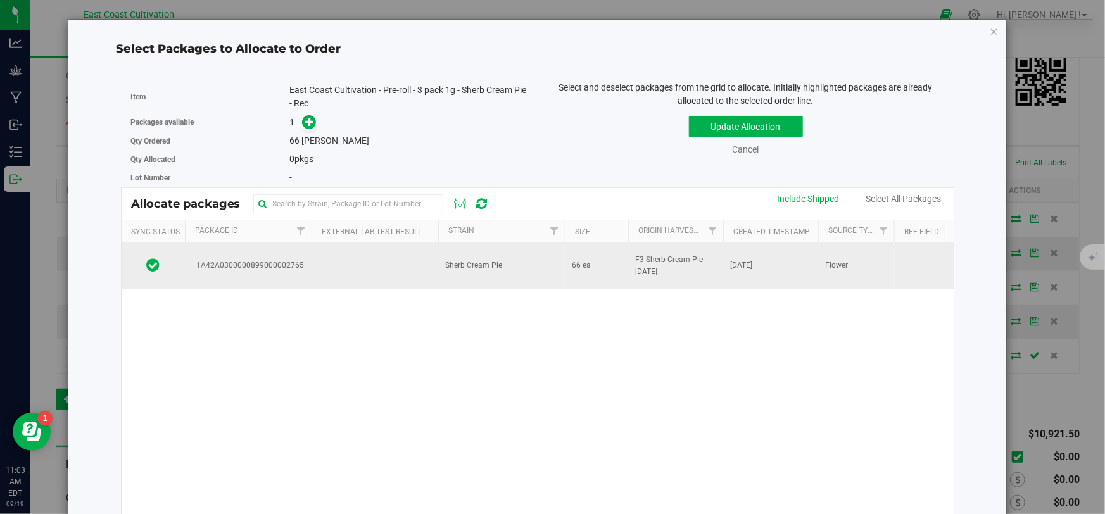
click at [524, 270] on td "Sherb Cream Pie" at bounding box center [501, 266] width 127 height 47
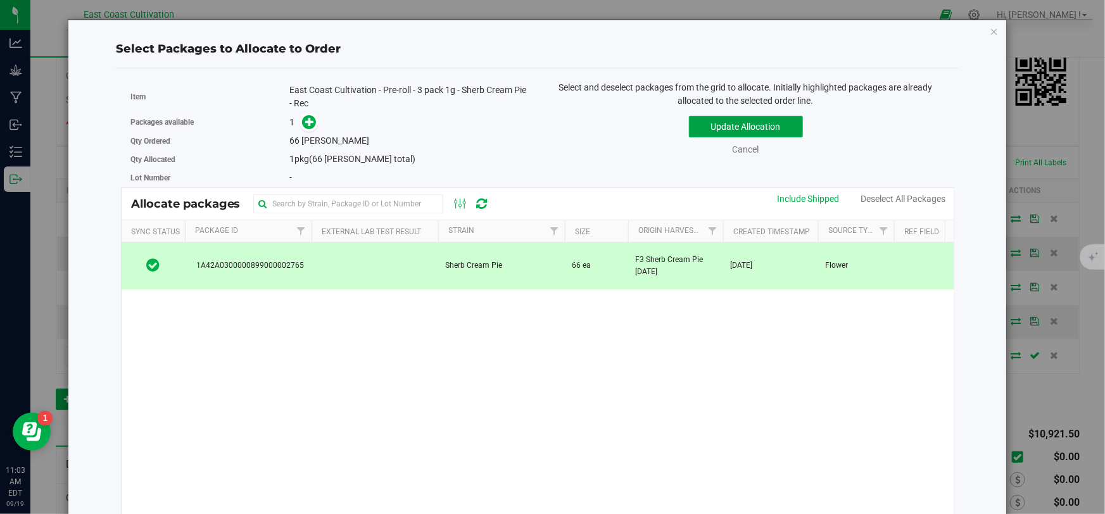
click at [752, 117] on button "Update Allocation" at bounding box center [746, 127] width 114 height 22
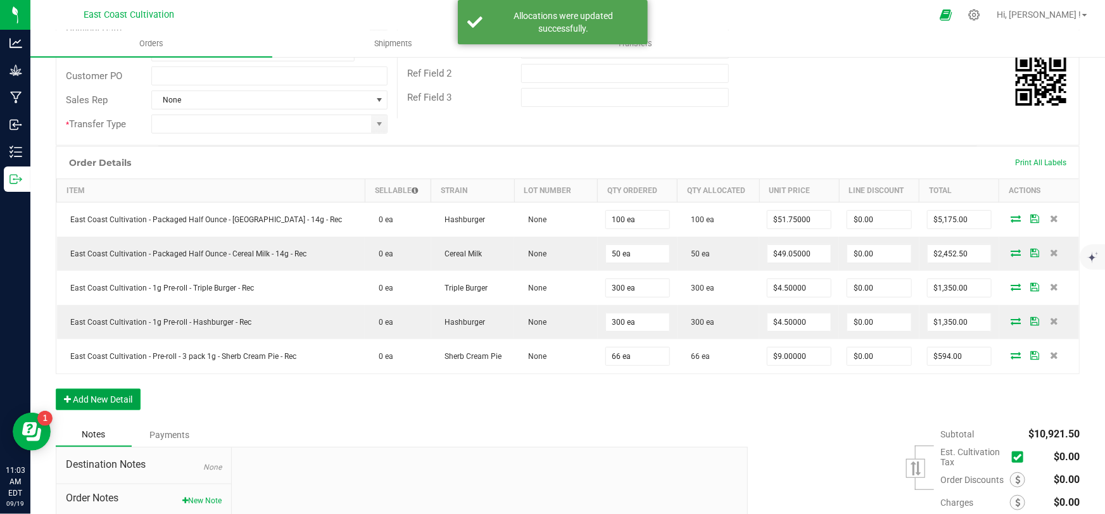
click at [107, 396] on button "Add New Detail" at bounding box center [98, 400] width 85 height 22
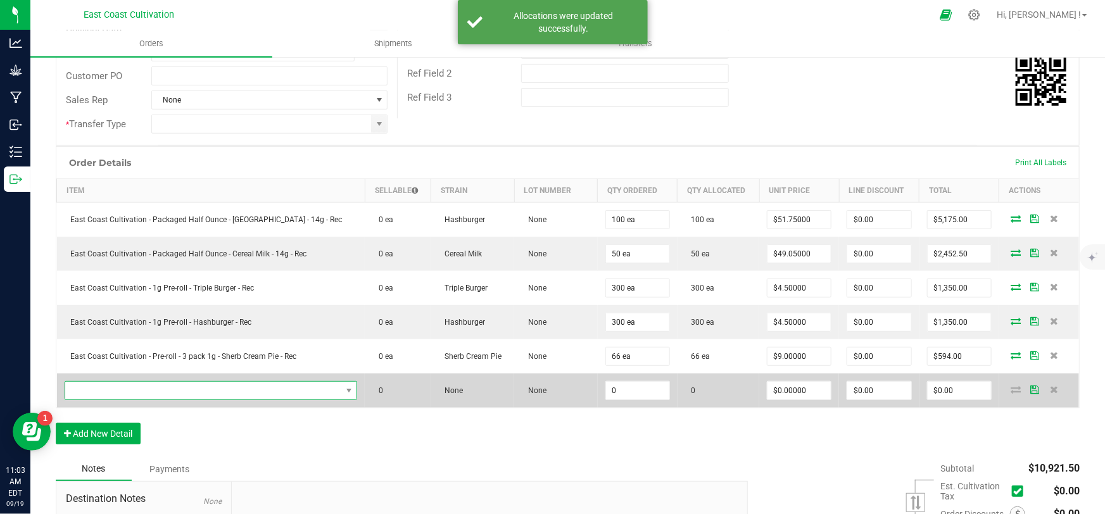
click at [130, 386] on span "NO DATA FOUND" at bounding box center [203, 391] width 276 height 18
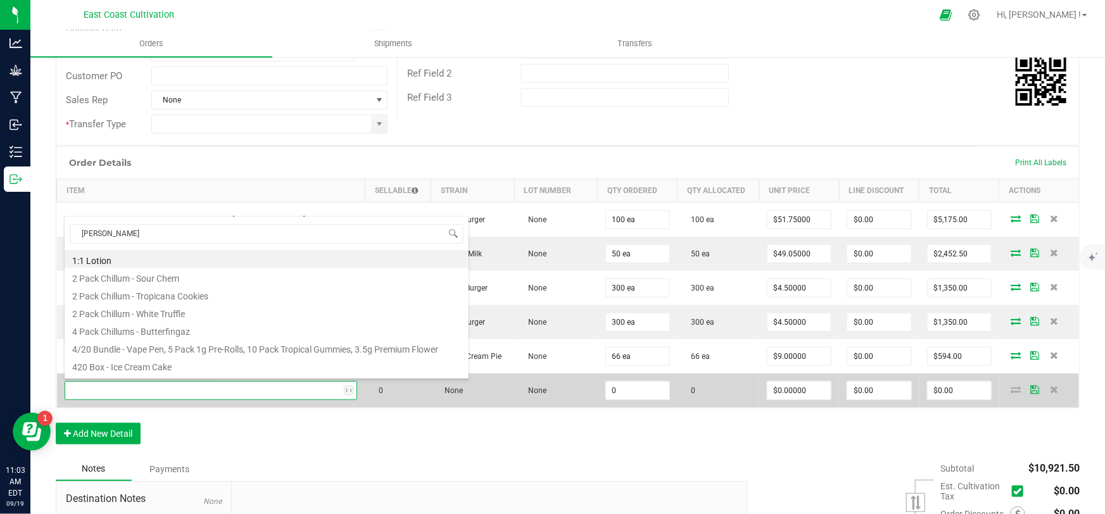
type input "bubba"
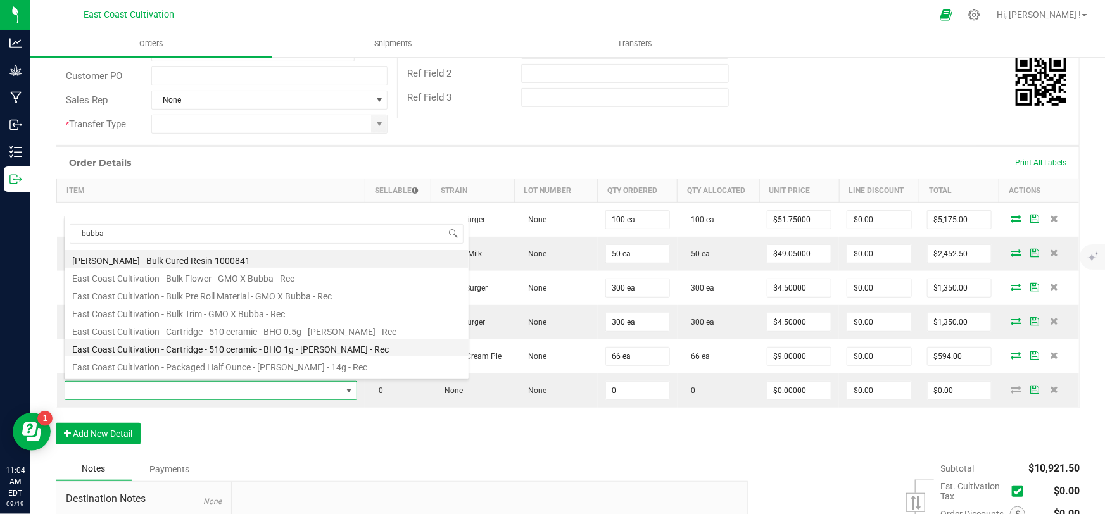
click at [343, 347] on li "East Coast Cultivation - Cartridge - 510 ceramic - BHO 1g - [PERSON_NAME] - Rec" at bounding box center [267, 348] width 404 height 18
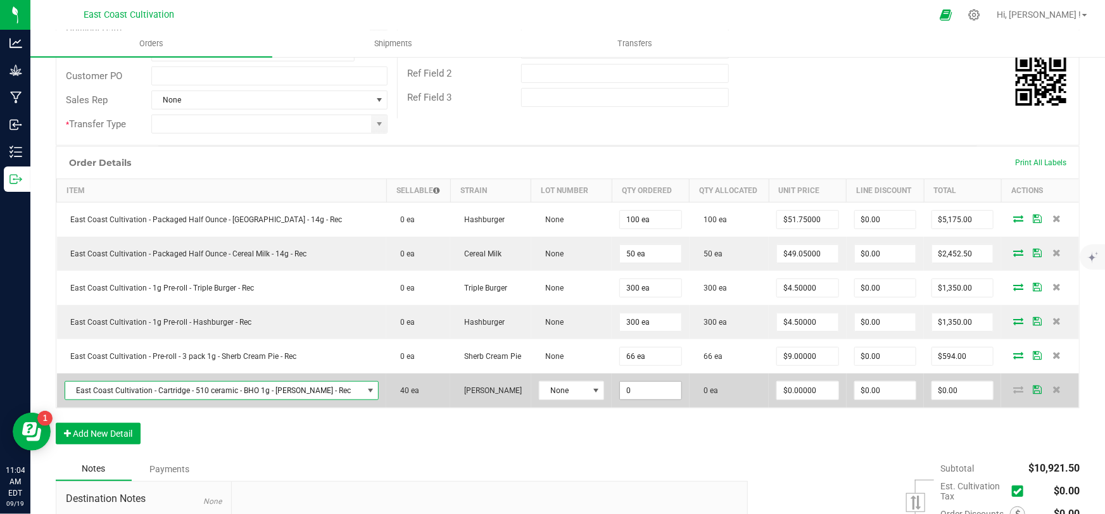
click at [624, 393] on input "0" at bounding box center [650, 391] width 61 height 18
type input "40 ea"
click at [794, 384] on input "0" at bounding box center [807, 391] width 61 height 18
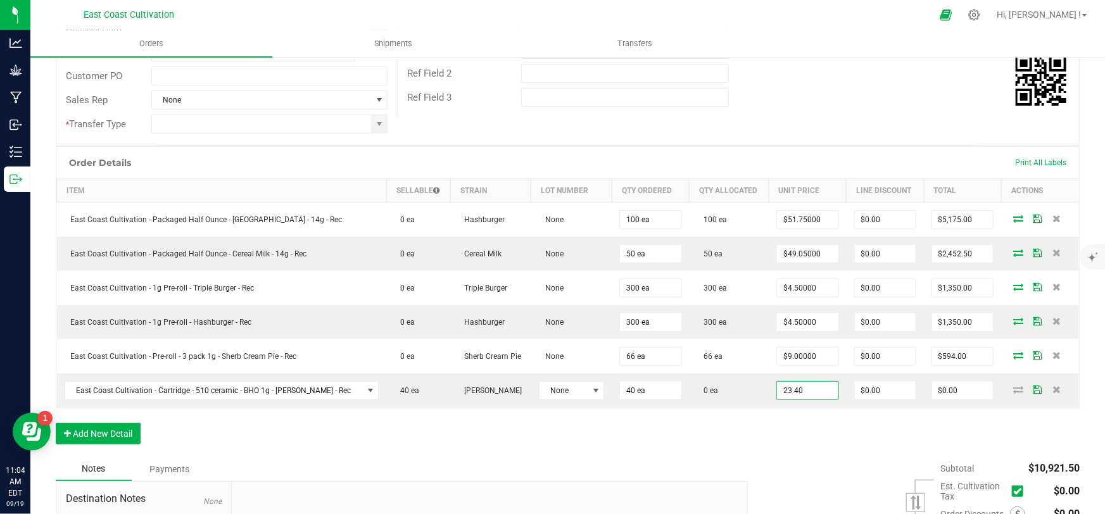
type input "$23.40000"
type input "$936.00"
click at [807, 419] on div "Order Details Print All Labels Item Sellable Strain Lot Number Qty Ordered Qty …" at bounding box center [568, 301] width 1024 height 311
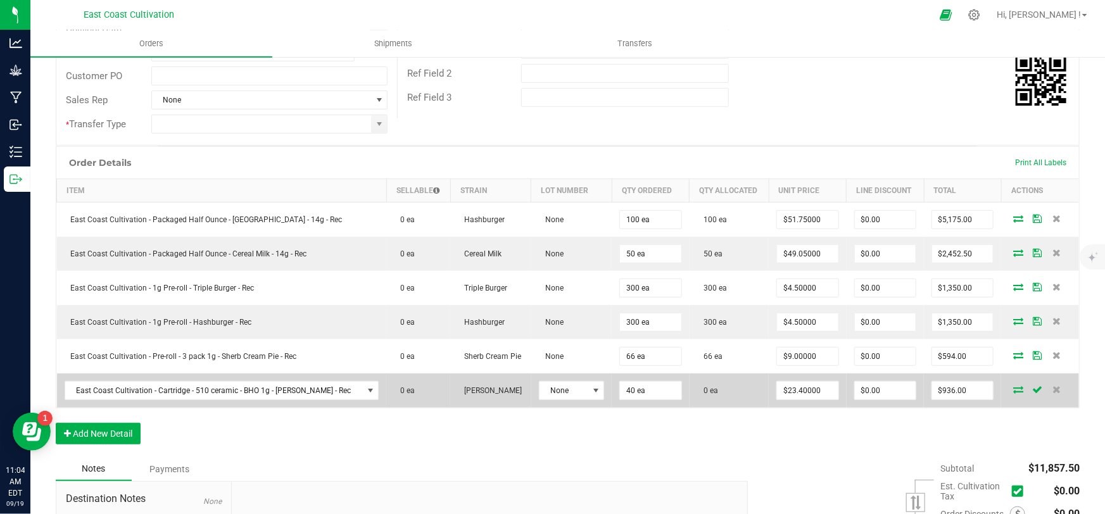
click at [1013, 386] on icon at bounding box center [1018, 390] width 10 height 8
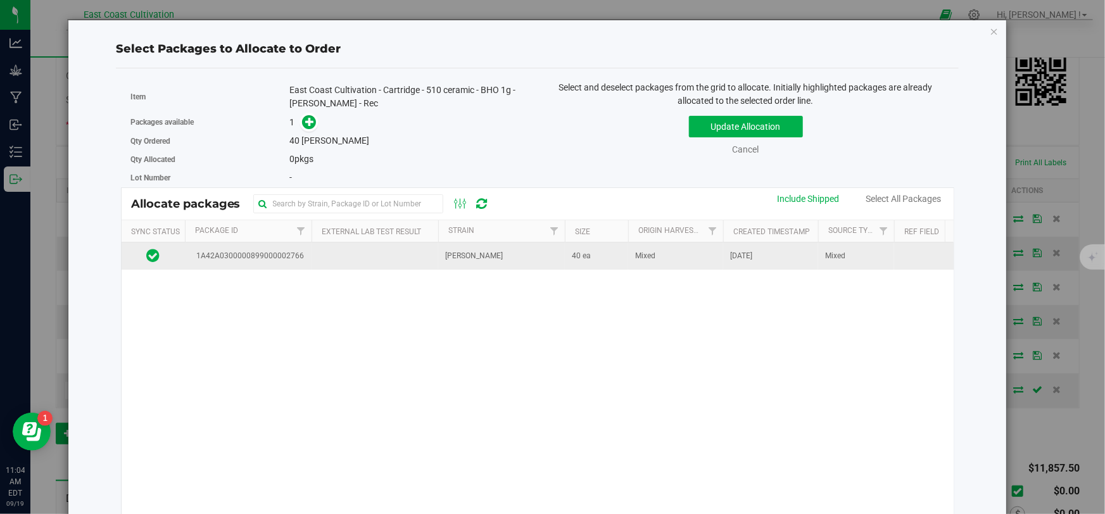
click at [435, 257] on td at bounding box center [375, 256] width 127 height 27
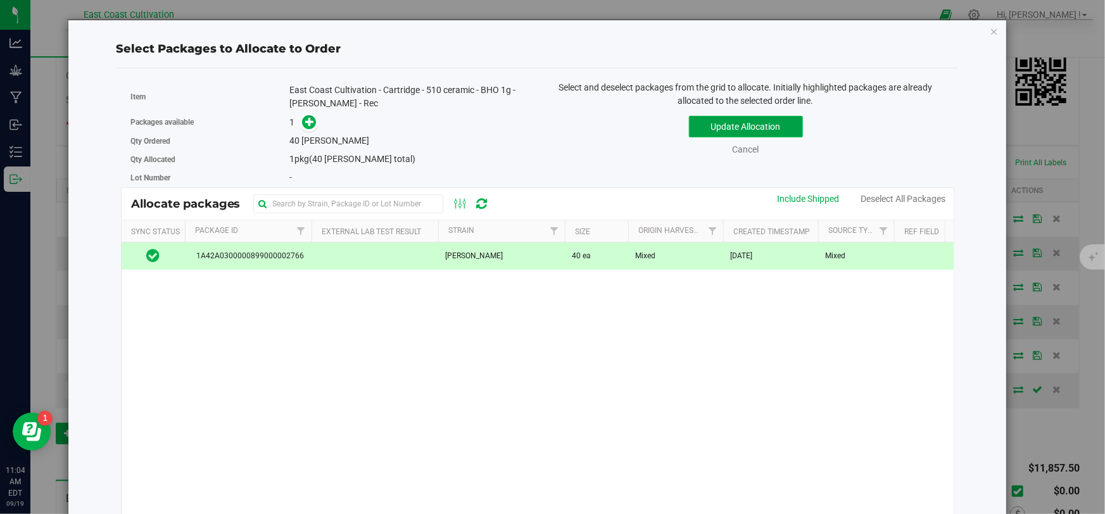
click at [716, 130] on button "Update Allocation" at bounding box center [746, 127] width 114 height 22
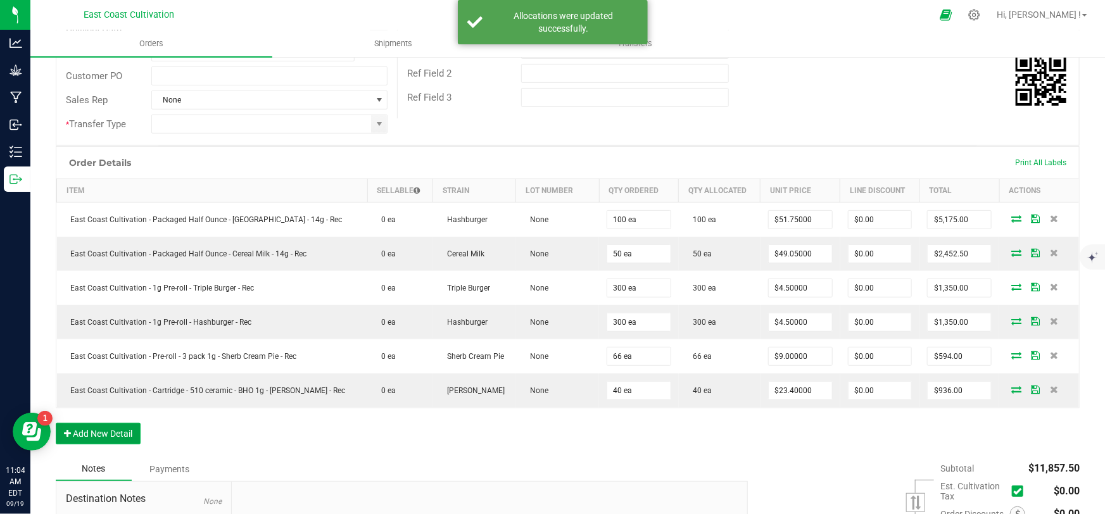
click at [118, 424] on button "Add New Detail" at bounding box center [98, 434] width 85 height 22
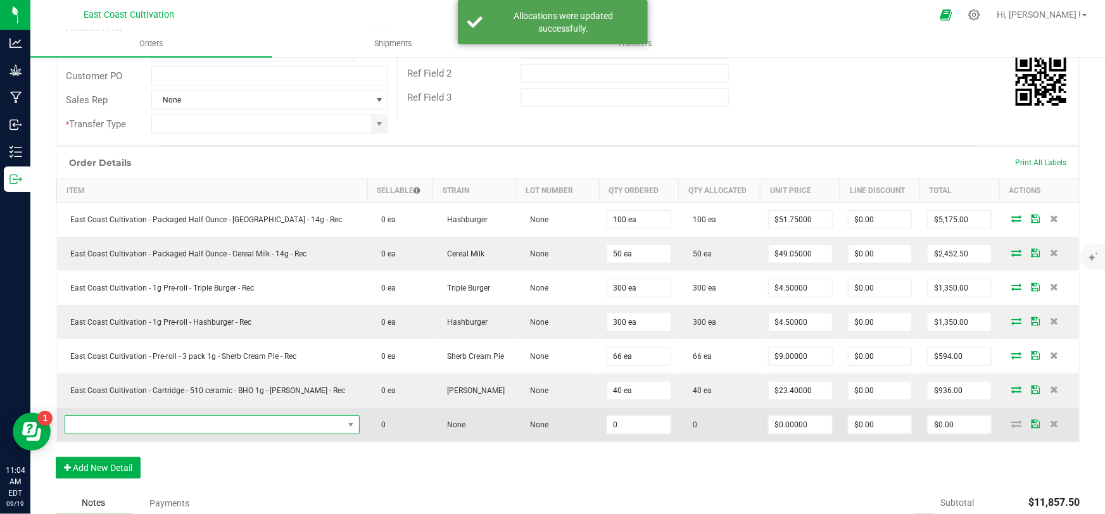
click at [132, 420] on span "NO DATA FOUND" at bounding box center [204, 425] width 279 height 18
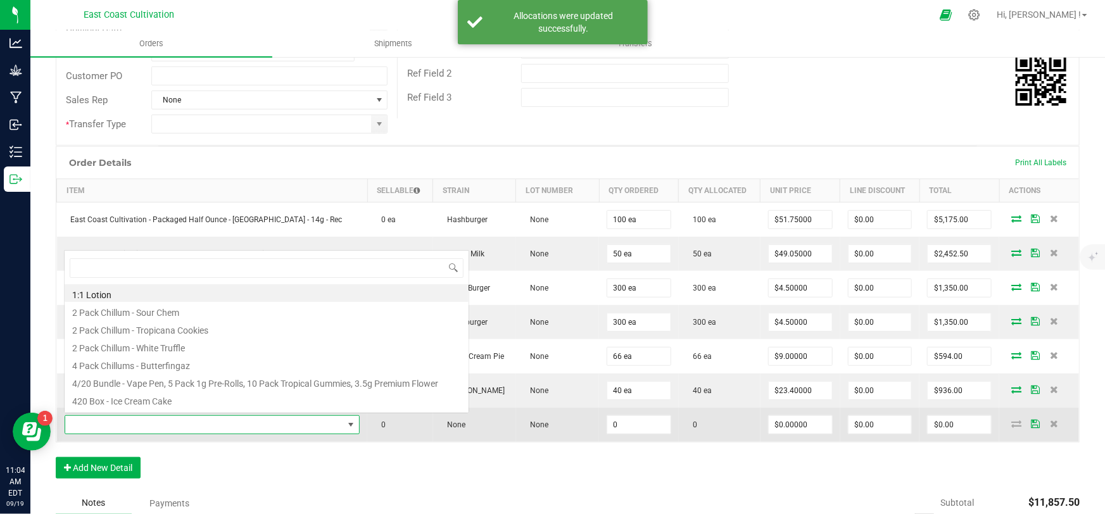
scroll to position [19, 275]
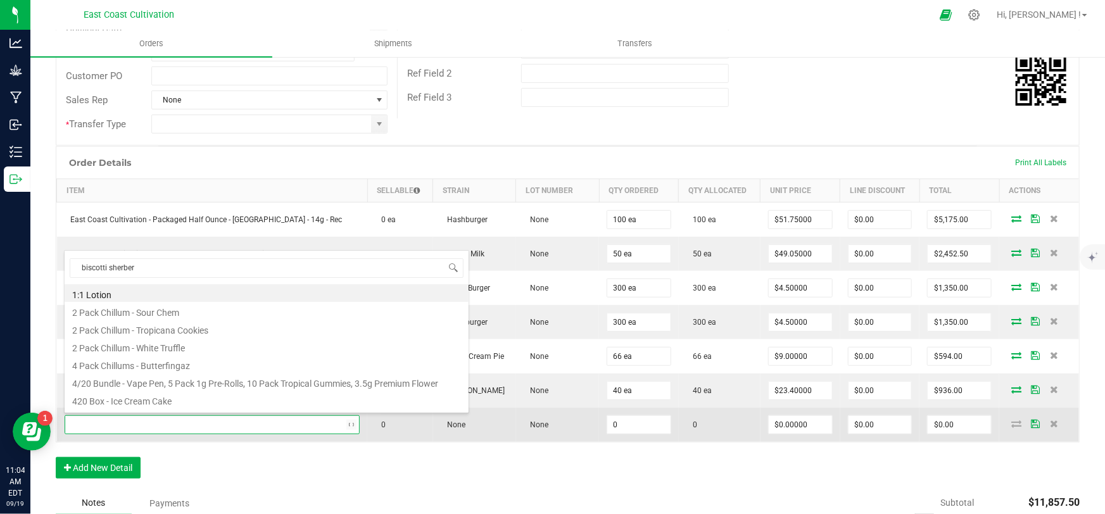
type input "biscotti sherbert"
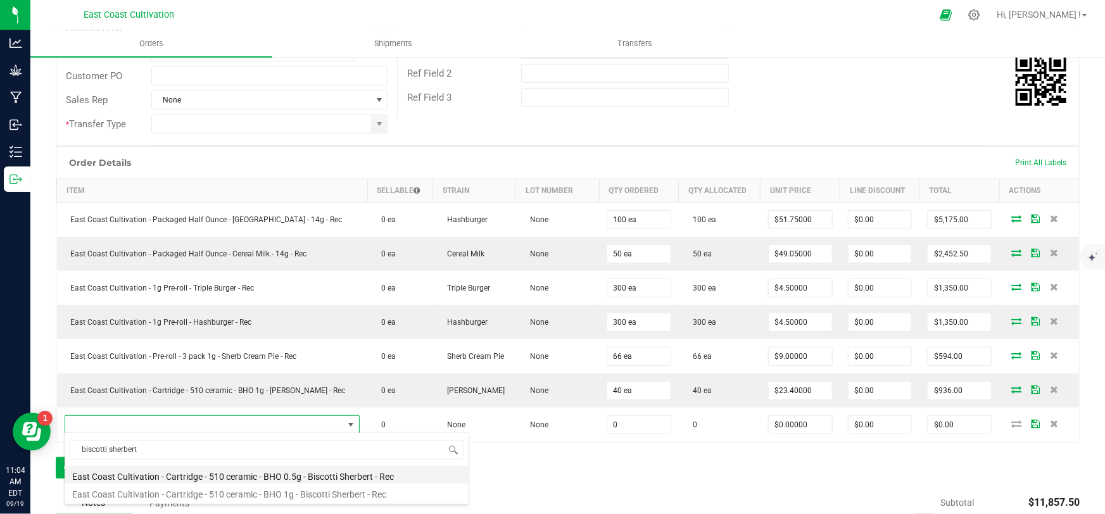
click at [318, 471] on li "East Coast Cultivation - Cartridge - 510 ceramic - BHO 0.5g - Biscotti Sherbert…" at bounding box center [267, 475] width 404 height 18
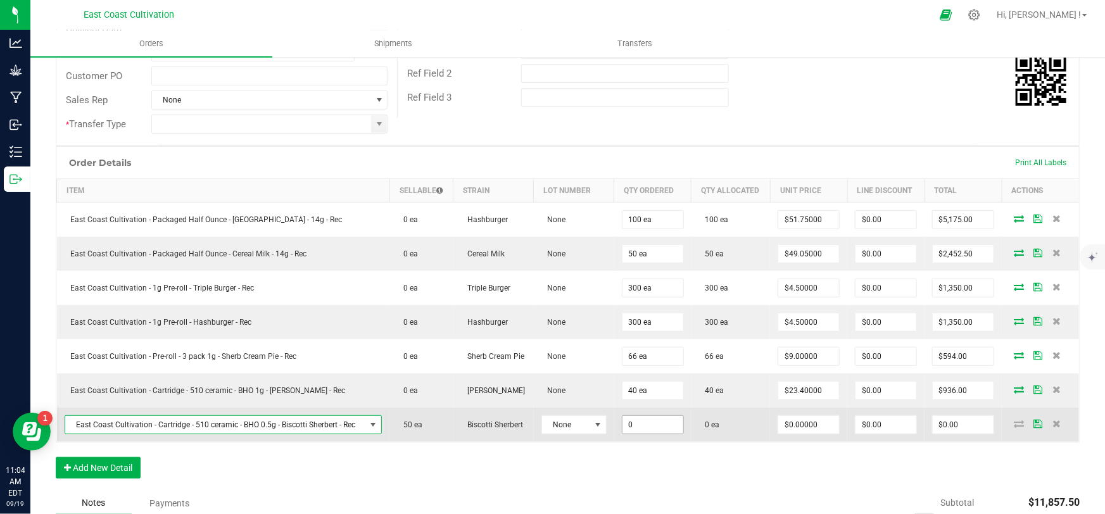
click at [626, 419] on input "0" at bounding box center [652, 425] width 61 height 18
type input "50 ea"
click at [795, 426] on input "0" at bounding box center [808, 425] width 61 height 18
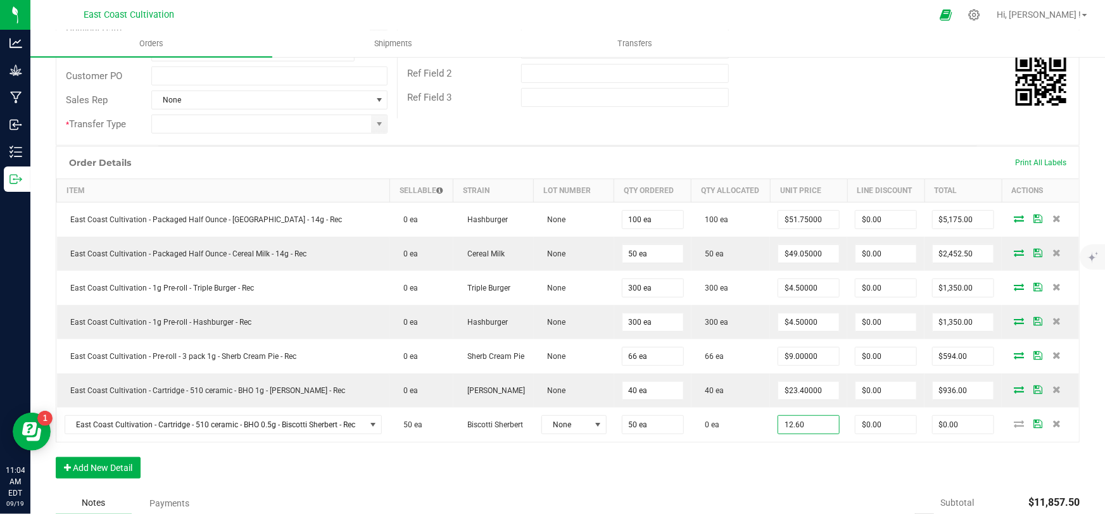
type input "$12.60000"
type input "$630.00"
click at [807, 459] on div "Order Details Print All Labels Item Sellable Strain Lot Number Qty Ordered Qty …" at bounding box center [568, 318] width 1024 height 345
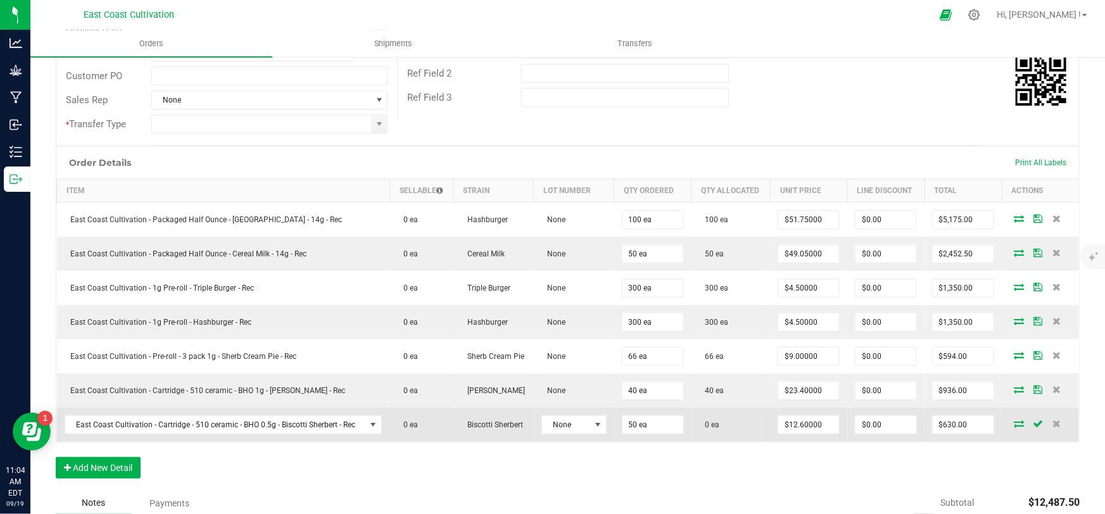
click at [1014, 420] on icon at bounding box center [1019, 424] width 10 height 8
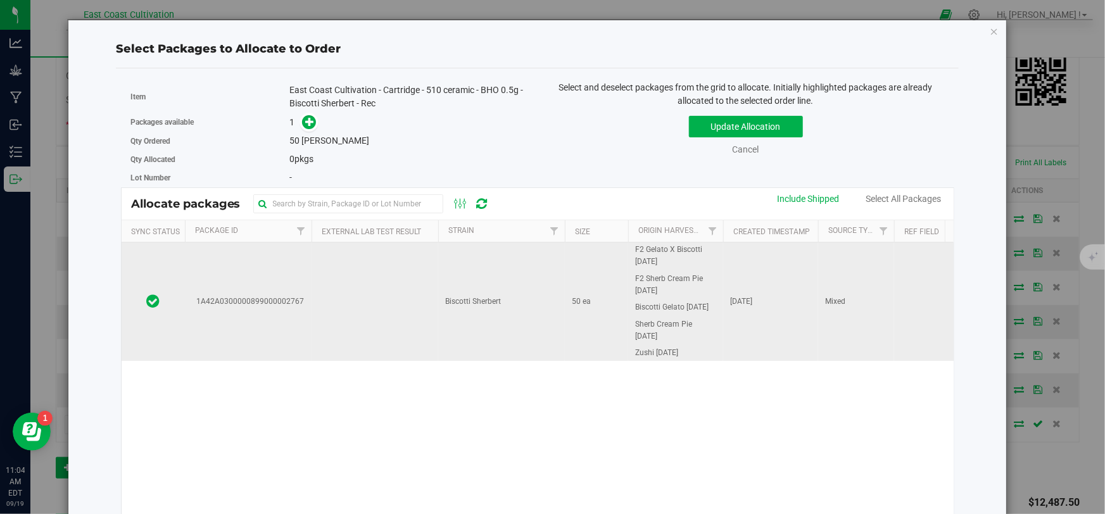
click at [481, 298] on span "Biscotti Sherbert" at bounding box center [474, 302] width 56 height 12
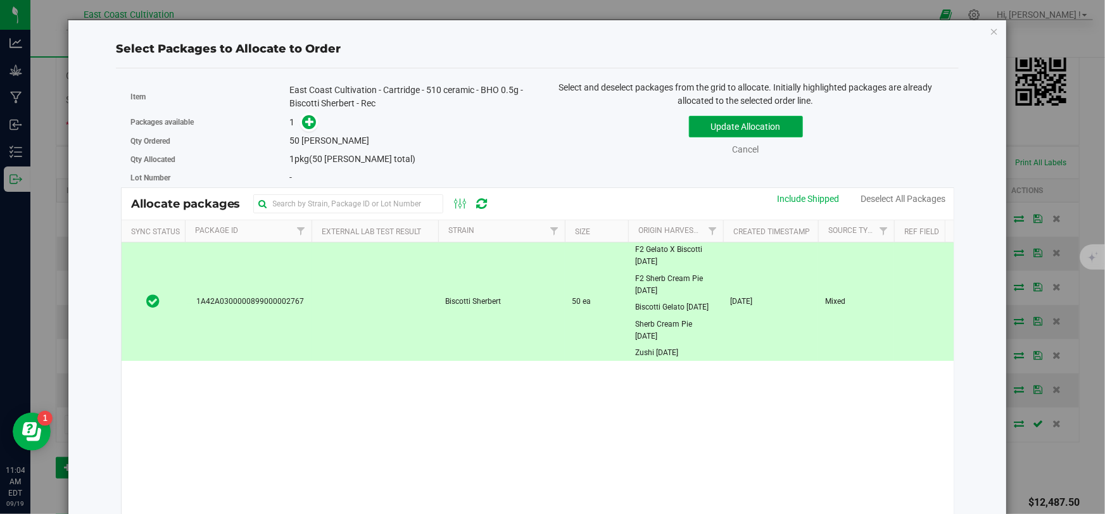
click at [703, 124] on button "Update Allocation" at bounding box center [746, 127] width 114 height 22
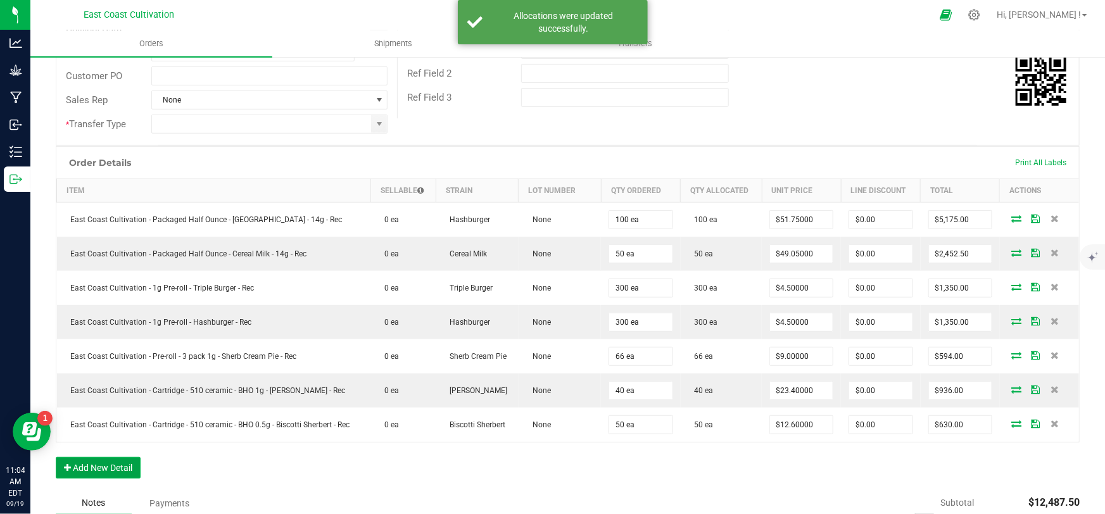
click at [109, 470] on button "Add New Detail" at bounding box center [98, 468] width 85 height 22
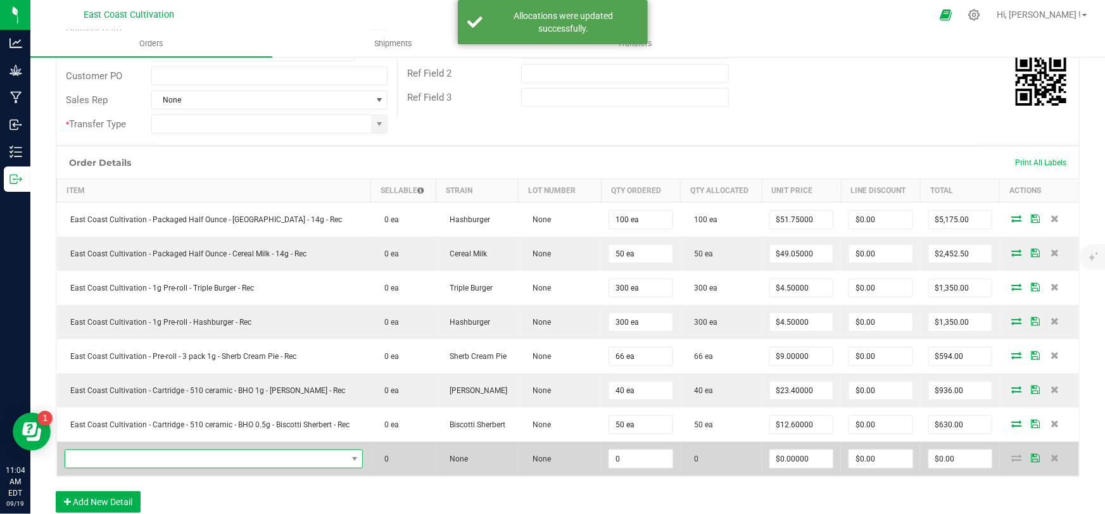
click at [153, 460] on span "NO DATA FOUND" at bounding box center [206, 459] width 282 height 18
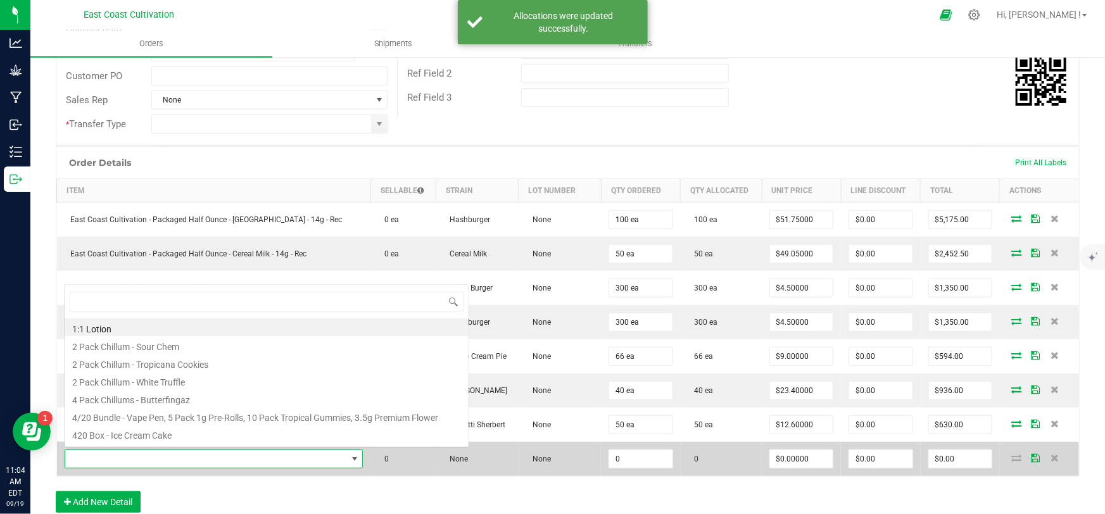
scroll to position [19, 292]
type input "lazer"
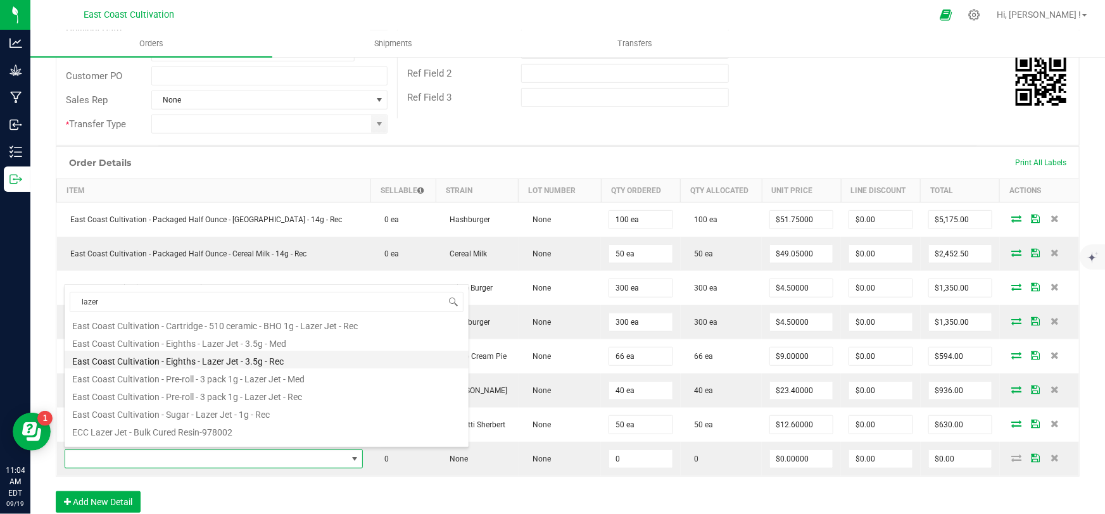
scroll to position [139, 0]
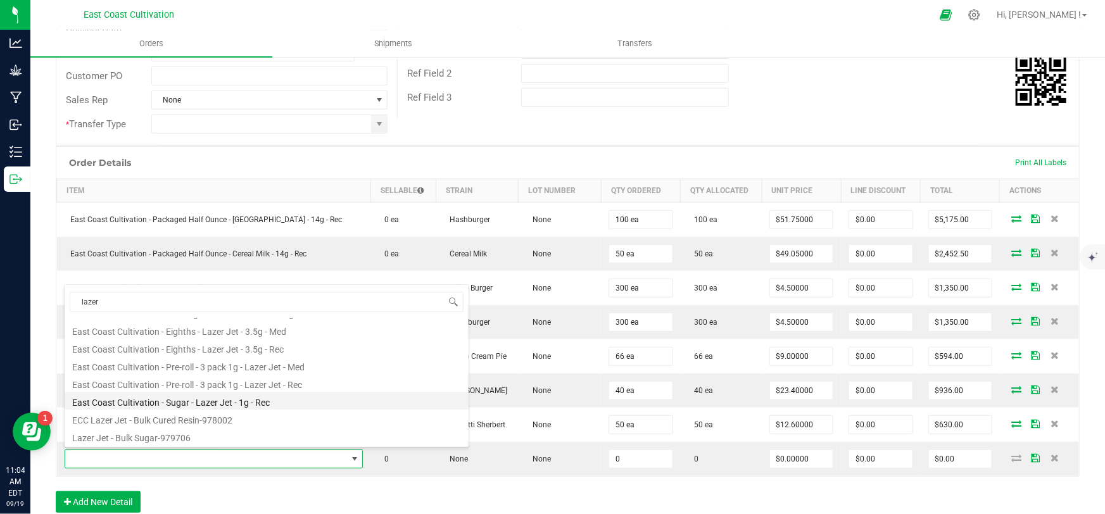
click at [243, 405] on li "East Coast Cultivation - Sugar - Lazer Jet - 1g - Rec" at bounding box center [267, 401] width 404 height 18
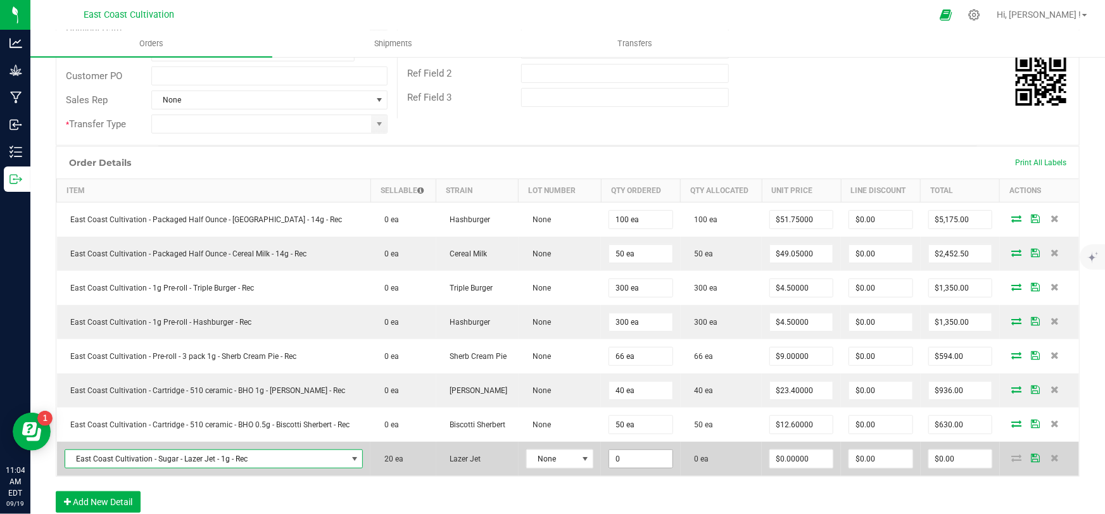
click at [615, 455] on input "0" at bounding box center [640, 459] width 63 height 18
type input "20 ea"
click at [803, 453] on input "0" at bounding box center [801, 459] width 63 height 18
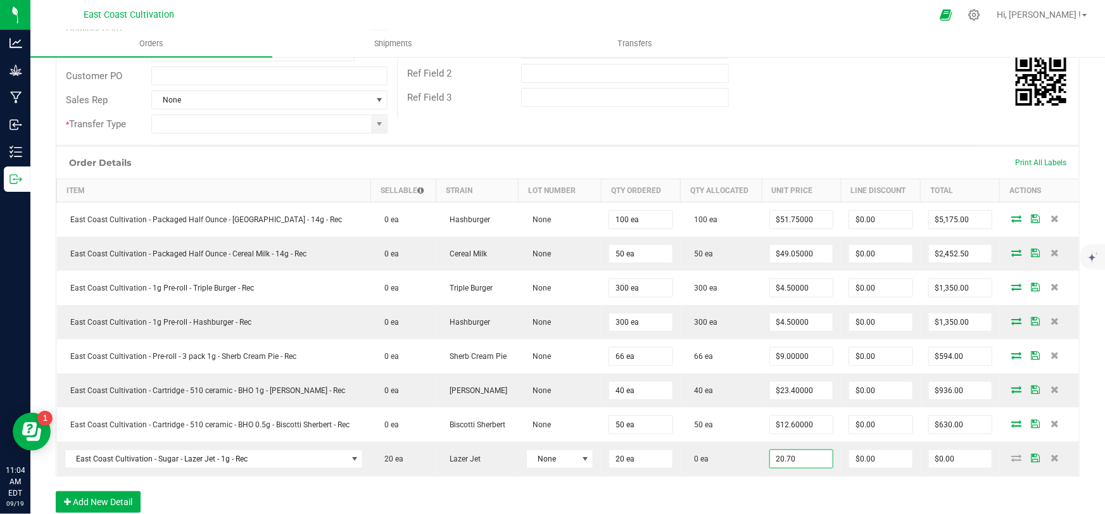
type input "$20.70000"
type input "$414.00"
click at [802, 488] on div "Order Details Print All Labels Item Sellable Strain Lot Number Qty Ordered Qty …" at bounding box center [568, 335] width 1024 height 379
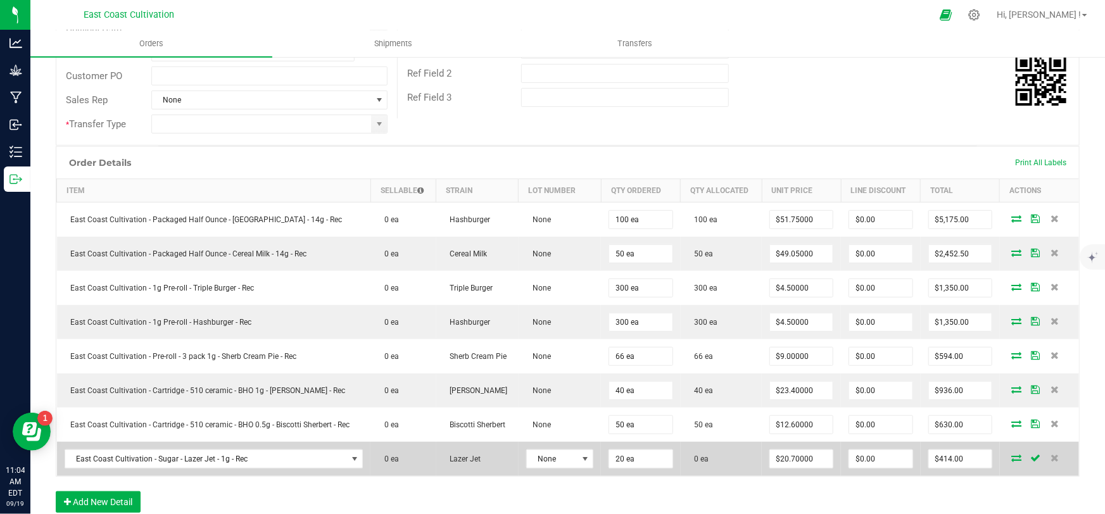
click at [1012, 455] on icon at bounding box center [1017, 458] width 10 height 8
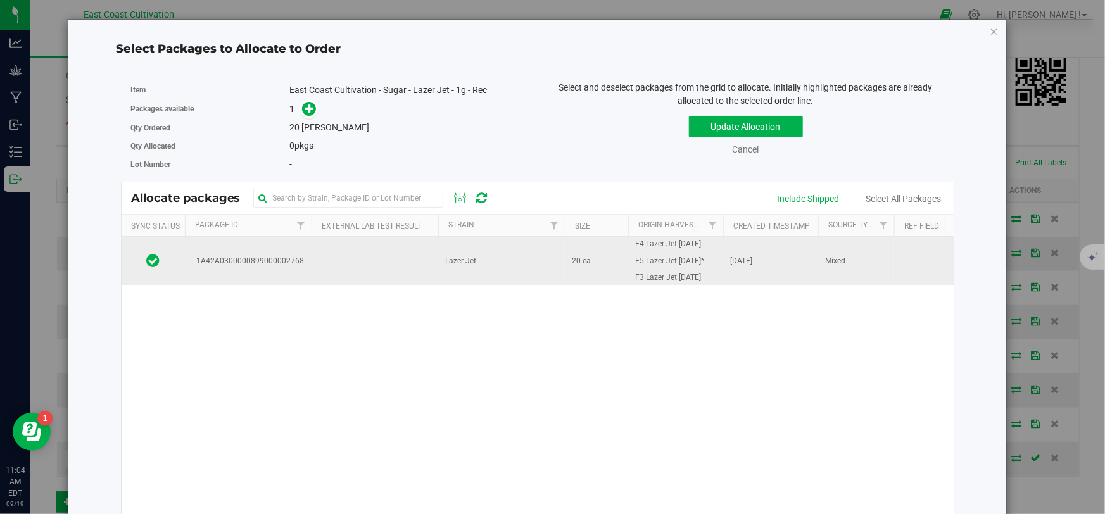
click at [492, 265] on td "Lazer Jet" at bounding box center [501, 261] width 127 height 48
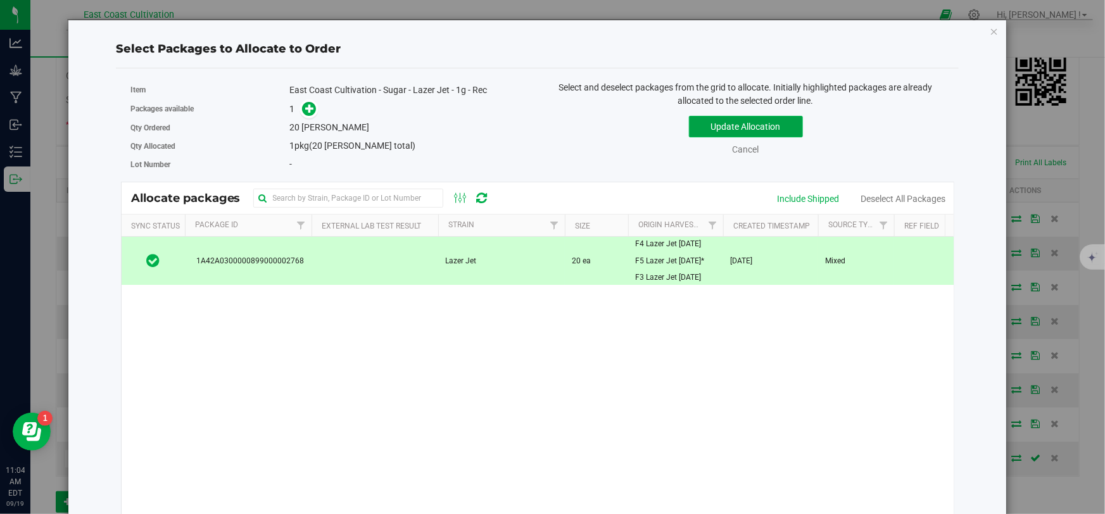
click at [724, 128] on button "Update Allocation" at bounding box center [746, 127] width 114 height 22
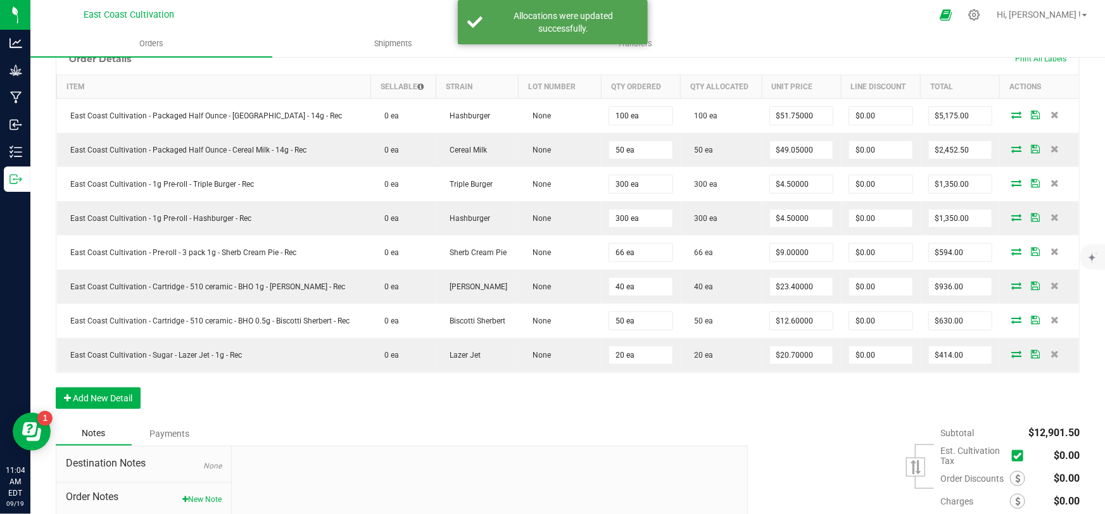
scroll to position [345, 0]
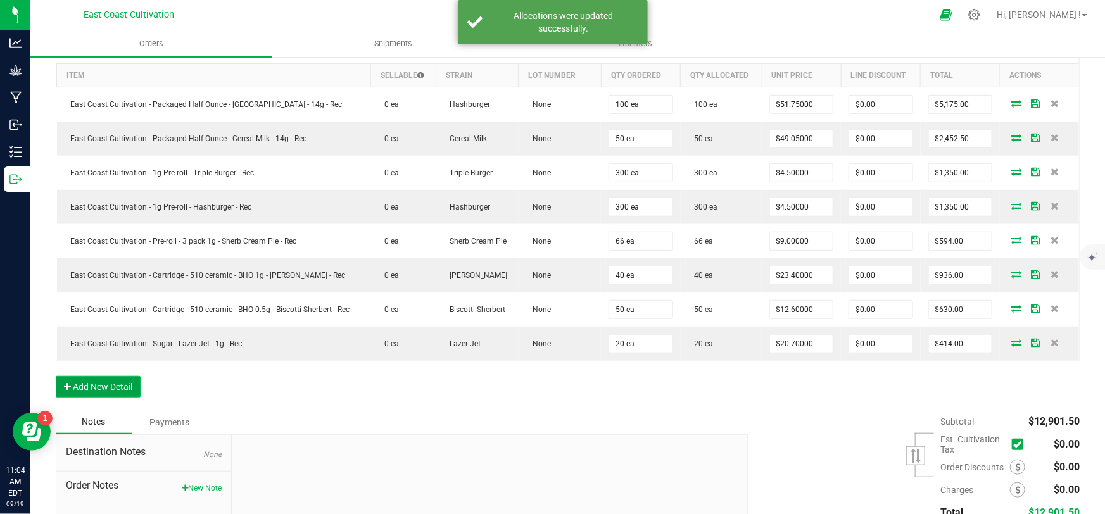
click at [111, 386] on button "Add New Detail" at bounding box center [98, 387] width 85 height 22
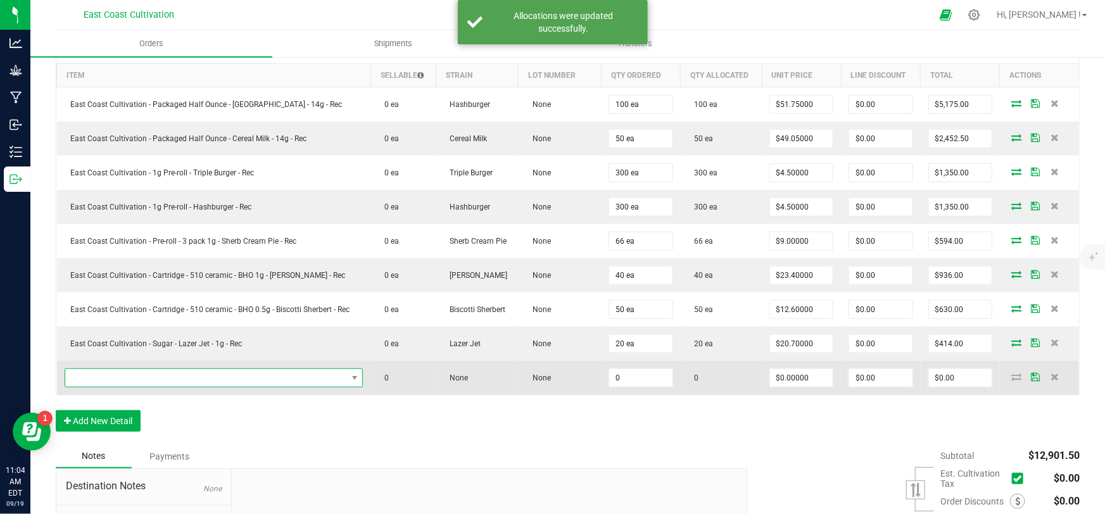
click at [132, 378] on span "NO DATA FOUND" at bounding box center [206, 378] width 282 height 18
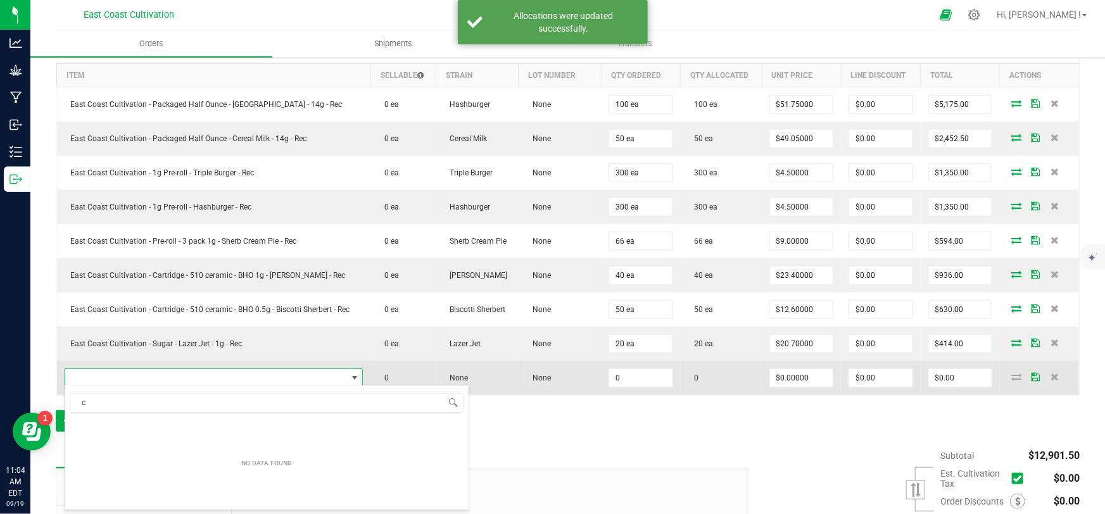
scroll to position [19, 292]
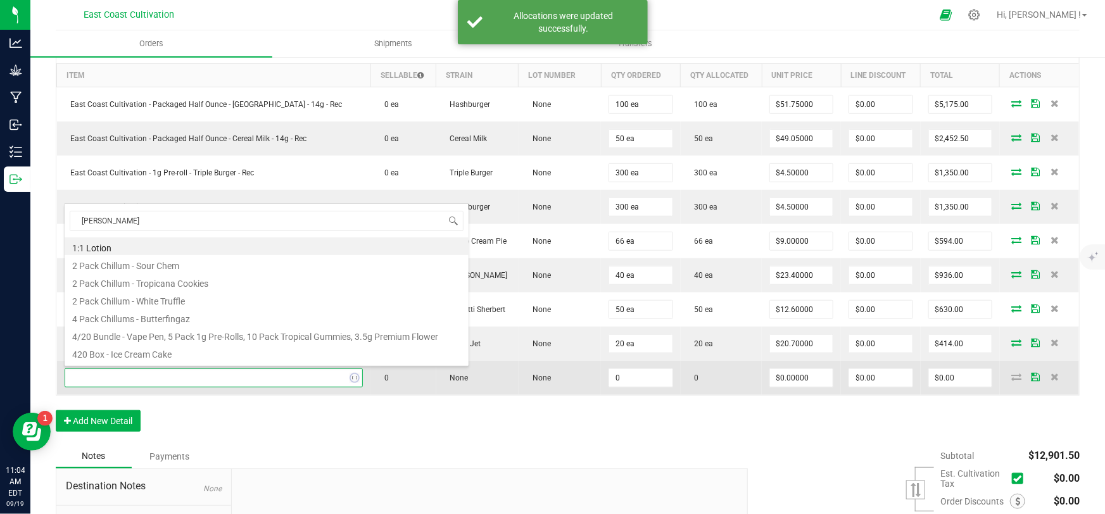
type input "canna"
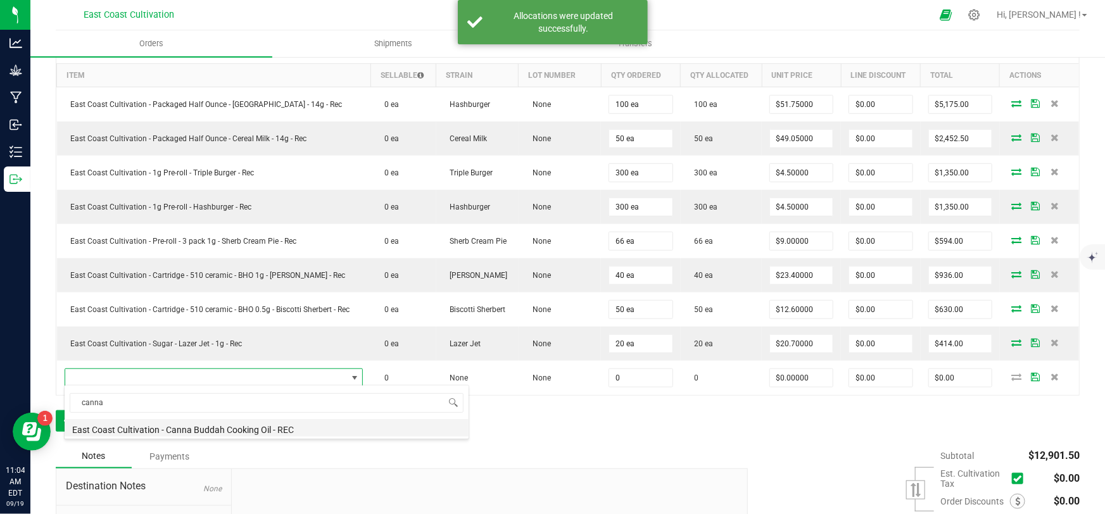
click at [234, 424] on li "East Coast Cultivation - Canna Buddah Cooking Oil - REC" at bounding box center [267, 428] width 404 height 18
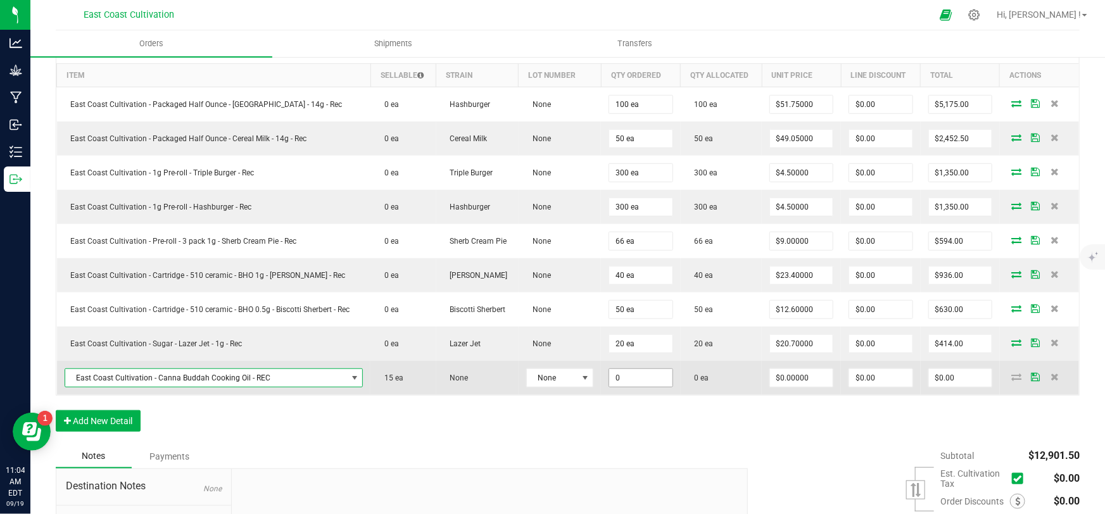
drag, startPoint x: 618, startPoint y: 372, endPoint x: 631, endPoint y: 374, distance: 12.7
click at [619, 372] on input "0" at bounding box center [640, 378] width 63 height 18
type input "15 ea"
click at [809, 373] on input "0" at bounding box center [801, 378] width 63 height 18
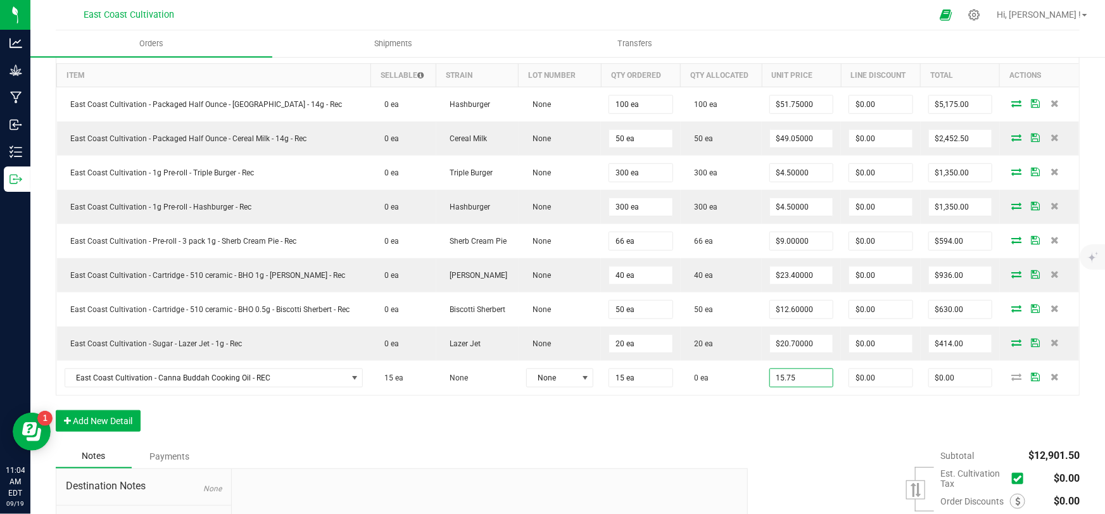
type input "$15.75000"
type input "$236.25"
click at [818, 410] on div "Order Details Print All Labels Item Sellable Strain Lot Number Qty Ordered Qty …" at bounding box center [568, 237] width 1024 height 413
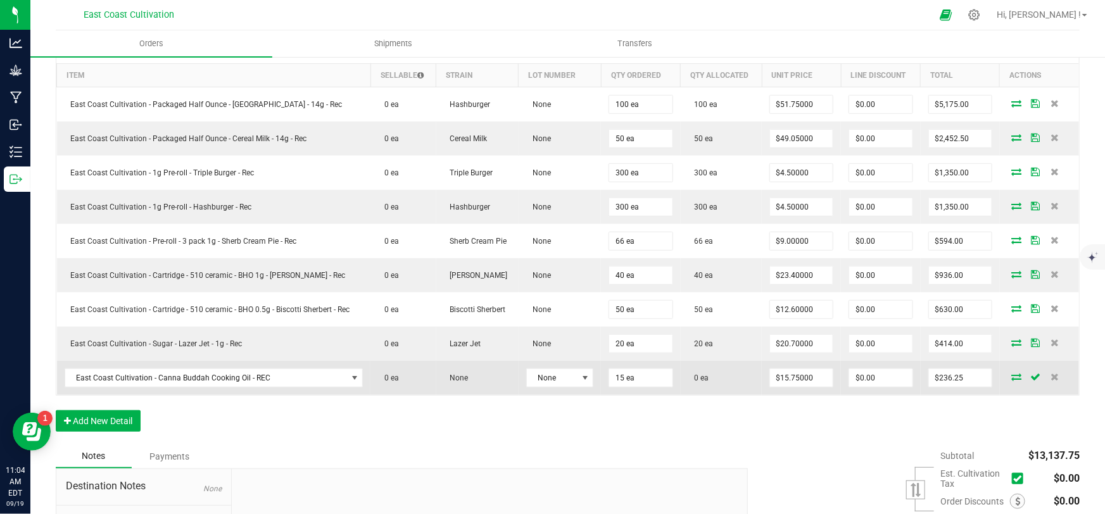
click at [1012, 373] on icon at bounding box center [1017, 377] width 10 height 8
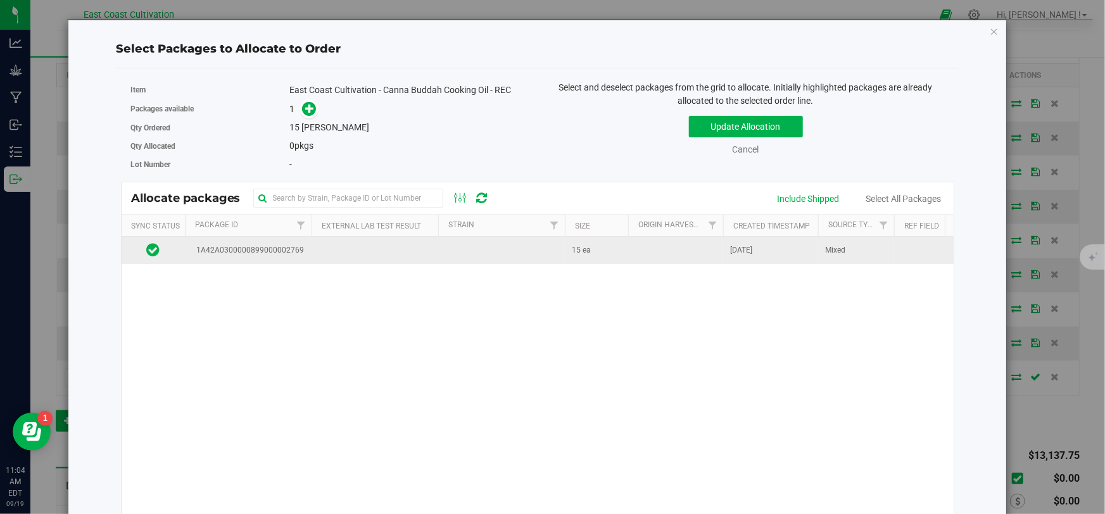
click at [419, 255] on td at bounding box center [375, 250] width 127 height 27
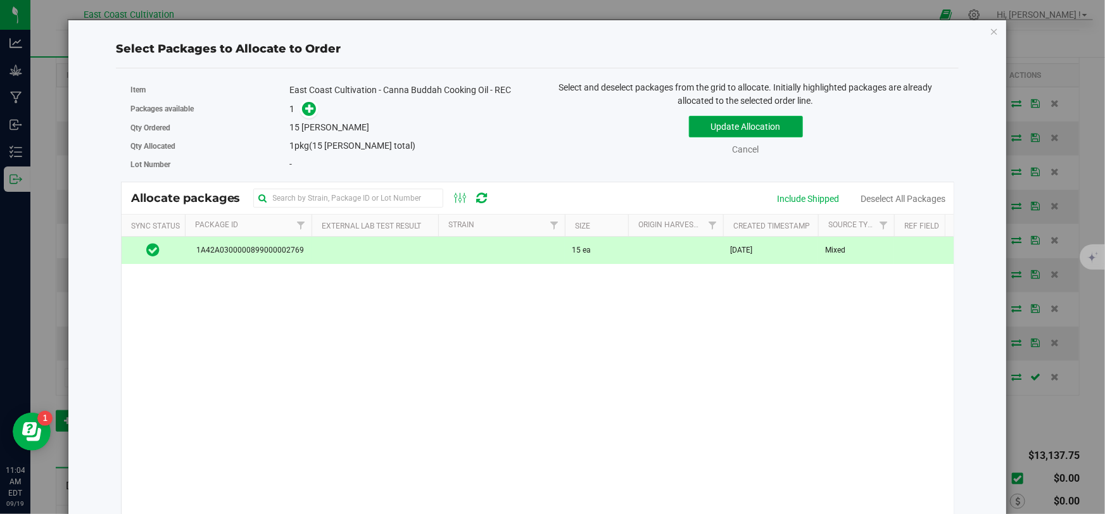
click at [721, 120] on button "Update Allocation" at bounding box center [746, 127] width 114 height 22
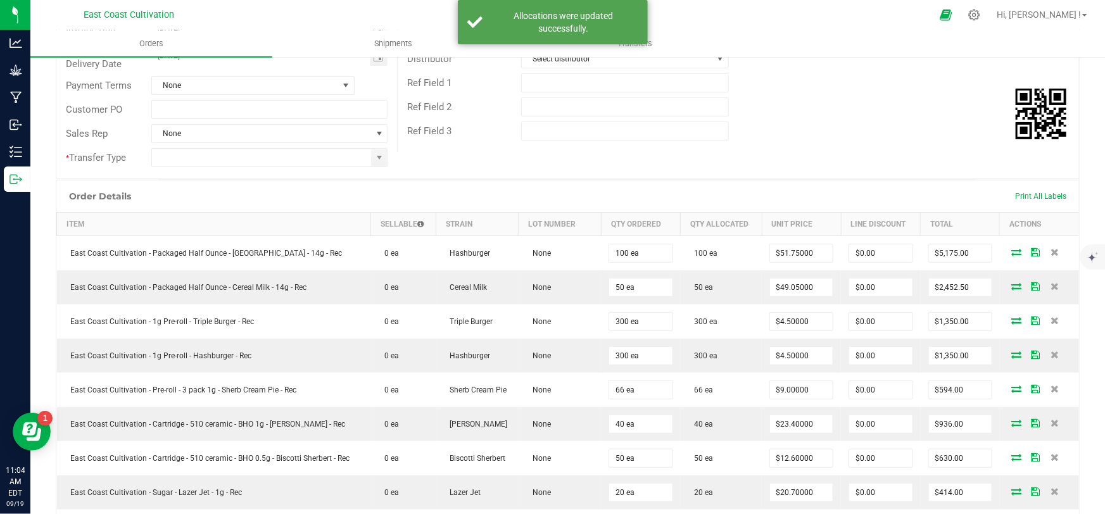
scroll to position [192, 0]
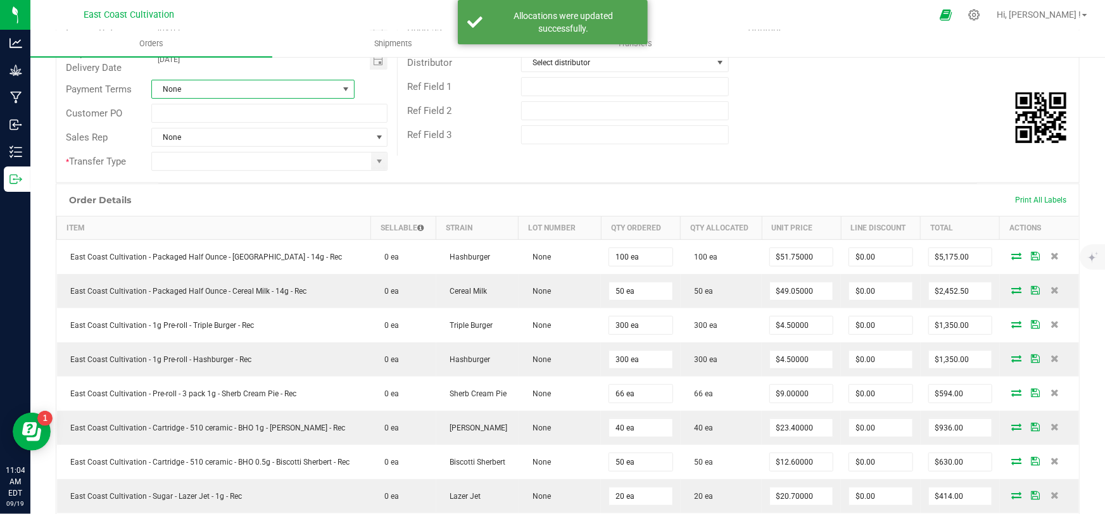
click at [203, 85] on span "None" at bounding box center [245, 89] width 186 height 18
click at [186, 162] on li "Net 30" at bounding box center [251, 165] width 201 height 22
click at [378, 159] on span at bounding box center [379, 161] width 10 height 10
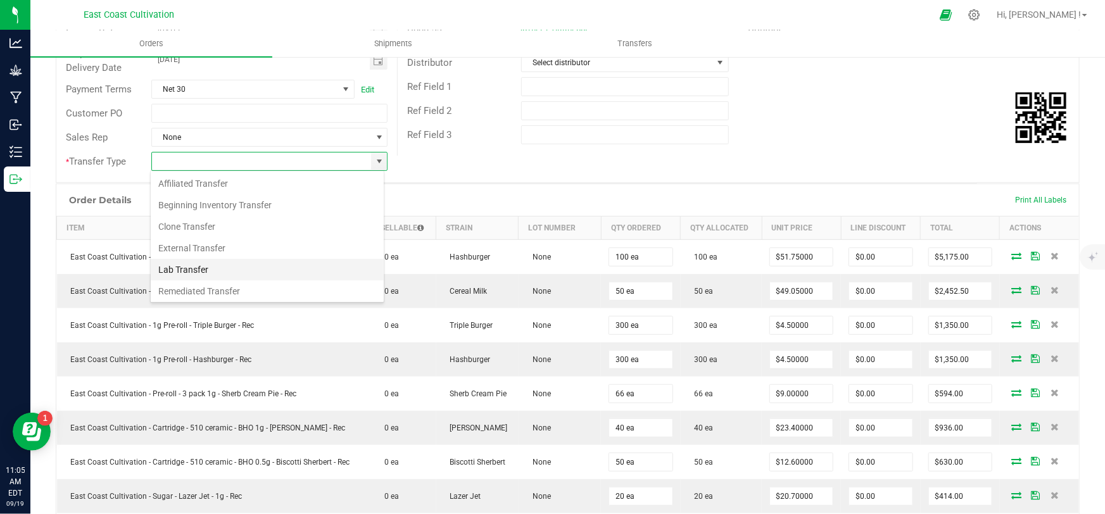
scroll to position [44, 0]
click at [196, 291] on li "Unaffiliated Transfer" at bounding box center [267, 290] width 233 height 22
type input "Unaffiliated Transfer"
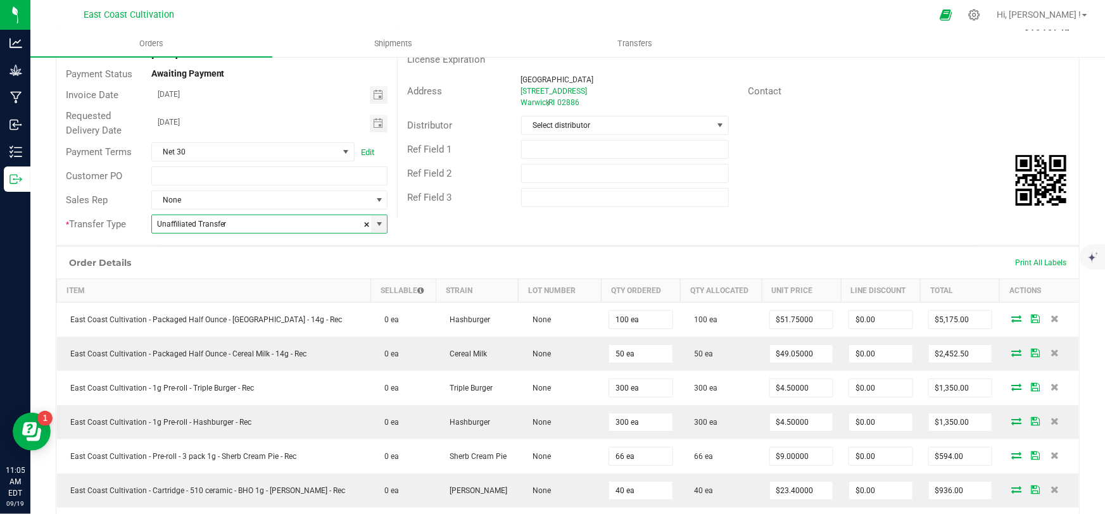
scroll to position [0, 0]
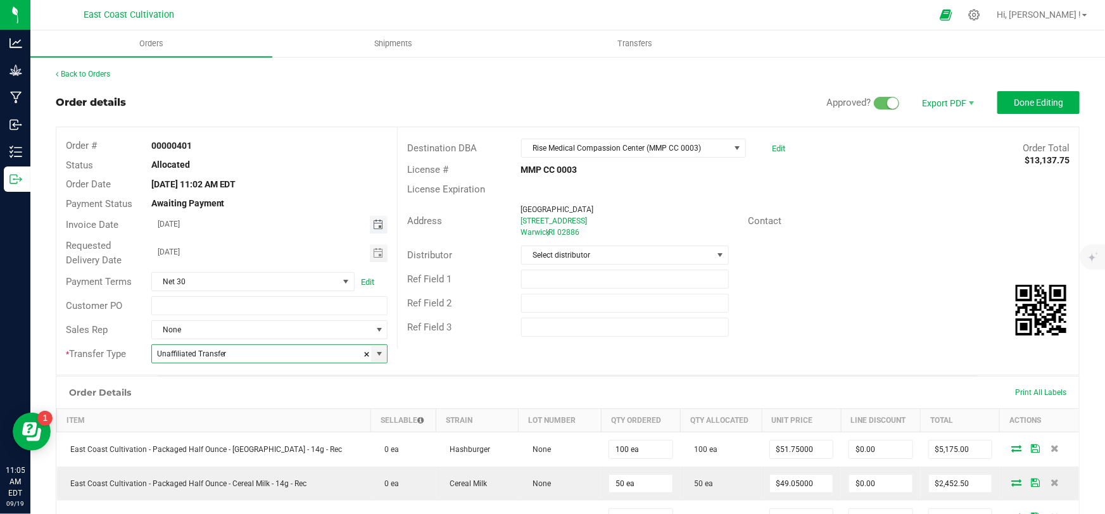
click at [379, 223] on span "Toggle calendar" at bounding box center [378, 225] width 10 height 10
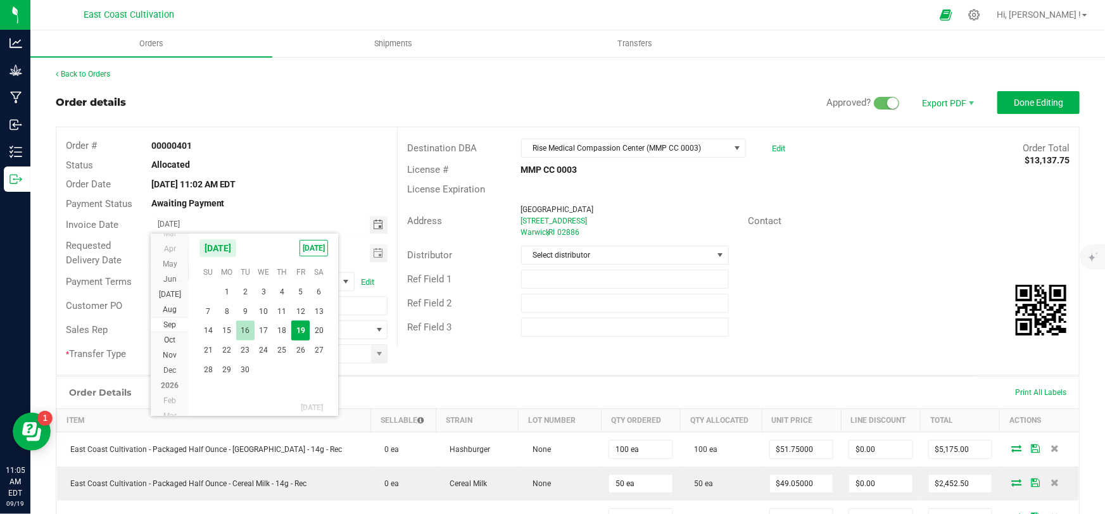
click at [245, 331] on span "16" at bounding box center [245, 331] width 18 height 20
type input "[DATE]"
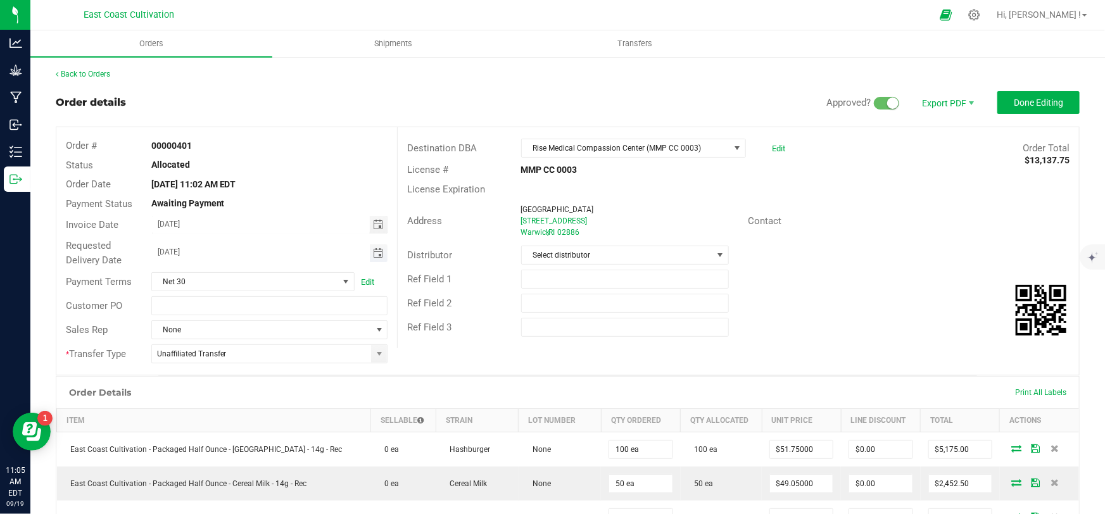
click at [379, 252] on span "Toggle calendar" at bounding box center [378, 253] width 10 height 10
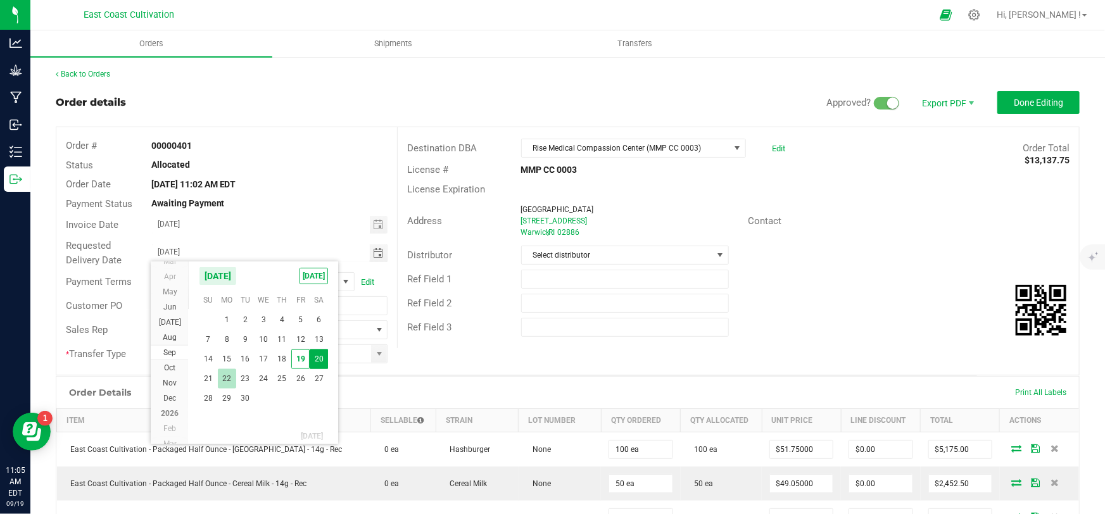
click at [231, 374] on span "22" at bounding box center [227, 379] width 18 height 20
type input "[DATE]"
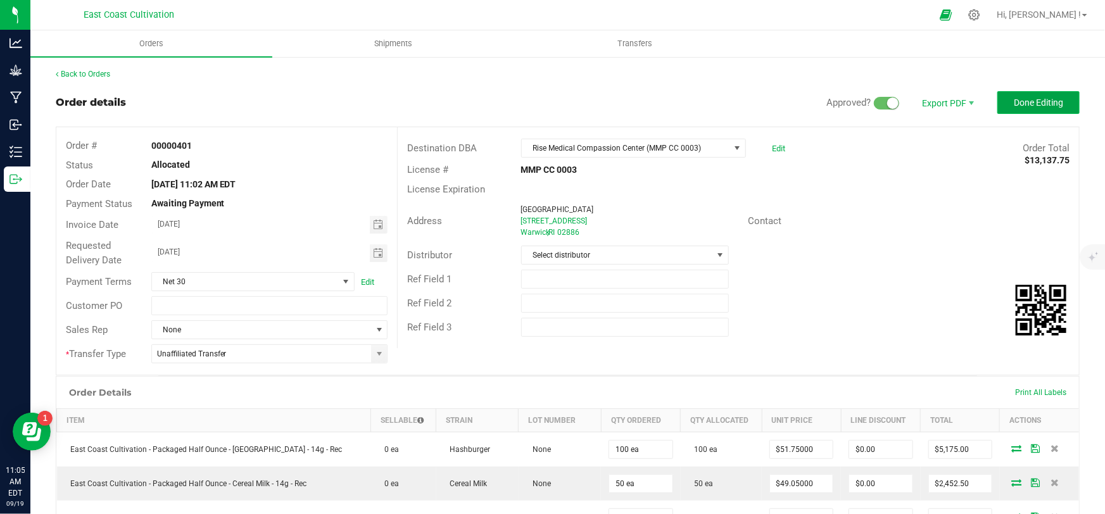
click at [1001, 105] on button "Done Editing" at bounding box center [1038, 102] width 82 height 23
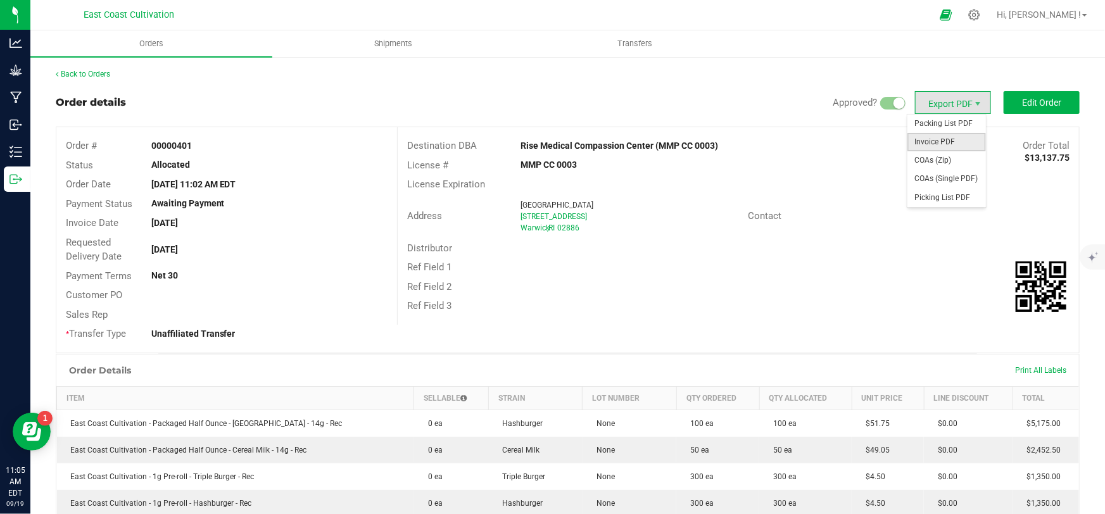
click at [933, 139] on span "Invoice PDF" at bounding box center [946, 142] width 79 height 18
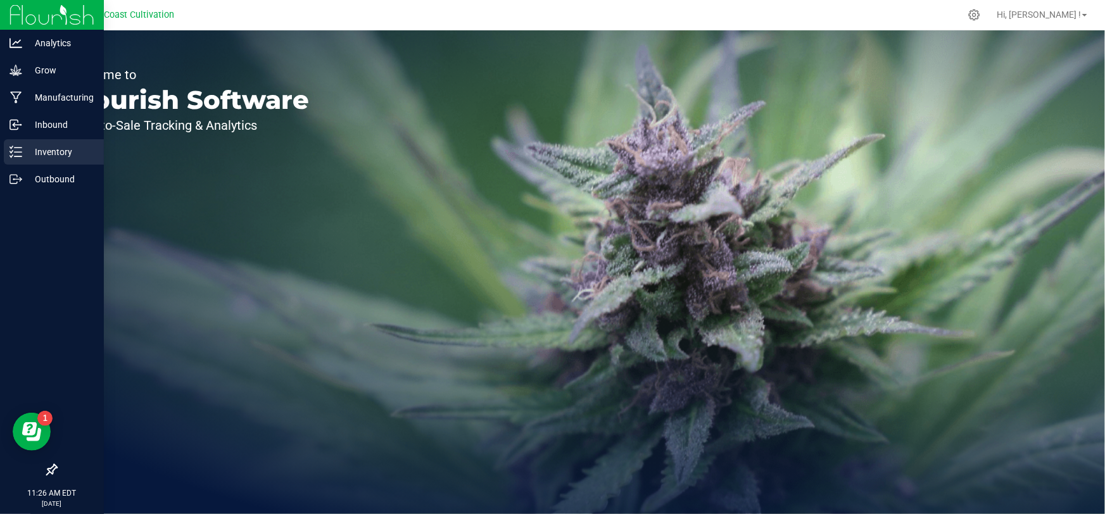
click at [22, 149] on p "Inventory" at bounding box center [60, 151] width 76 height 15
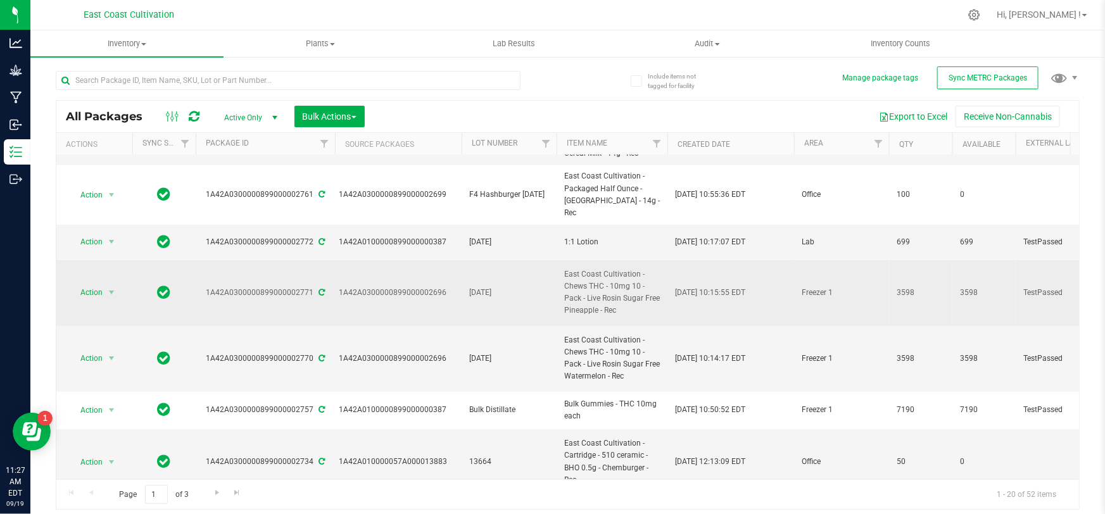
scroll to position [460, 0]
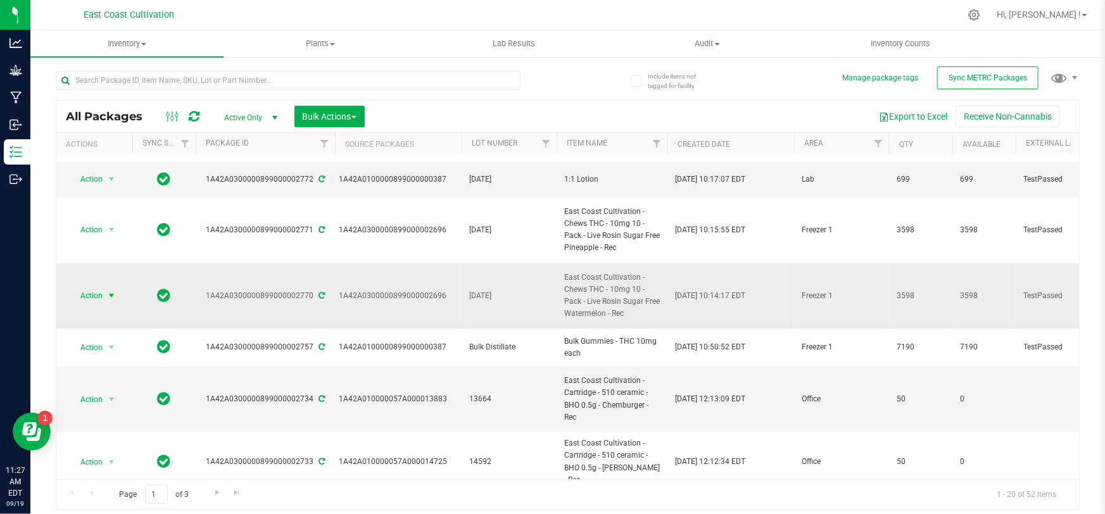
click at [80, 287] on span "Action" at bounding box center [86, 296] width 34 height 18
click at [102, 314] on li "Create package" at bounding box center [109, 310] width 79 height 19
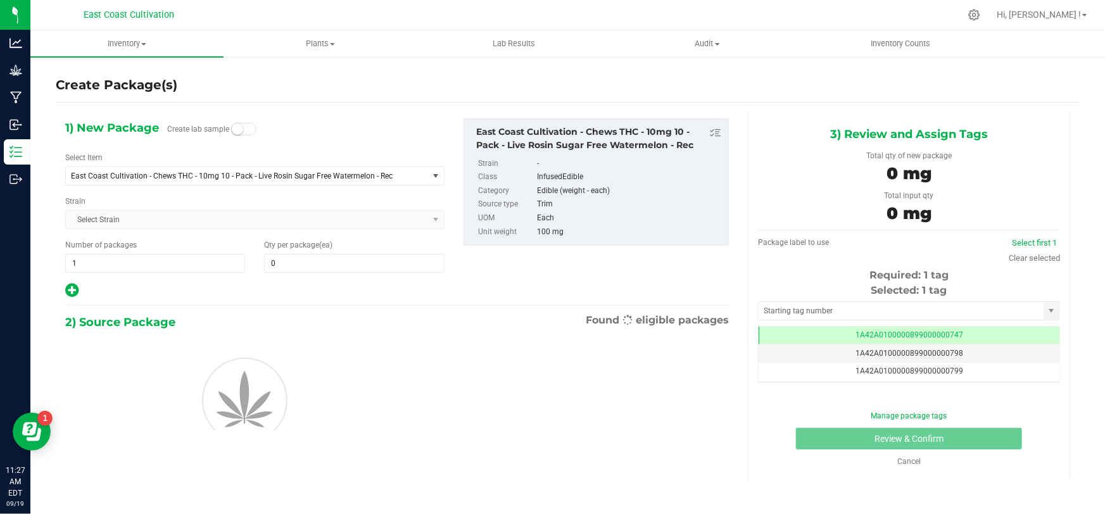
type input "0"
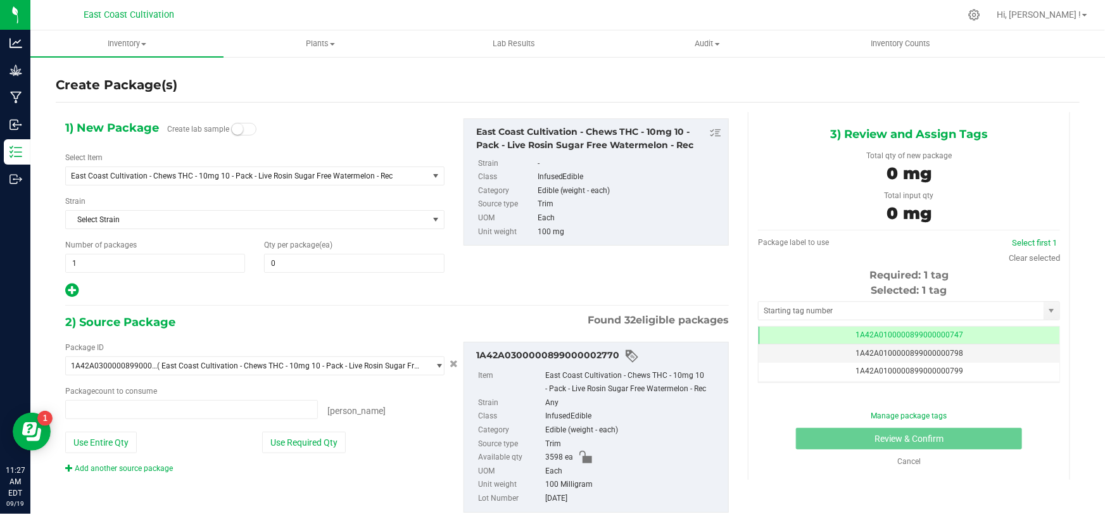
type input "0 ea"
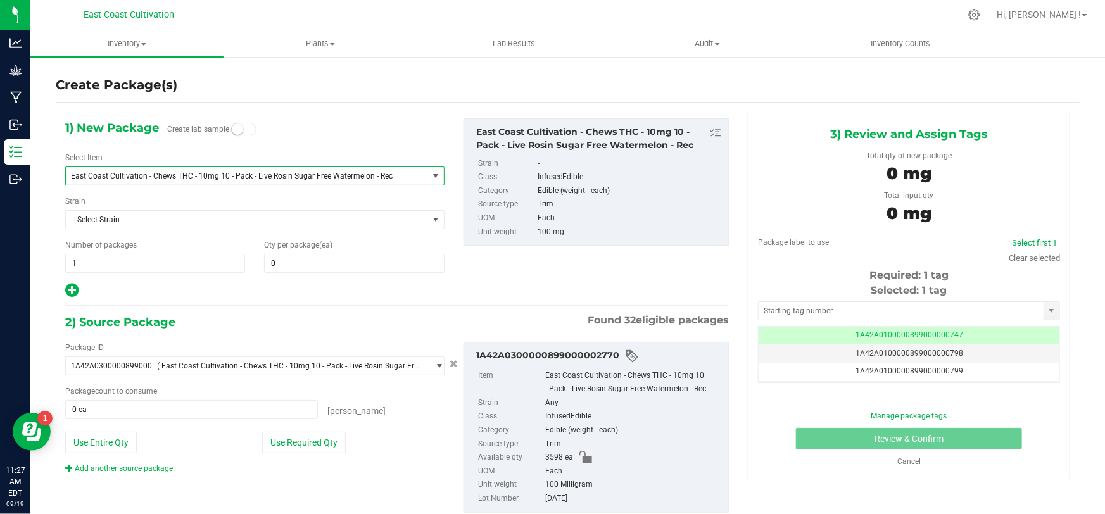
click at [196, 176] on span "East Coast Cultivation - Chews THC - 10mg 10 - Pack - Live Rosin Sugar Free Wat…" at bounding box center [240, 176] width 338 height 9
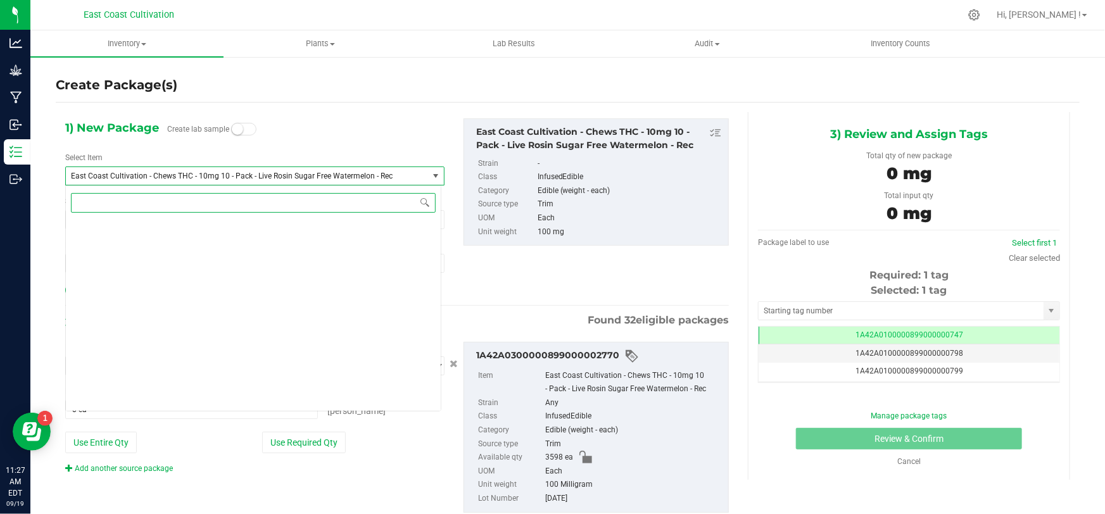
scroll to position [8085, 0]
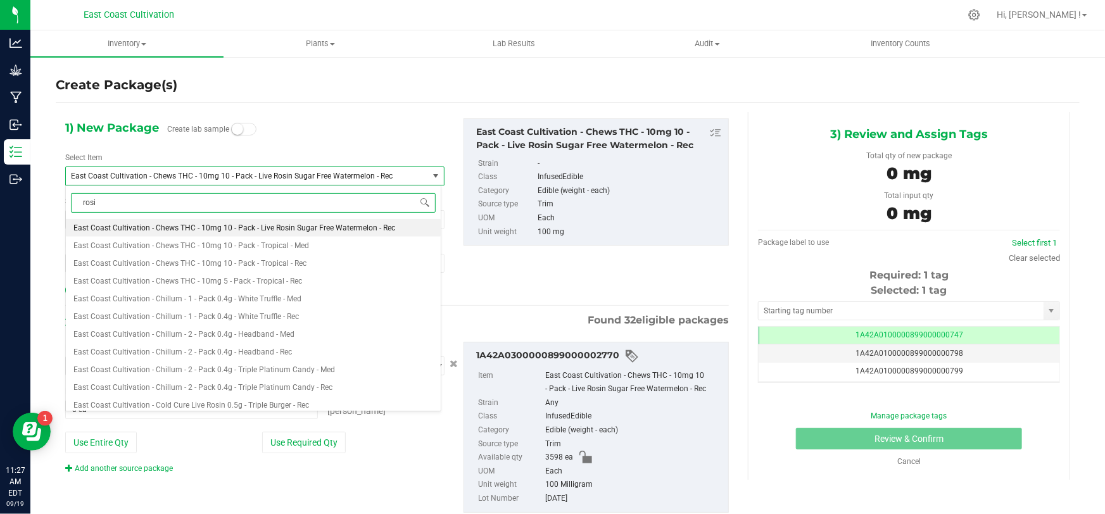
type input "rosin"
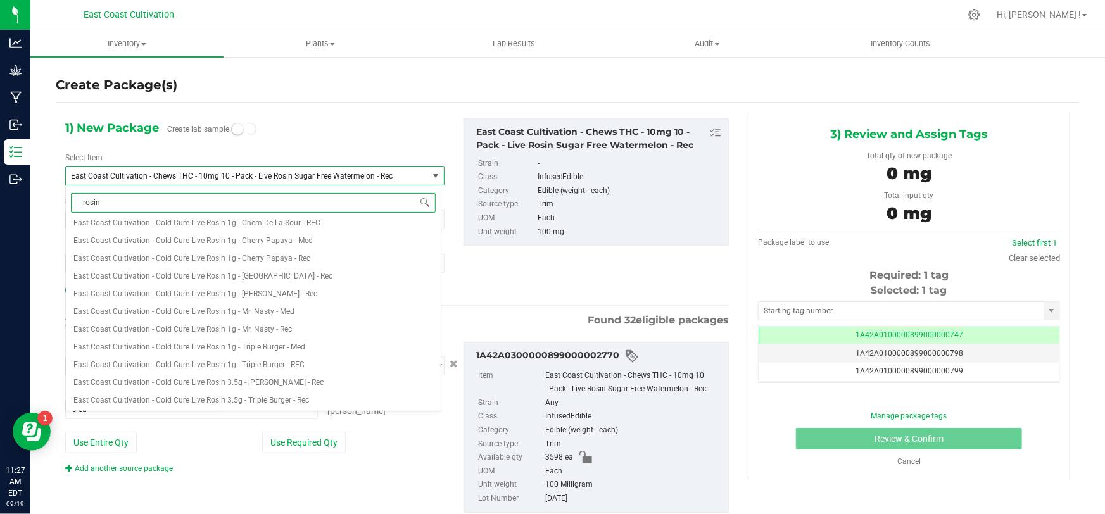
scroll to position [0, 0]
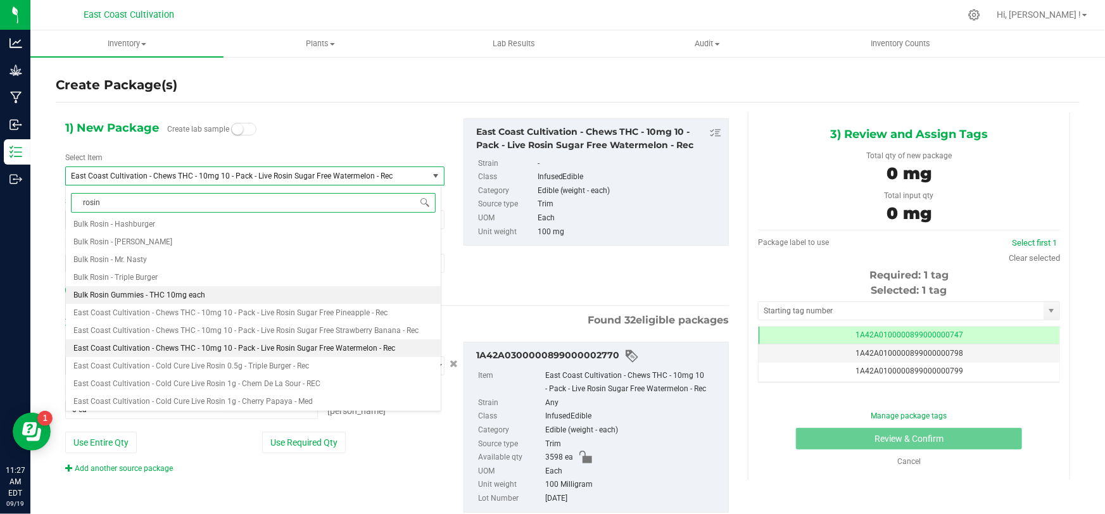
click at [177, 294] on span "Bulk Rosin Gummies - THC 10mg each" at bounding box center [139, 295] width 132 height 9
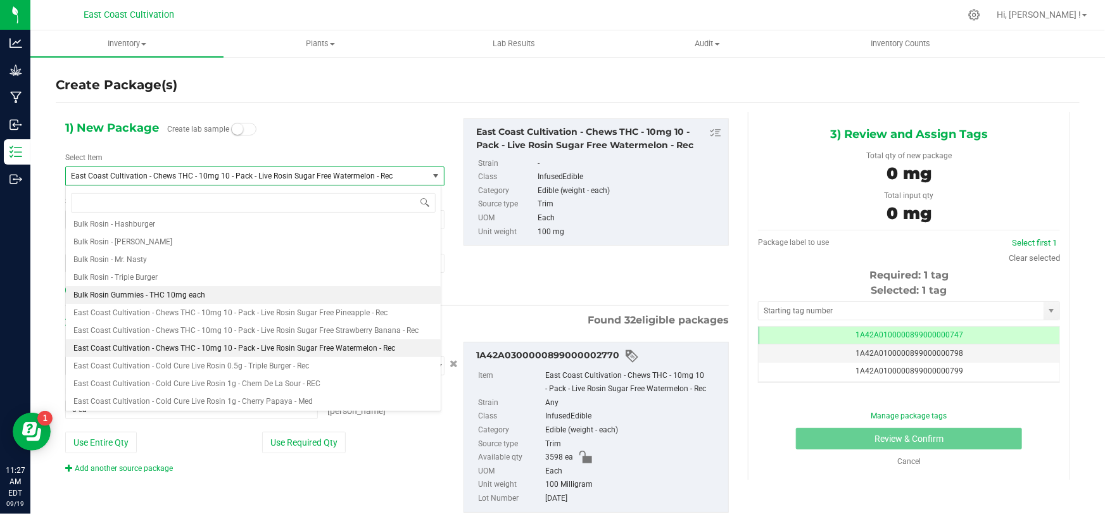
type input "0"
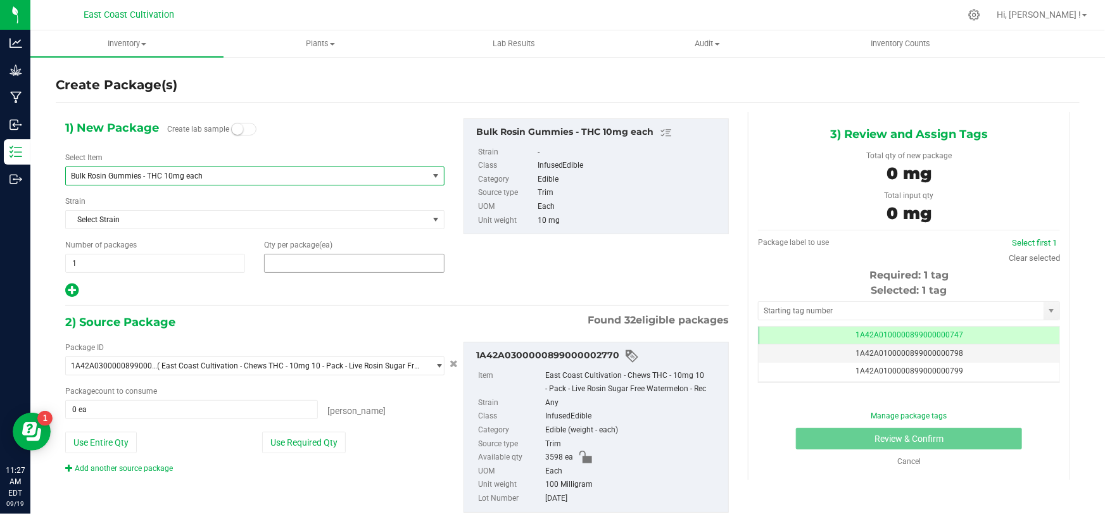
click at [303, 263] on span at bounding box center [354, 263] width 180 height 19
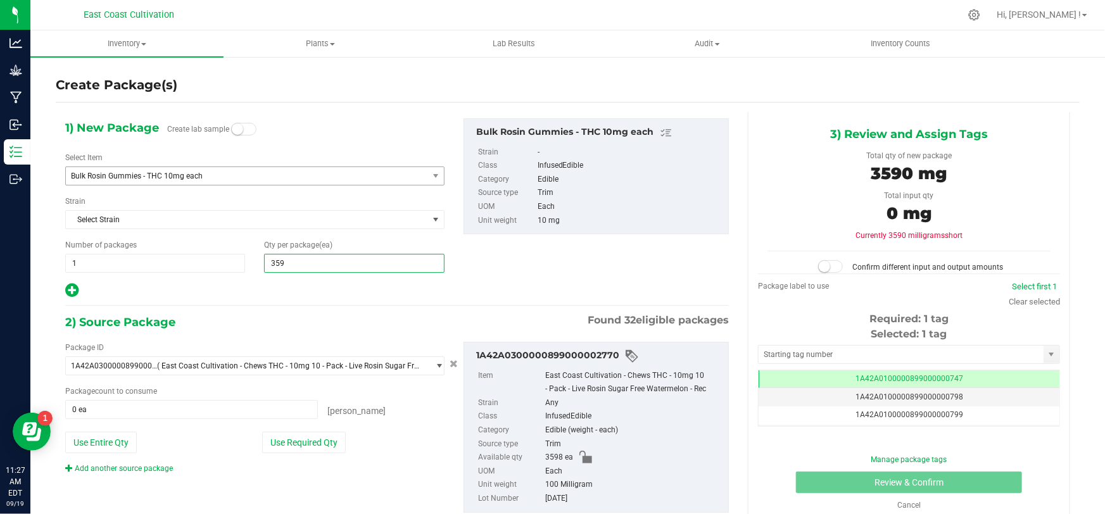
type input "3598"
type input "3,598"
click at [98, 443] on button "Use Entire Qty" at bounding box center [101, 443] width 72 height 22
type input "3598 ea"
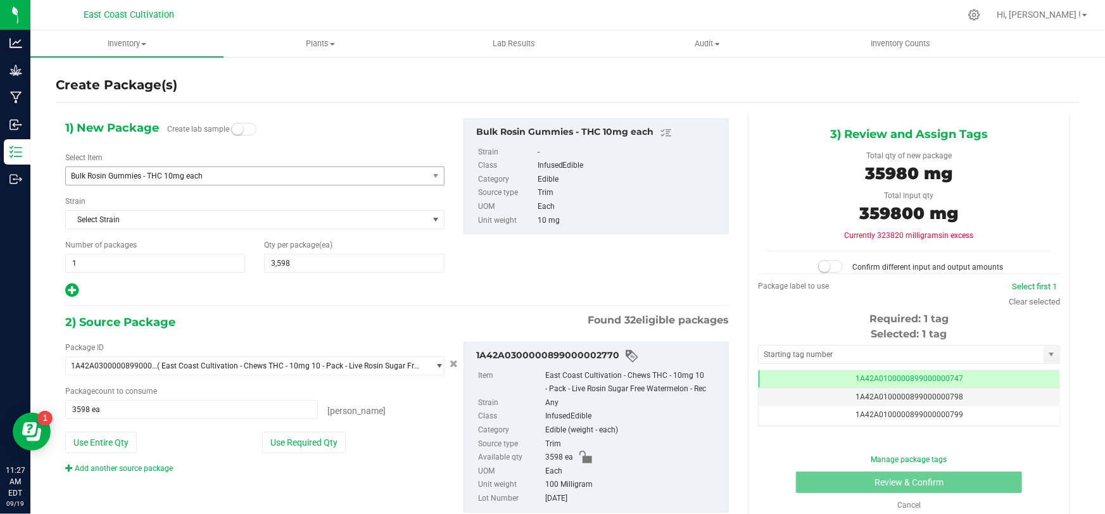
click at [831, 267] on span at bounding box center [830, 266] width 25 height 13
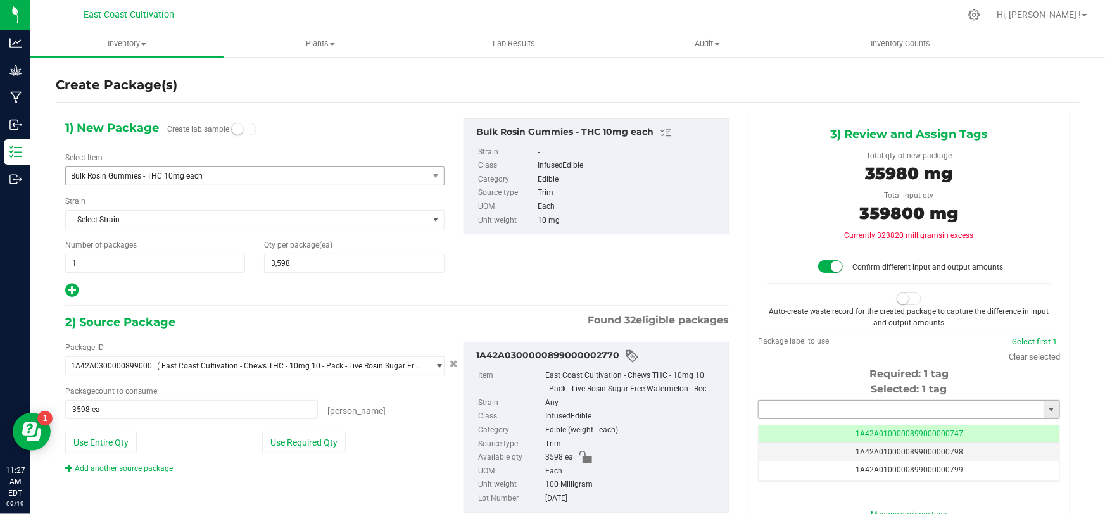
click at [823, 409] on input "text" at bounding box center [901, 410] width 285 height 18
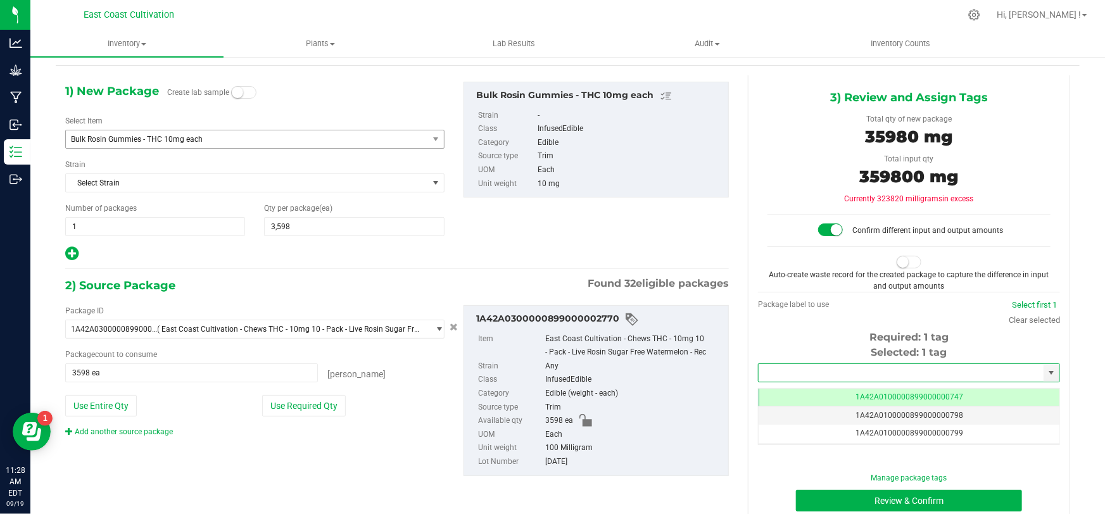
scroll to position [57, 0]
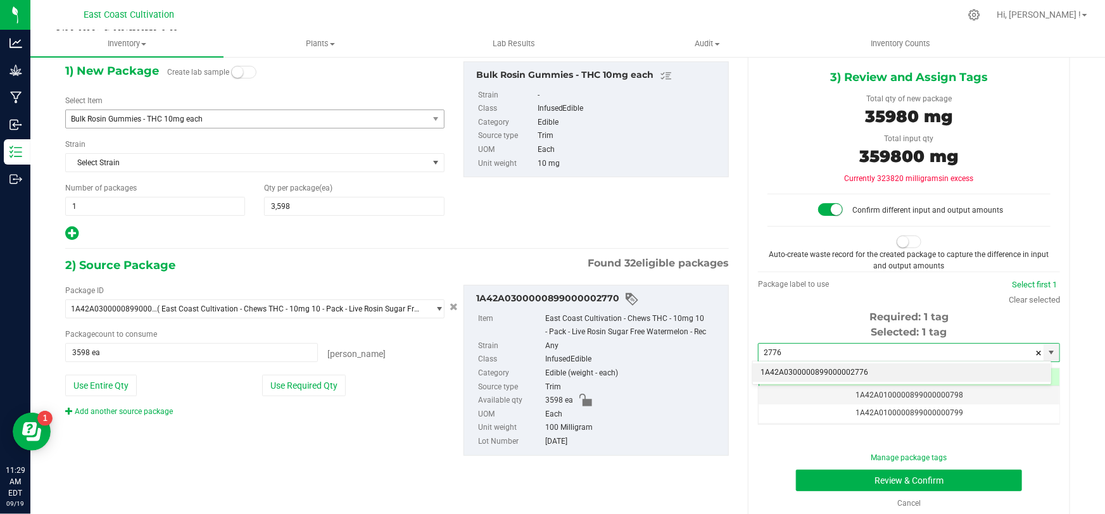
click at [865, 374] on li "1A42A0300000899000002776" at bounding box center [902, 372] width 298 height 19
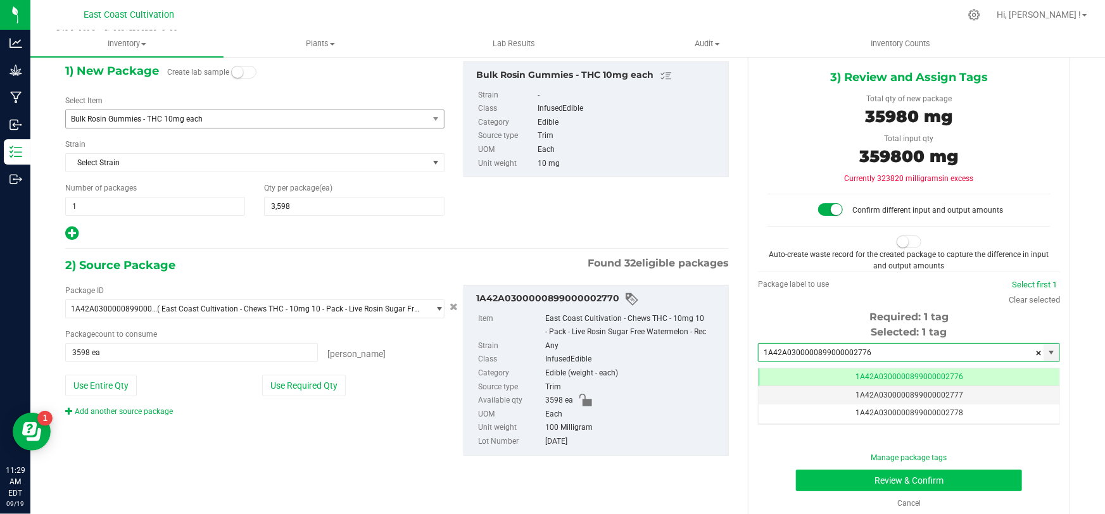
scroll to position [0, 0]
type input "1A42A0300000899000002776"
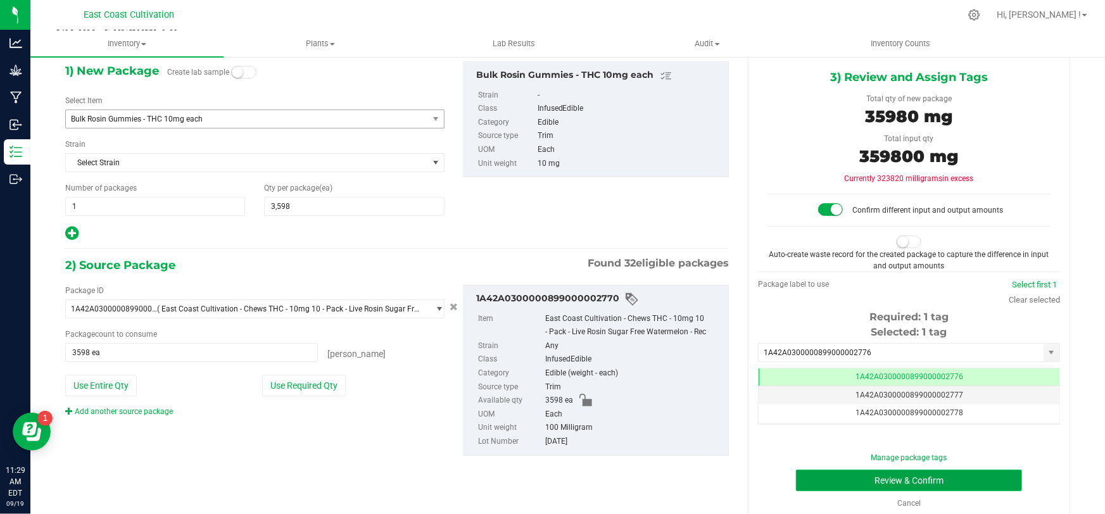
click at [903, 482] on button "Review & Confirm" at bounding box center [909, 481] width 227 height 22
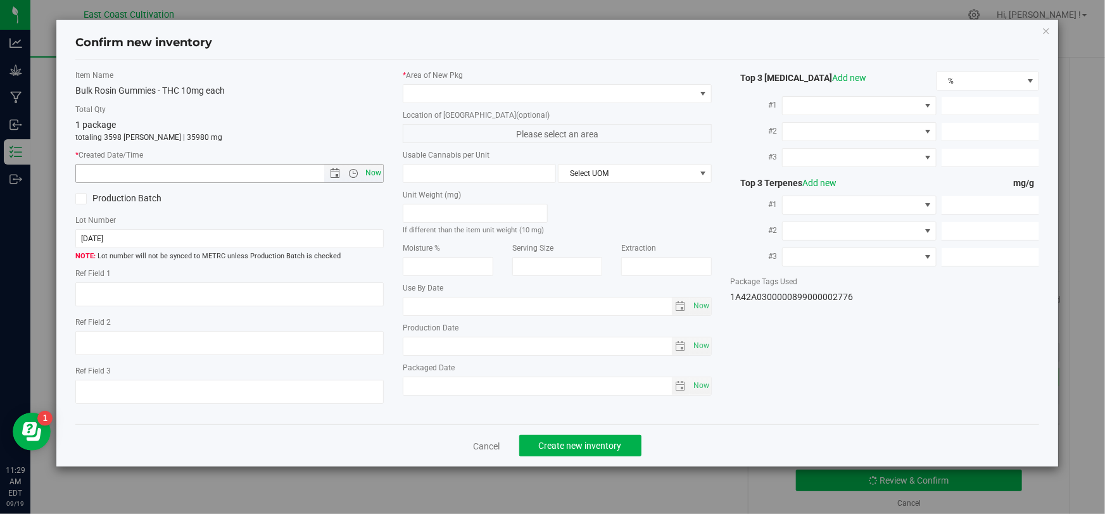
click at [372, 171] on span "Now" at bounding box center [374, 173] width 22 height 18
type input "9/19/2025 11:29 AM"
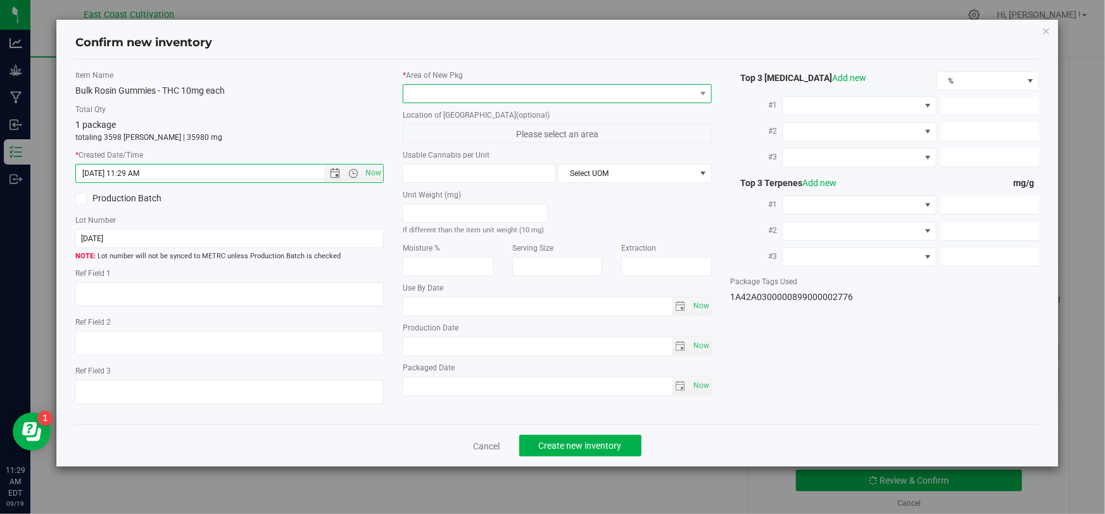
click at [436, 89] on span at bounding box center [548, 94] width 291 height 18
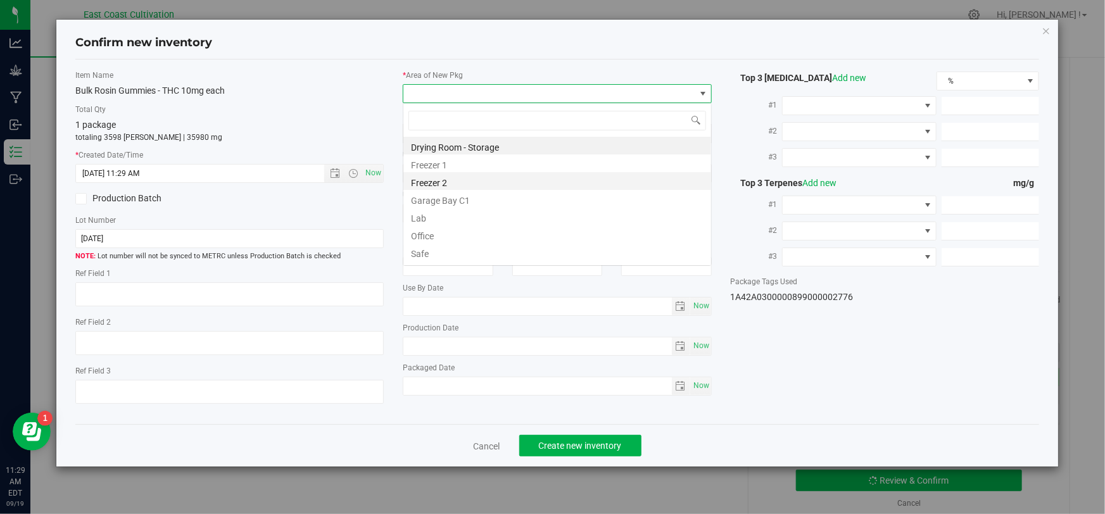
scroll to position [19, 309]
click at [448, 162] on li "Freezer 1" at bounding box center [557, 164] width 308 height 18
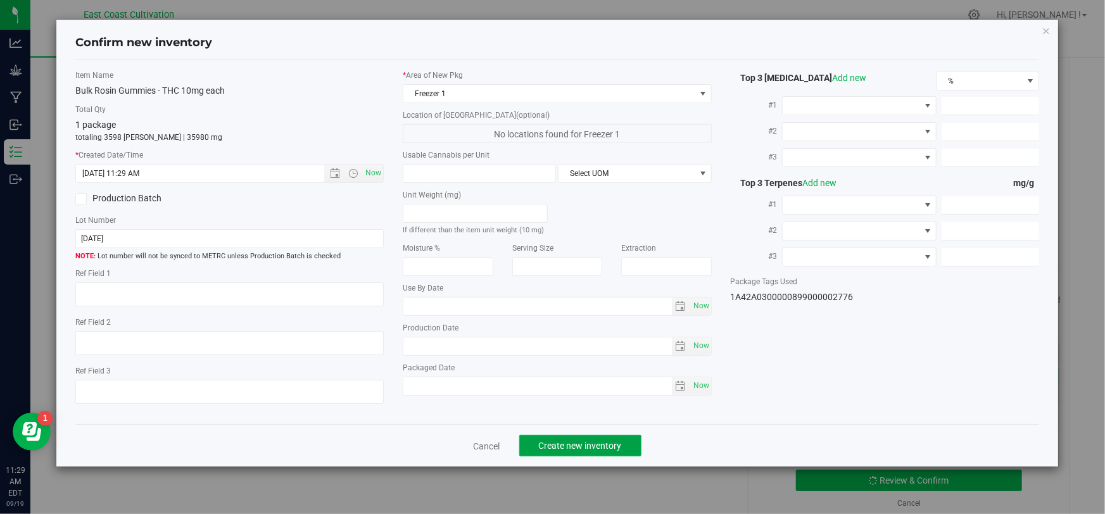
click at [569, 443] on span "Create new inventory" at bounding box center [580, 446] width 83 height 10
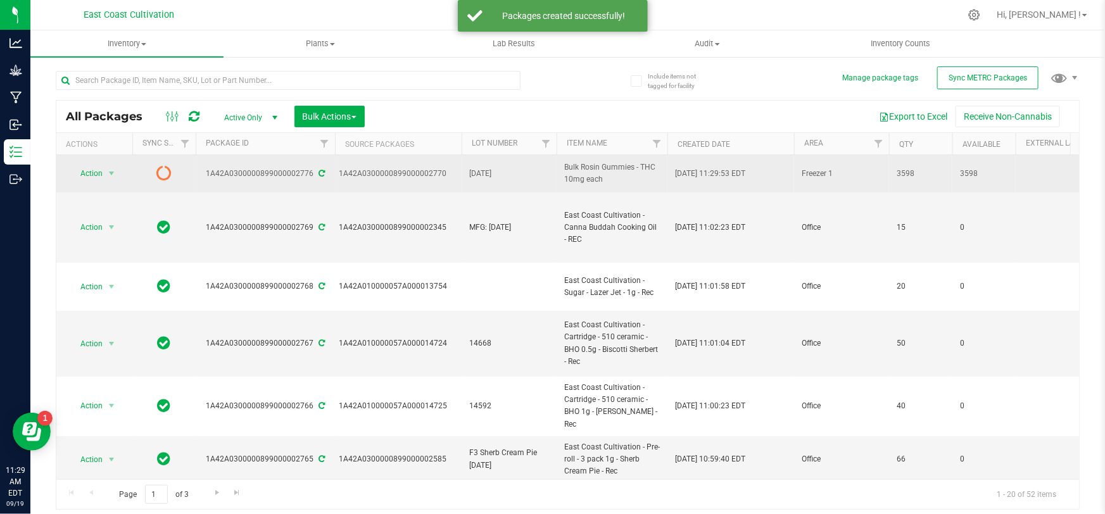
click at [507, 174] on span "[DATE]" at bounding box center [509, 174] width 80 height 12
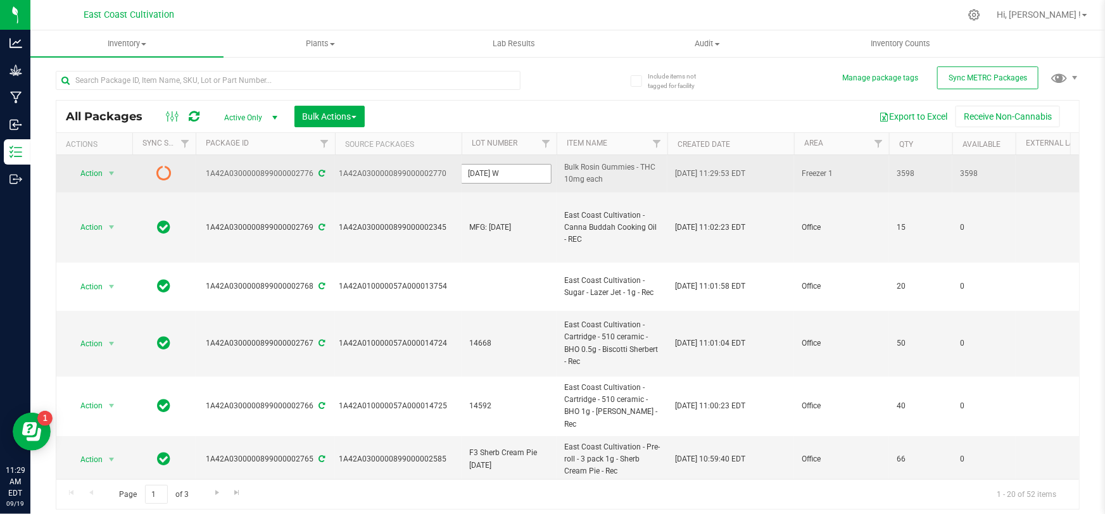
type input "9/15/25 WM"
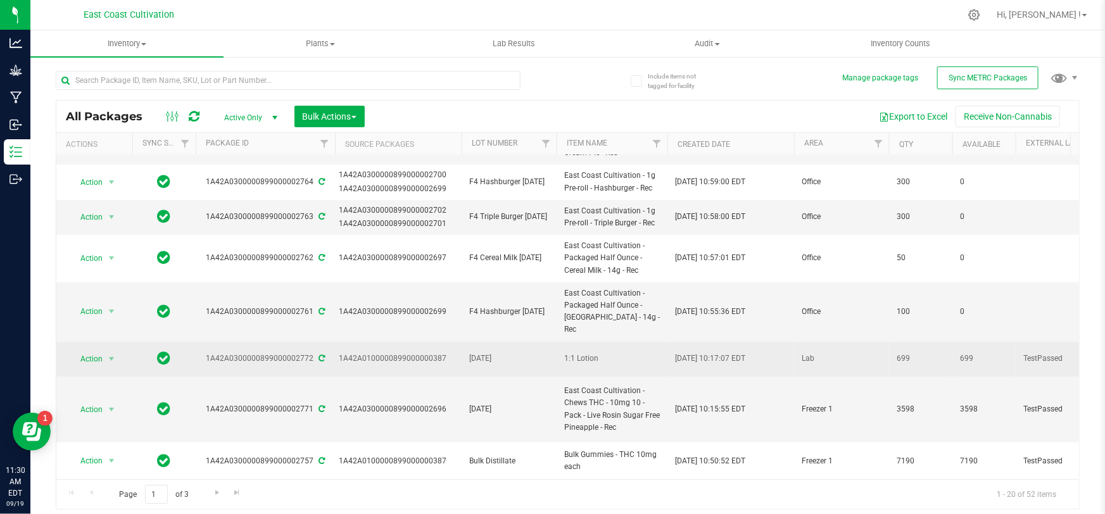
scroll to position [345, 0]
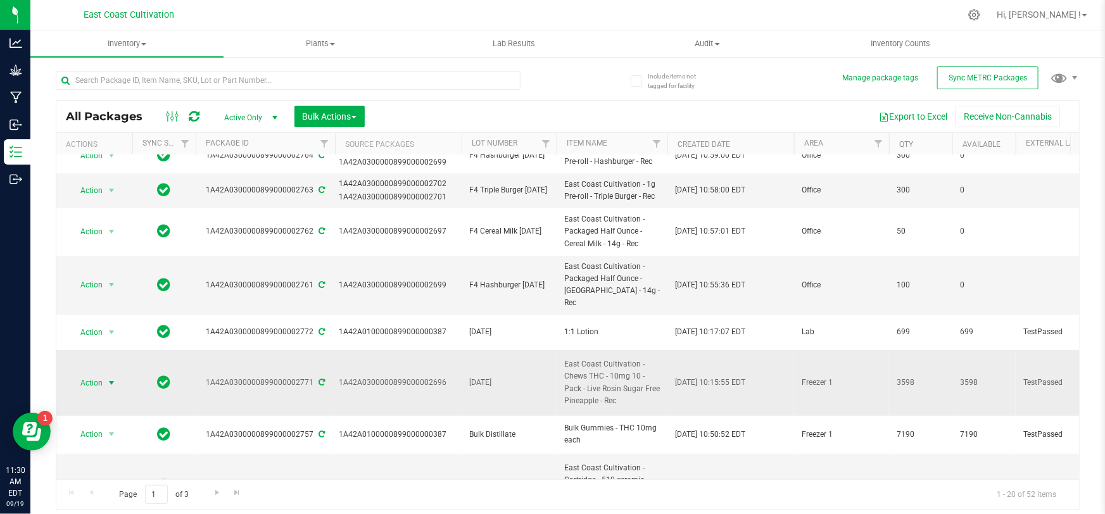
click at [90, 357] on div "All Packages Active Only Active Only Lab Samples Locked All External Internal B…" at bounding box center [568, 305] width 1024 height 410
click at [105, 374] on span "select" at bounding box center [112, 383] width 16 height 18
click at [125, 149] on li "Create package" at bounding box center [109, 151] width 79 height 19
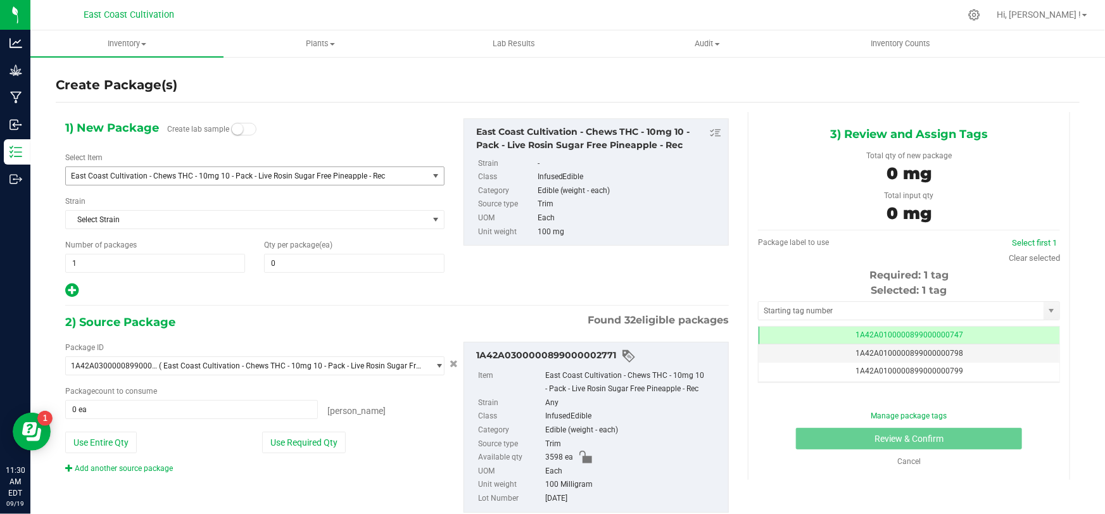
click at [217, 178] on span "East Coast Cultivation - Chews THC - 10mg 10 - Pack - Live Rosin Sugar Free Pin…" at bounding box center [240, 176] width 338 height 9
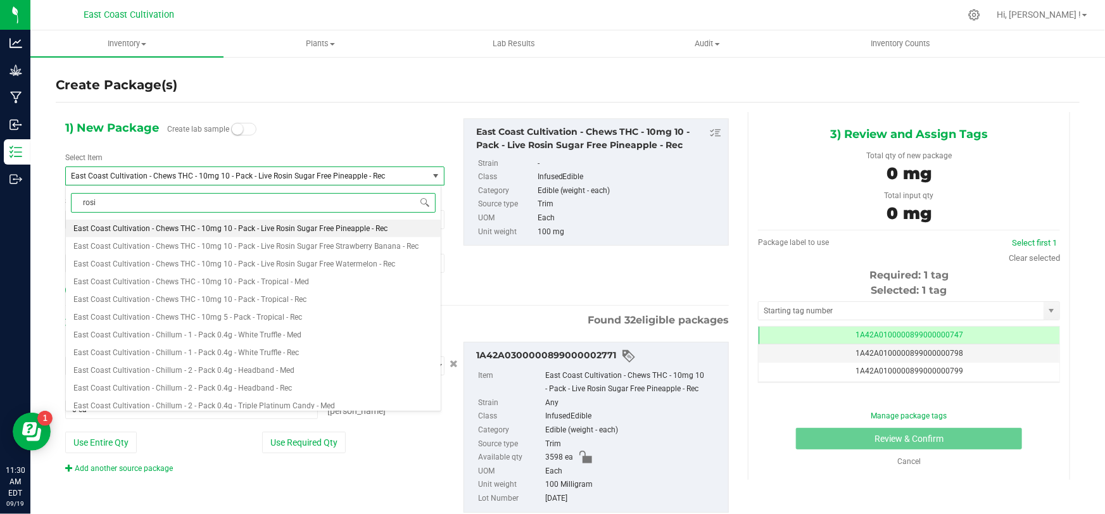
type input "rosin"
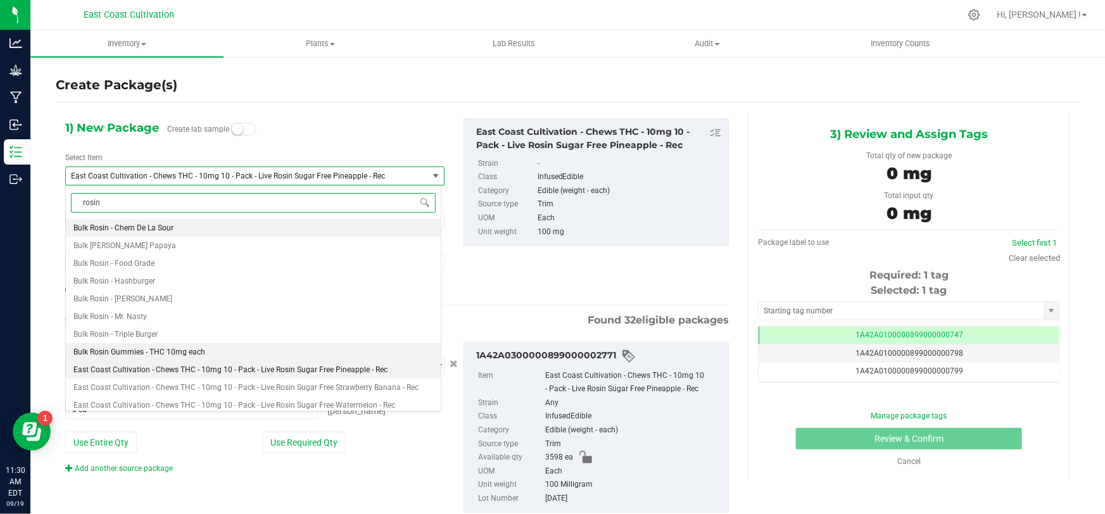
click at [163, 346] on li "Bulk Rosin Gummies - THC 10mg each" at bounding box center [253, 352] width 375 height 18
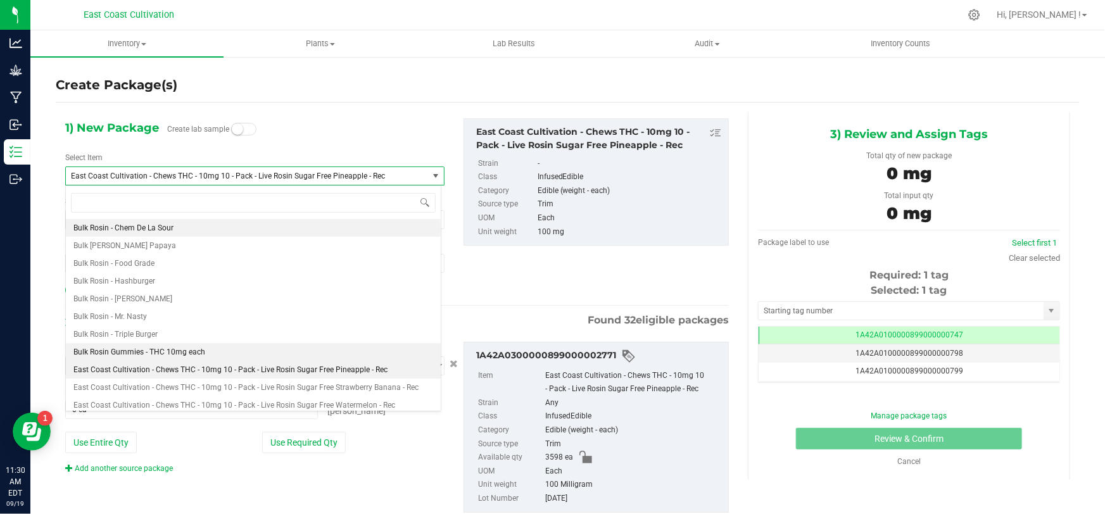
type input "0"
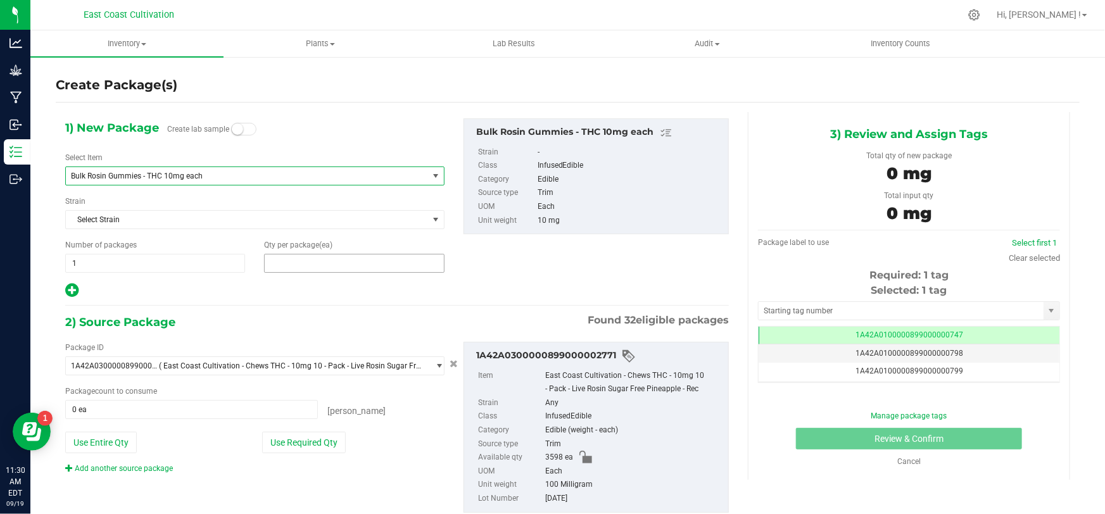
click at [289, 266] on span at bounding box center [354, 263] width 180 height 19
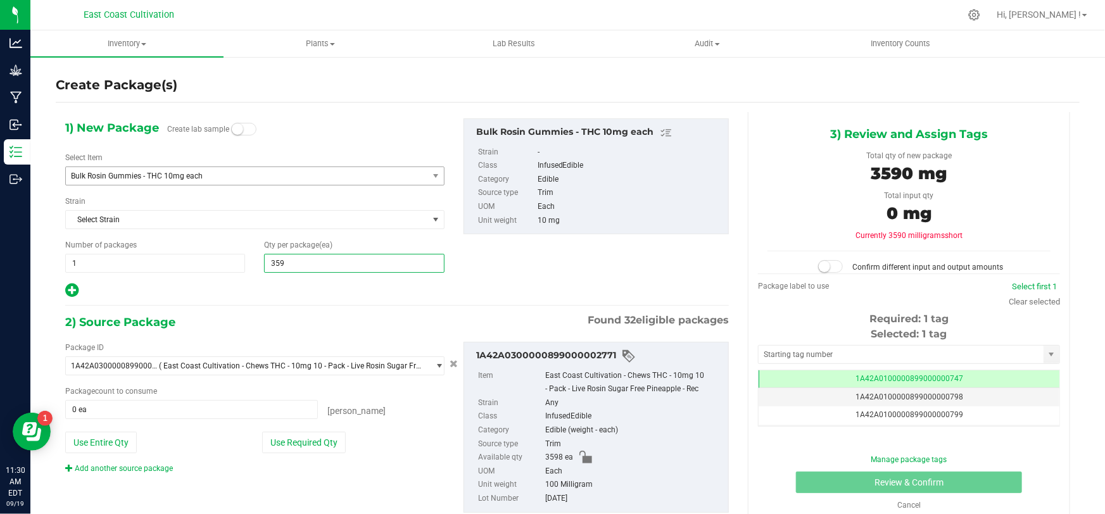
type input "3598"
type input "3,598"
click at [103, 445] on button "Use Entire Qty" at bounding box center [101, 443] width 72 height 22
type input "3598 ea"
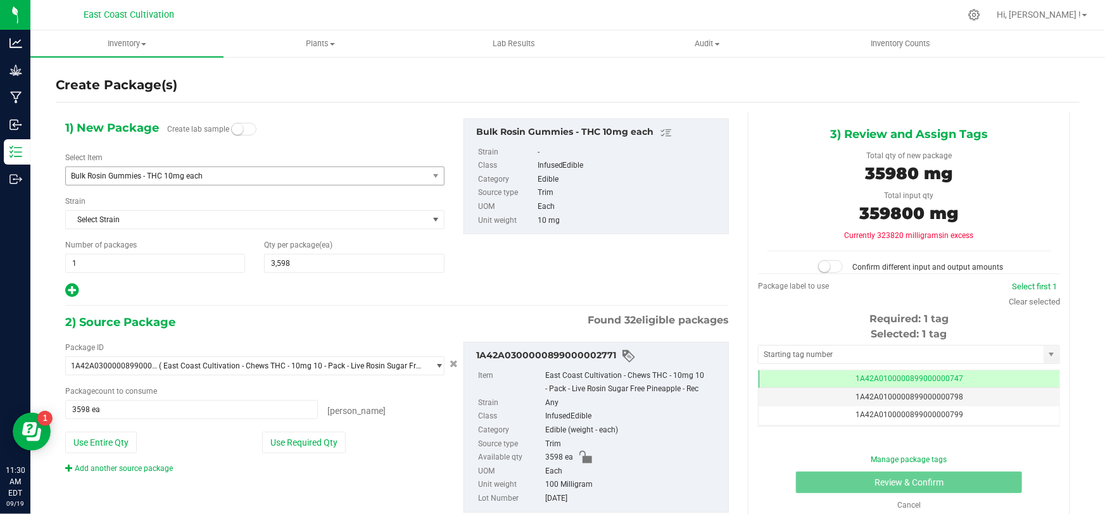
click at [831, 267] on span at bounding box center [830, 266] width 25 height 13
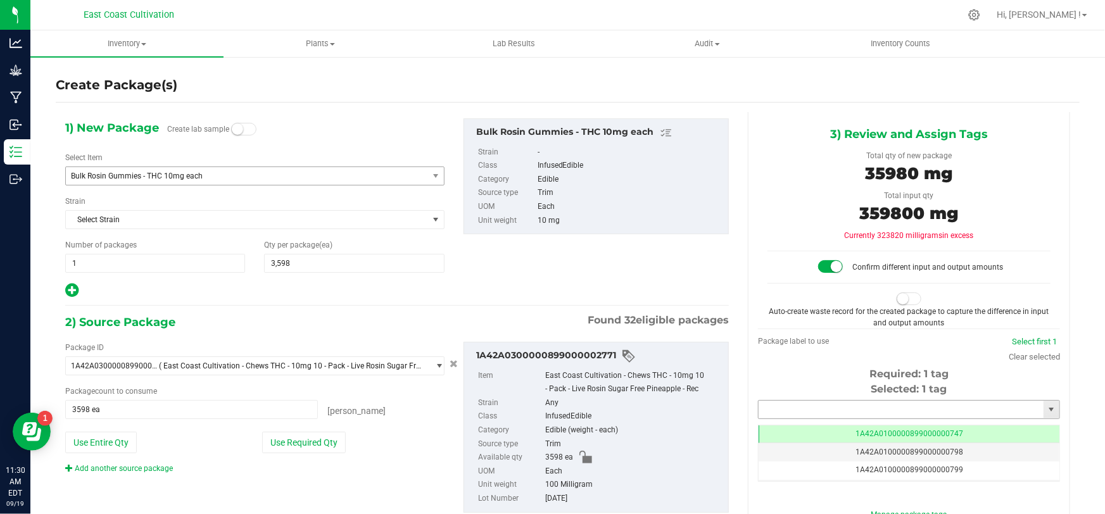
click at [835, 404] on input "text" at bounding box center [901, 410] width 285 height 18
click at [845, 427] on li "1A42A0300000899000002777" at bounding box center [902, 430] width 298 height 19
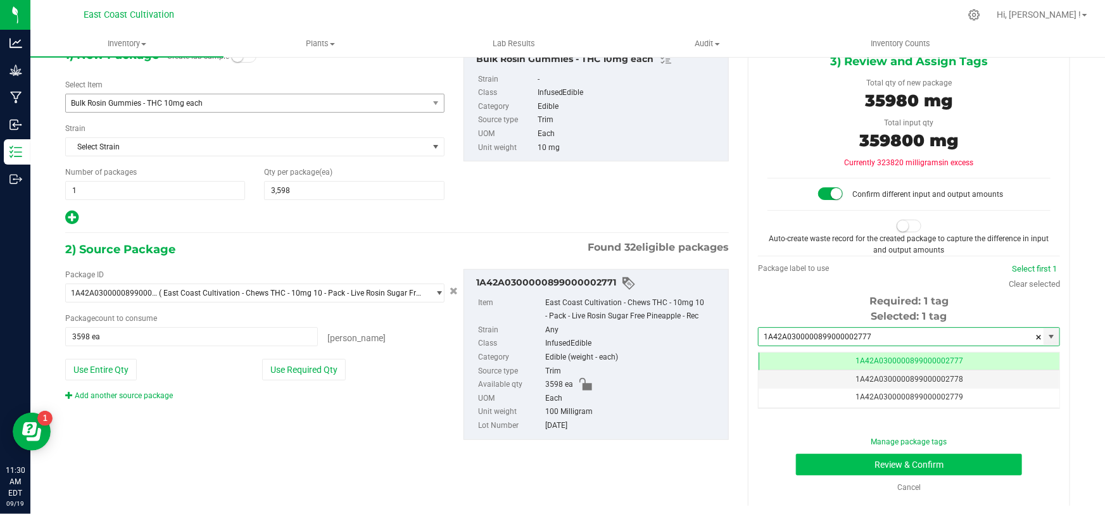
type input "1A42A0300000899000002777"
click at [895, 462] on button "Review & Confirm" at bounding box center [909, 465] width 227 height 22
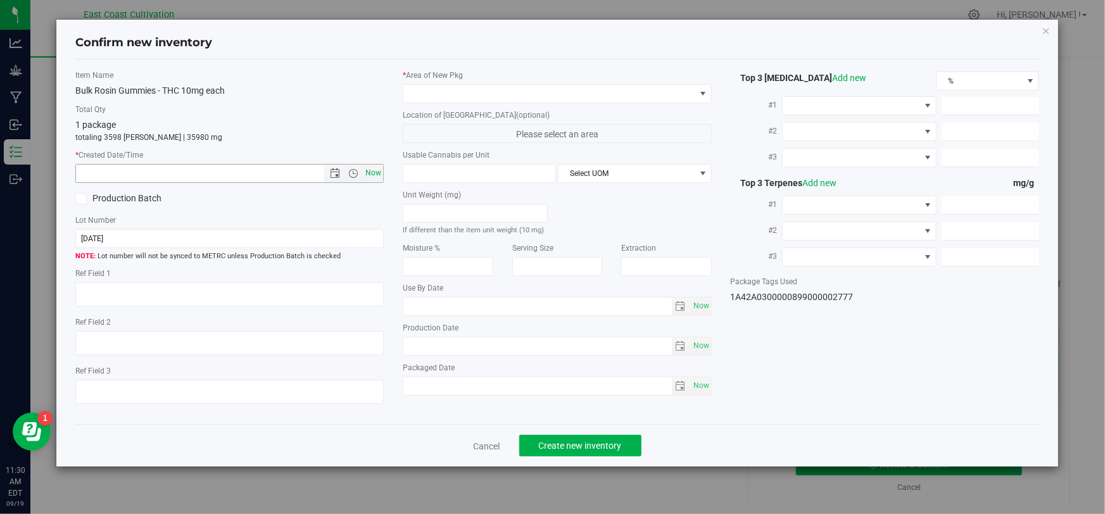
click at [370, 168] on span "Now" at bounding box center [374, 173] width 22 height 18
type input "9/19/2025 11:30 AM"
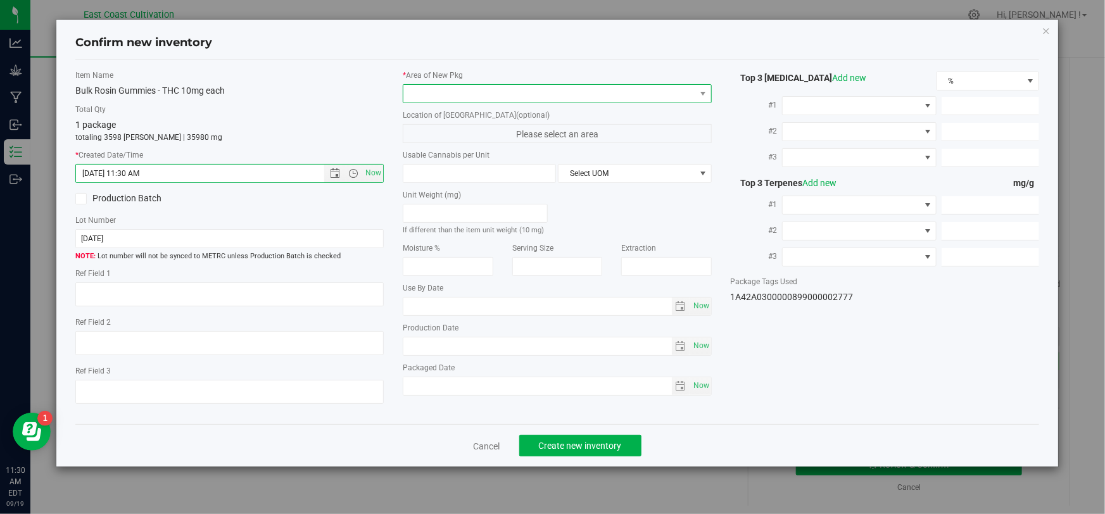
click at [426, 96] on span at bounding box center [548, 94] width 291 height 18
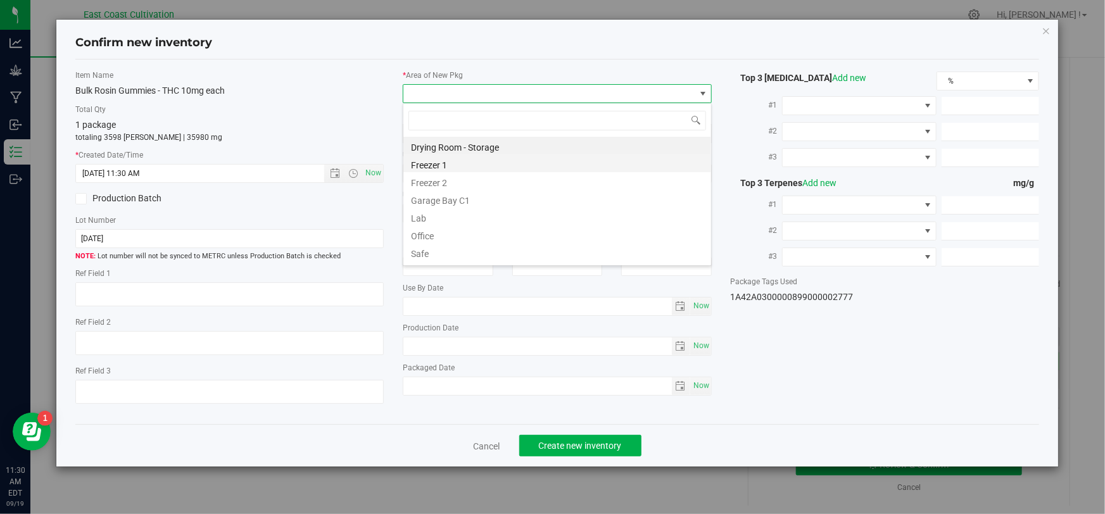
click at [447, 162] on li "Freezer 1" at bounding box center [557, 164] width 308 height 18
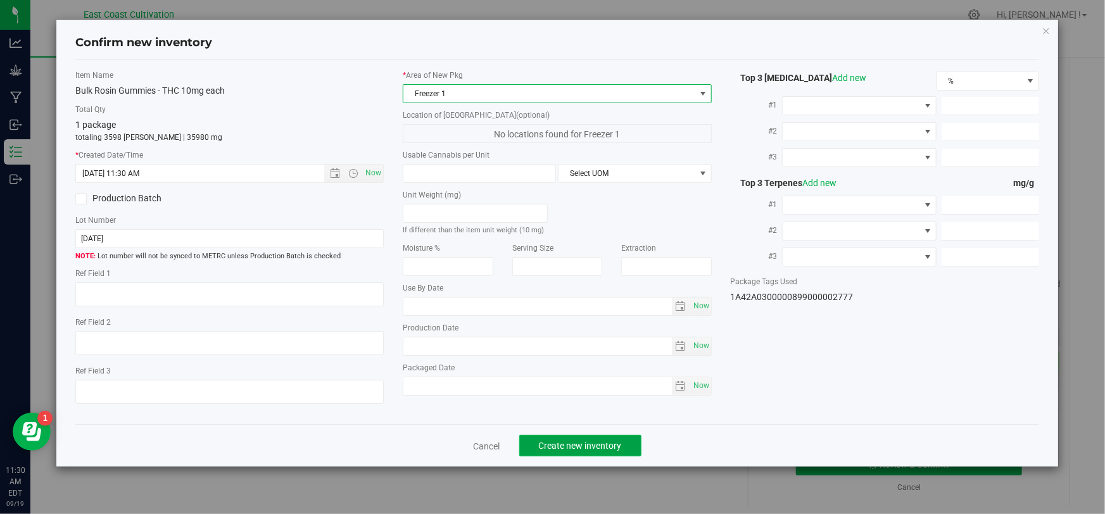
click at [564, 446] on span "Create new inventory" at bounding box center [580, 446] width 83 height 10
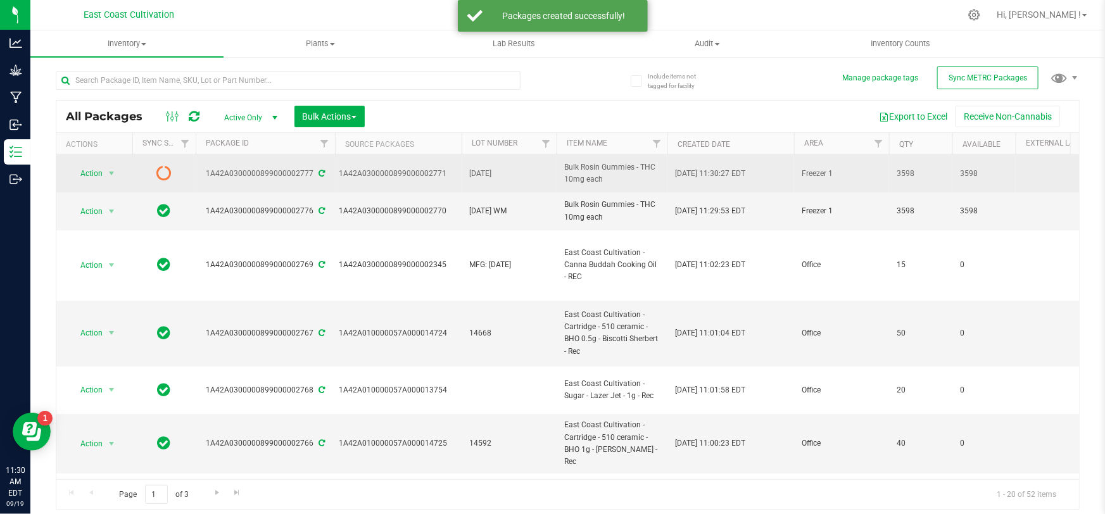
click at [506, 174] on span "[DATE]" at bounding box center [509, 174] width 80 height 12
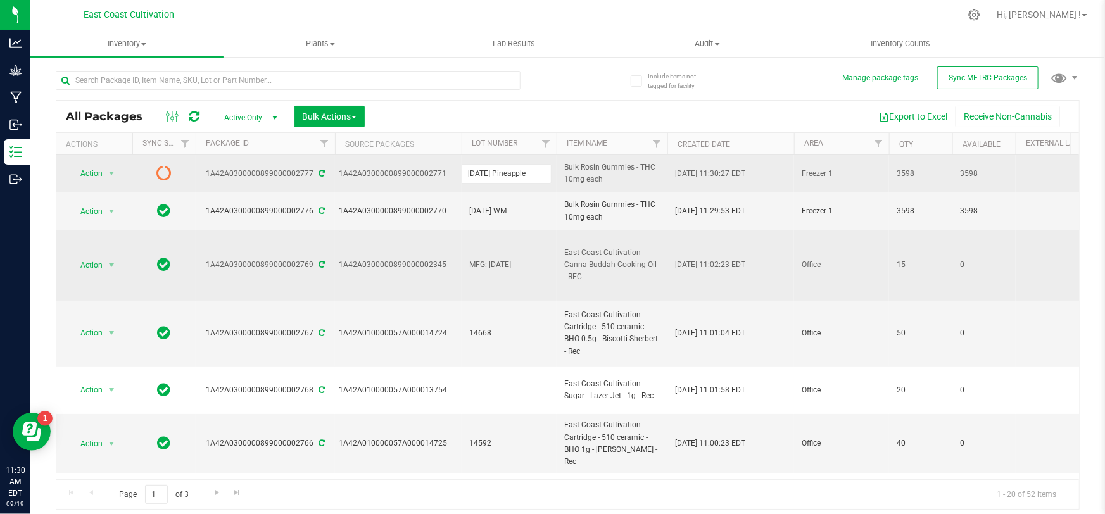
type input "9/15/25 Pineapple"
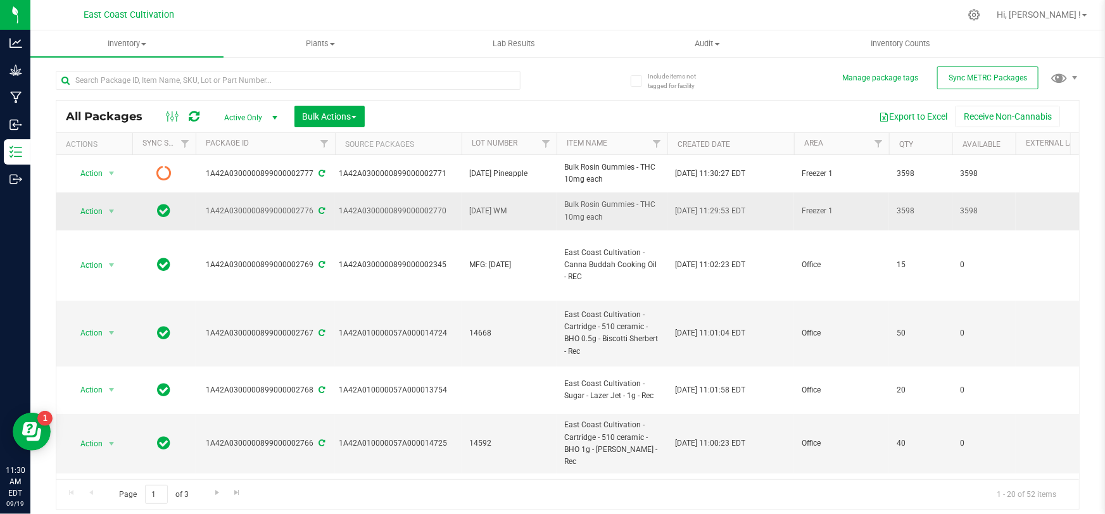
click at [516, 213] on span "9/15/25 WM" at bounding box center [509, 211] width 80 height 12
type input "9/15/25 Watermelon"
